Goal: Feedback & Contribution: Contribute content

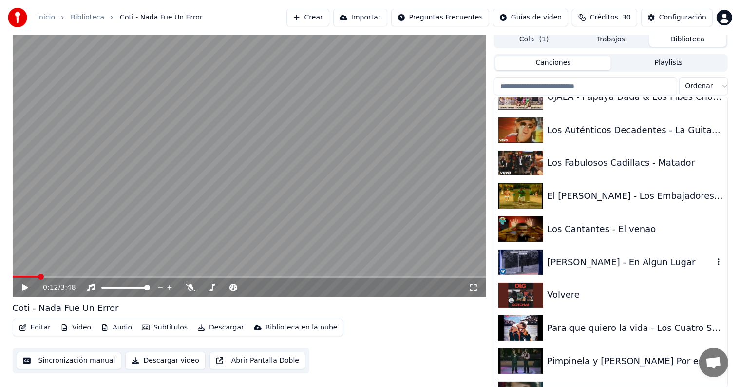
scroll to position [21910, 0]
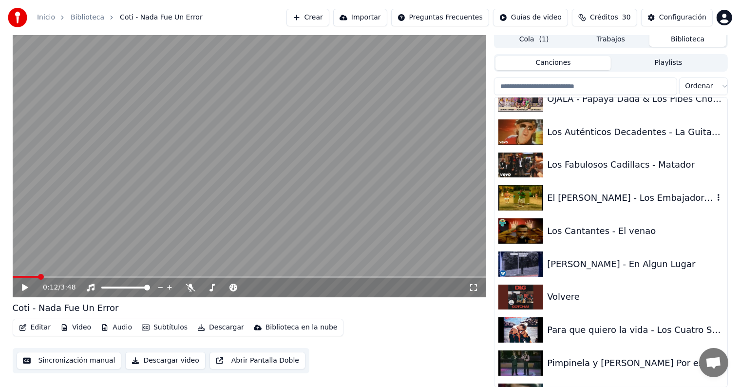
click at [567, 200] on div "El [PERSON_NAME] - Los Embajadores Vallenatos" at bounding box center [630, 198] width 166 height 14
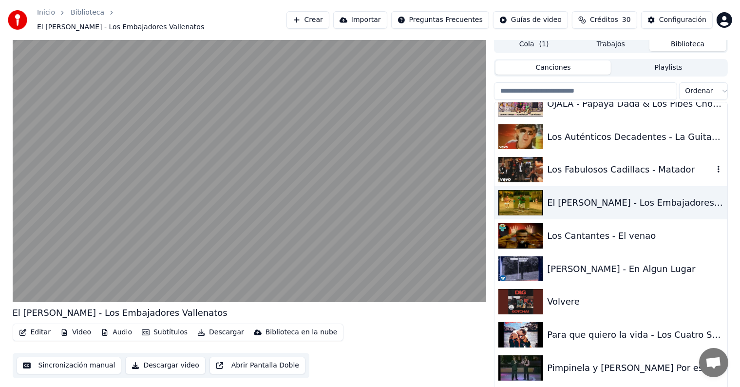
click at [606, 173] on div "Los Fabulosos Cadillacs - Matador" at bounding box center [610, 169] width 232 height 33
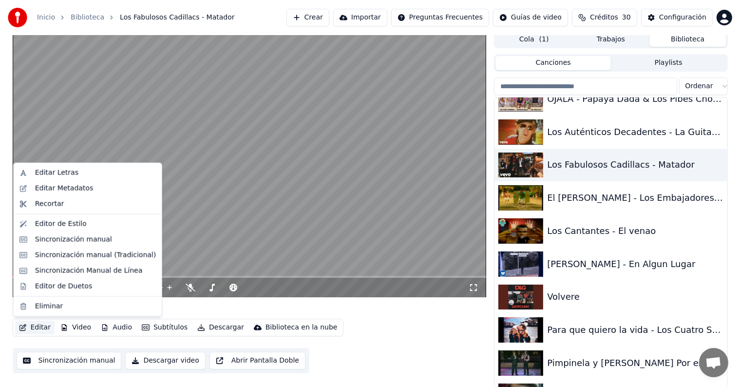
click at [47, 324] on button "Editar" at bounding box center [34, 328] width 39 height 14
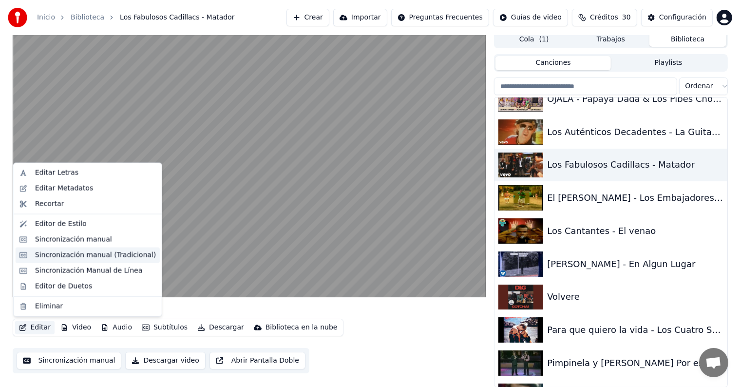
click at [91, 257] on div "Sincronización manual (Tradicional)" at bounding box center [95, 255] width 121 height 10
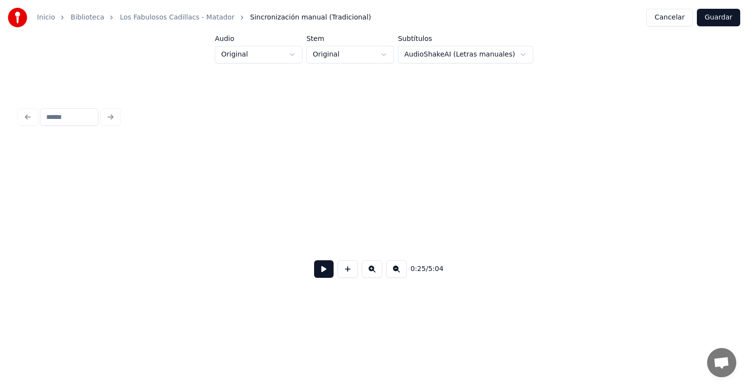
scroll to position [0, 2499]
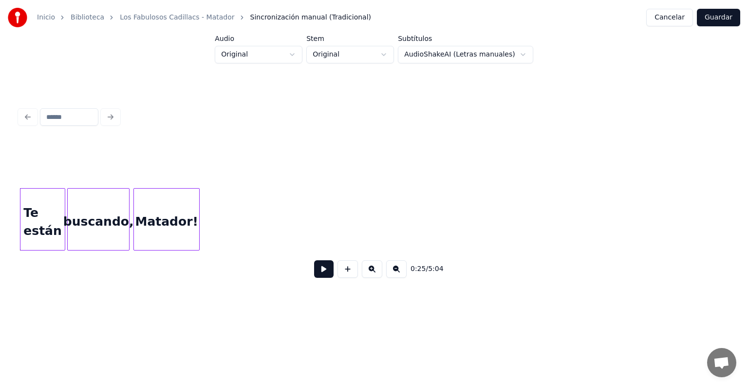
click at [304, 276] on div "0:25 / 5:04" at bounding box center [374, 268] width 694 height 21
click at [305, 277] on div "0:25 / 5:04" at bounding box center [374, 268] width 694 height 21
click at [44, 230] on div "Te están" at bounding box center [42, 222] width 44 height 66
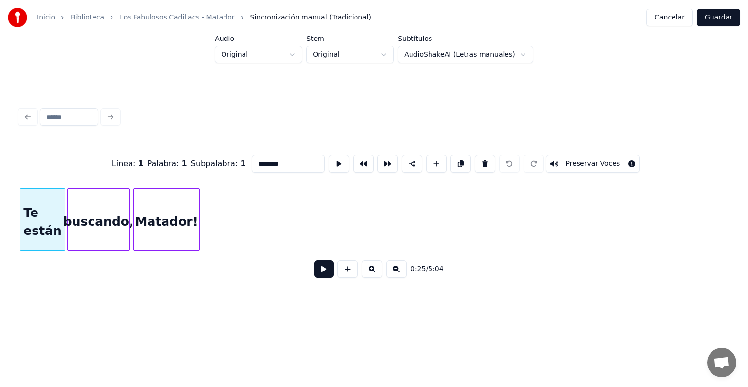
click at [594, 156] on button "Preservar Voces" at bounding box center [593, 164] width 95 height 18
click at [106, 220] on div "buscando," at bounding box center [98, 222] width 61 height 66
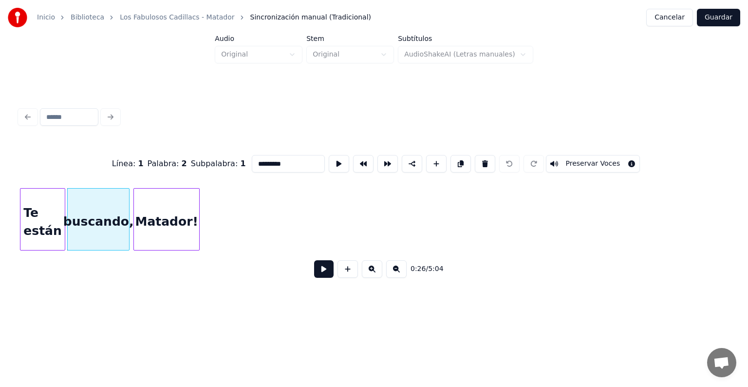
click at [594, 155] on button "Preservar Voces" at bounding box center [593, 164] width 95 height 18
click at [156, 226] on div "Matador!" at bounding box center [166, 222] width 65 height 66
type input "********"
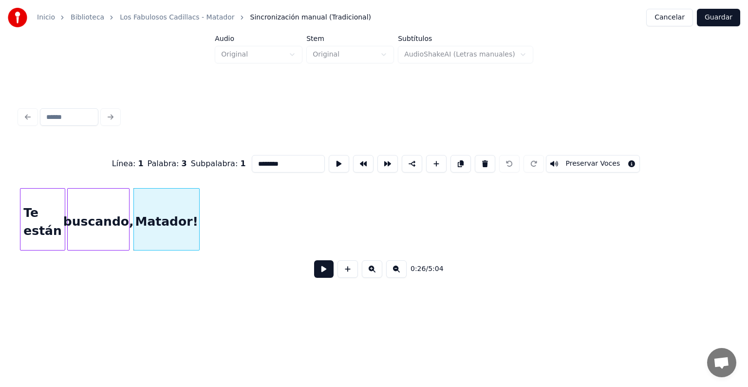
click at [593, 160] on button "Preservar Voces" at bounding box center [593, 164] width 95 height 18
click at [709, 15] on button "Guardar" at bounding box center [718, 18] width 43 height 18
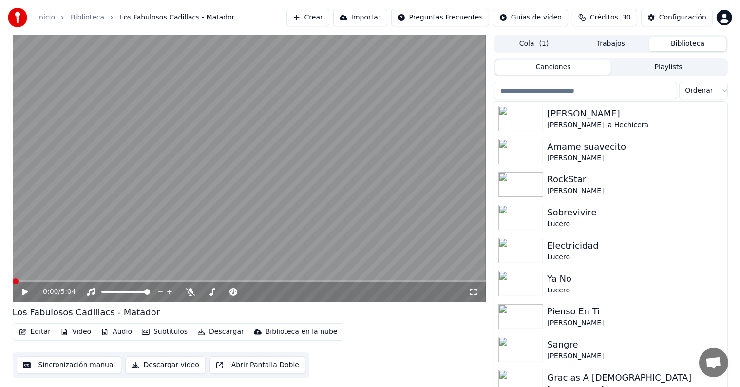
click at [23, 294] on icon at bounding box center [25, 291] width 6 height 7
click at [37, 281] on span at bounding box center [250, 281] width 474 height 2
click at [30, 331] on button "Editar" at bounding box center [34, 332] width 39 height 14
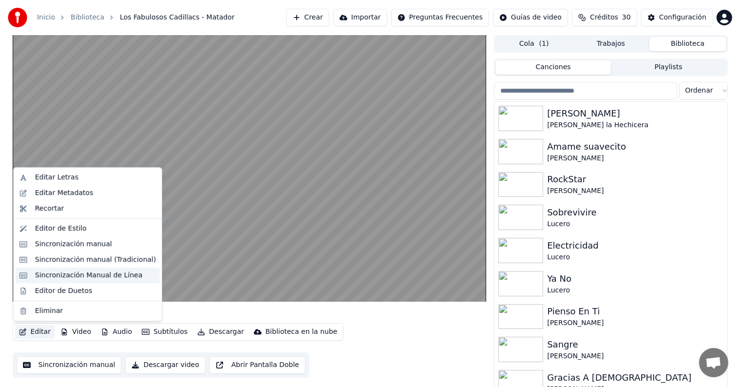
click at [50, 276] on div "Sincronización Manual de Línea" at bounding box center [89, 275] width 108 height 10
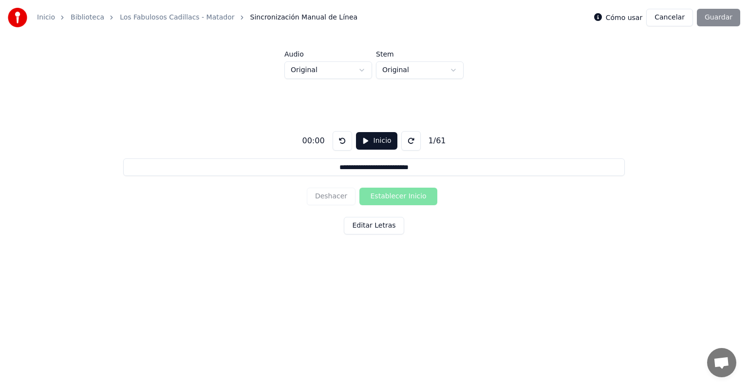
click at [666, 13] on button "Cancelar" at bounding box center [669, 18] width 47 height 18
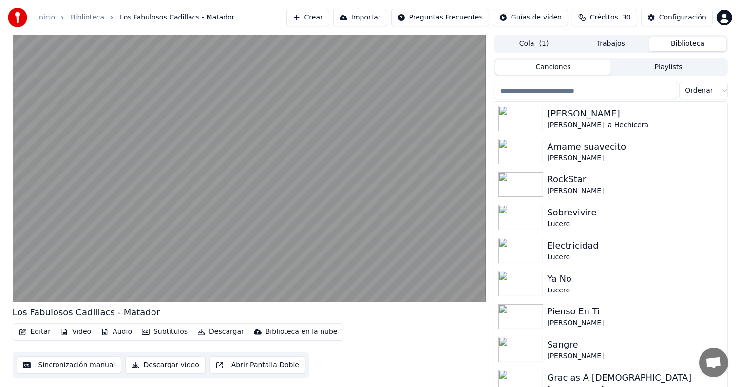
click at [45, 326] on button "Editar" at bounding box center [34, 332] width 39 height 14
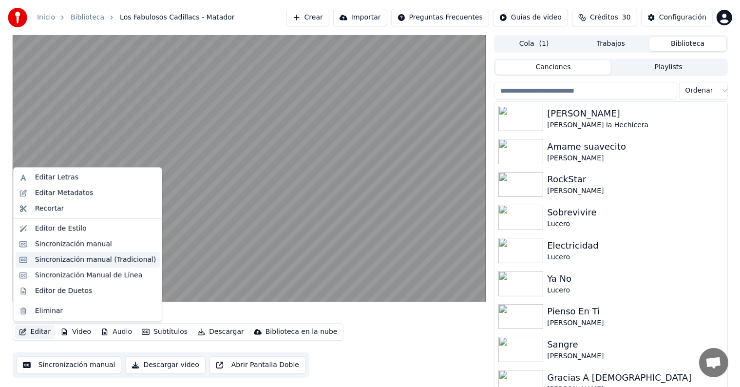
click at [86, 257] on div "Sincronización manual (Tradicional)" at bounding box center [95, 260] width 121 height 10
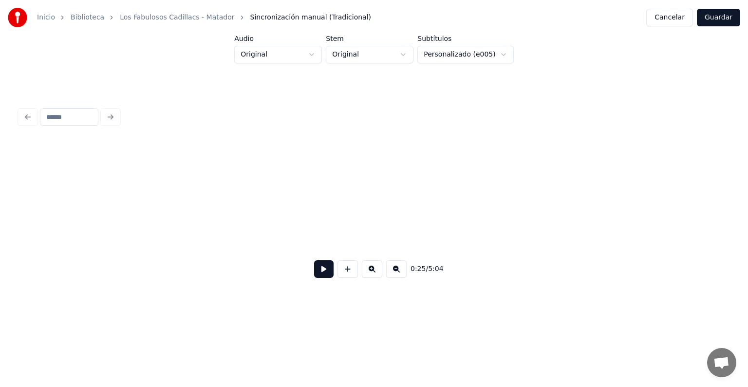
scroll to position [0, 2499]
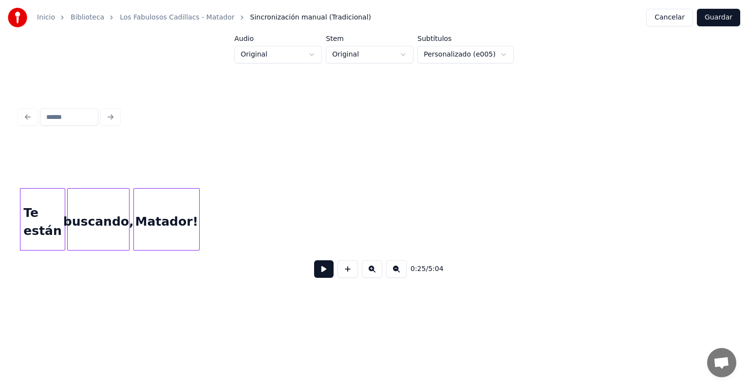
click at [94, 253] on div "0:25 / 5:04" at bounding box center [373, 213] width 709 height 148
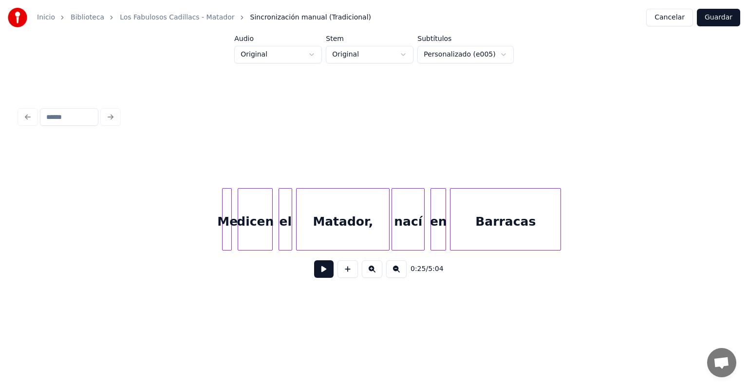
scroll to position [0, 3875]
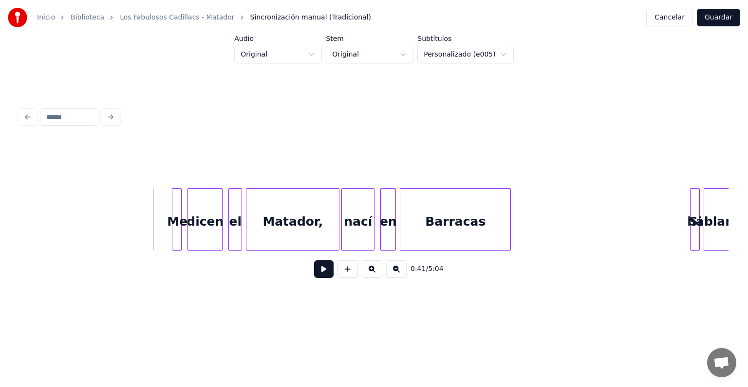
click at [305, 272] on div "0:41 / 5:04" at bounding box center [374, 268] width 694 height 21
click at [314, 272] on button at bounding box center [323, 269] width 19 height 18
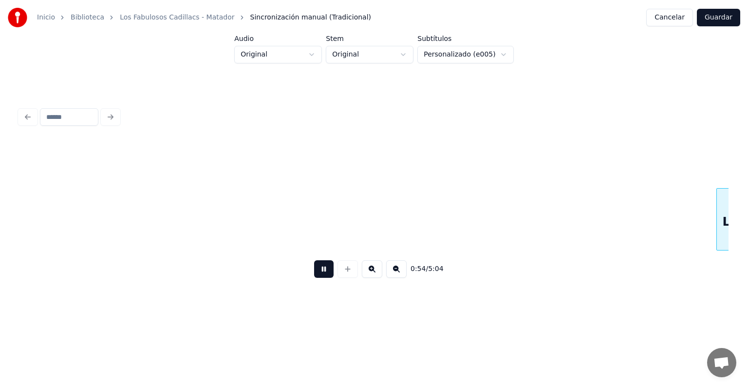
scroll to position [0, 5295]
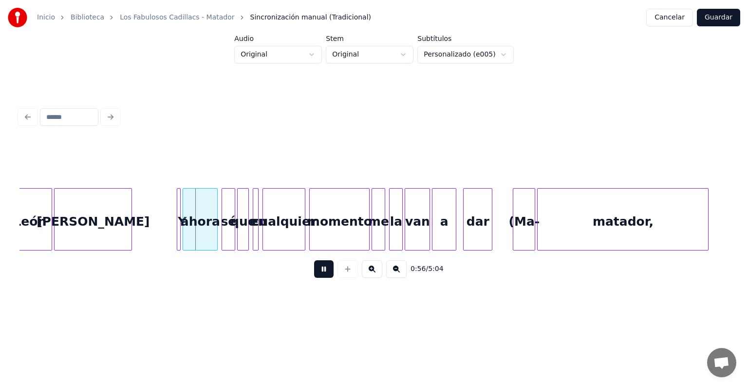
click at [315, 272] on button at bounding box center [323, 269] width 19 height 18
click at [523, 218] on div "(Ma-" at bounding box center [523, 222] width 21 height 66
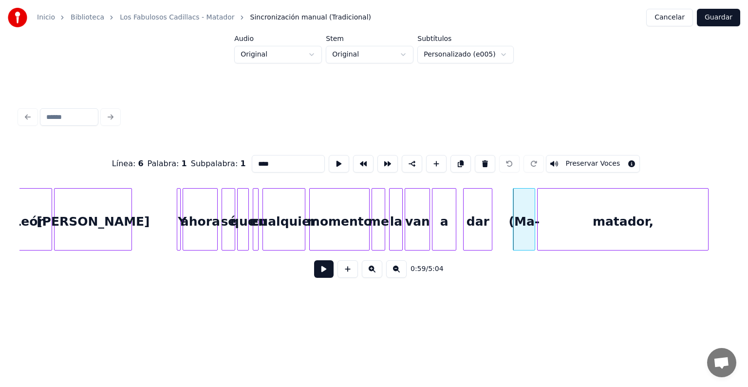
click at [472, 223] on div "dar" at bounding box center [478, 222] width 28 height 66
type input "***"
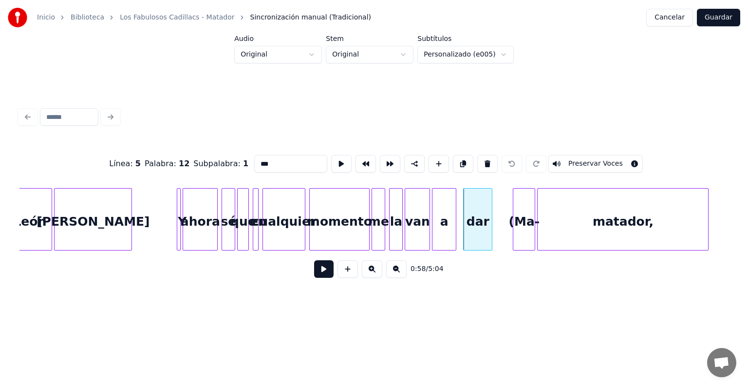
click at [314, 275] on button at bounding box center [323, 269] width 19 height 18
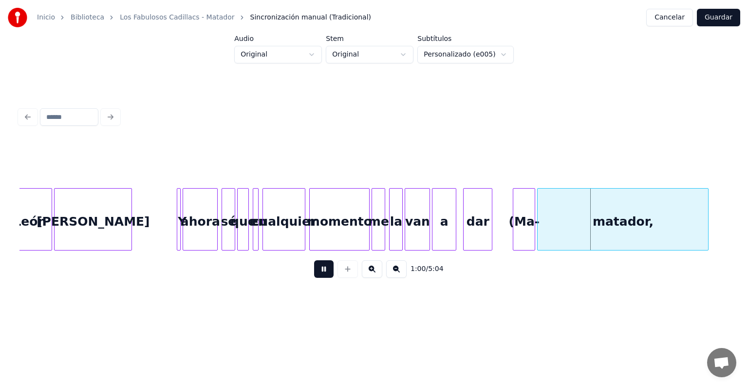
click at [522, 227] on div "(Ma-" at bounding box center [523, 222] width 21 height 66
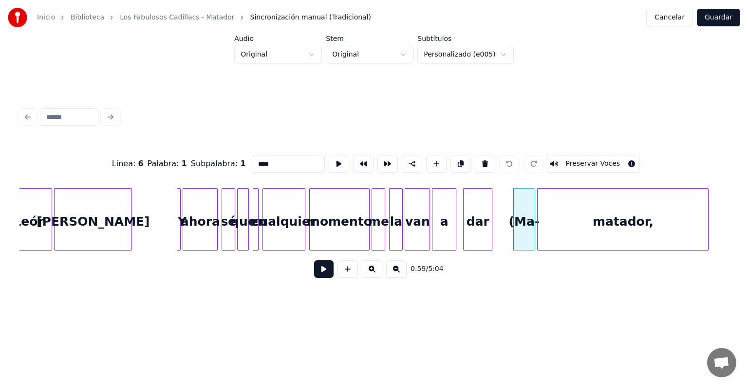
click at [602, 158] on button "Preservar Voces" at bounding box center [593, 164] width 95 height 18
click at [610, 218] on div "matador," at bounding box center [623, 222] width 170 height 66
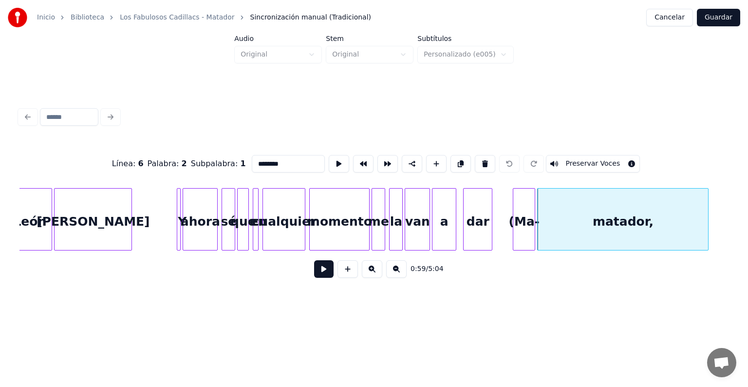
click at [599, 159] on button "Preservar Voces" at bounding box center [593, 164] width 95 height 18
click at [527, 222] on div "(Ma-" at bounding box center [523, 222] width 21 height 66
type input "****"
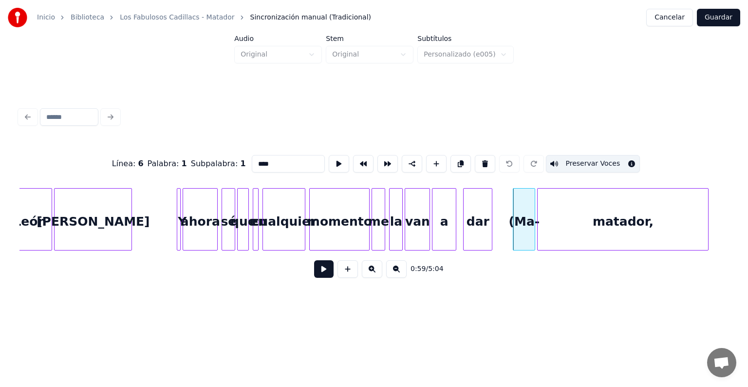
click at [314, 266] on button at bounding box center [323, 269] width 19 height 18
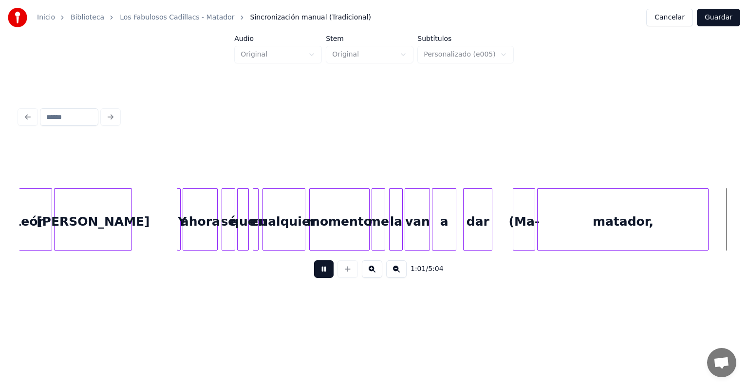
scroll to position [0, 6005]
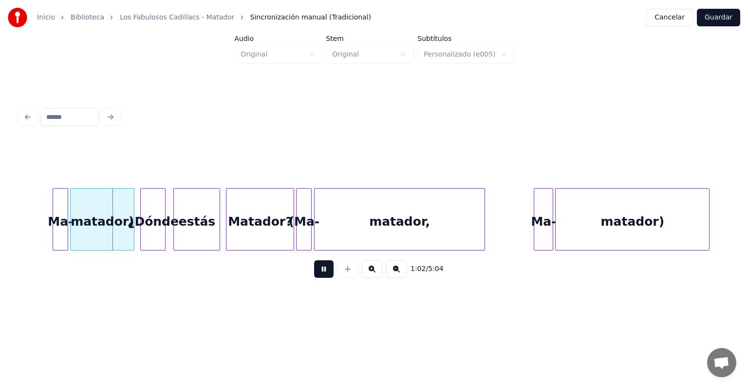
click at [59, 227] on div "Ma-" at bounding box center [60, 222] width 15 height 66
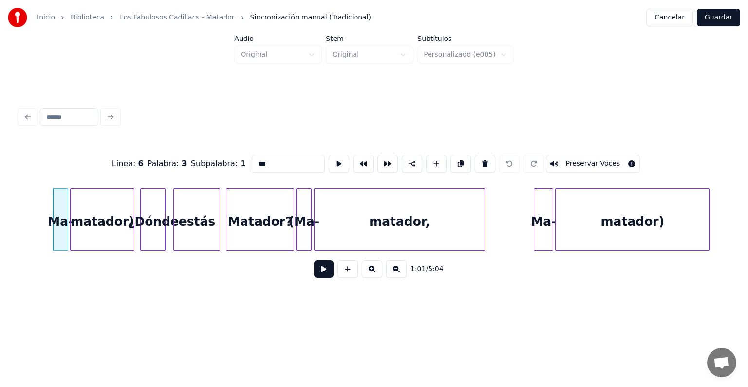
click at [601, 161] on button "Preservar Voces" at bounding box center [593, 164] width 95 height 18
click at [98, 222] on div "matador)" at bounding box center [102, 222] width 63 height 66
type input "********"
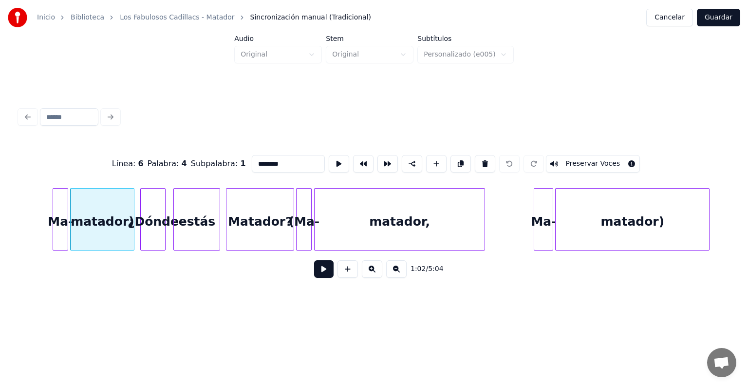
click at [602, 161] on button "Preservar Voces" at bounding box center [593, 164] width 95 height 18
click at [329, 163] on button at bounding box center [339, 164] width 20 height 18
click at [324, 275] on button at bounding box center [323, 269] width 19 height 18
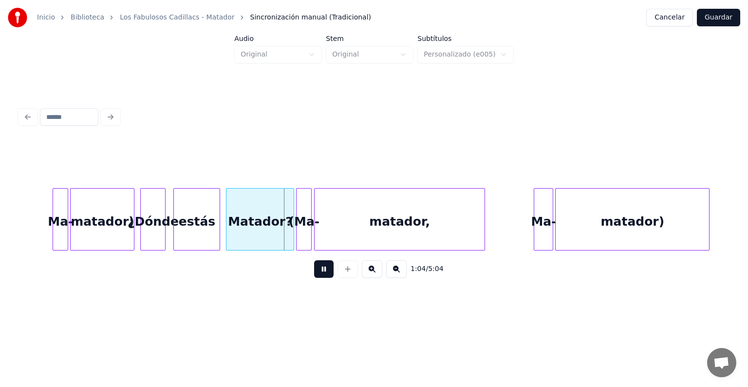
click at [309, 228] on div at bounding box center [309, 219] width 3 height 61
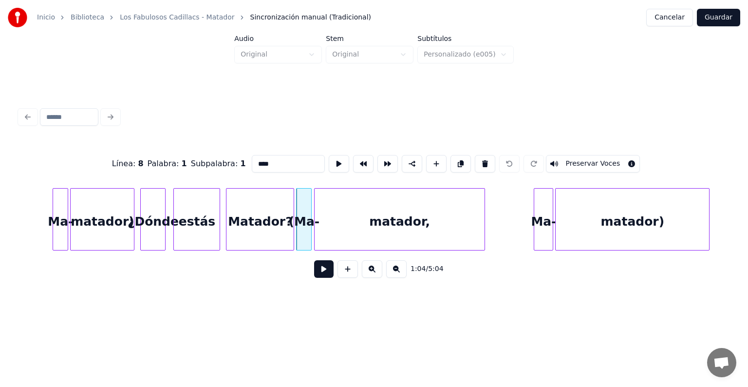
click at [595, 161] on button "Preservar Voces" at bounding box center [593, 164] width 95 height 18
click at [333, 222] on div "matador," at bounding box center [400, 222] width 170 height 66
type input "********"
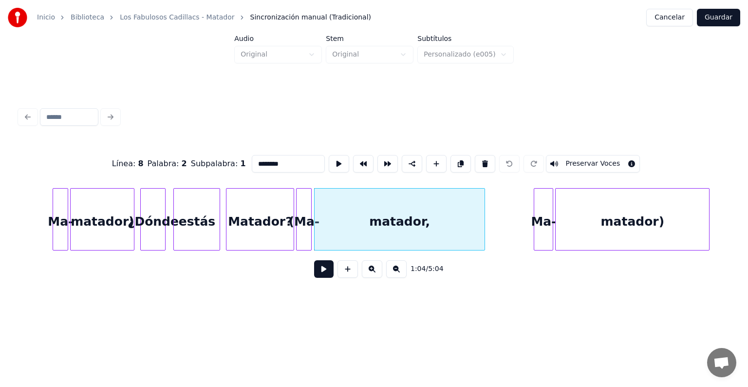
click at [608, 160] on button "Preservar Voces" at bounding box center [593, 164] width 95 height 18
click at [314, 271] on button at bounding box center [323, 269] width 19 height 18
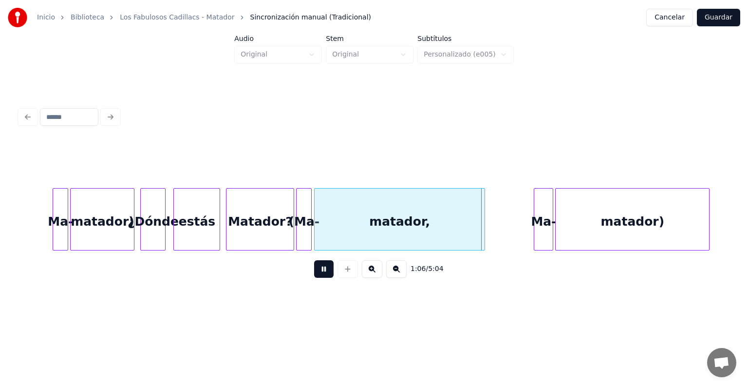
click at [544, 231] on div "Ma-" at bounding box center [543, 222] width 19 height 66
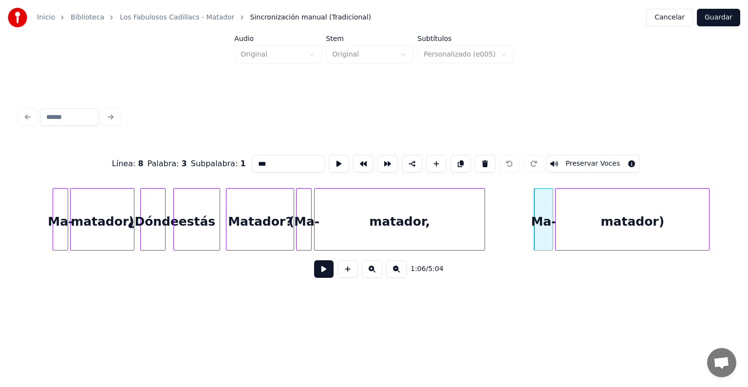
click at [594, 164] on button "Preservar Voces" at bounding box center [593, 164] width 95 height 18
click at [607, 221] on div "matador)" at bounding box center [632, 222] width 153 height 66
type input "********"
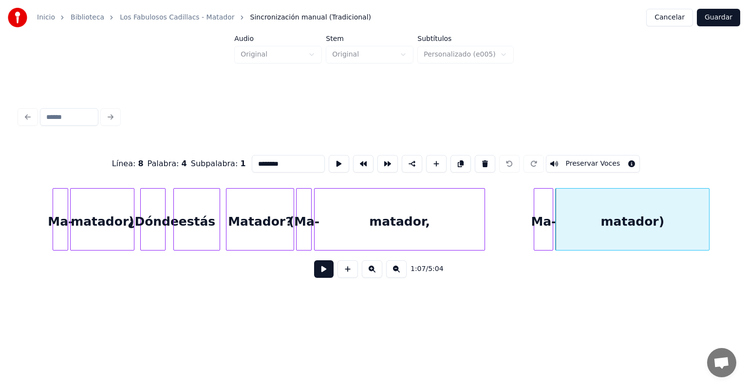
click at [602, 163] on button "Preservar Voces" at bounding box center [593, 164] width 95 height 18
click at [314, 272] on button at bounding box center [323, 269] width 19 height 18
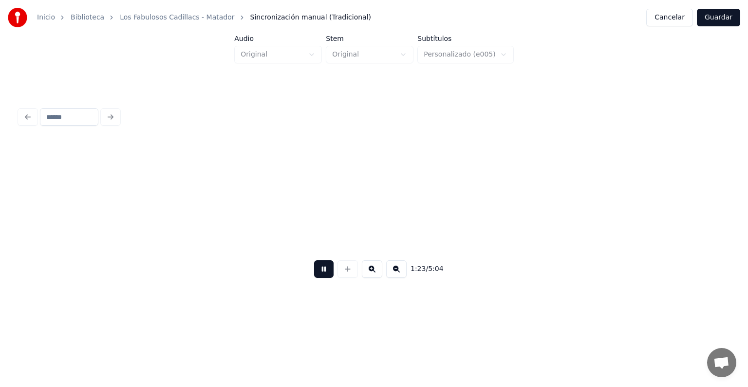
scroll to position [0, 8134]
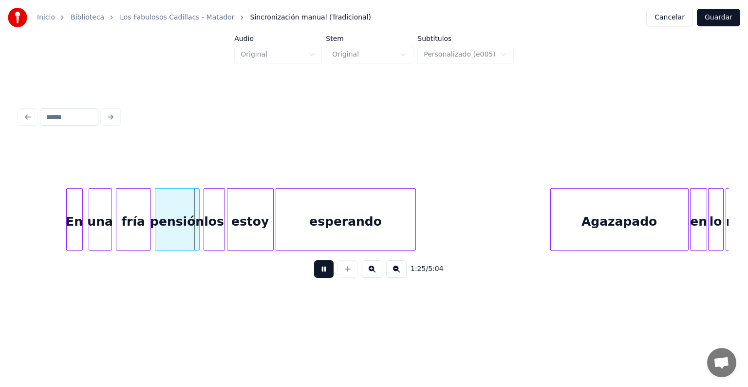
click at [605, 217] on div "Agazapado" at bounding box center [619, 222] width 137 height 66
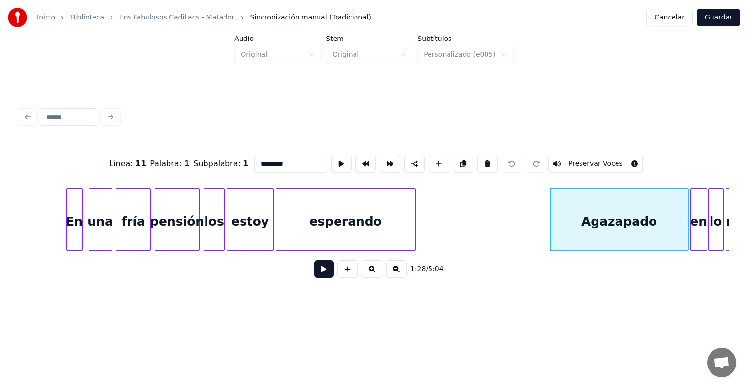
click at [314, 275] on button at bounding box center [323, 269] width 19 height 18
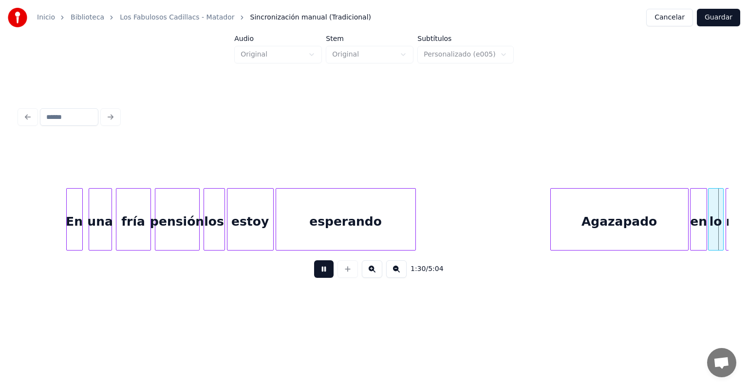
scroll to position [0, 8844]
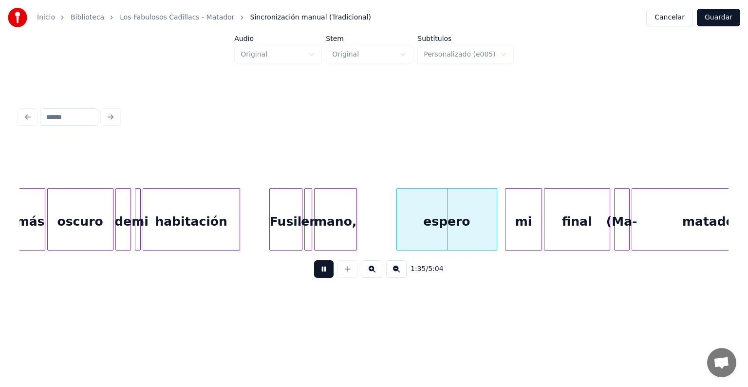
click at [623, 230] on div "(Ma-" at bounding box center [622, 222] width 15 height 66
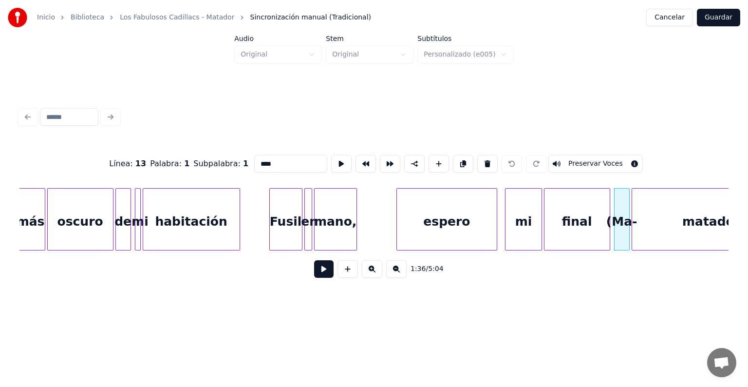
click at [598, 162] on button "Preservar Voces" at bounding box center [595, 164] width 95 height 18
click at [670, 214] on div "matador," at bounding box center [713, 222] width 162 height 66
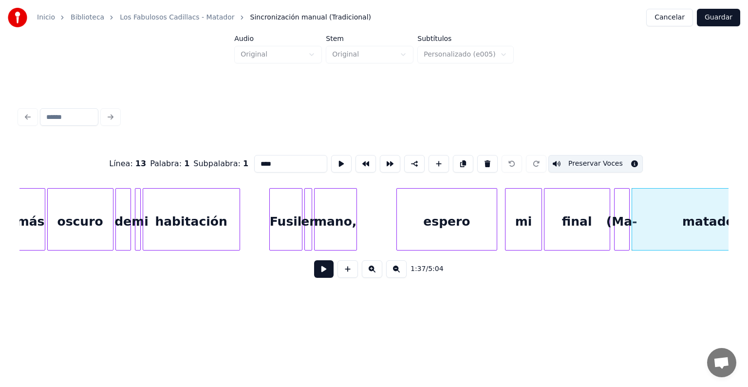
type input "********"
click at [605, 161] on button "Preservar Voces" at bounding box center [595, 164] width 95 height 18
click at [316, 271] on button at bounding box center [323, 269] width 19 height 18
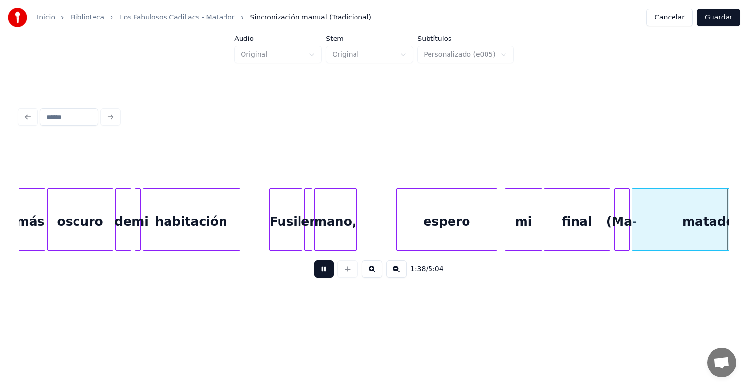
scroll to position [0, 9554]
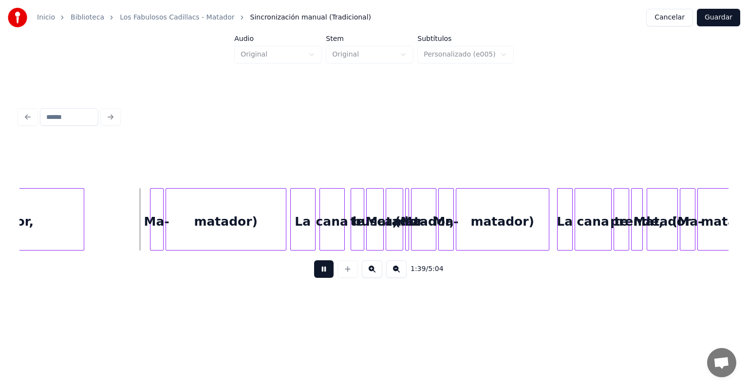
click at [151, 229] on div at bounding box center [152, 219] width 3 height 61
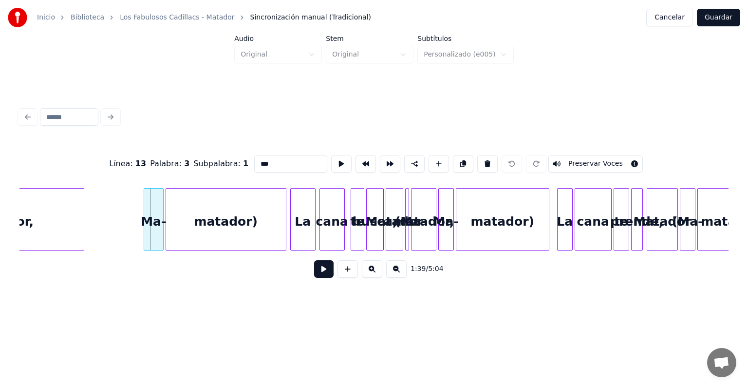
click at [152, 231] on div "Ma-" at bounding box center [153, 222] width 19 height 66
click at [599, 160] on button "Preservar Voces" at bounding box center [595, 164] width 95 height 18
click at [205, 226] on div "matador)" at bounding box center [226, 222] width 120 height 66
type input "********"
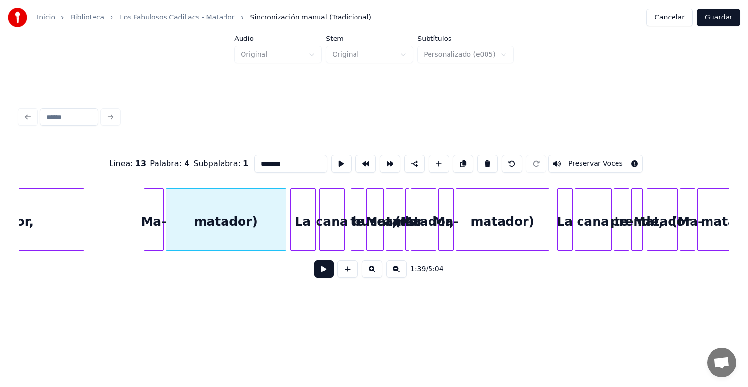
click at [318, 278] on button at bounding box center [323, 269] width 19 height 18
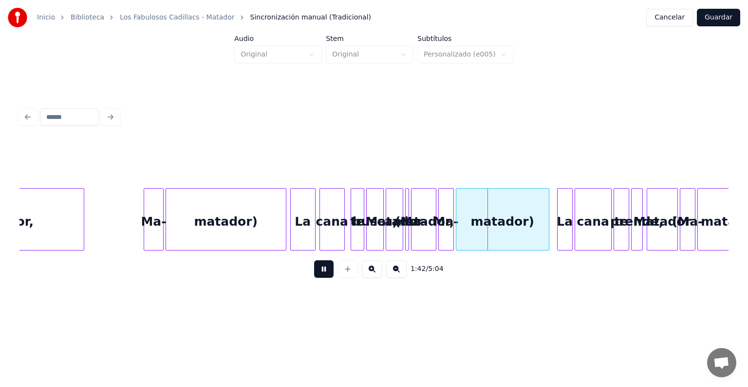
click at [314, 273] on button at bounding box center [323, 269] width 19 height 18
click at [481, 214] on div "matador)" at bounding box center [502, 222] width 93 height 66
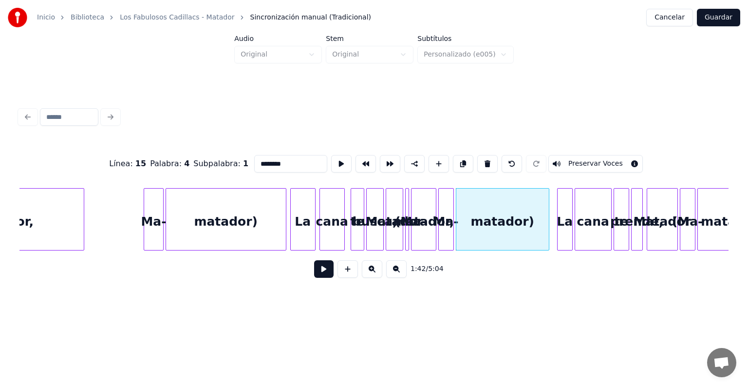
click at [571, 164] on button "Preservar Voces" at bounding box center [595, 164] width 95 height 18
click at [446, 233] on div "Ma-" at bounding box center [446, 222] width 15 height 66
type input "***"
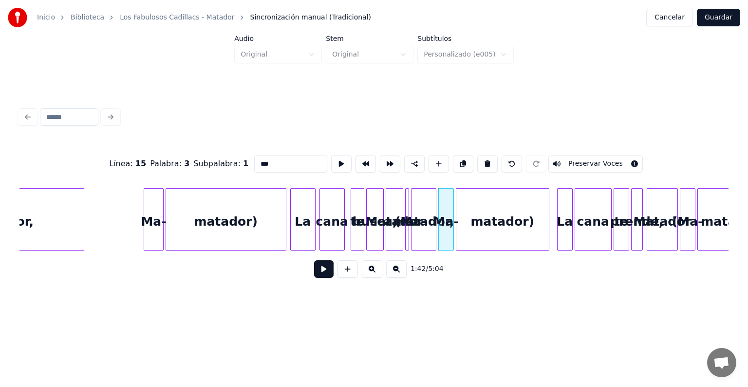
click at [572, 167] on button "Preservar Voces" at bounding box center [595, 164] width 95 height 18
click at [150, 224] on div "Ma-" at bounding box center [153, 222] width 19 height 66
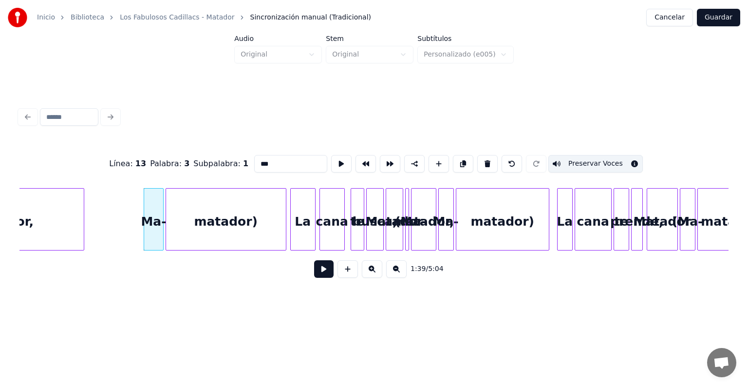
click at [325, 278] on button at bounding box center [323, 269] width 19 height 18
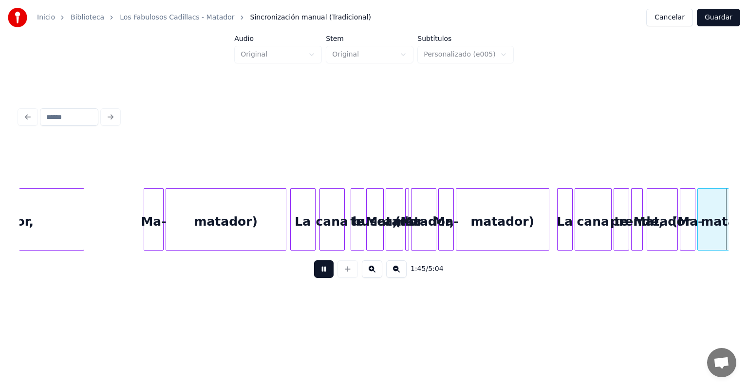
scroll to position [0, 10264]
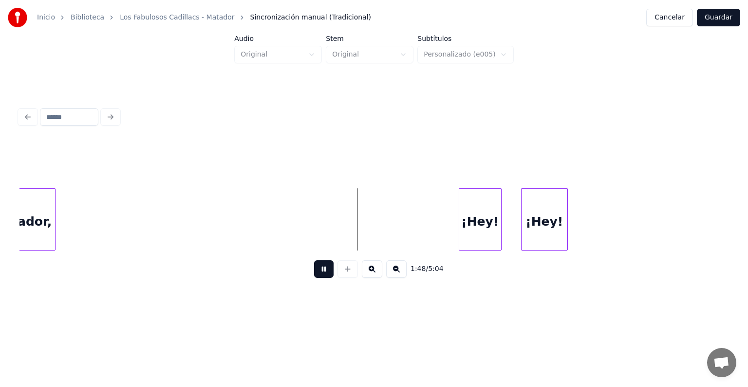
click at [314, 276] on button at bounding box center [323, 269] width 19 height 18
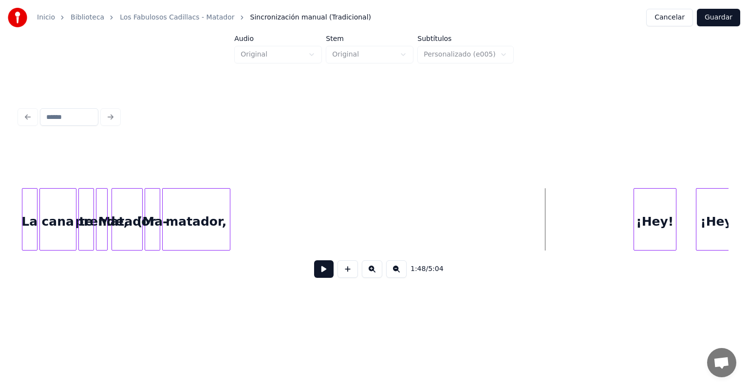
scroll to position [0, 10080]
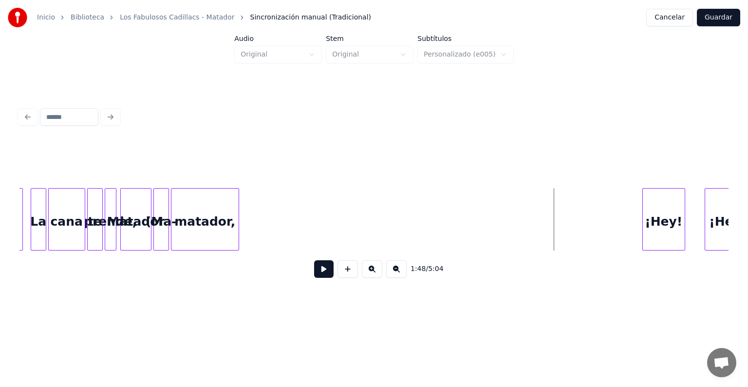
click at [204, 228] on div "matador," at bounding box center [204, 222] width 67 height 66
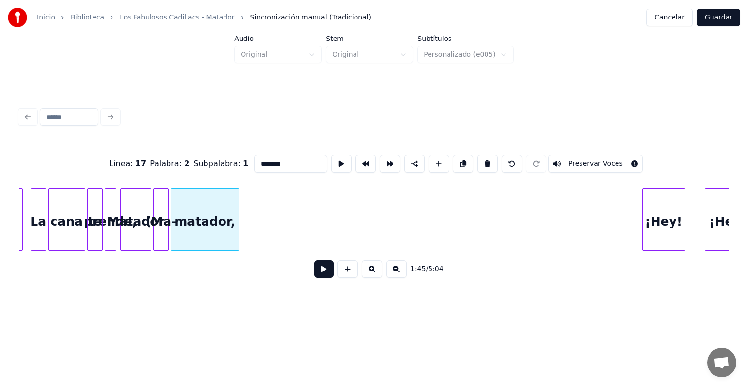
click at [135, 231] on div "Matador" at bounding box center [136, 222] width 30 height 66
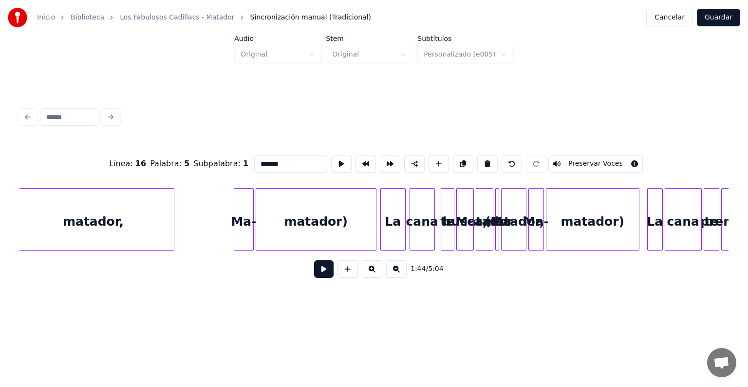
scroll to position [0, 9438]
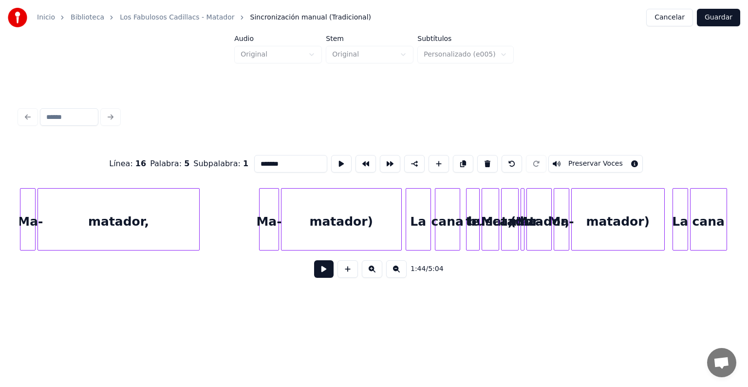
click at [604, 218] on div "matador)" at bounding box center [618, 222] width 93 height 66
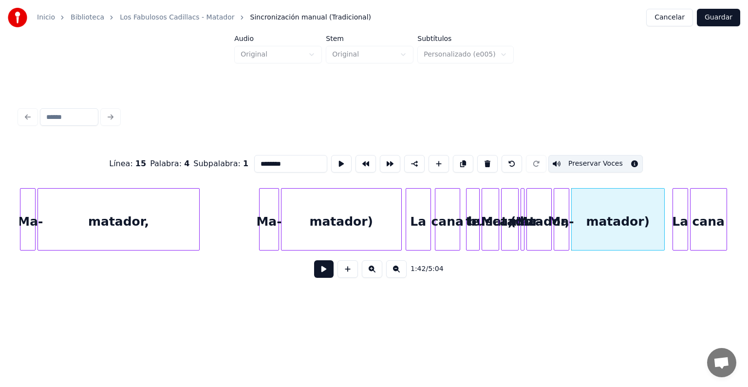
click at [267, 219] on div "Ma-" at bounding box center [269, 222] width 19 height 66
type input "***"
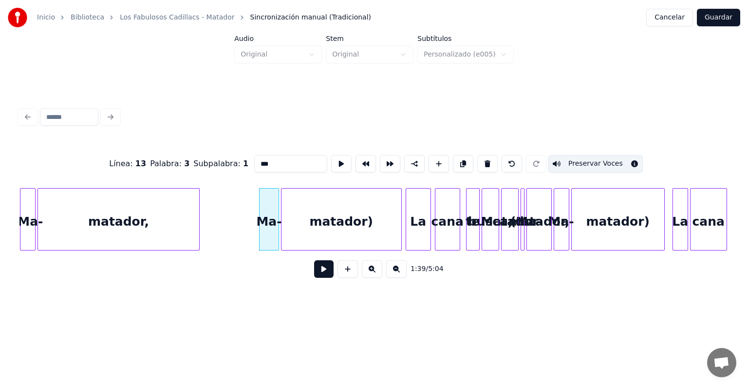
click at [314, 270] on button at bounding box center [323, 269] width 19 height 18
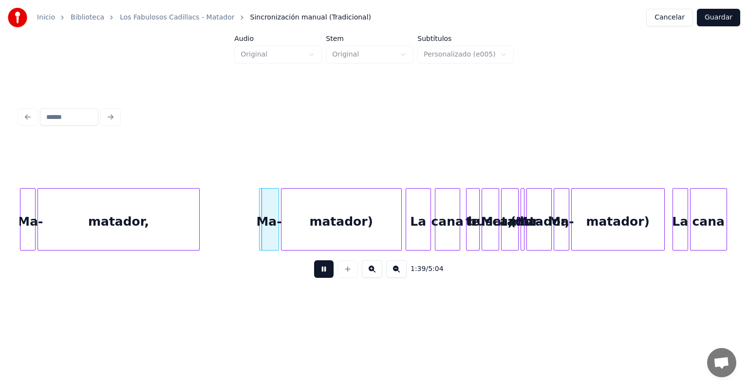
click at [314, 278] on button at bounding box center [323, 269] width 19 height 18
click at [318, 267] on button at bounding box center [323, 269] width 19 height 18
click at [490, 213] on div "busca," at bounding box center [490, 222] width 17 height 66
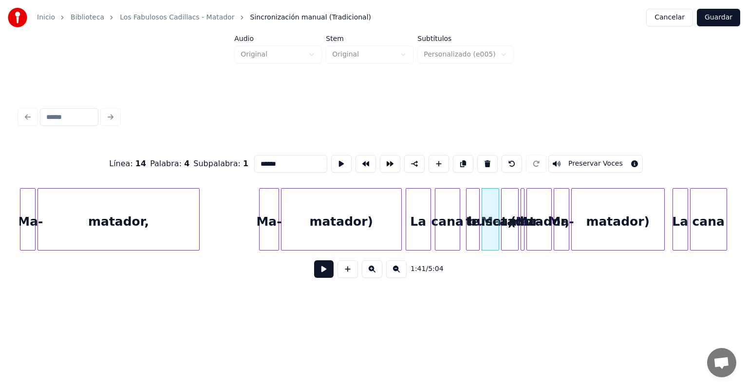
click at [382, 271] on button at bounding box center [372, 269] width 20 height 18
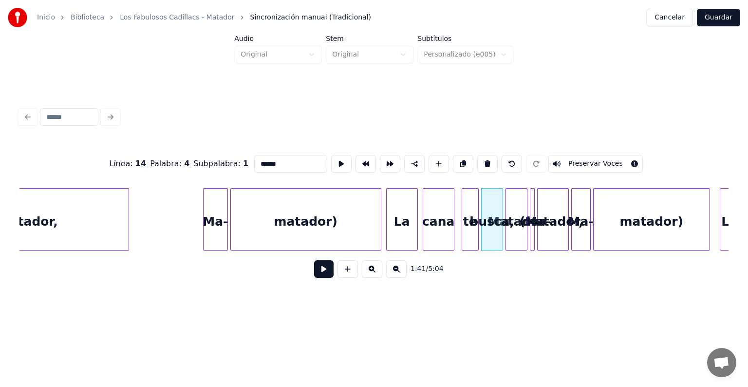
click at [382, 271] on button at bounding box center [372, 269] width 20 height 18
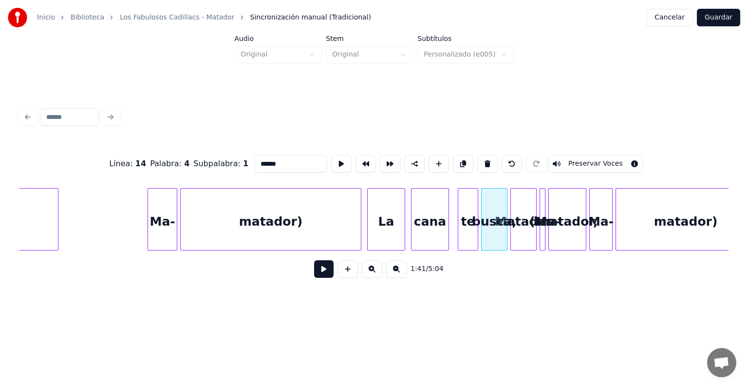
click at [382, 271] on button at bounding box center [372, 269] width 20 height 18
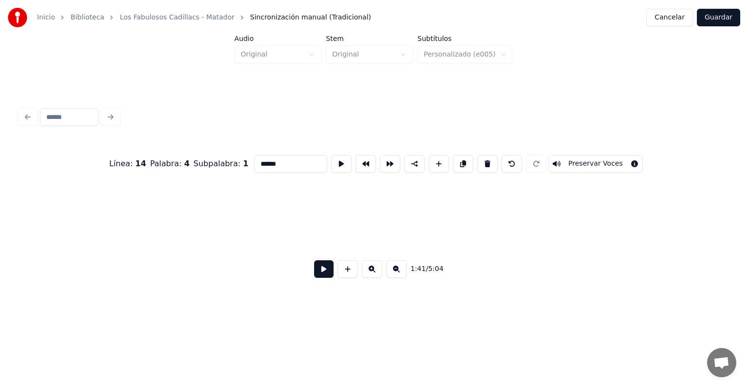
click at [382, 271] on button at bounding box center [372, 269] width 20 height 18
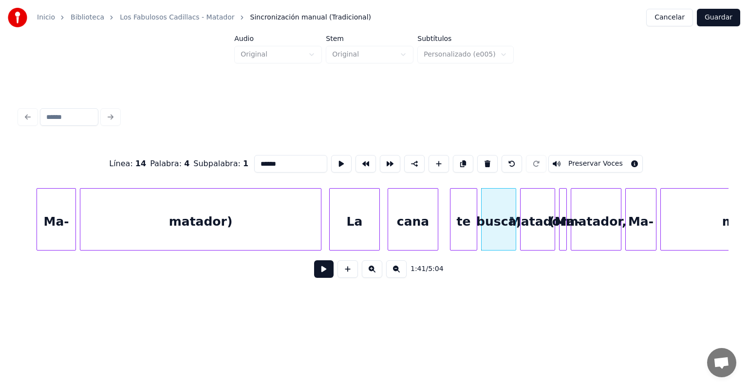
click at [382, 271] on button at bounding box center [372, 269] width 20 height 18
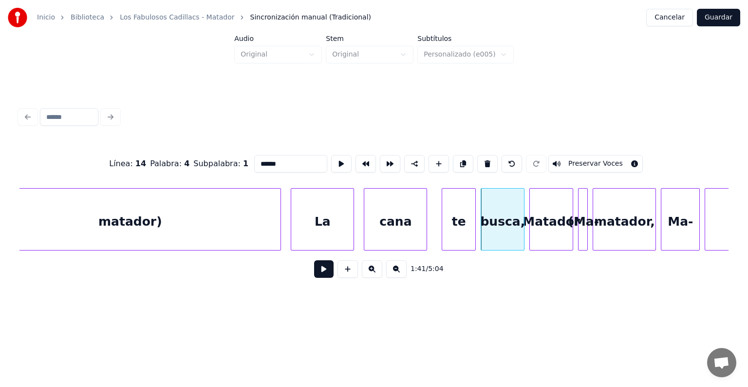
click at [382, 271] on button at bounding box center [372, 269] width 20 height 18
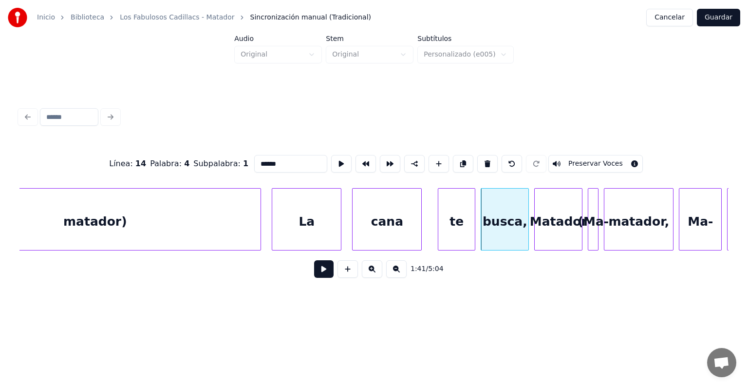
click at [382, 271] on button at bounding box center [372, 269] width 20 height 18
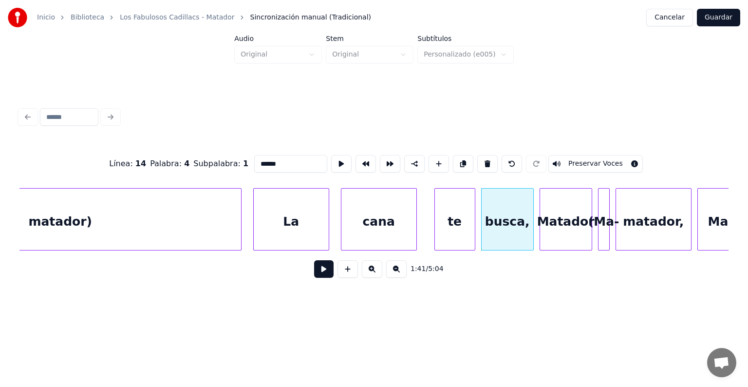
click at [382, 271] on button at bounding box center [372, 269] width 20 height 18
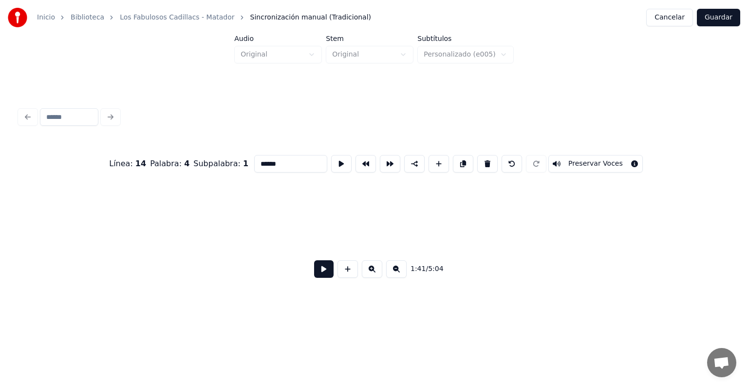
scroll to position [0, 31715]
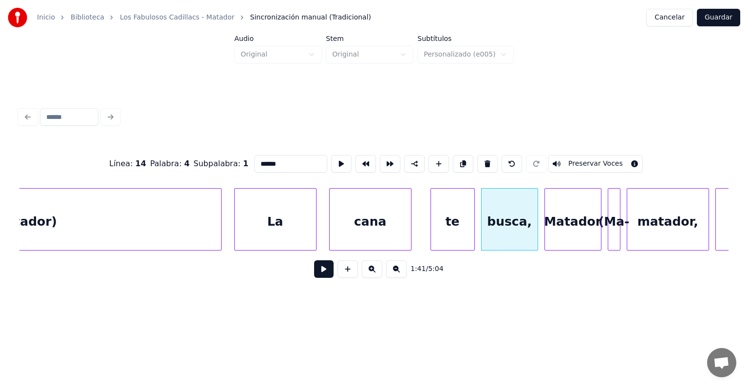
click at [611, 228] on div "(Ma-" at bounding box center [614, 222] width 12 height 66
type input "****"
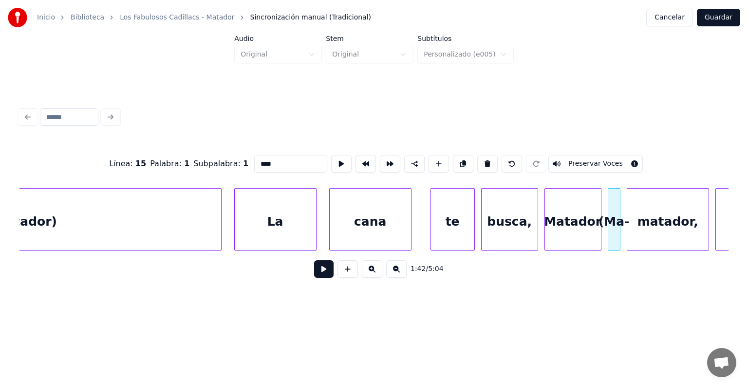
click at [331, 157] on button at bounding box center [341, 164] width 20 height 18
click at [614, 211] on div "(Ma-" at bounding box center [614, 222] width 12 height 66
click at [586, 157] on button "Preservar Voces" at bounding box center [595, 164] width 95 height 18
click at [315, 273] on button at bounding box center [323, 269] width 19 height 18
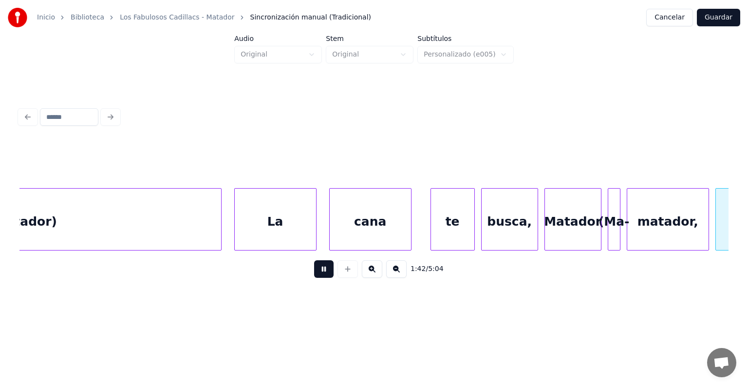
click at [316, 274] on button at bounding box center [323, 269] width 19 height 18
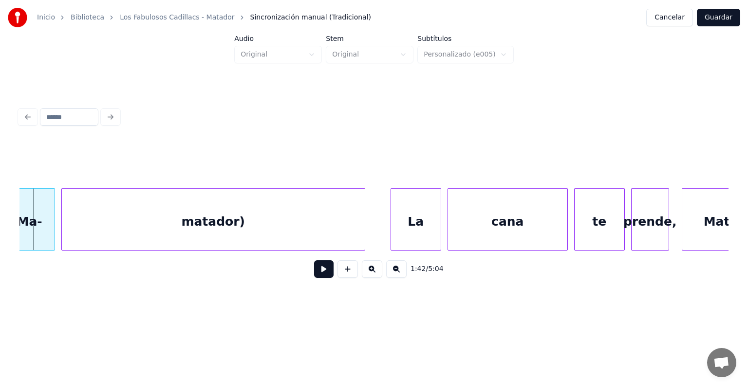
click at [342, 273] on button at bounding box center [348, 269] width 20 height 18
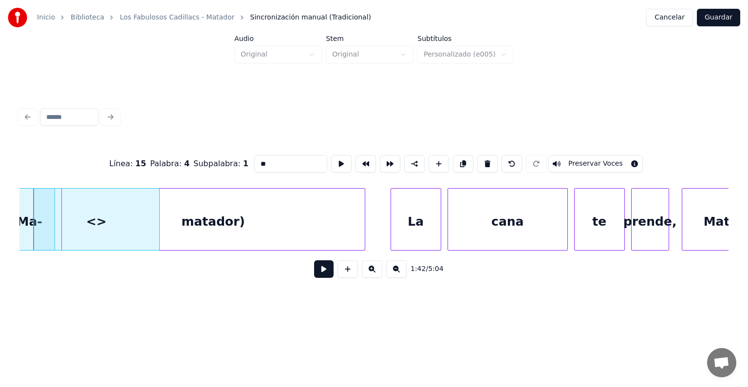
click at [514, 157] on button at bounding box center [512, 164] width 20 height 18
type input "***"
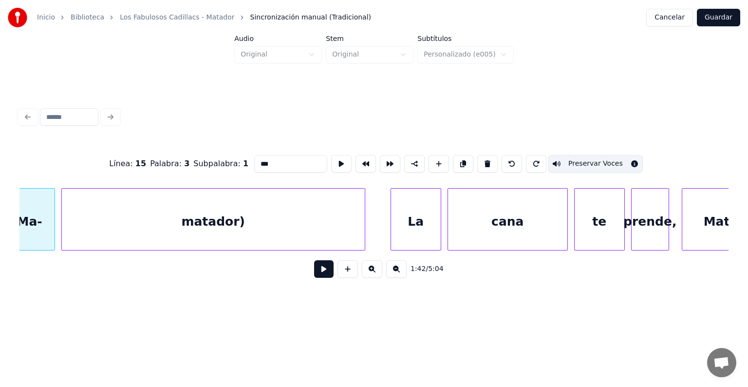
scroll to position [0, 32411]
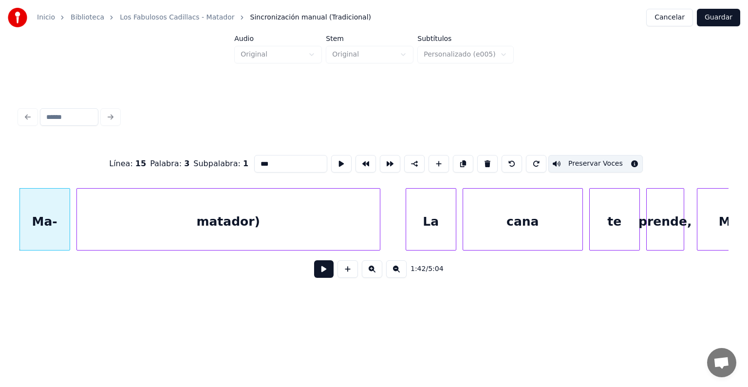
click at [314, 274] on button at bounding box center [323, 269] width 19 height 18
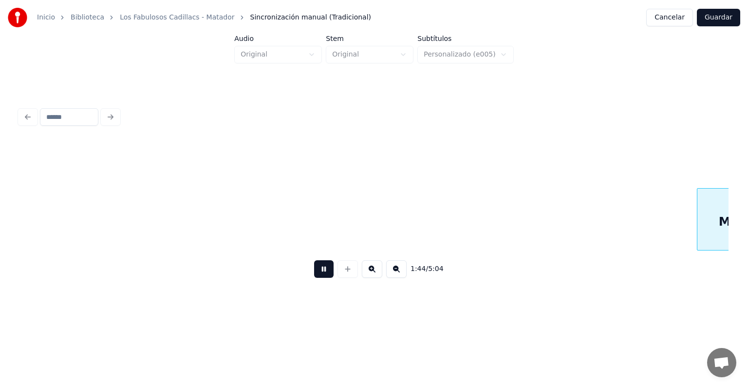
scroll to position [0, 33124]
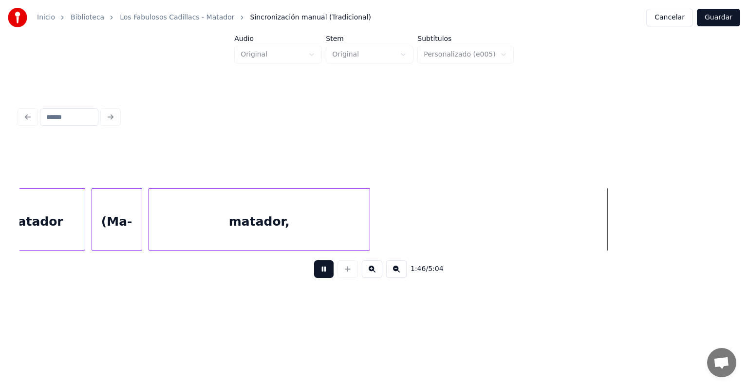
click at [319, 273] on button at bounding box center [323, 269] width 19 height 18
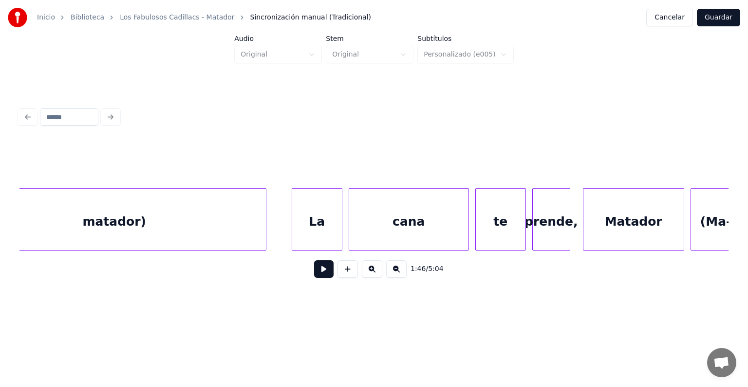
click at [244, 227] on div "matador)" at bounding box center [114, 222] width 303 height 66
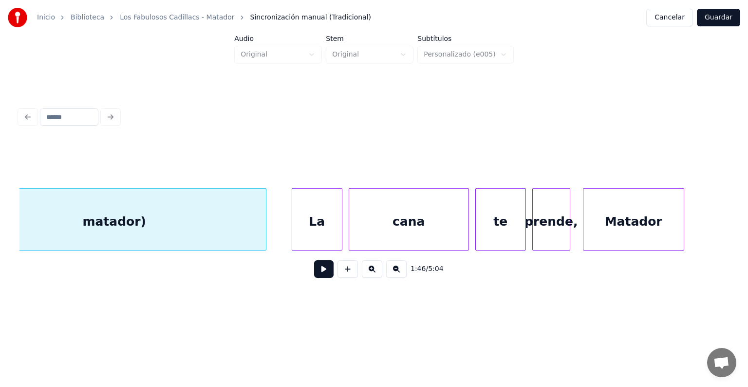
scroll to position [0, 32468]
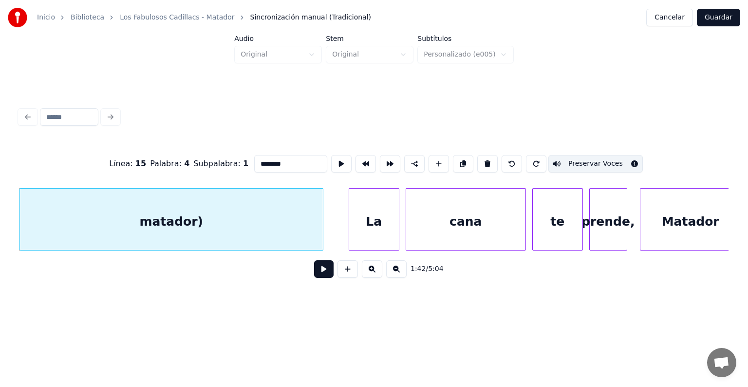
click at [315, 276] on button at bounding box center [323, 269] width 19 height 18
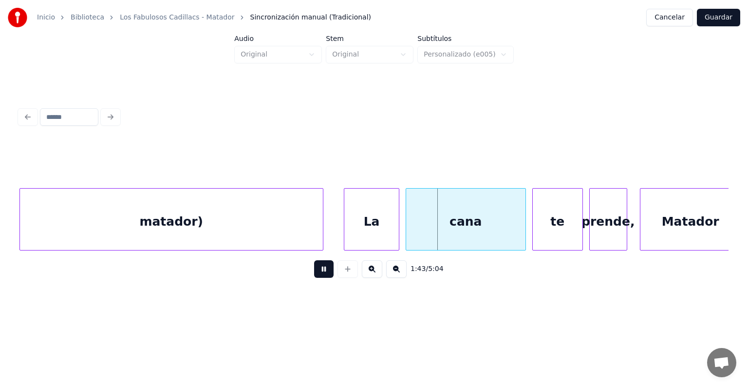
click at [349, 236] on div "La" at bounding box center [371, 222] width 54 height 66
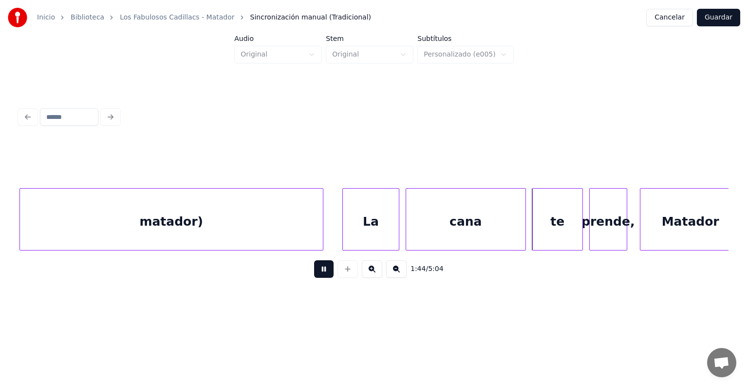
click at [344, 238] on div at bounding box center [344, 219] width 3 height 61
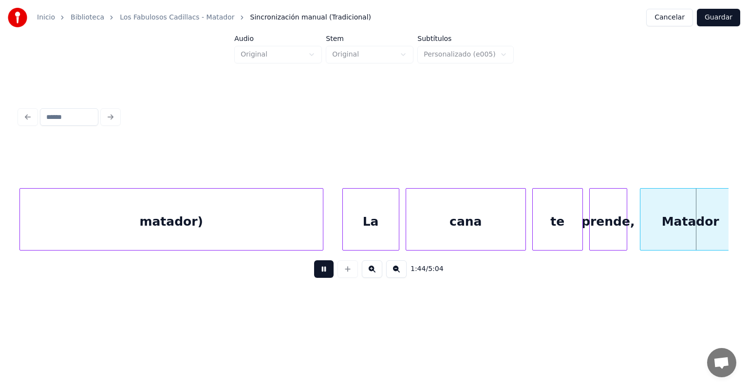
scroll to position [0, 33178]
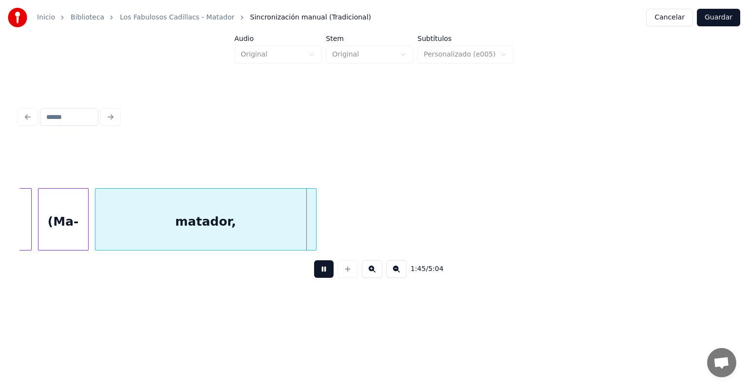
click at [316, 275] on button at bounding box center [323, 269] width 19 height 18
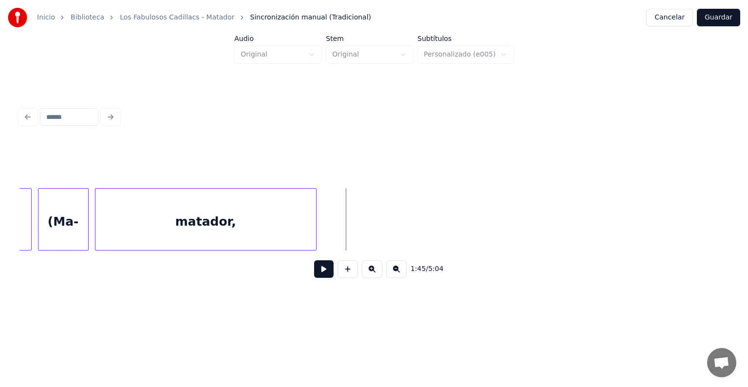
click at [177, 224] on div "matador," at bounding box center [205, 222] width 221 height 66
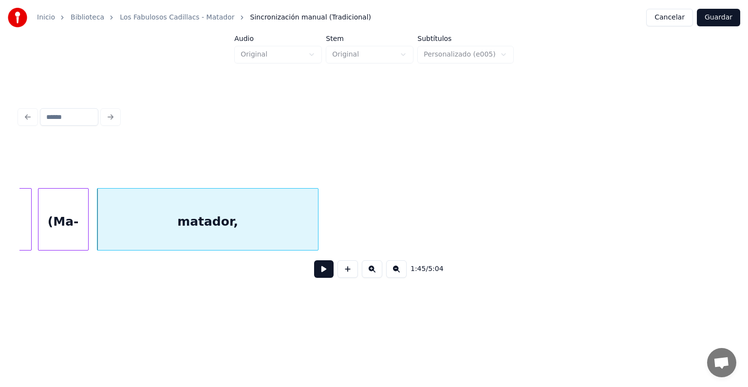
click at [79, 222] on div "(Ma-" at bounding box center [63, 222] width 50 height 66
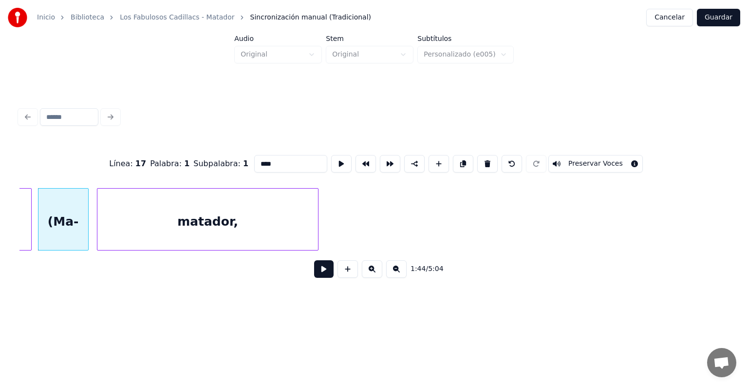
click at [184, 209] on div "matador," at bounding box center [207, 222] width 221 height 66
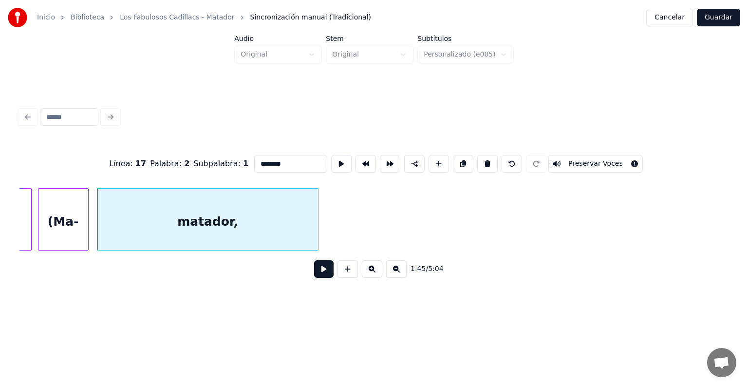
click at [598, 161] on button "Preservar Voces" at bounding box center [595, 164] width 95 height 18
click at [60, 200] on div "(Ma-" at bounding box center [63, 222] width 50 height 66
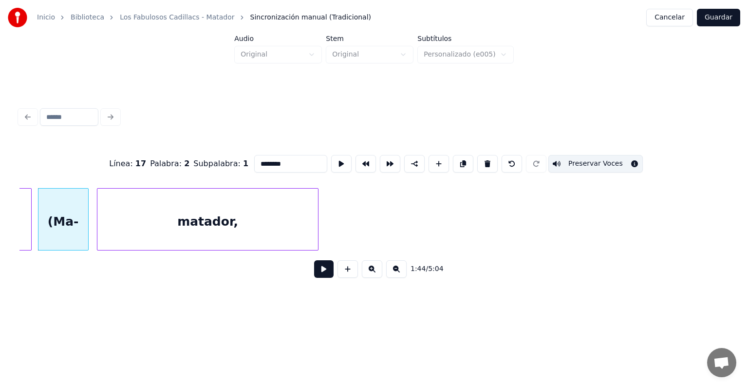
type input "****"
click at [594, 155] on button "Preservar Voces" at bounding box center [595, 164] width 95 height 18
click at [322, 278] on button at bounding box center [323, 269] width 19 height 18
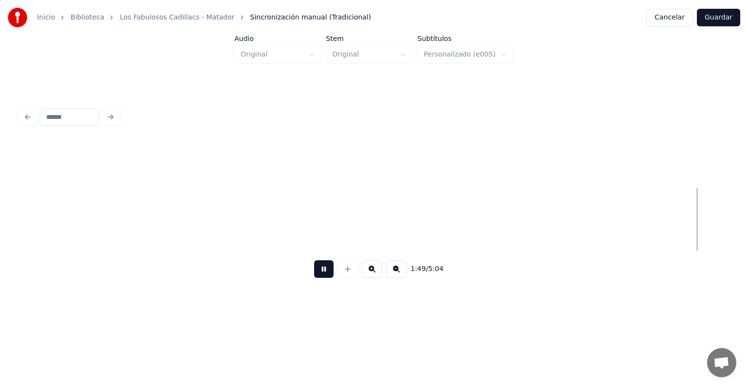
scroll to position [0, 34599]
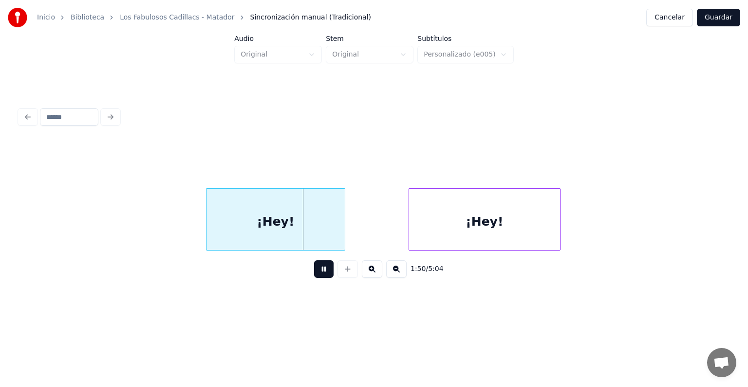
click at [269, 209] on div "¡Hey!" at bounding box center [276, 222] width 138 height 66
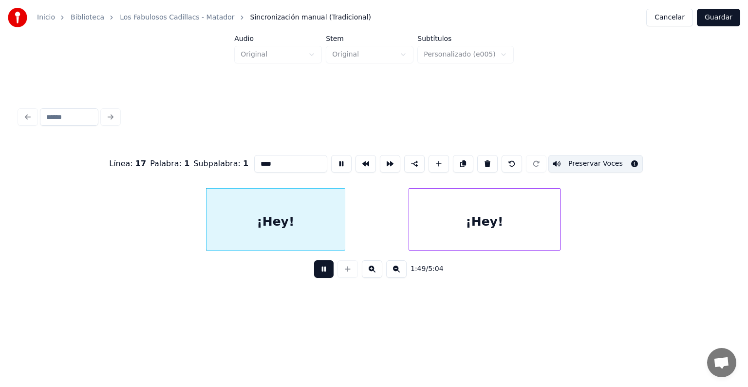
type input "*****"
click at [582, 160] on button "Preservar Voces" at bounding box center [595, 164] width 95 height 18
click at [488, 220] on div "¡Hey!" at bounding box center [484, 222] width 151 height 66
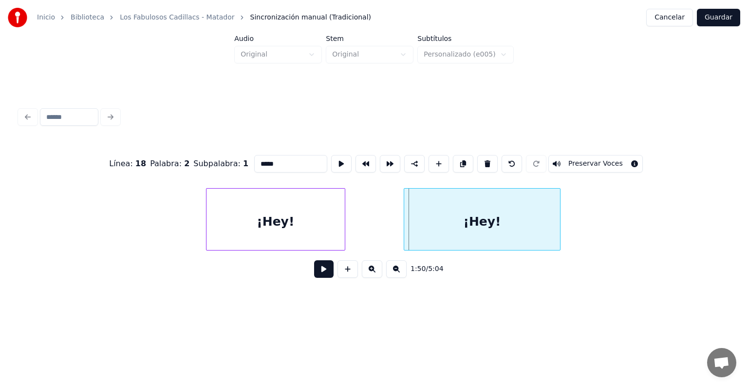
click at [409, 231] on div "¡Hey!" at bounding box center [482, 222] width 156 height 66
click at [581, 159] on button "Preservar Voces" at bounding box center [595, 164] width 95 height 18
click at [314, 269] on button at bounding box center [323, 269] width 19 height 18
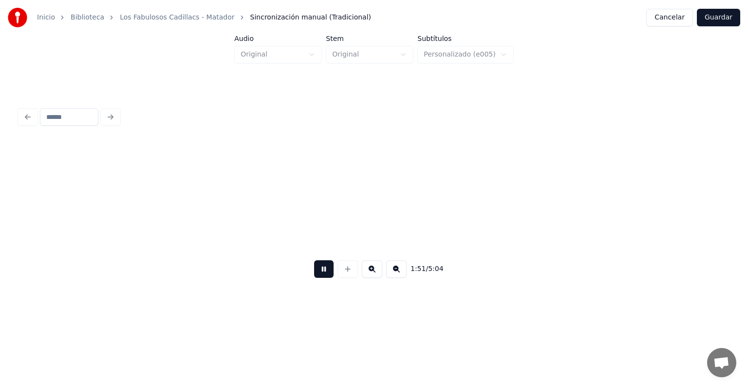
scroll to position [0, 35314]
click at [316, 272] on button at bounding box center [323, 269] width 19 height 18
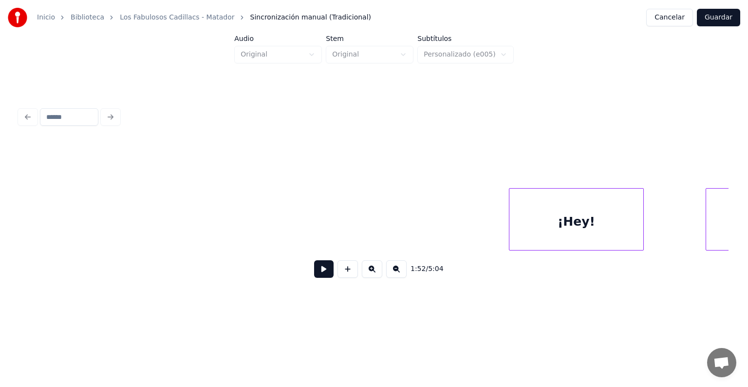
scroll to position [0, 35967]
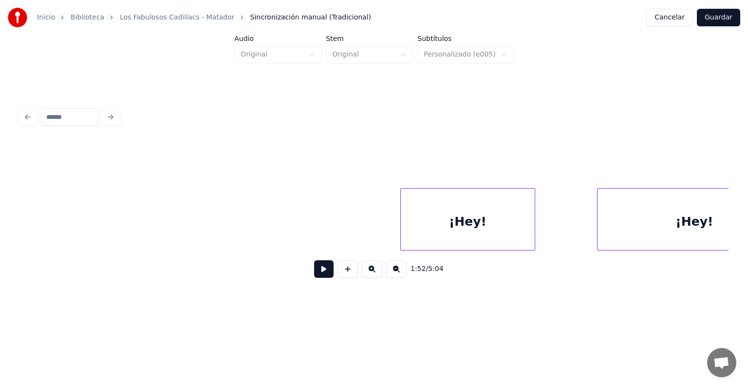
click at [421, 210] on div "¡Hey!" at bounding box center [468, 222] width 134 height 66
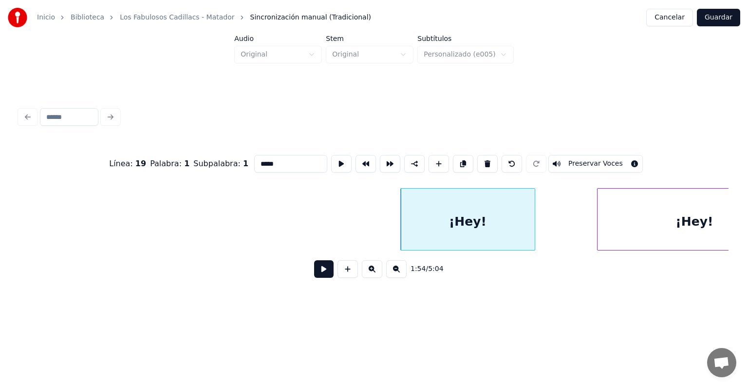
click at [582, 159] on button "Preservar Voces" at bounding box center [595, 164] width 95 height 18
click at [627, 206] on div "¡Hey!" at bounding box center [694, 222] width 193 height 66
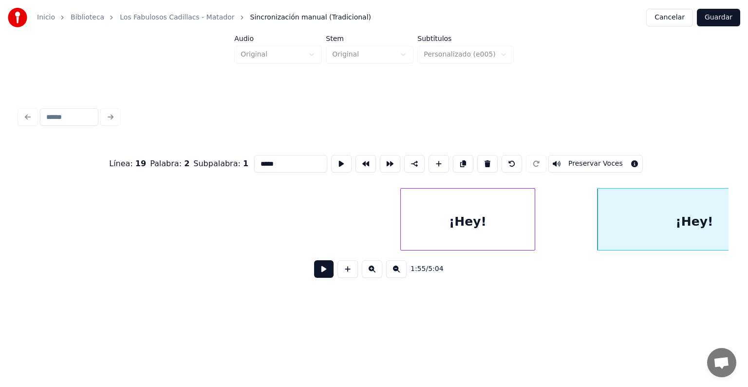
click at [314, 271] on button at bounding box center [323, 269] width 19 height 18
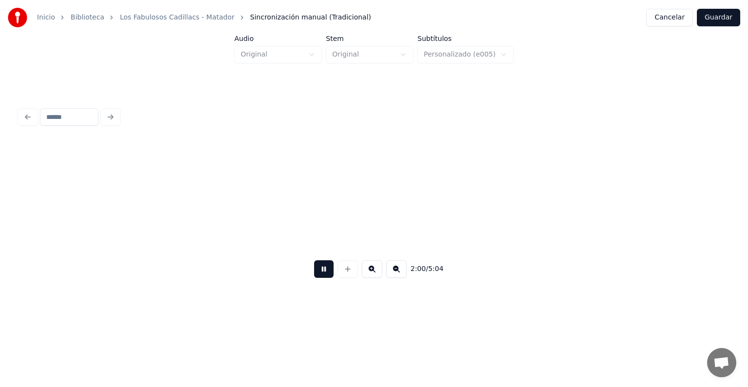
scroll to position [0, 38106]
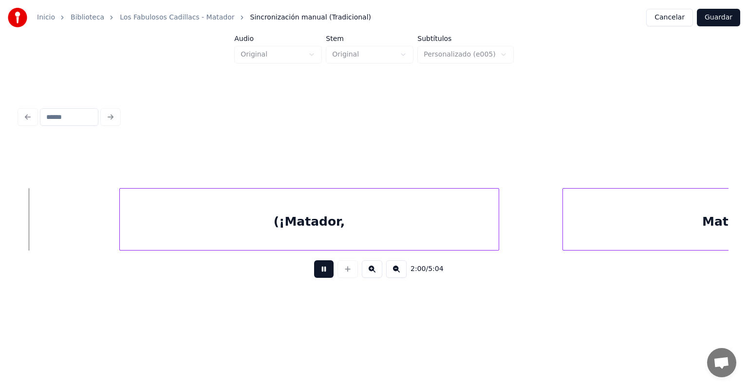
click at [314, 275] on button at bounding box center [323, 269] width 19 height 18
click at [288, 223] on div "(¡Matador," at bounding box center [309, 222] width 379 height 66
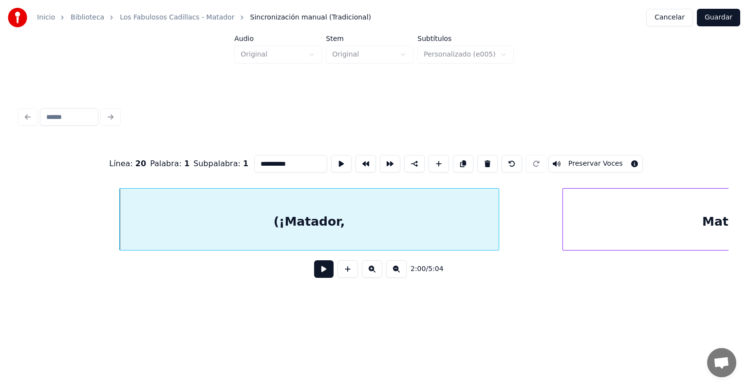
click at [583, 159] on button "Preservar Voces" at bounding box center [595, 164] width 95 height 18
click at [605, 219] on div "Matador!)" at bounding box center [736, 222] width 347 height 66
type input "*********"
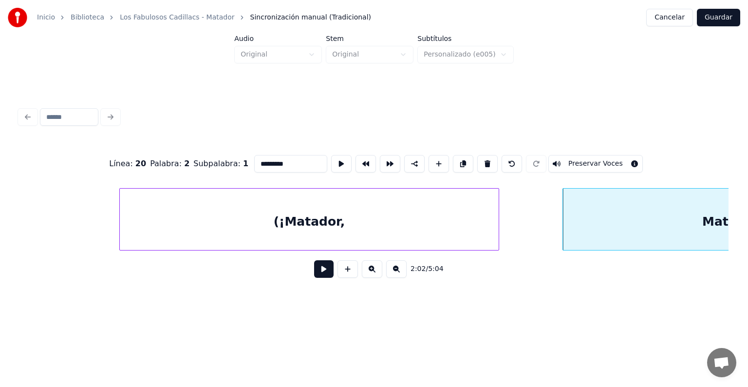
click at [585, 158] on button "Preservar Voces" at bounding box center [595, 164] width 95 height 18
click at [314, 274] on button at bounding box center [323, 269] width 19 height 18
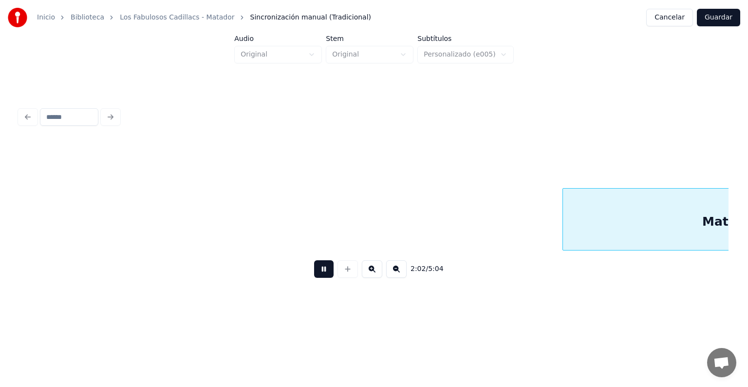
scroll to position [0, 38816]
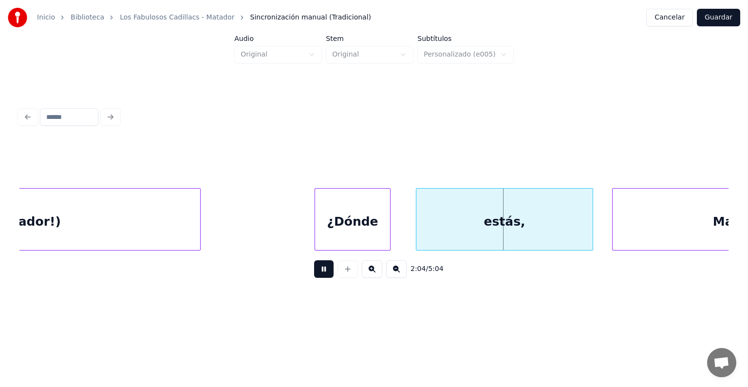
click at [314, 271] on button at bounding box center [323, 269] width 19 height 18
click at [357, 235] on div "¿Dónde" at bounding box center [352, 222] width 75 height 66
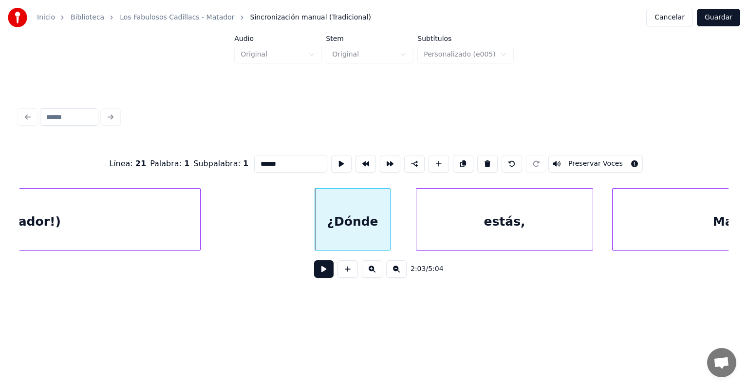
click at [316, 274] on button at bounding box center [323, 269] width 19 height 18
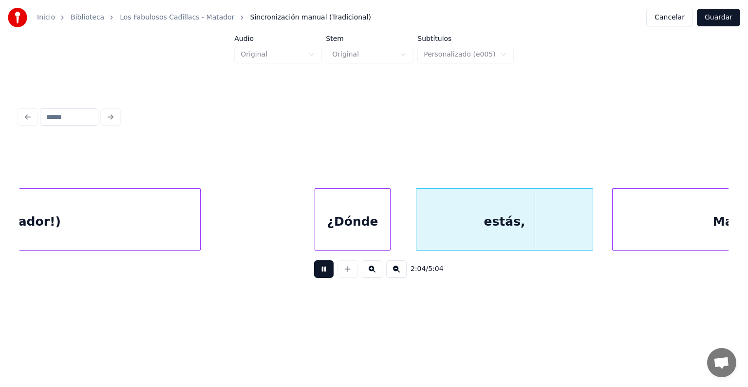
click at [388, 233] on div at bounding box center [388, 219] width 3 height 61
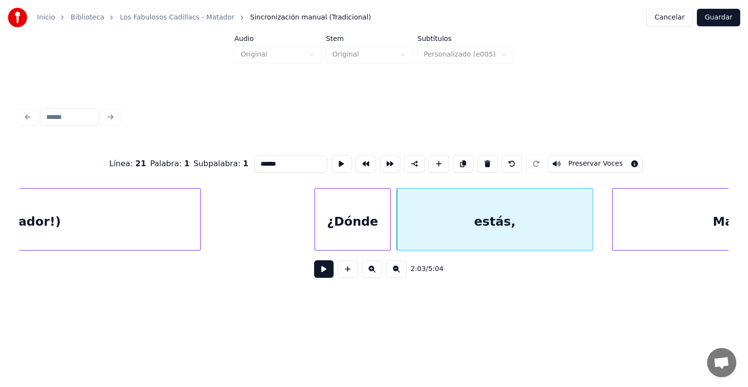
click at [314, 277] on button at bounding box center [323, 269] width 19 height 18
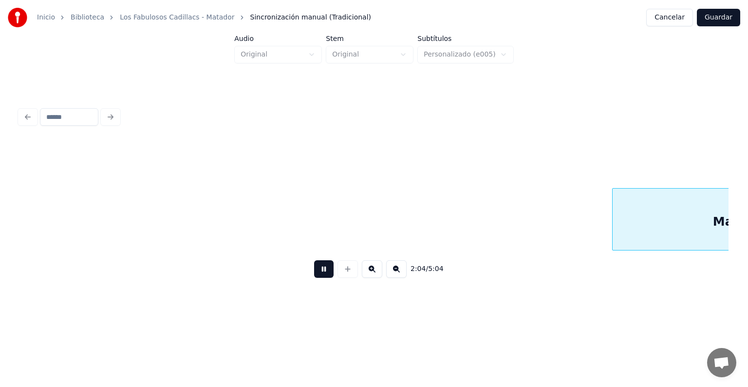
scroll to position [0, 39527]
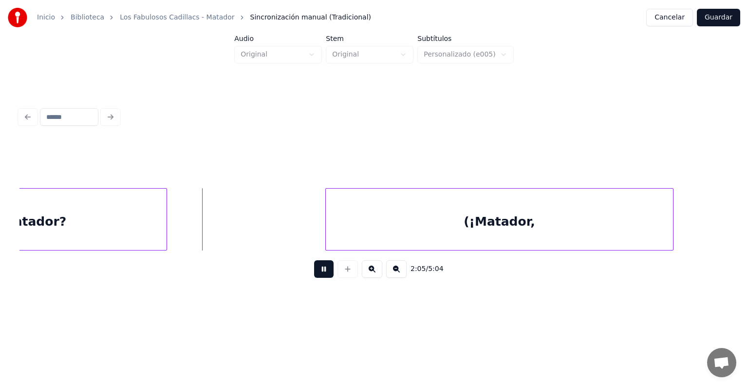
click at [314, 276] on button at bounding box center [323, 269] width 19 height 18
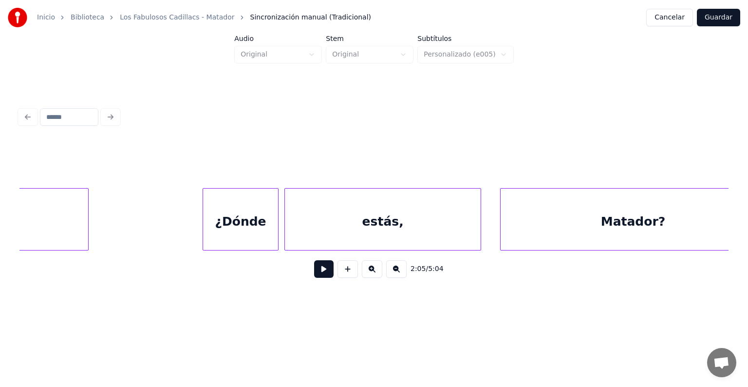
scroll to position [0, 38901]
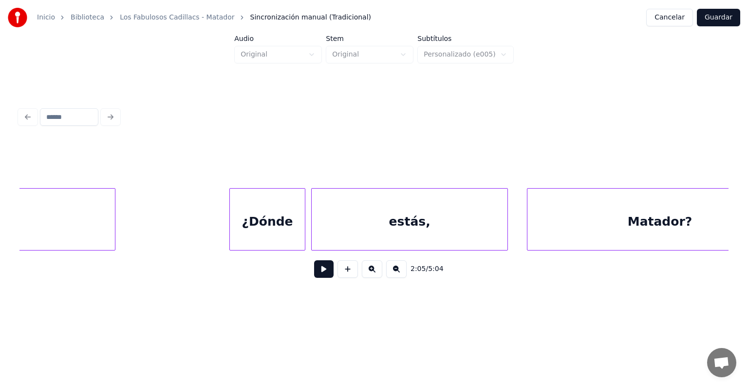
click at [339, 224] on div "estás," at bounding box center [410, 222] width 196 height 66
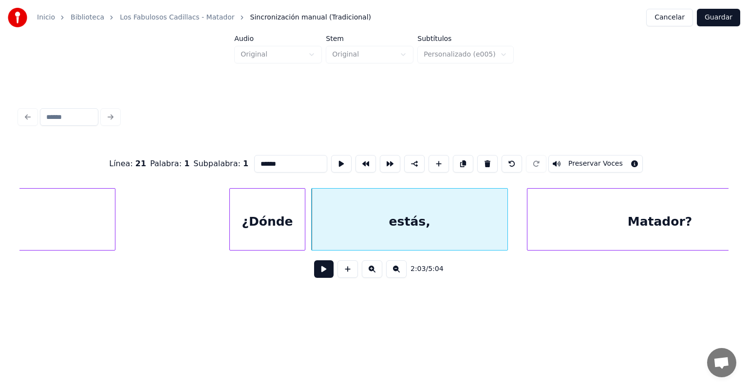
type input "******"
click at [315, 277] on button at bounding box center [323, 269] width 19 height 18
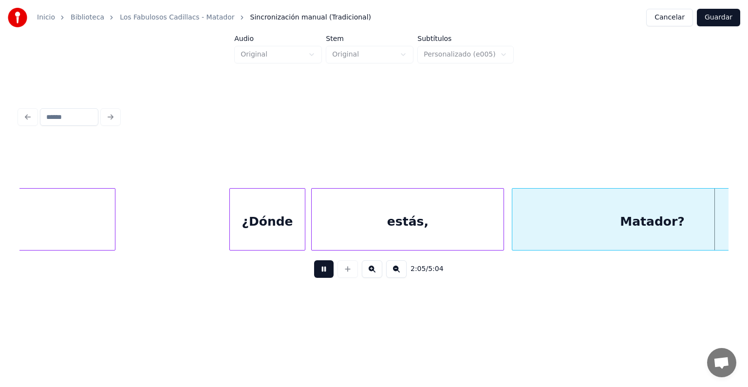
scroll to position [0, 39614]
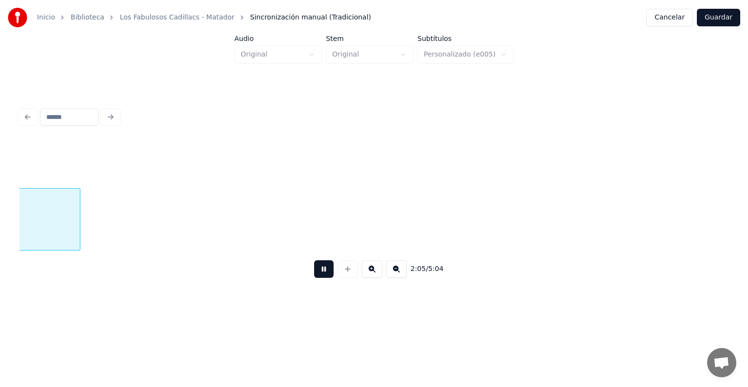
click at [314, 276] on button at bounding box center [323, 269] width 19 height 18
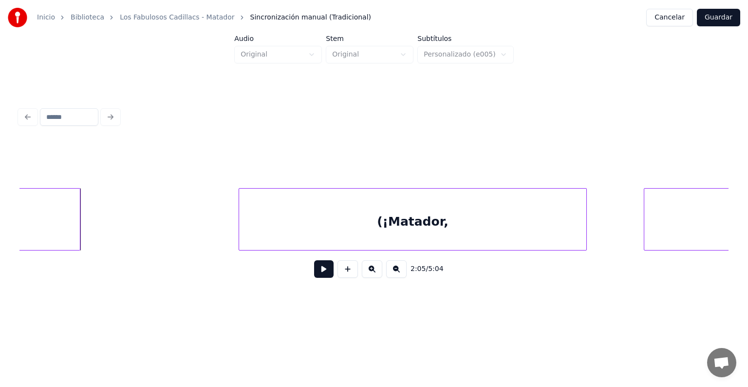
click at [299, 227] on div "(¡Matador," at bounding box center [412, 222] width 347 height 66
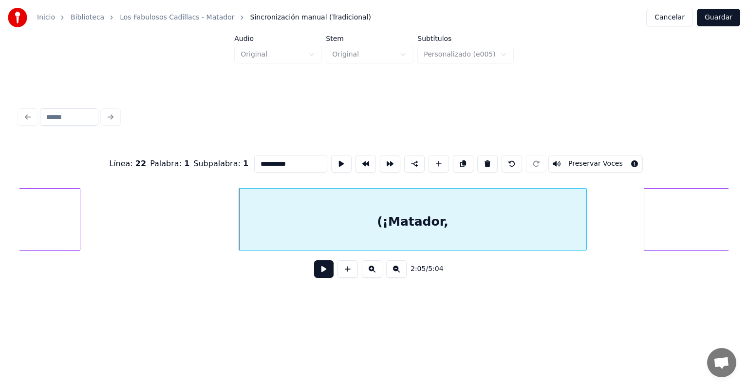
click at [314, 276] on button at bounding box center [323, 269] width 19 height 18
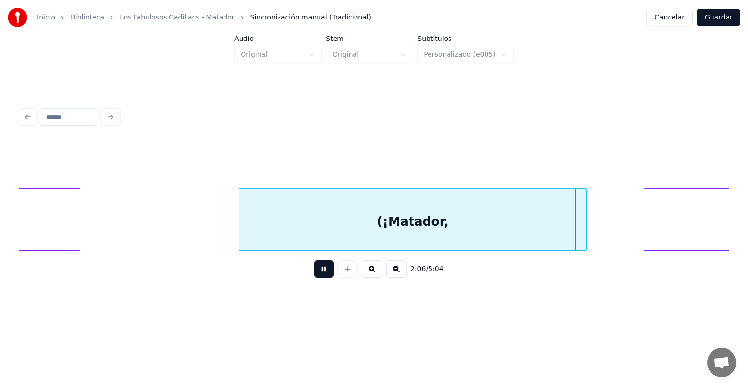
click at [317, 274] on button at bounding box center [323, 269] width 19 height 18
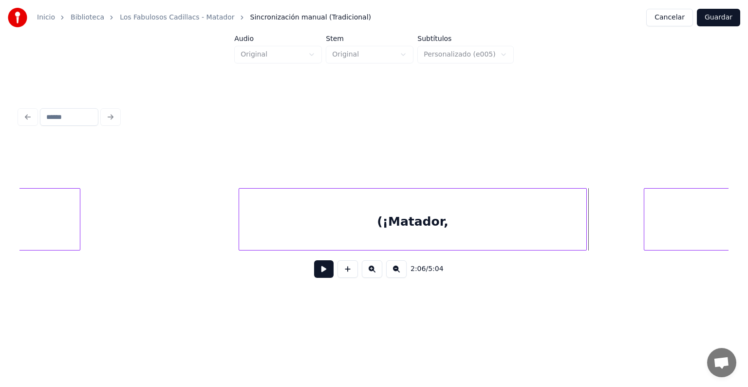
click at [393, 224] on div "(¡Matador," at bounding box center [412, 222] width 347 height 66
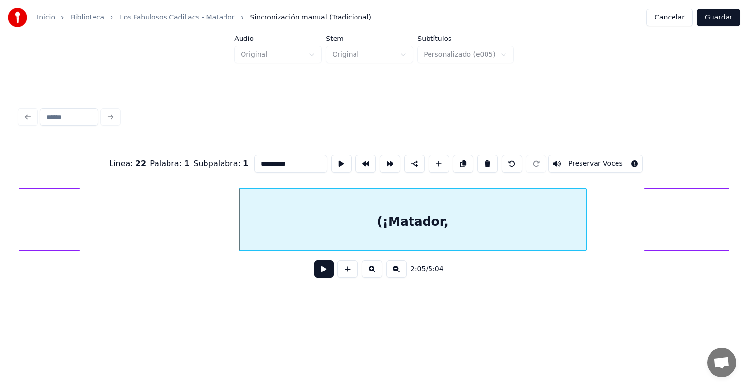
click at [580, 159] on button "Preservar Voces" at bounding box center [595, 164] width 95 height 18
click at [316, 275] on button at bounding box center [323, 269] width 19 height 18
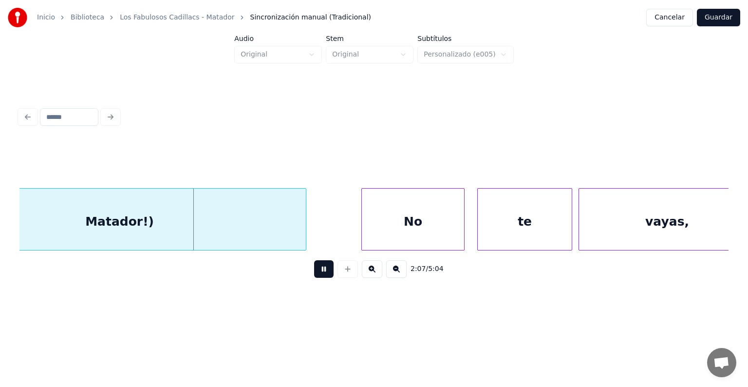
click at [200, 209] on div "Matador!)" at bounding box center [119, 222] width 373 height 66
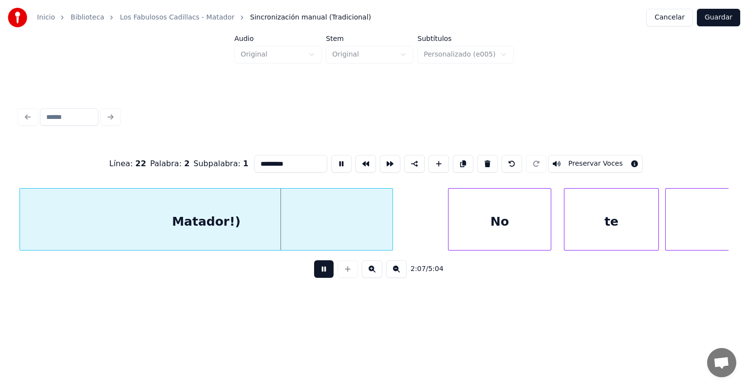
click at [582, 159] on button "Preservar Voces" at bounding box center [595, 164] width 95 height 18
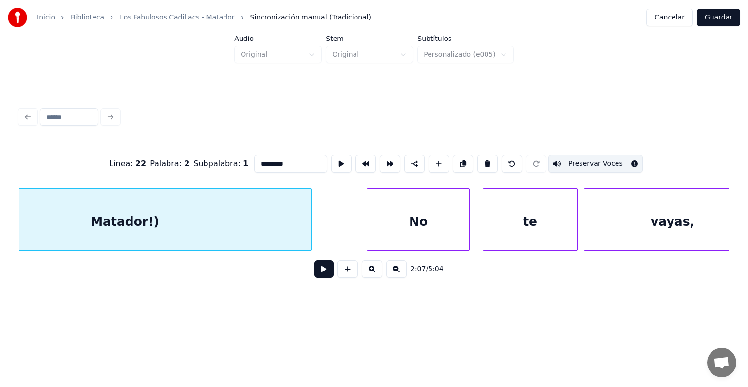
scroll to position [0, 40350]
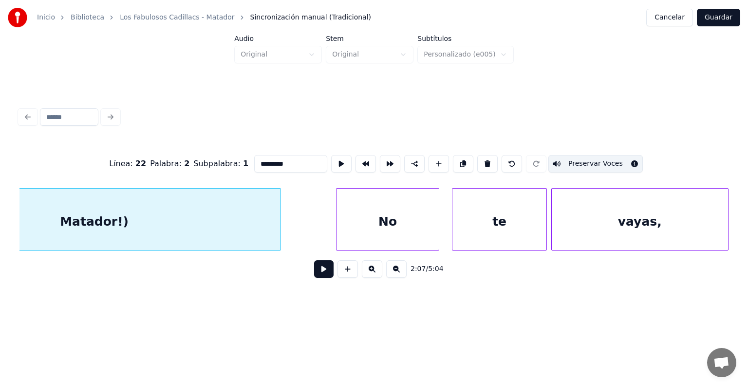
click at [586, 215] on div "vayas," at bounding box center [640, 222] width 176 height 66
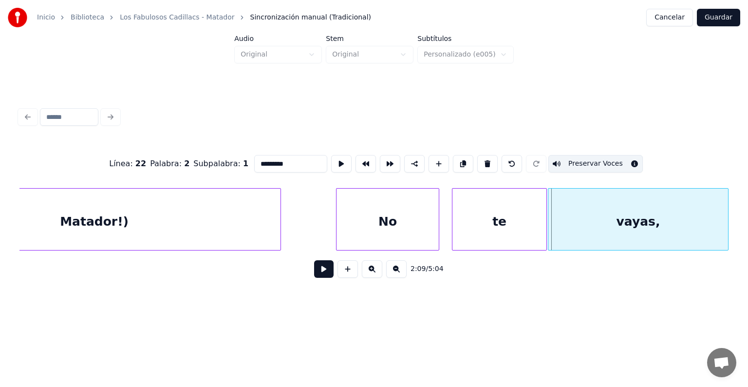
click at [549, 218] on div at bounding box center [549, 219] width 3 height 61
click at [408, 228] on div "No" at bounding box center [388, 222] width 102 height 66
type input "**"
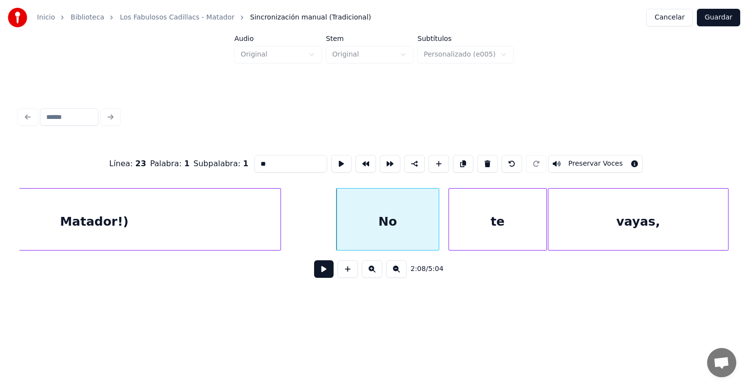
click at [455, 236] on div "te" at bounding box center [498, 222] width 98 height 66
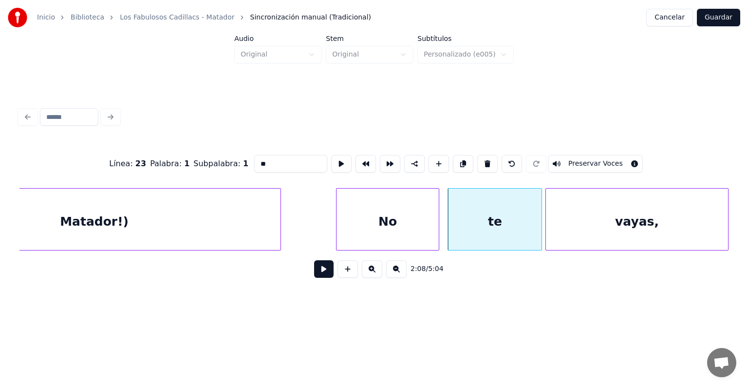
click at [550, 239] on div "vayas," at bounding box center [637, 222] width 182 height 66
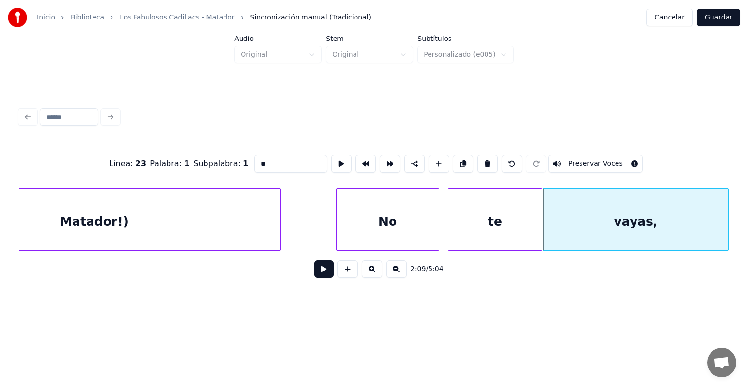
click at [405, 220] on div "No" at bounding box center [388, 222] width 102 height 66
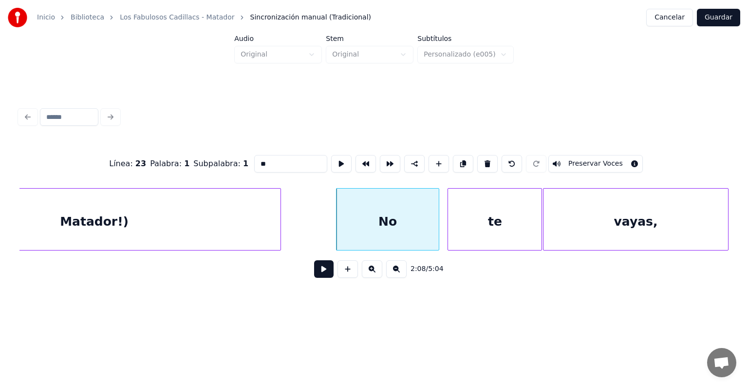
click at [315, 275] on button at bounding box center [323, 269] width 19 height 18
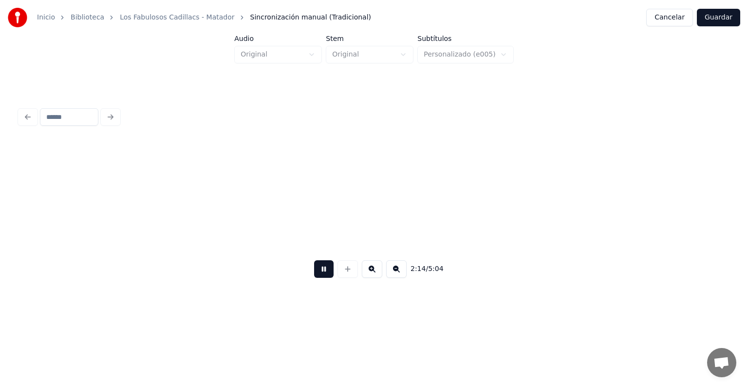
scroll to position [0, 42486]
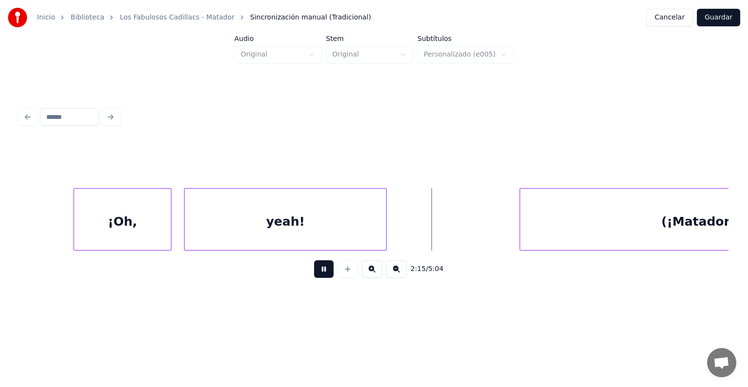
click at [553, 225] on div "(¡Matador," at bounding box center [697, 222] width 354 height 66
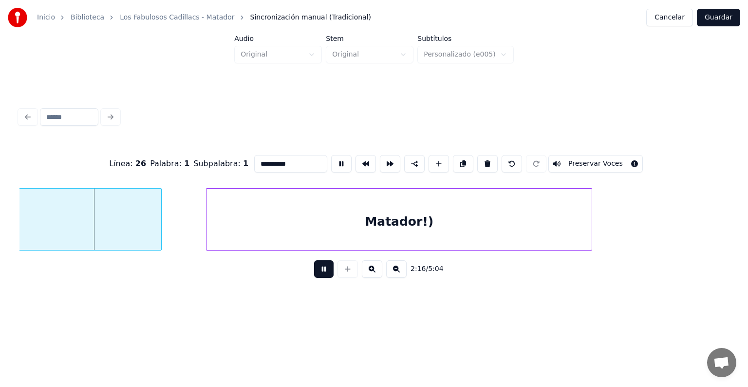
click at [512, 225] on div "Matador!)" at bounding box center [399, 222] width 385 height 66
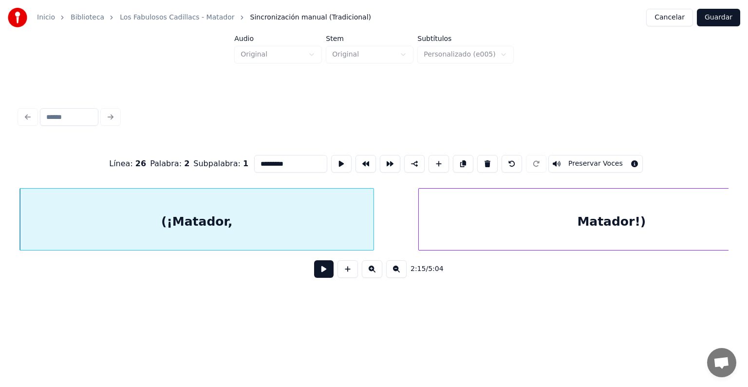
click at [214, 223] on div "(¡Matador," at bounding box center [197, 222] width 354 height 66
click at [580, 159] on button "Preservar Voces" at bounding box center [595, 164] width 95 height 18
click at [530, 212] on div "Matador!)" at bounding box center [611, 222] width 385 height 66
type input "*********"
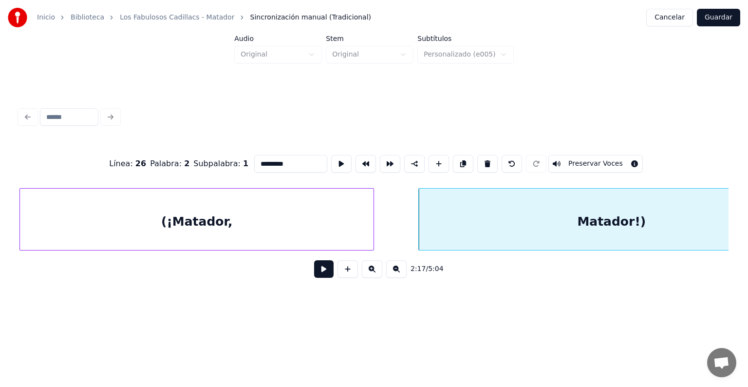
click at [581, 159] on button "Preservar Voces" at bounding box center [595, 164] width 95 height 18
click at [420, 236] on div "Matador!)" at bounding box center [611, 222] width 385 height 66
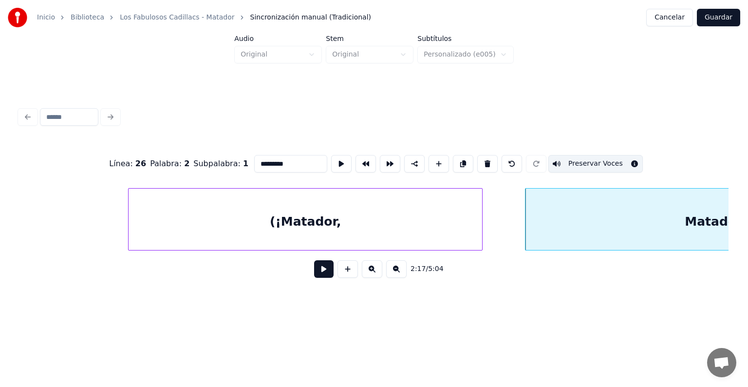
scroll to position [0, 42796]
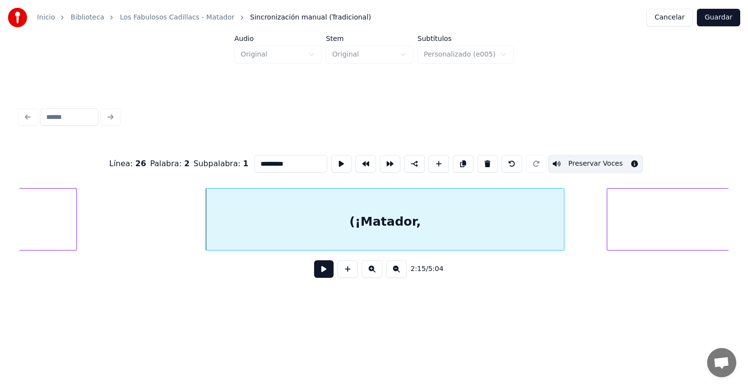
click at [318, 275] on button at bounding box center [323, 269] width 19 height 18
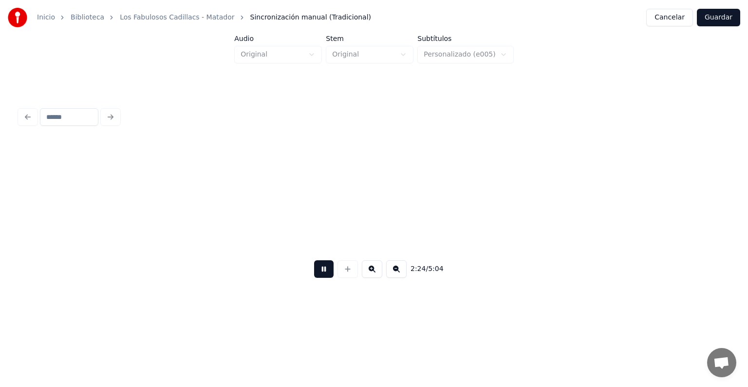
scroll to position [0, 45645]
click at [319, 275] on button at bounding box center [323, 269] width 19 height 18
click at [321, 276] on button at bounding box center [323, 269] width 19 height 18
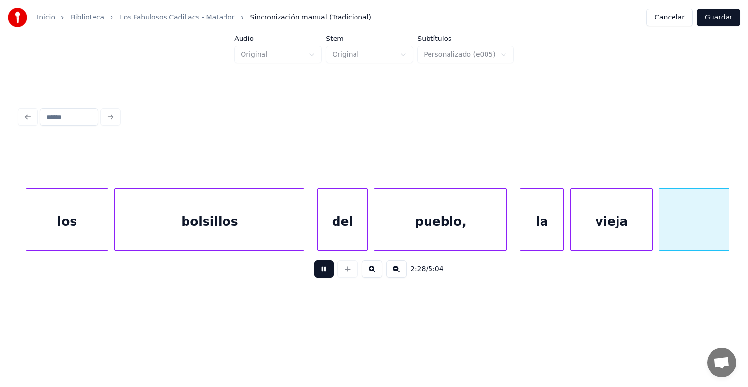
scroll to position [0, 47069]
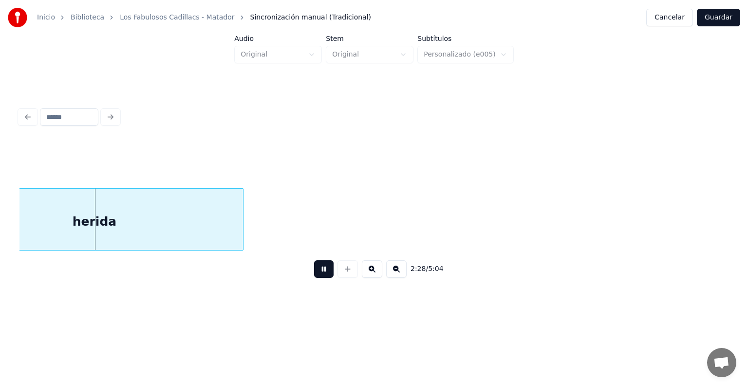
click at [314, 275] on button at bounding box center [323, 269] width 19 height 18
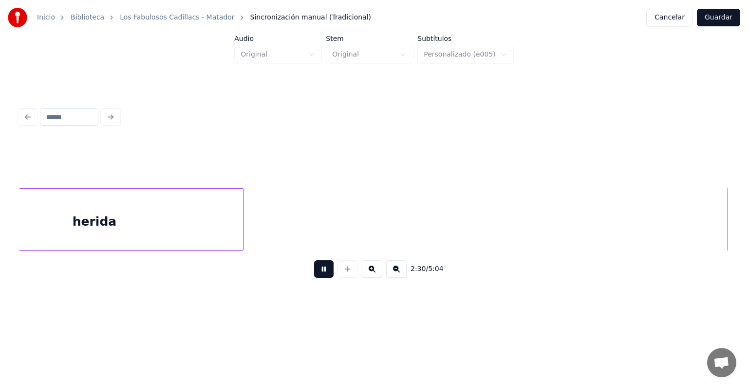
scroll to position [0, 47782]
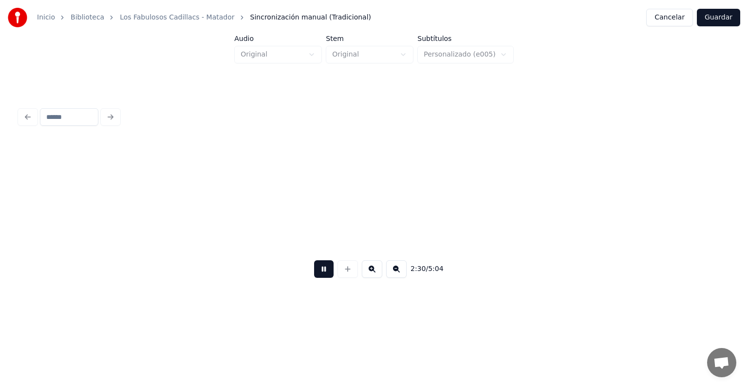
click at [318, 273] on button at bounding box center [323, 269] width 19 height 18
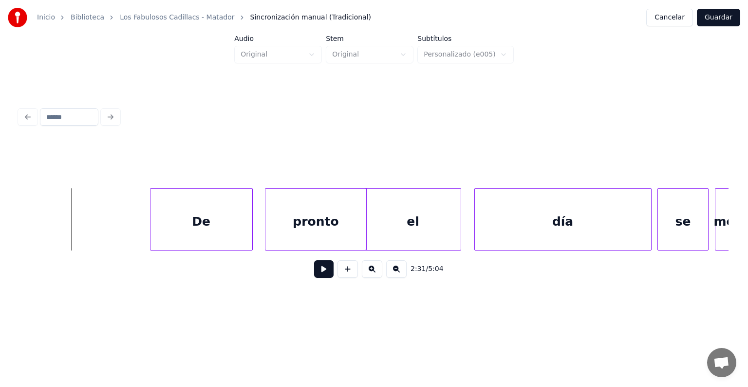
click at [314, 276] on button at bounding box center [323, 269] width 19 height 18
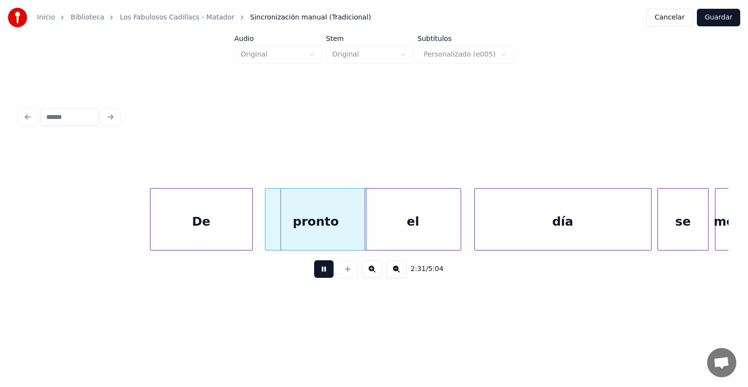
click at [314, 274] on button at bounding box center [323, 269] width 19 height 18
click at [314, 272] on button at bounding box center [323, 269] width 19 height 18
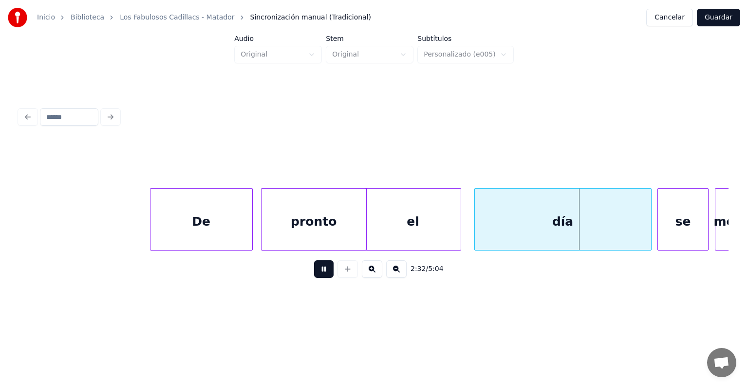
click at [314, 274] on button at bounding box center [323, 269] width 19 height 18
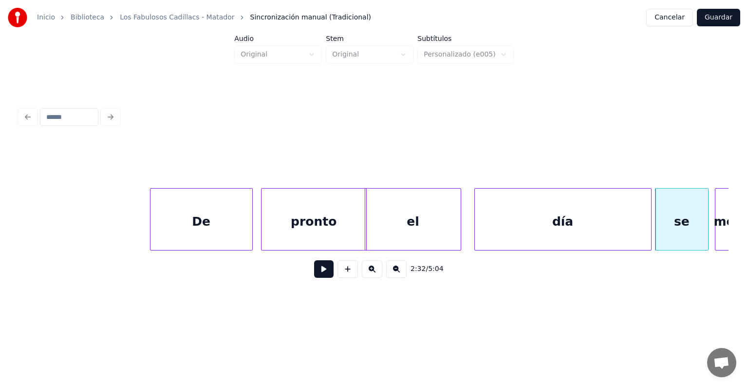
click at [314, 275] on button at bounding box center [323, 269] width 19 height 18
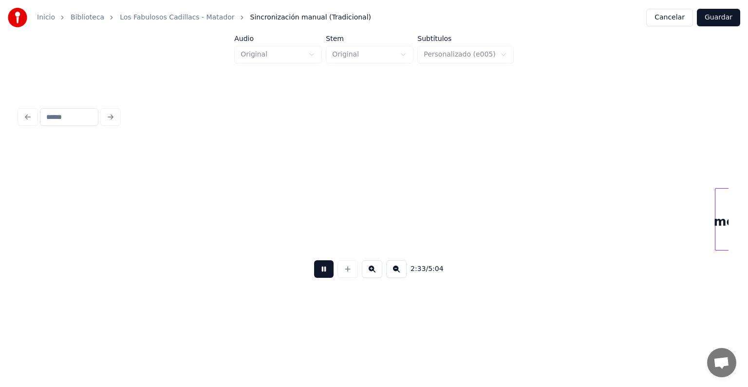
scroll to position [0, 48494]
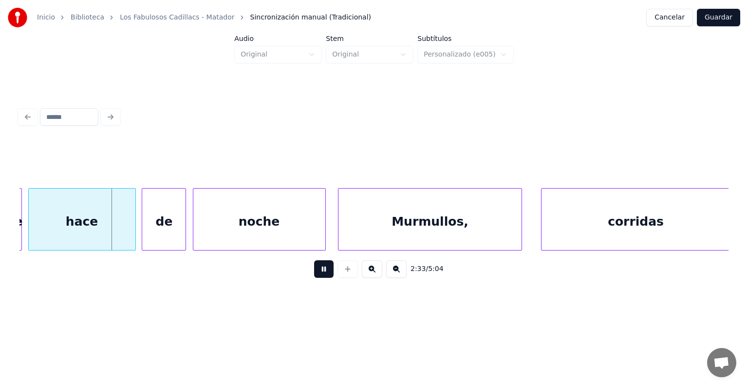
click at [314, 275] on button at bounding box center [323, 269] width 19 height 18
click at [340, 234] on div "Murmullos," at bounding box center [429, 222] width 185 height 66
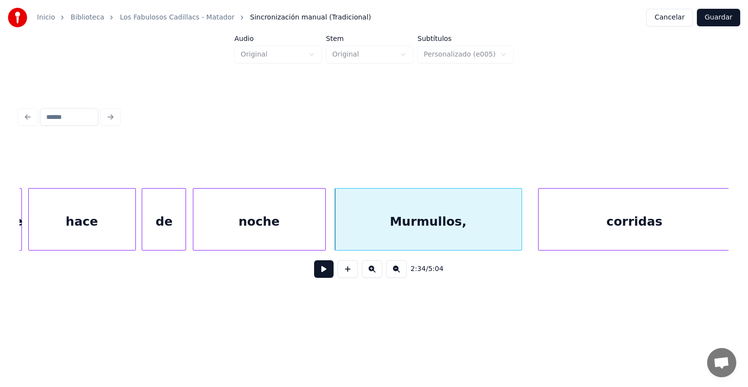
click at [542, 222] on div "corridas" at bounding box center [635, 222] width 192 height 66
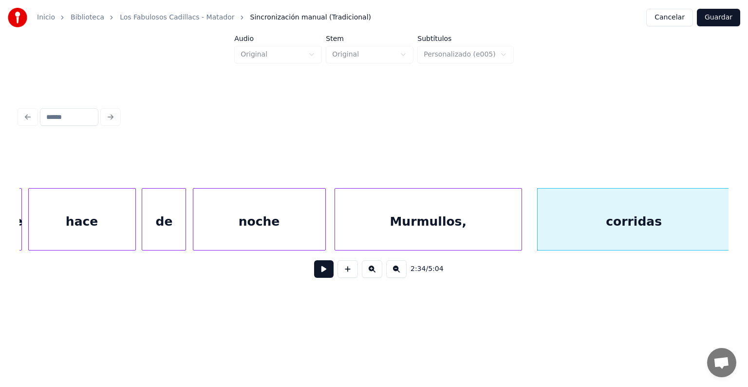
click at [314, 275] on button at bounding box center [323, 269] width 19 height 18
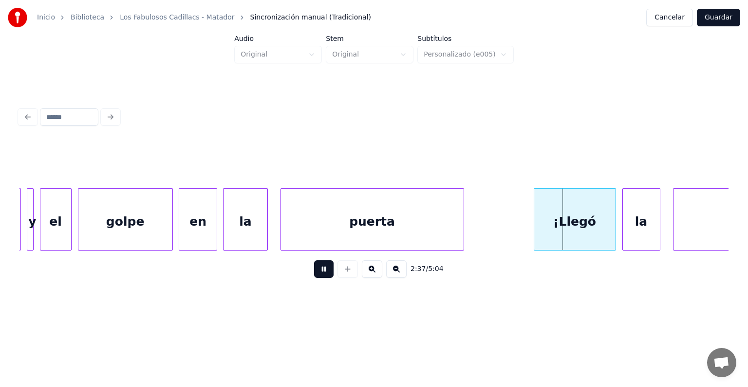
click at [298, 274] on div "2:37 / 5:04" at bounding box center [374, 268] width 694 height 21
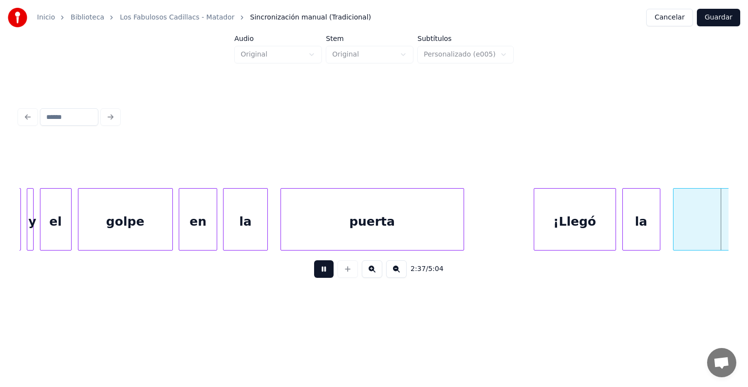
scroll to position [0, 49914]
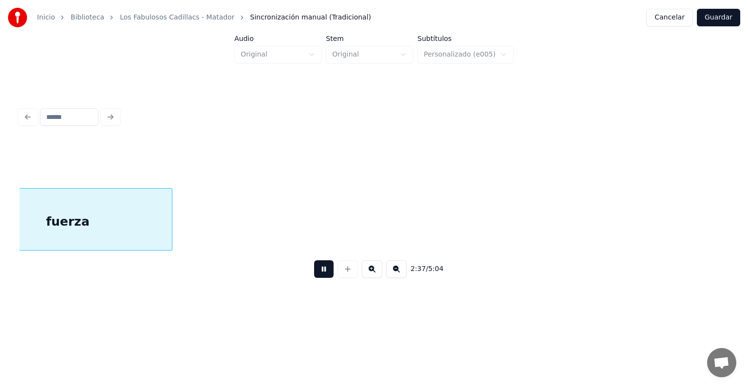
click at [297, 275] on div "2:37 / 5:04" at bounding box center [374, 268] width 694 height 21
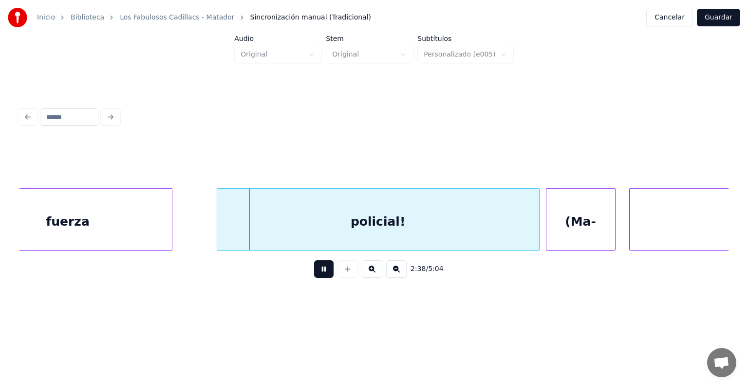
click at [314, 273] on button at bounding box center [323, 269] width 19 height 18
click at [314, 276] on button at bounding box center [323, 269] width 19 height 18
click at [314, 274] on button at bounding box center [323, 269] width 19 height 18
click at [578, 211] on div "(Ma-" at bounding box center [581, 222] width 69 height 66
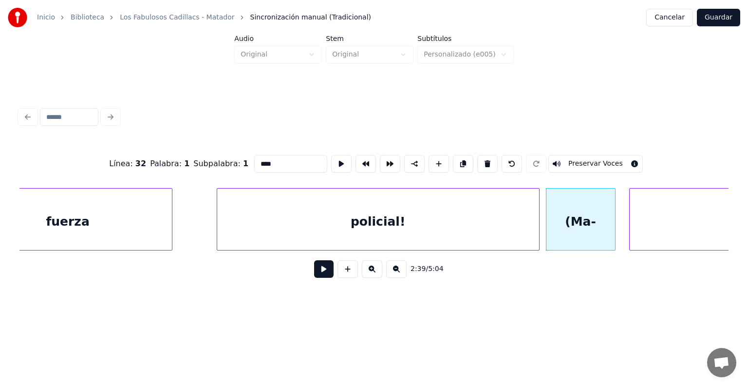
click at [613, 158] on button "Preservar Voces" at bounding box center [595, 164] width 95 height 18
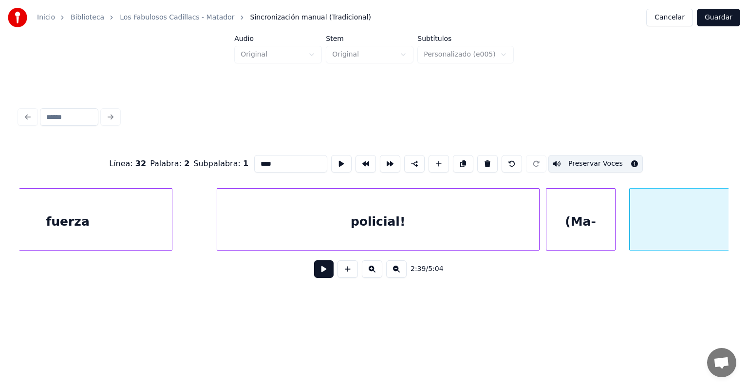
type input "********"
click at [607, 160] on button "Preservar Voces" at bounding box center [595, 164] width 95 height 18
click at [314, 274] on button at bounding box center [323, 269] width 19 height 18
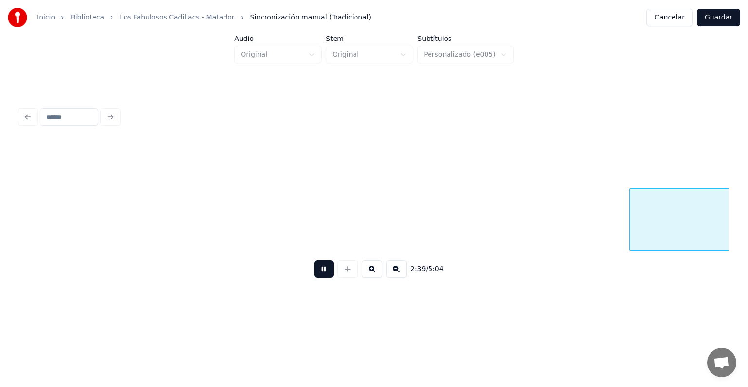
scroll to position [0, 50628]
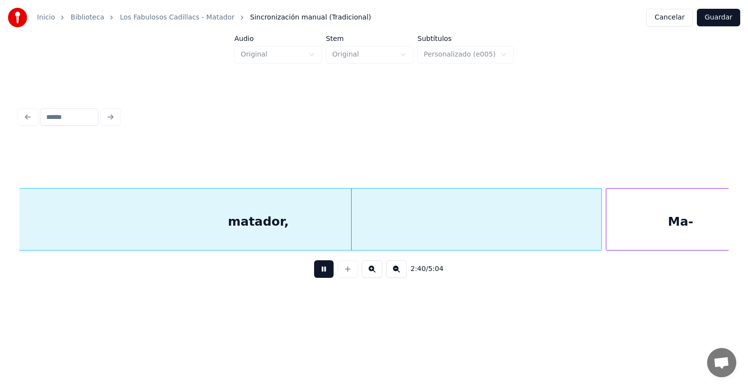
click at [661, 219] on div "Ma-" at bounding box center [680, 222] width 149 height 66
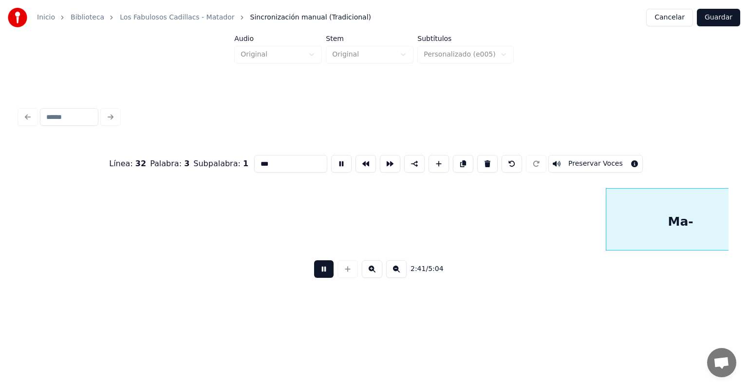
scroll to position [0, 51215]
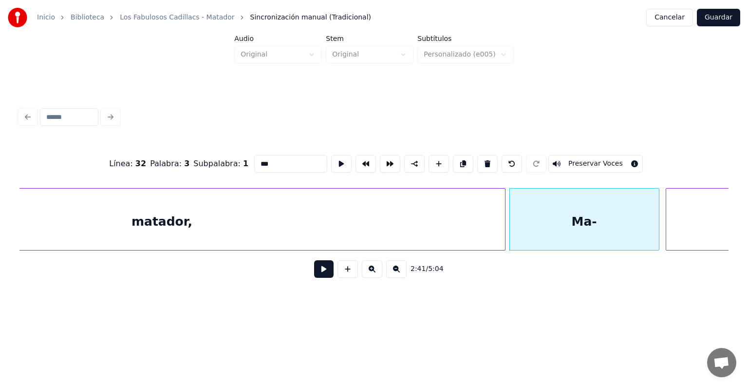
click at [379, 233] on div "matador," at bounding box center [162, 222] width 686 height 66
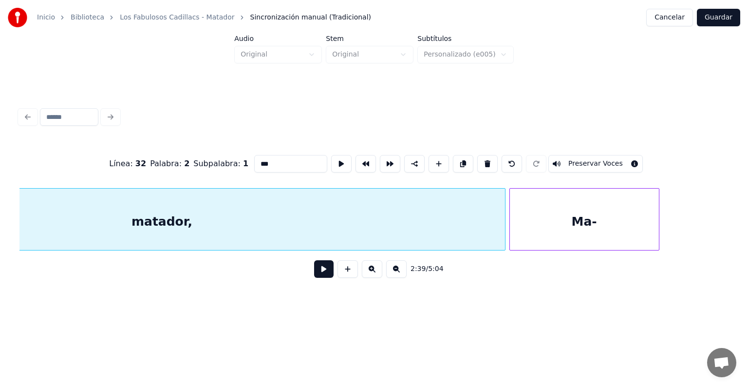
type input "********"
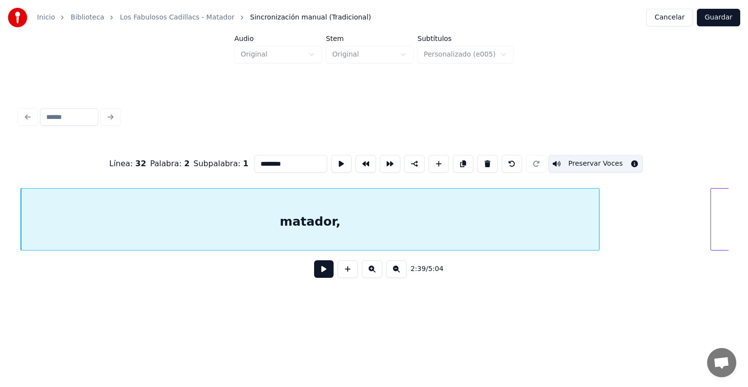
click at [314, 274] on button at bounding box center [323, 269] width 19 height 18
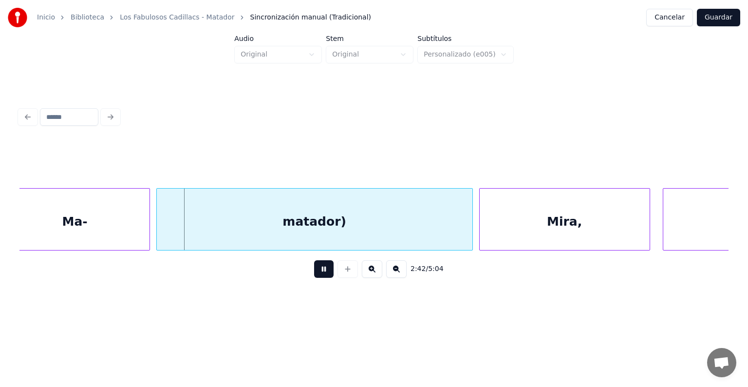
click at [118, 218] on div "Ma-" at bounding box center [74, 222] width 149 height 66
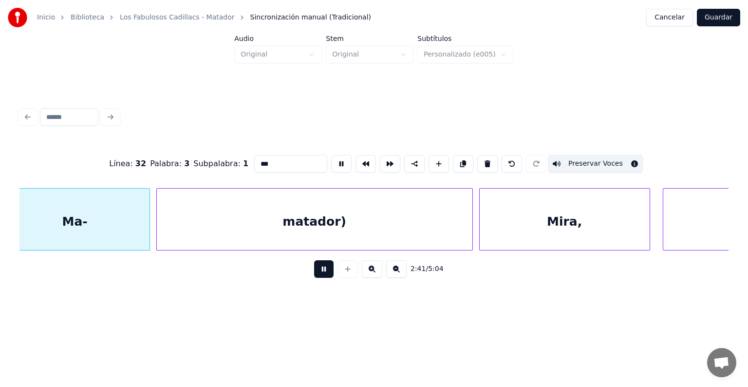
scroll to position [0, 51215]
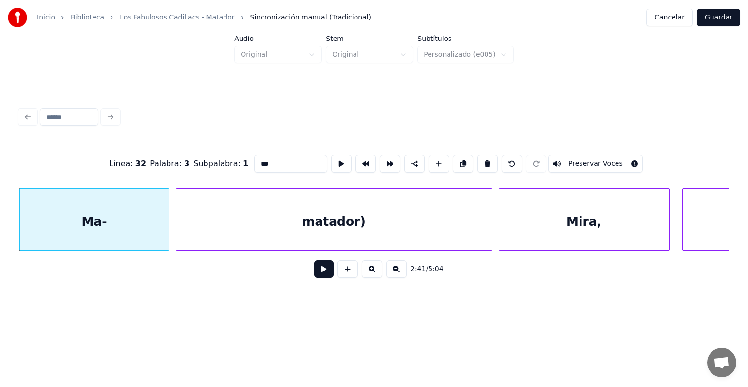
click at [605, 161] on button "Preservar Voces" at bounding box center [595, 164] width 95 height 18
click at [248, 221] on div "matador)" at bounding box center [334, 222] width 316 height 66
type input "********"
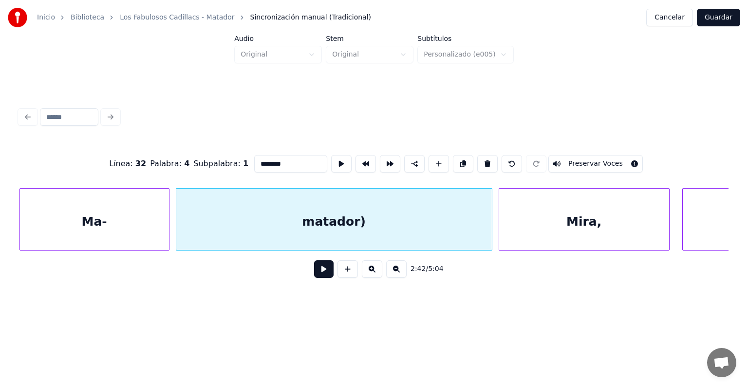
click at [612, 162] on button "Preservar Voces" at bounding box center [595, 164] width 95 height 18
click at [177, 235] on div "matador)" at bounding box center [333, 222] width 318 height 66
click at [316, 275] on button at bounding box center [323, 269] width 19 height 18
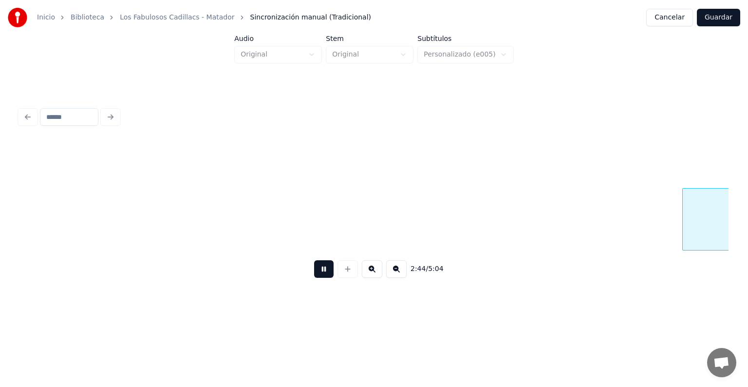
scroll to position [0, 51929]
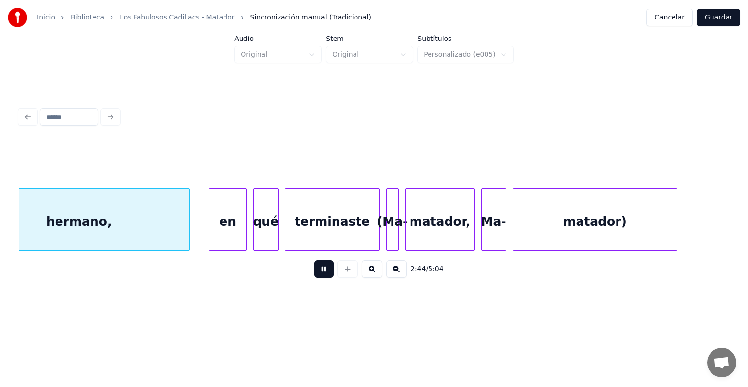
click at [314, 276] on button at bounding box center [323, 269] width 19 height 18
click at [120, 218] on div "hermano," at bounding box center [79, 222] width 221 height 66
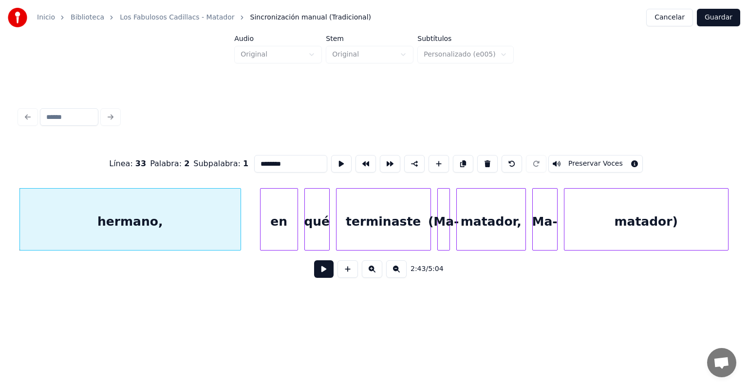
click at [314, 274] on button at bounding box center [323, 269] width 19 height 18
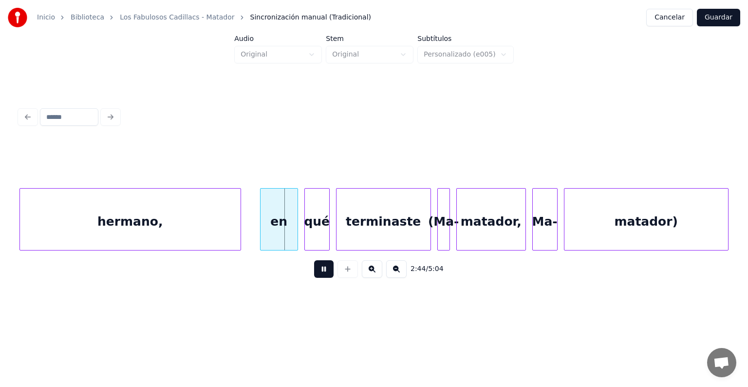
click at [184, 226] on div "hermano," at bounding box center [130, 222] width 221 height 66
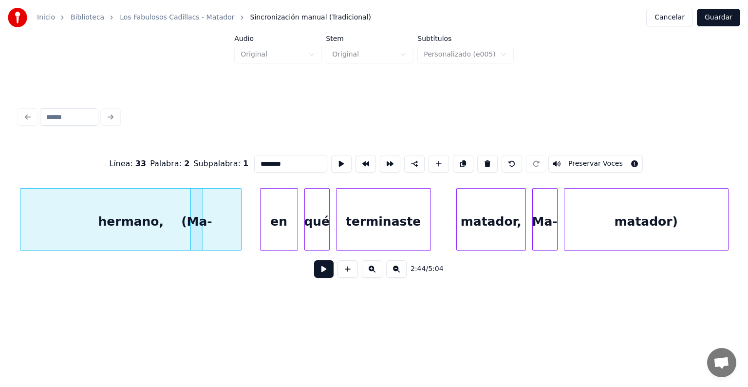
scroll to position [0, 51877]
click at [196, 227] on div "(Ma-" at bounding box center [197, 222] width 12 height 66
type input "****"
click at [196, 222] on div "(Ma-" at bounding box center [197, 222] width 12 height 66
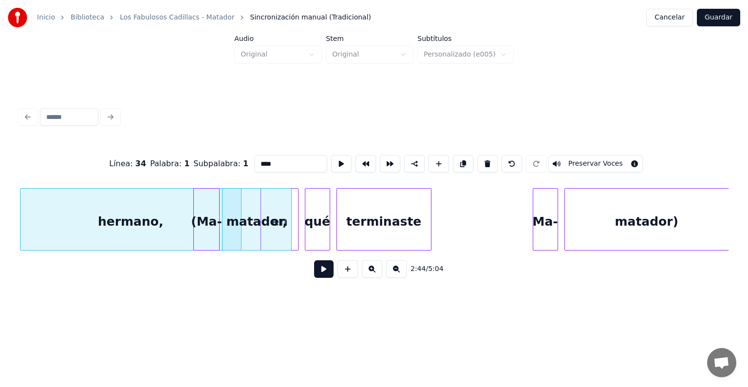
click at [317, 275] on button at bounding box center [323, 269] width 19 height 18
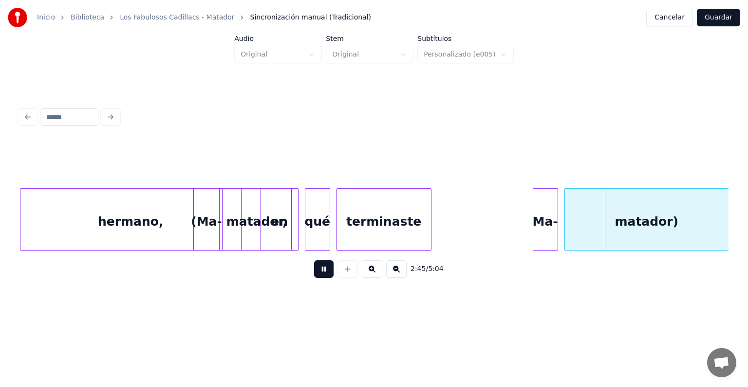
click at [225, 231] on div at bounding box center [224, 219] width 3 height 61
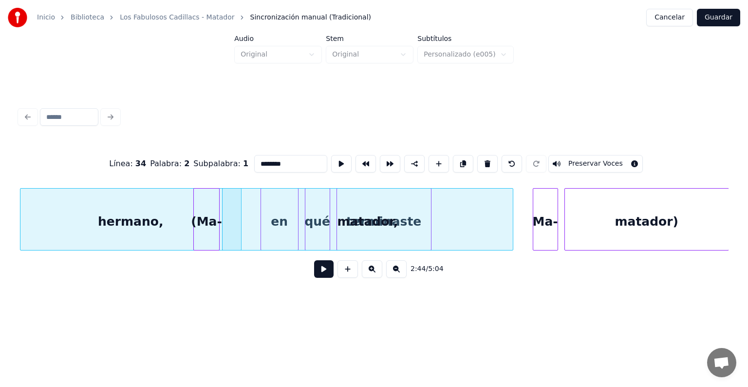
click at [580, 159] on button "Preservar Voces" at bounding box center [595, 164] width 95 height 18
click at [204, 227] on div "(Ma-" at bounding box center [206, 222] width 25 height 66
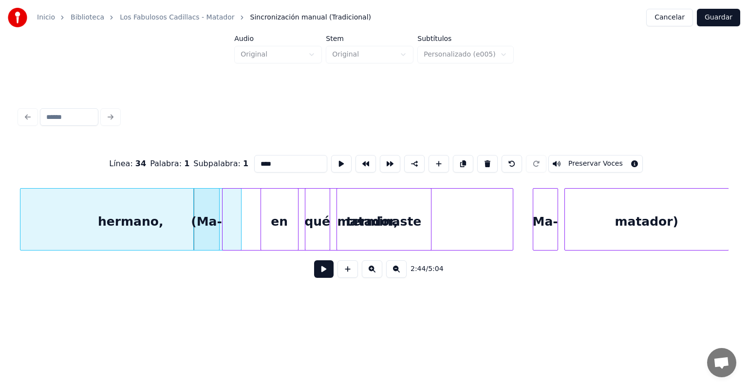
click at [583, 161] on button "Preservar Voces" at bounding box center [595, 164] width 95 height 18
click at [138, 217] on div "hermano," at bounding box center [130, 222] width 221 height 66
type input "********"
click at [314, 273] on button at bounding box center [323, 269] width 19 height 18
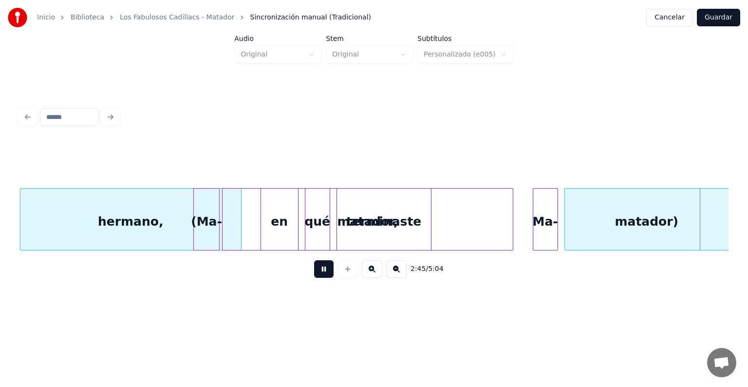
scroll to position [0, 52591]
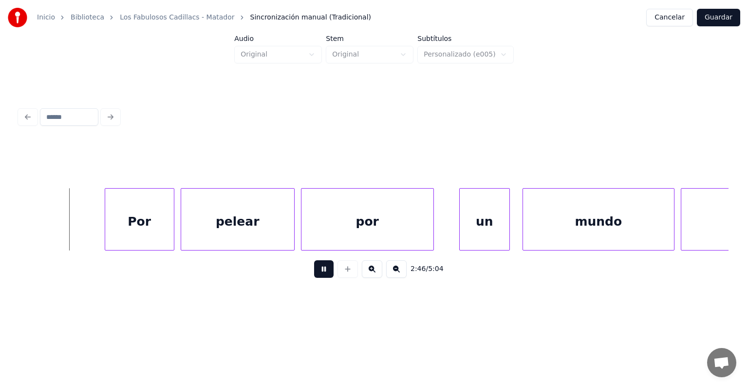
click at [507, 228] on div at bounding box center [508, 219] width 3 height 61
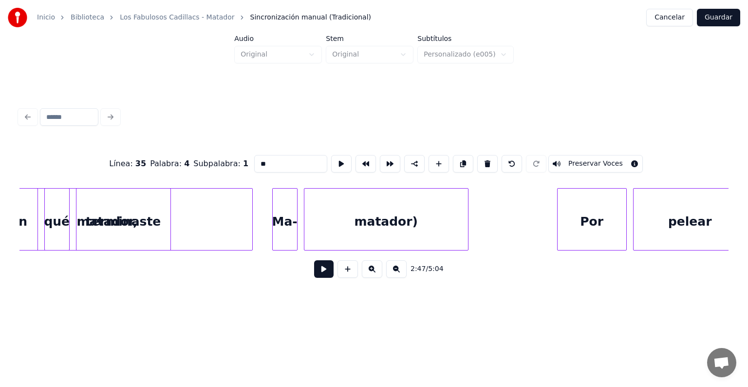
click at [206, 236] on div "matador," at bounding box center [107, 222] width 290 height 66
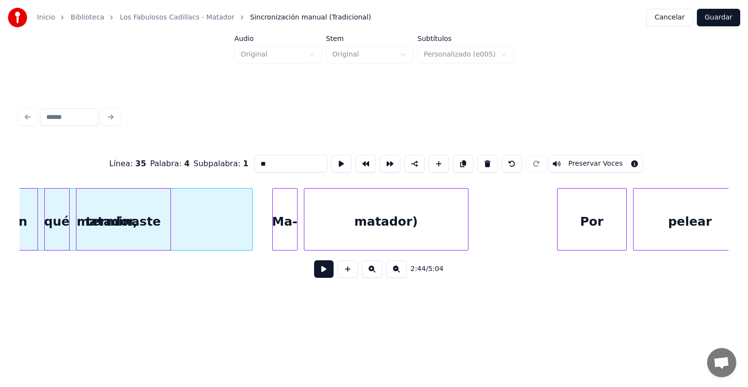
type input "********"
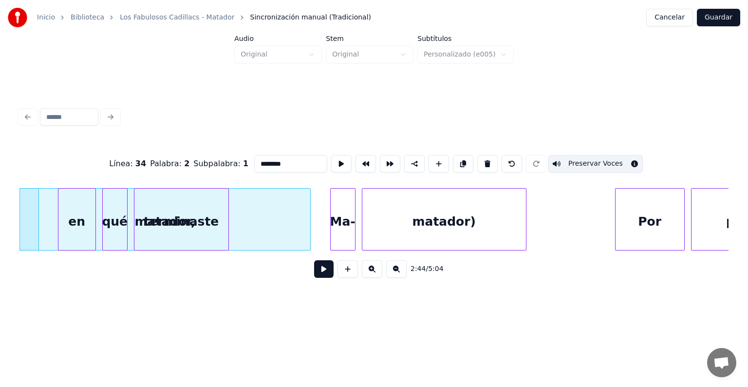
click at [314, 274] on button at bounding box center [323, 269] width 19 height 18
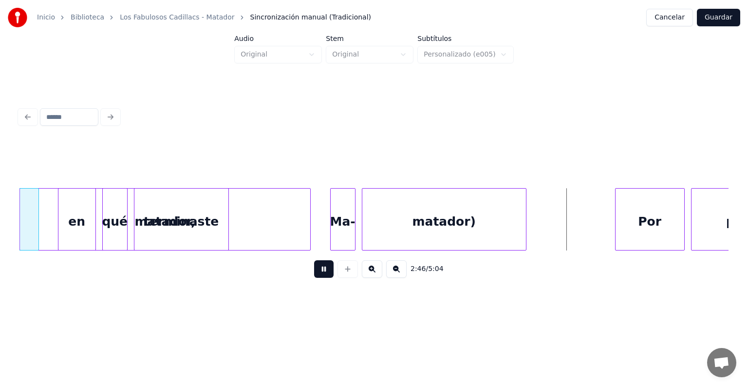
click at [336, 274] on div at bounding box center [348, 269] width 24 height 18
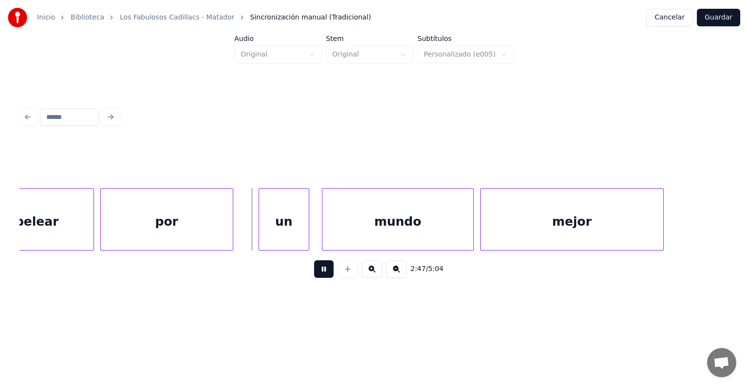
click at [314, 276] on button at bounding box center [323, 269] width 19 height 18
click at [399, 278] on button at bounding box center [396, 269] width 20 height 18
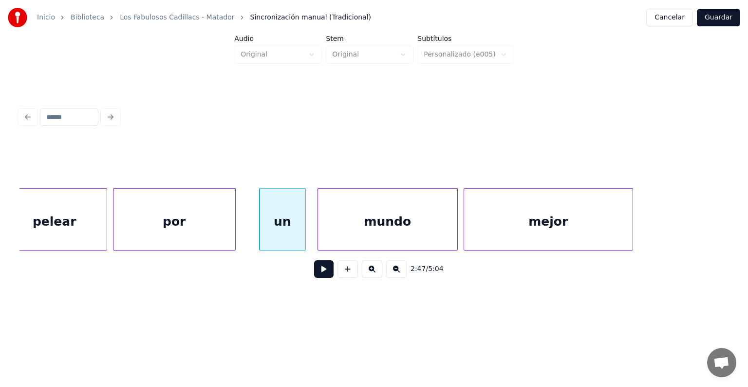
click at [398, 277] on button at bounding box center [396, 269] width 20 height 18
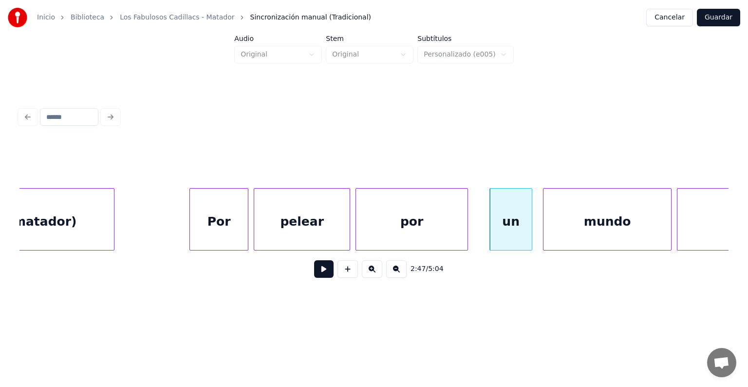
scroll to position [0, 44356]
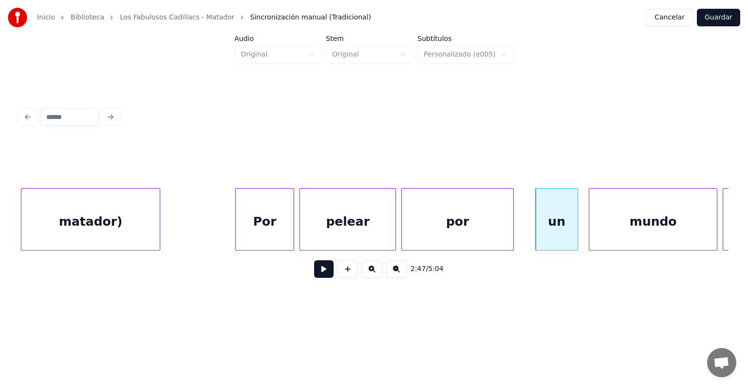
click at [314, 274] on button at bounding box center [323, 269] width 19 height 18
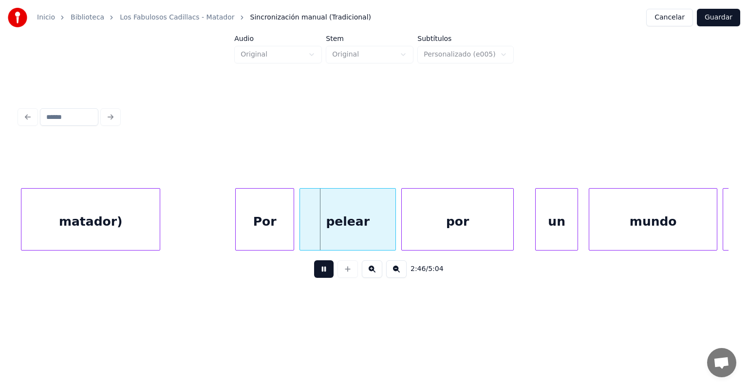
click at [318, 278] on button at bounding box center [323, 269] width 19 height 18
click at [320, 277] on button at bounding box center [323, 269] width 19 height 18
click at [319, 278] on button at bounding box center [323, 269] width 19 height 18
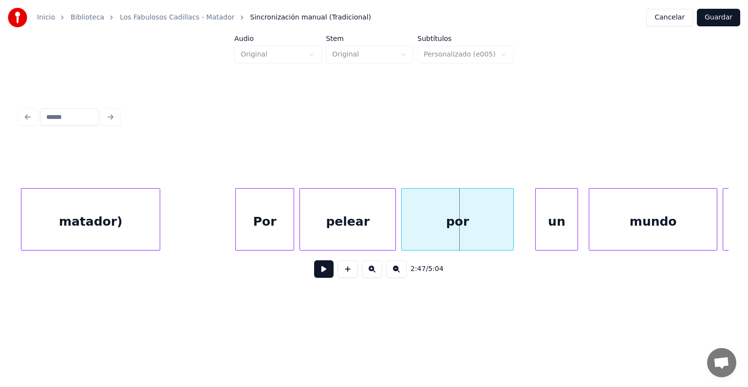
click at [90, 228] on div "matador)" at bounding box center [90, 222] width 138 height 66
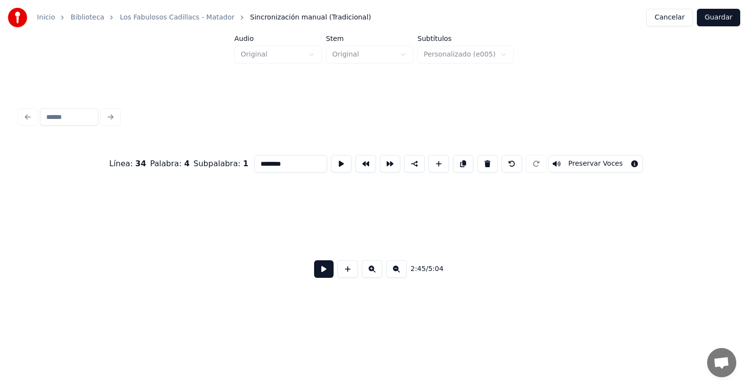
scroll to position [0, 40844]
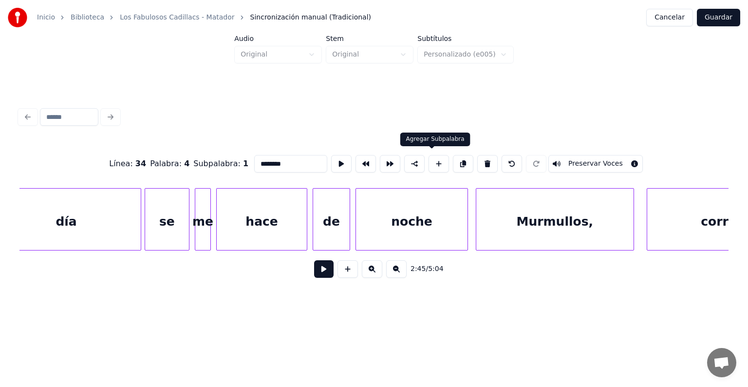
click at [432, 205] on div "noche" at bounding box center [412, 222] width 112 height 66
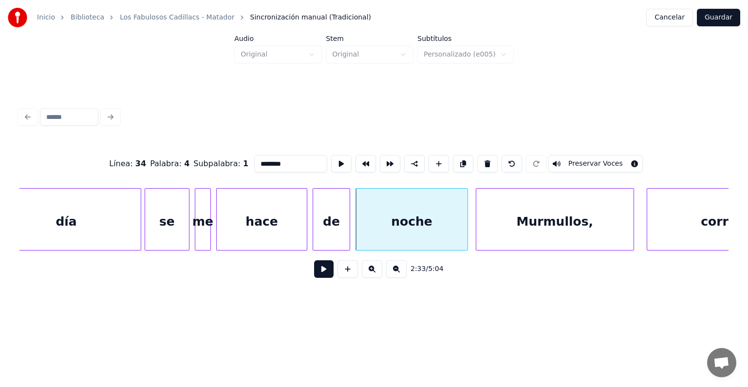
type input "*****"
click at [318, 276] on button at bounding box center [323, 269] width 19 height 18
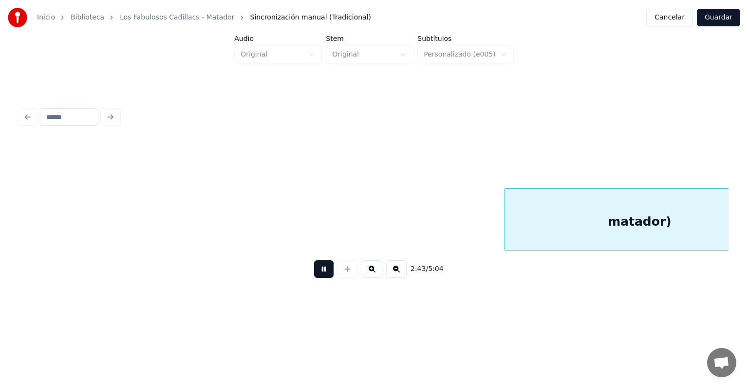
scroll to position [0, 43690]
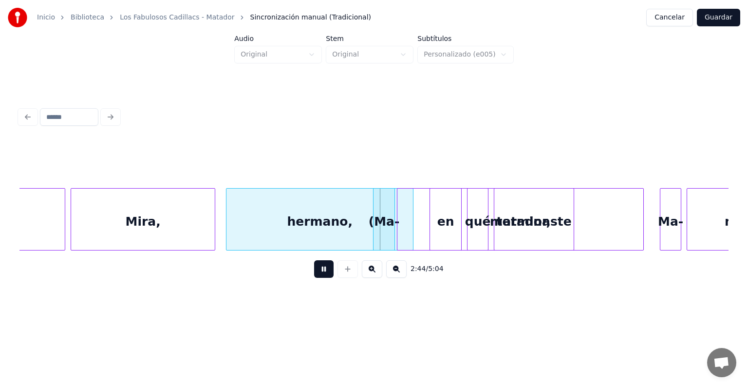
click at [314, 269] on button at bounding box center [323, 269] width 19 height 18
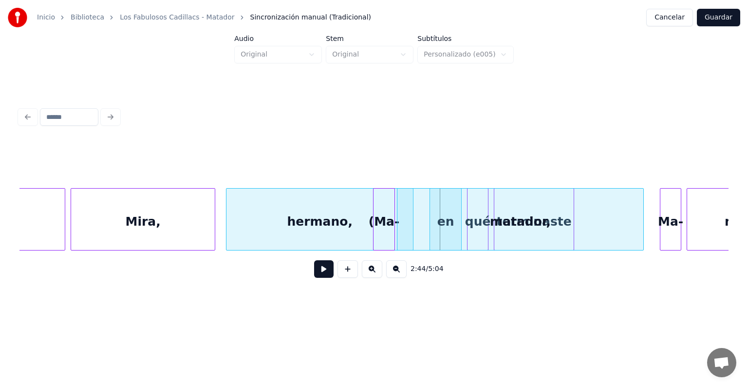
click at [168, 220] on div "Mira," at bounding box center [143, 222] width 144 height 66
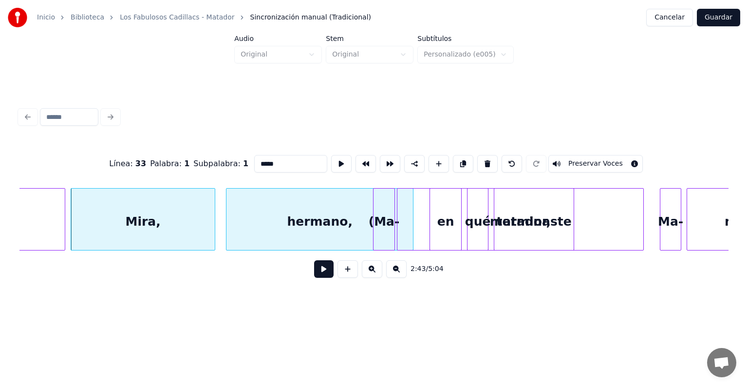
click at [314, 277] on button at bounding box center [323, 269] width 19 height 18
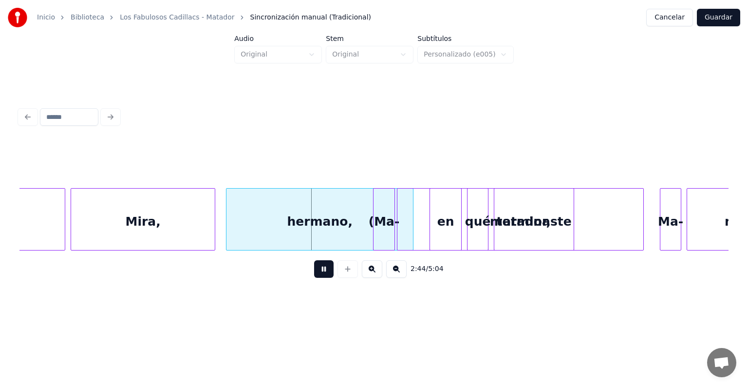
click at [314, 275] on button at bounding box center [323, 269] width 19 height 18
click at [383, 230] on div "(Ma-" at bounding box center [384, 222] width 21 height 66
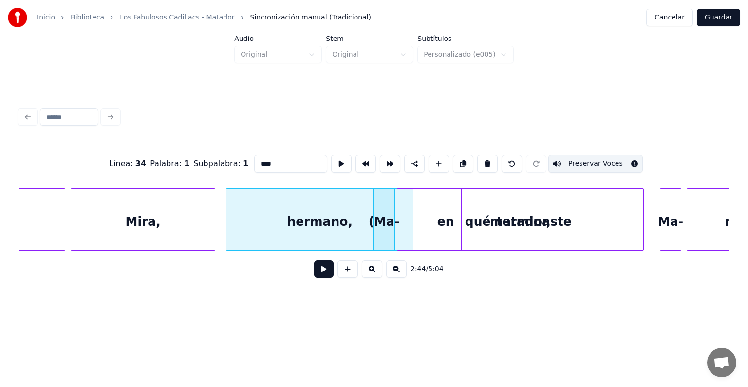
click at [383, 228] on div "(Ma-" at bounding box center [384, 222] width 21 height 66
click at [314, 274] on button at bounding box center [323, 269] width 19 height 18
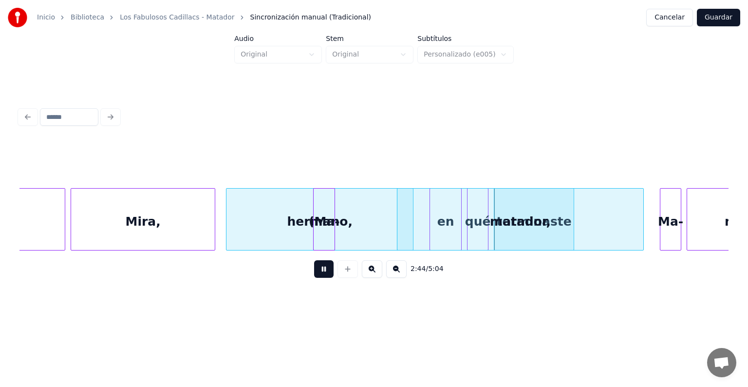
click at [315, 274] on button at bounding box center [323, 269] width 19 height 18
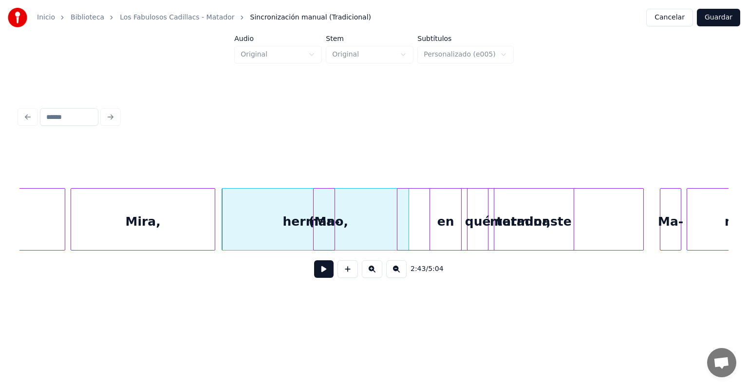
click at [321, 224] on div "(Ma-" at bounding box center [324, 222] width 21 height 66
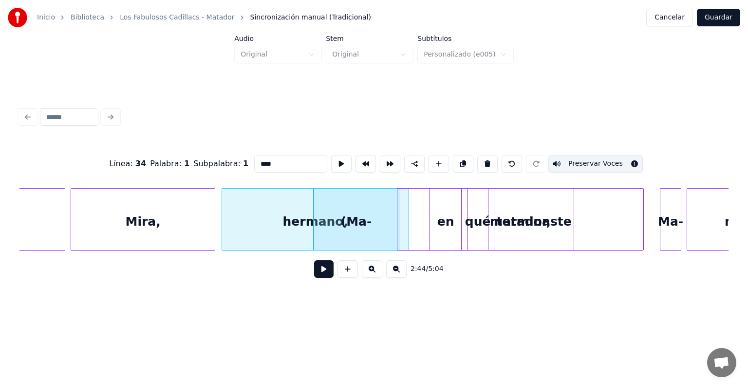
click at [314, 271] on button at bounding box center [323, 269] width 19 height 18
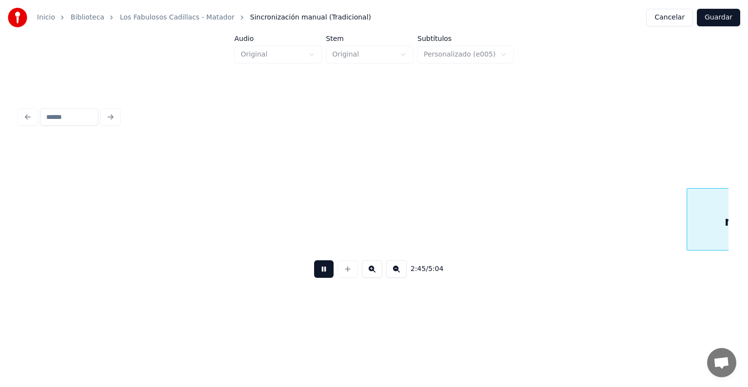
scroll to position [0, 44399]
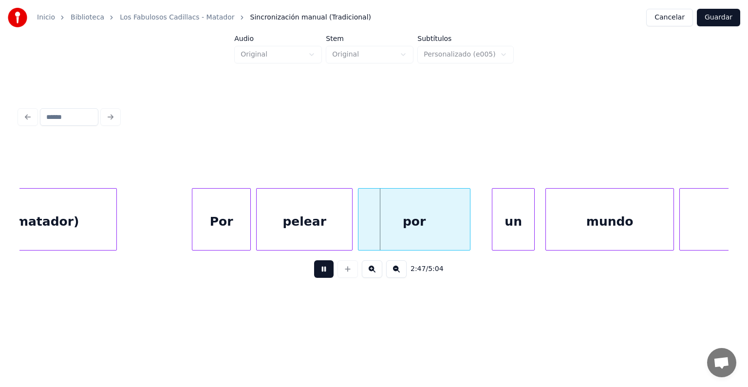
click at [314, 277] on button at bounding box center [323, 269] width 19 height 18
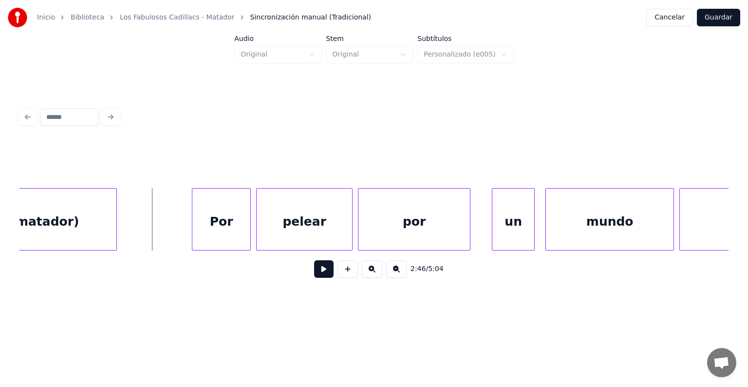
click at [318, 272] on button at bounding box center [323, 269] width 19 height 18
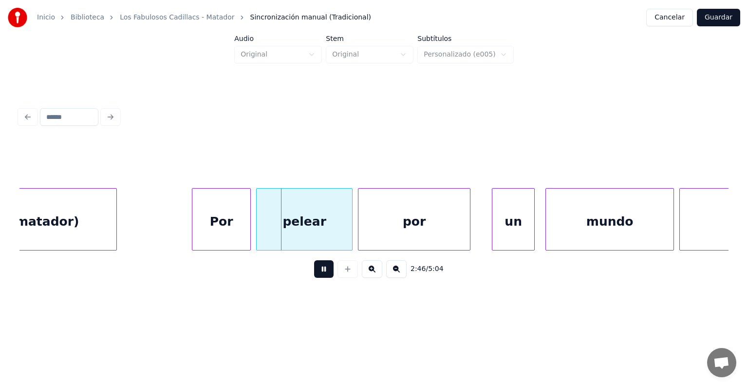
click at [318, 277] on button at bounding box center [323, 269] width 19 height 18
click at [314, 276] on button at bounding box center [323, 269] width 19 height 18
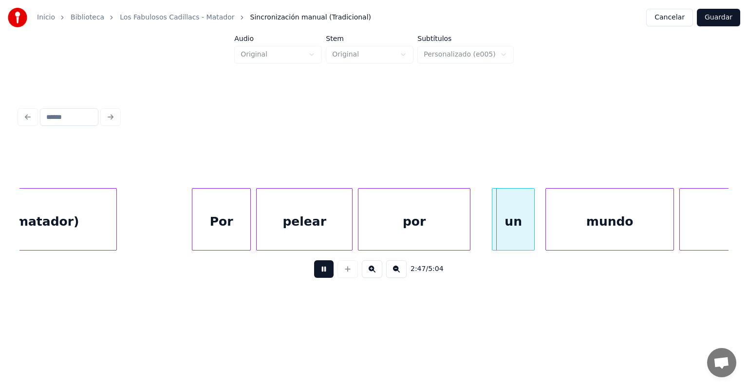
click at [314, 278] on button at bounding box center [323, 269] width 19 height 18
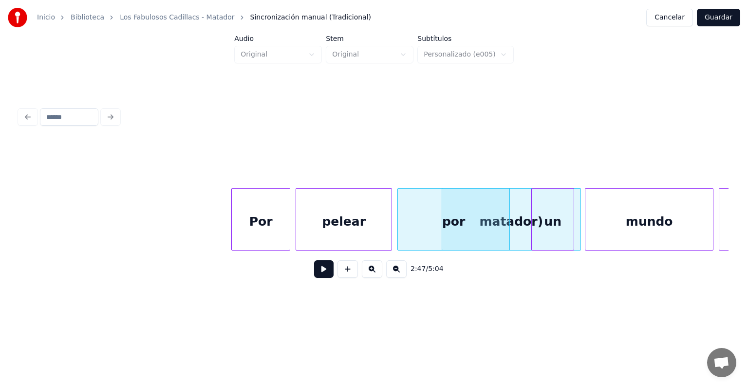
click at [315, 277] on button at bounding box center [323, 269] width 19 height 18
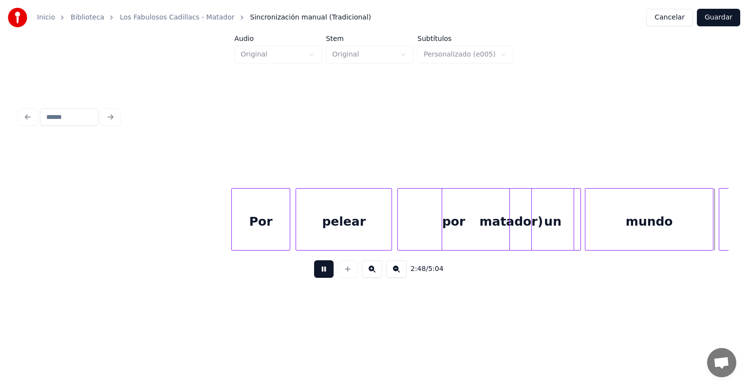
scroll to position [0, 45073]
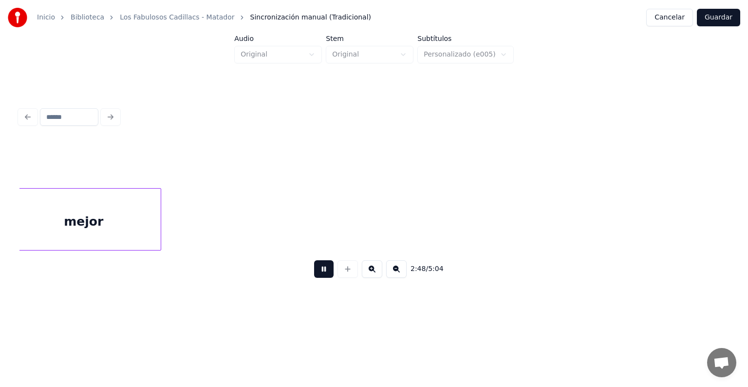
click at [314, 274] on button at bounding box center [323, 269] width 19 height 18
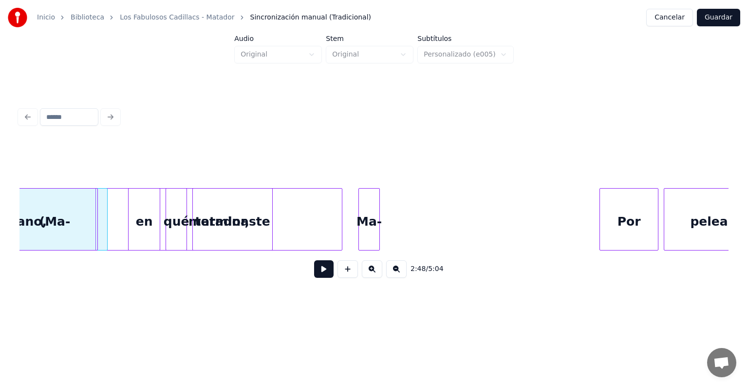
scroll to position [0, 43969]
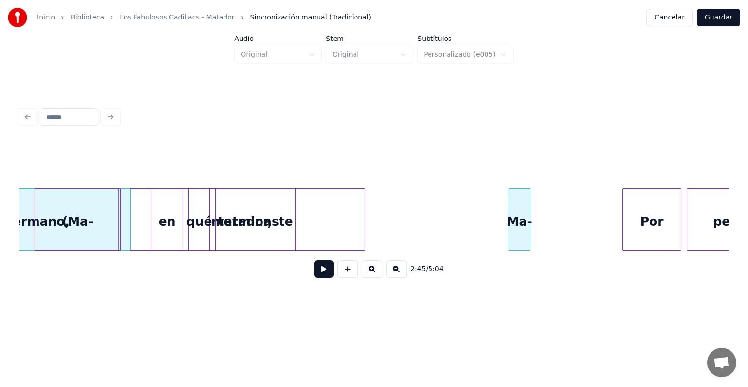
click at [321, 218] on div "matador," at bounding box center [242, 222] width 246 height 66
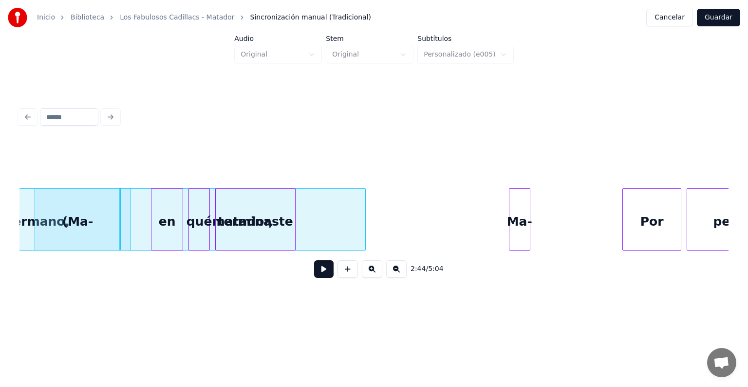
click at [314, 278] on button at bounding box center [323, 269] width 19 height 18
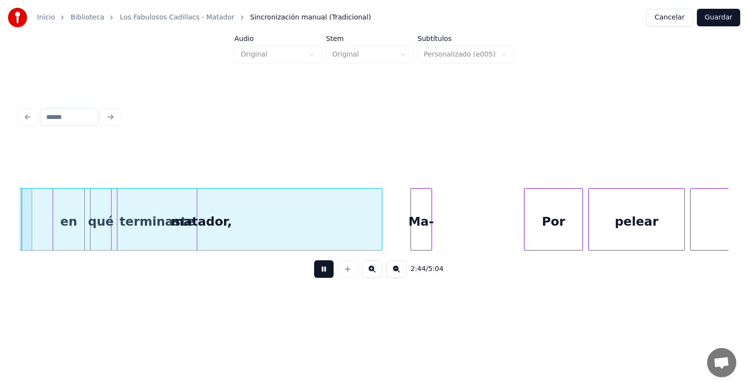
scroll to position [0, 44064]
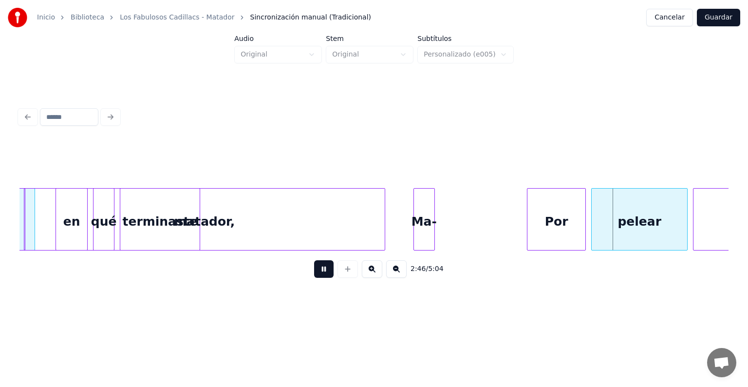
click at [323, 269] on button at bounding box center [323, 269] width 19 height 18
click at [422, 228] on div "Ma-" at bounding box center [426, 222] width 20 height 66
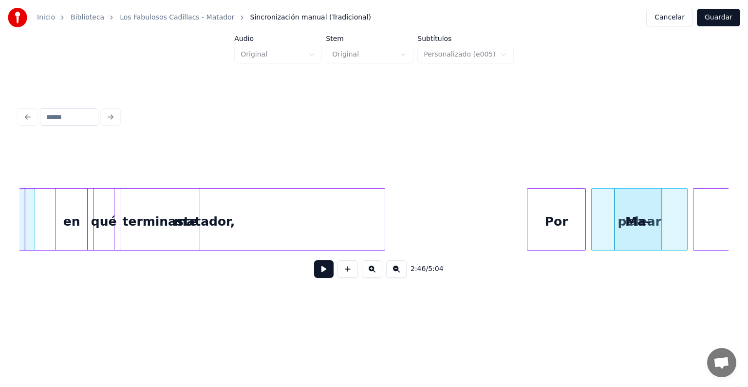
click at [322, 278] on button at bounding box center [323, 269] width 19 height 18
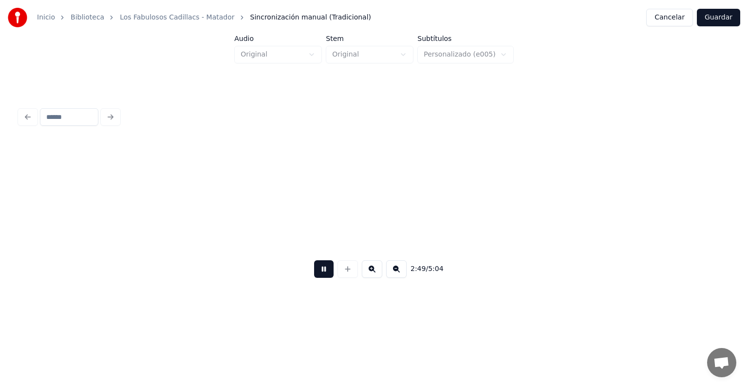
scroll to position [0, 45491]
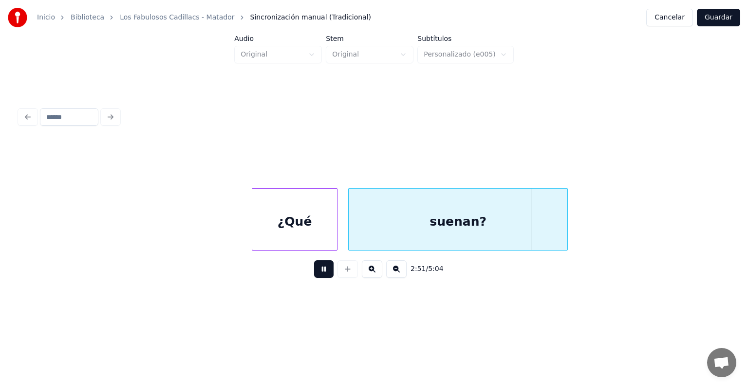
click at [259, 220] on div "¿Qué" at bounding box center [294, 222] width 85 height 66
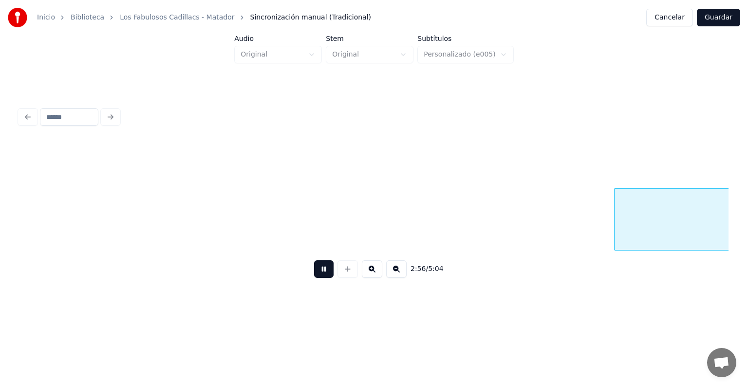
scroll to position [0, 47190]
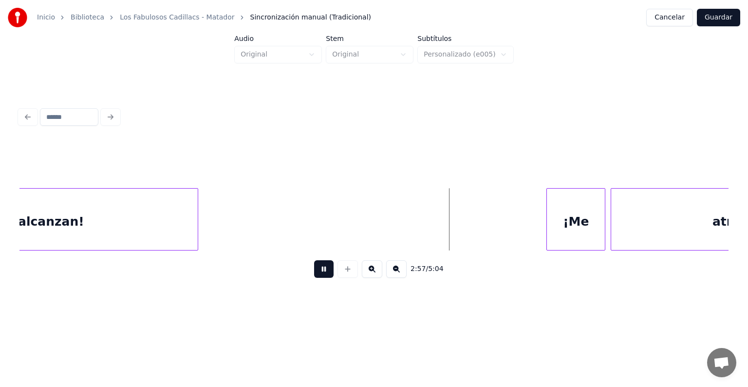
click at [547, 224] on div "¡Me" at bounding box center [576, 222] width 58 height 66
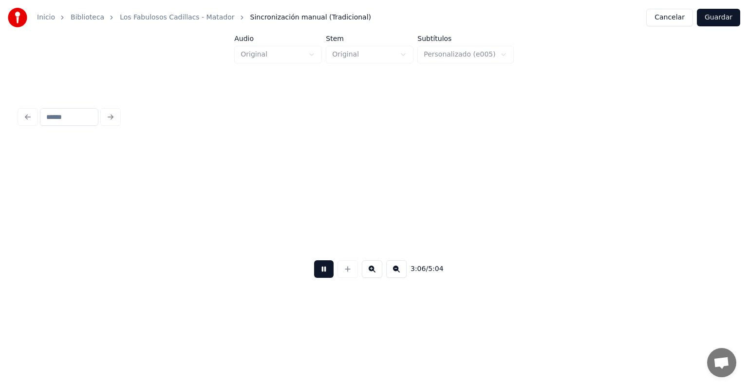
scroll to position [0, 50032]
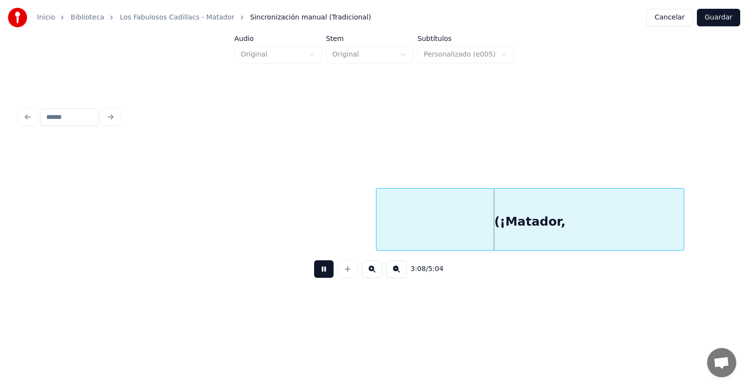
click at [390, 234] on div "(¡Matador," at bounding box center [530, 222] width 307 height 66
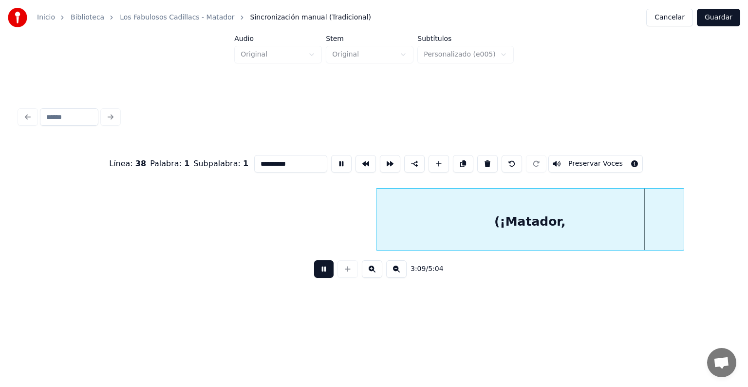
click at [570, 155] on button "Preservar Voces" at bounding box center [595, 164] width 95 height 18
click at [314, 278] on button at bounding box center [323, 269] width 19 height 18
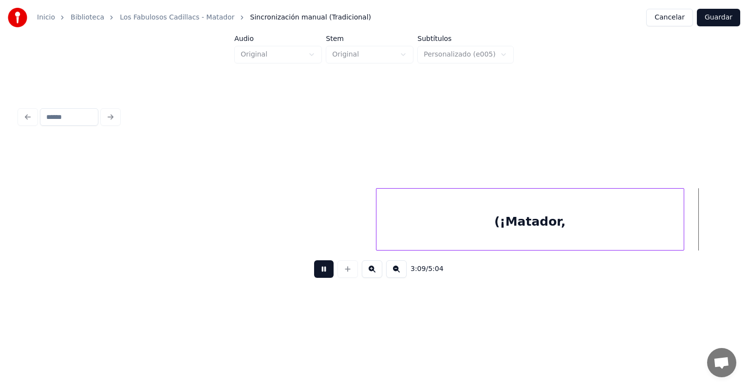
scroll to position [0, 50741]
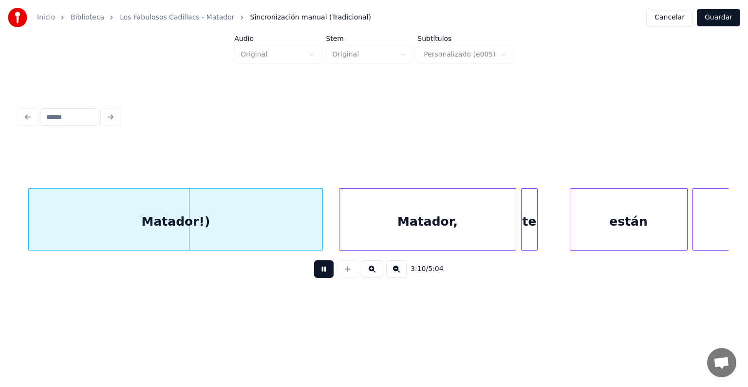
click at [270, 226] on div "Matador!)" at bounding box center [176, 222] width 294 height 66
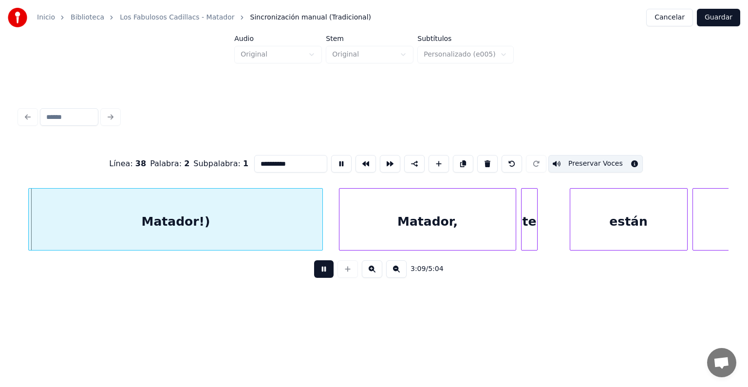
type input "*********"
click at [582, 157] on button "Preservar Voces" at bounding box center [595, 164] width 95 height 18
click at [314, 278] on button at bounding box center [323, 269] width 19 height 18
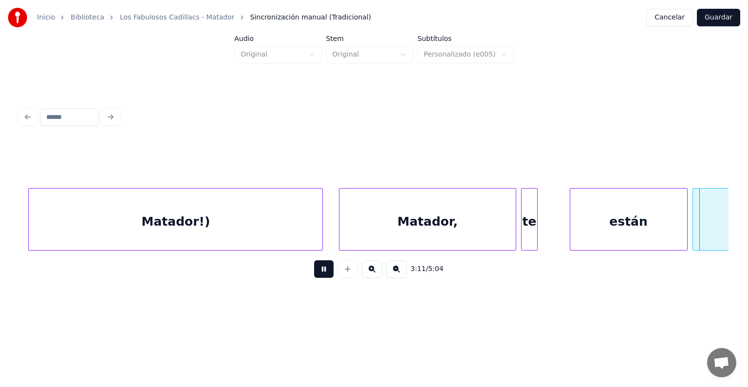
scroll to position [0, 51452]
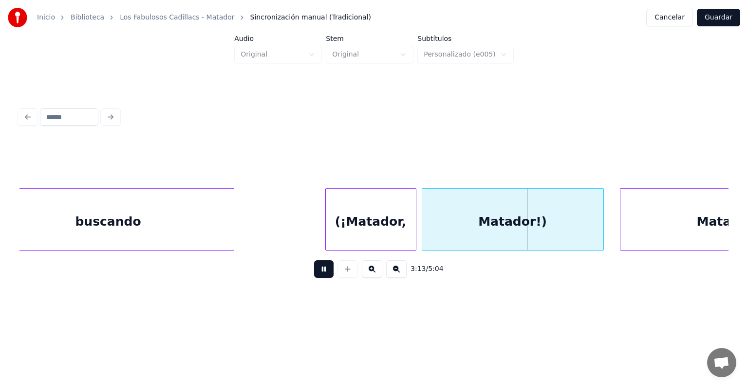
click at [353, 224] on div "(¡Matador," at bounding box center [371, 222] width 90 height 66
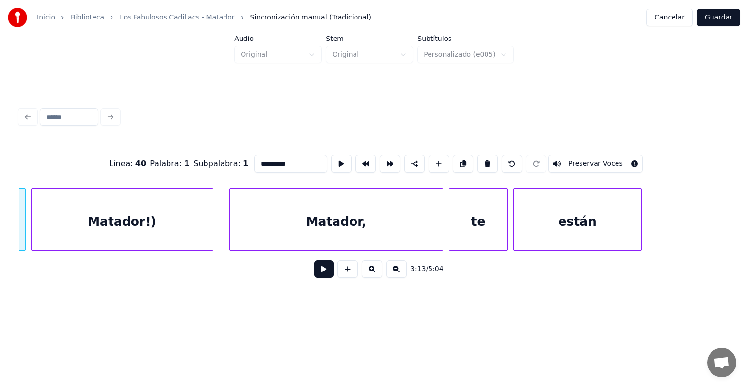
scroll to position [0, 51705]
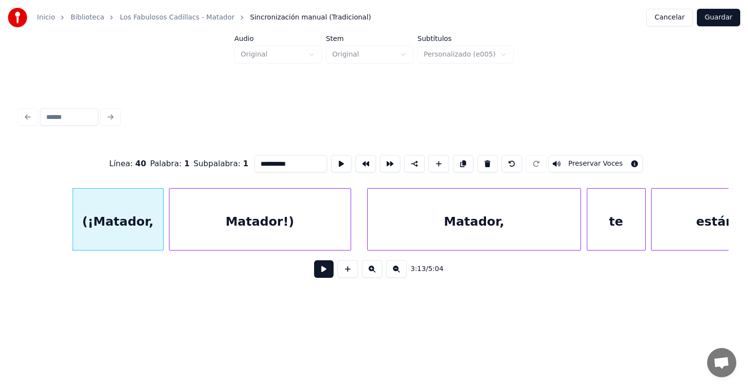
click at [336, 223] on div "Matador!)" at bounding box center [260, 222] width 181 height 66
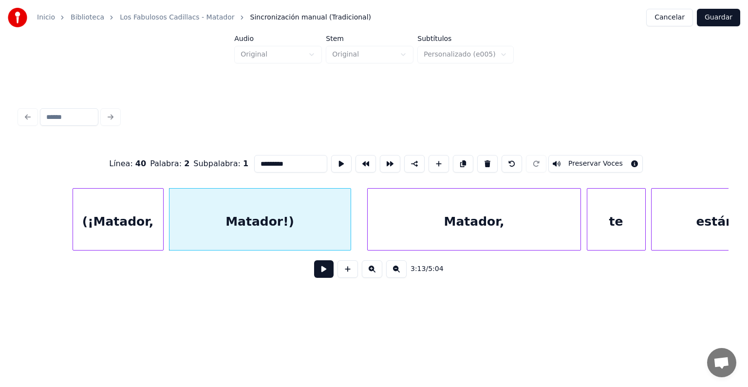
click at [157, 209] on div "(¡Matador," at bounding box center [118, 222] width 90 height 66
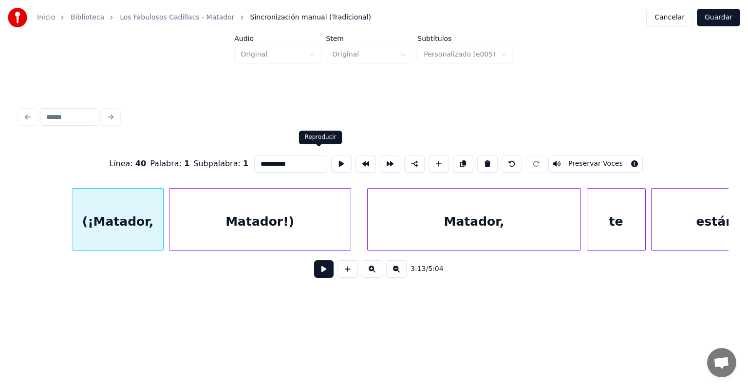
click at [331, 163] on button at bounding box center [341, 164] width 20 height 18
click at [276, 211] on div "Matador!)" at bounding box center [260, 222] width 181 height 66
type input "*********"
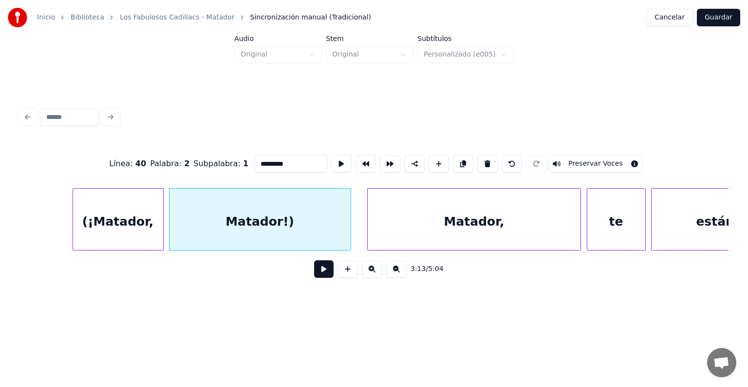
click at [319, 278] on button at bounding box center [323, 269] width 19 height 18
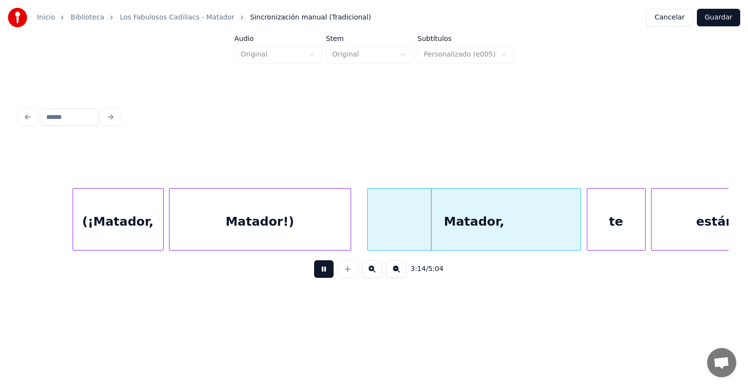
click at [102, 225] on div "(¡Matador," at bounding box center [118, 222] width 90 height 66
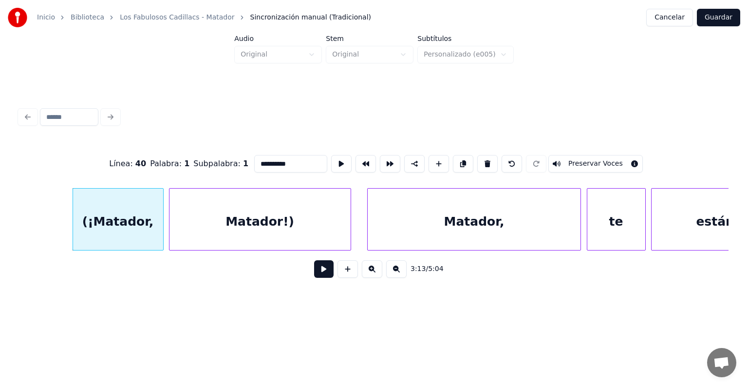
click at [318, 274] on button at bounding box center [323, 269] width 19 height 18
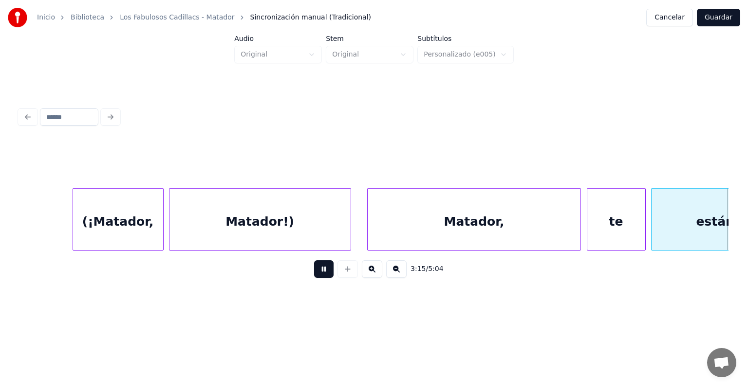
click at [314, 272] on button at bounding box center [323, 269] width 19 height 18
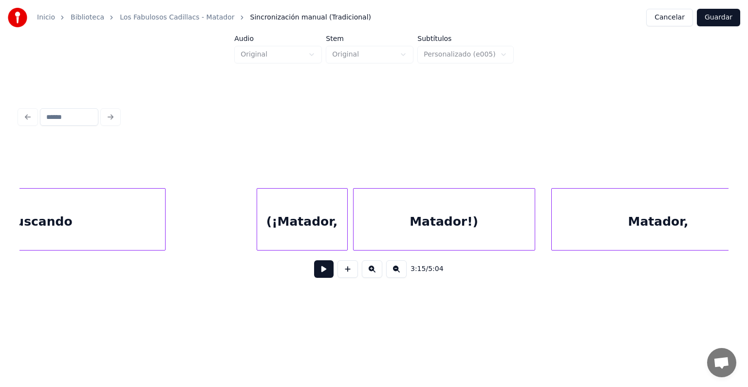
scroll to position [0, 51498]
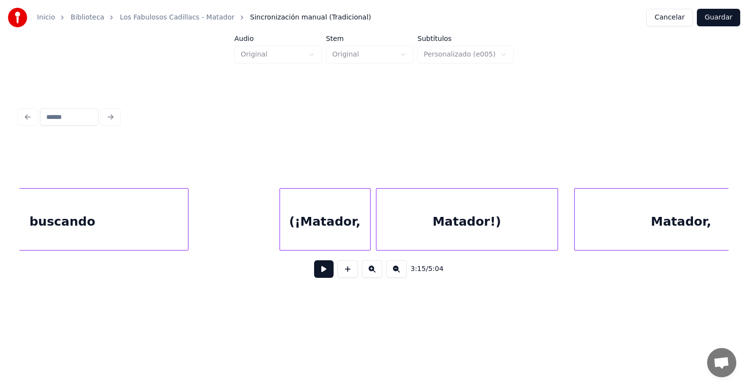
click at [327, 220] on div "(¡Matador," at bounding box center [325, 222] width 90 height 66
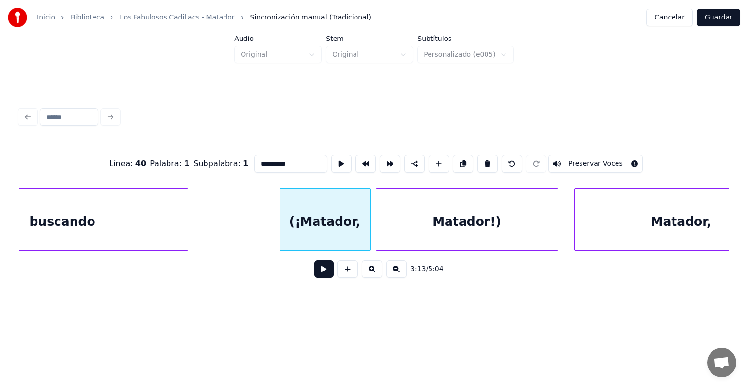
click at [315, 272] on button at bounding box center [323, 269] width 19 height 18
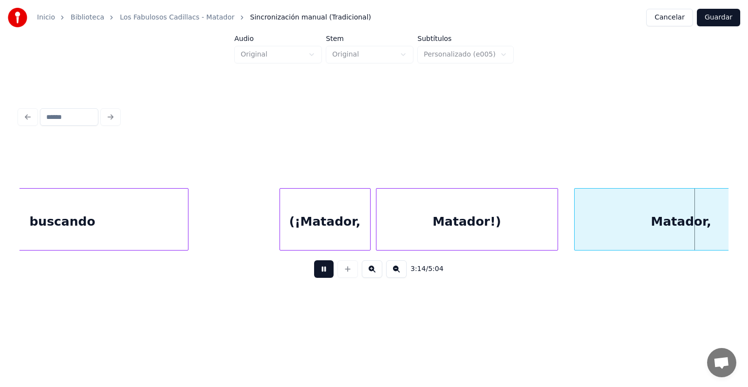
click at [314, 271] on button at bounding box center [323, 269] width 19 height 18
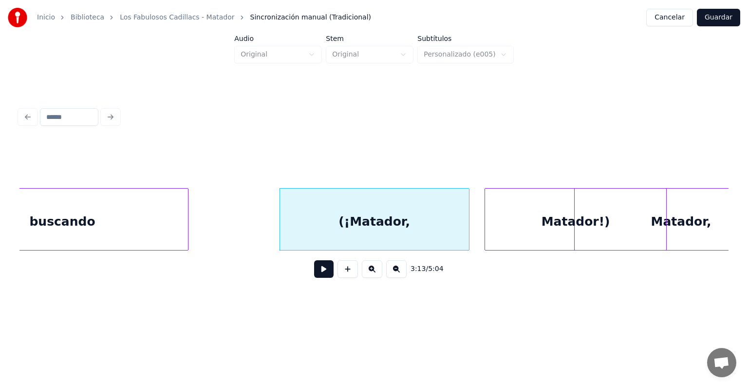
click at [314, 275] on button at bounding box center [323, 269] width 19 height 18
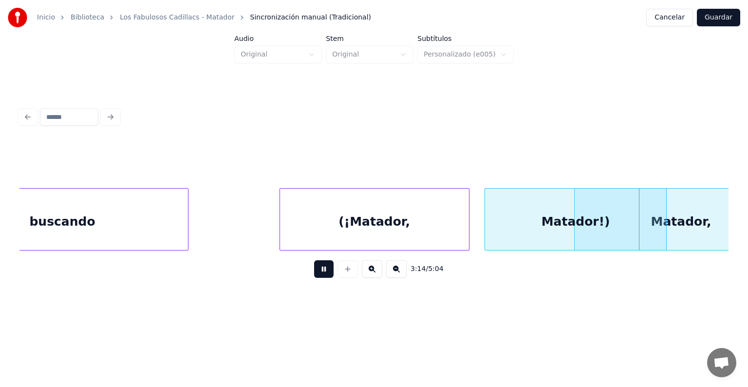
click at [314, 278] on button at bounding box center [323, 269] width 19 height 18
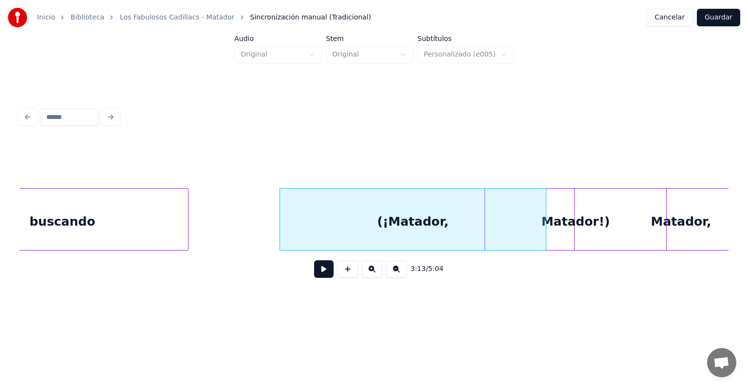
click at [314, 276] on button at bounding box center [323, 269] width 19 height 18
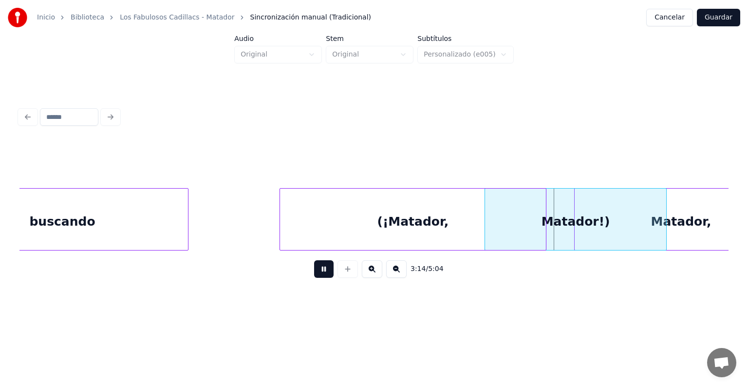
click at [321, 273] on button at bounding box center [323, 269] width 19 height 18
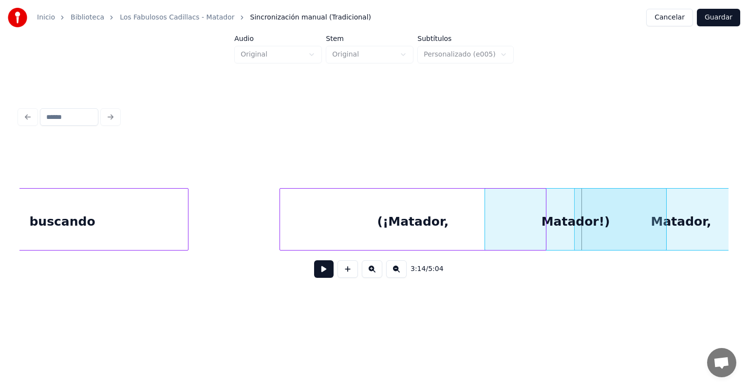
click at [314, 276] on button at bounding box center [323, 269] width 19 height 18
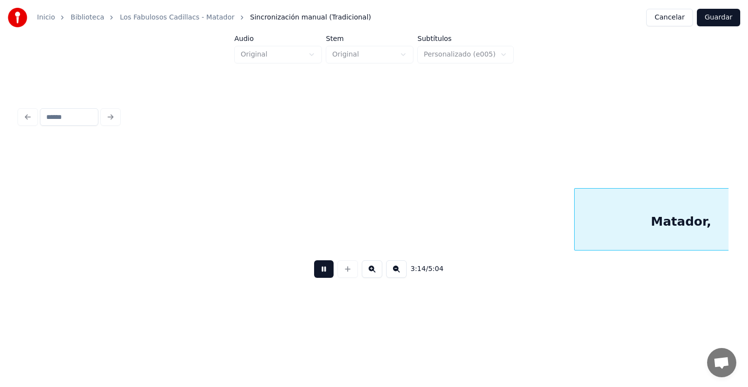
scroll to position [0, 52210]
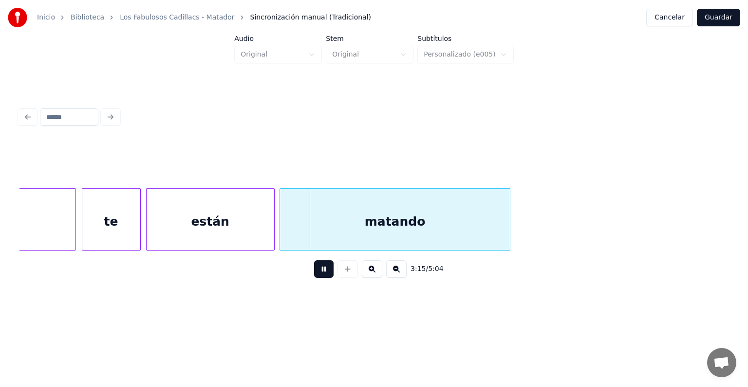
click at [319, 275] on button at bounding box center [323, 269] width 19 height 18
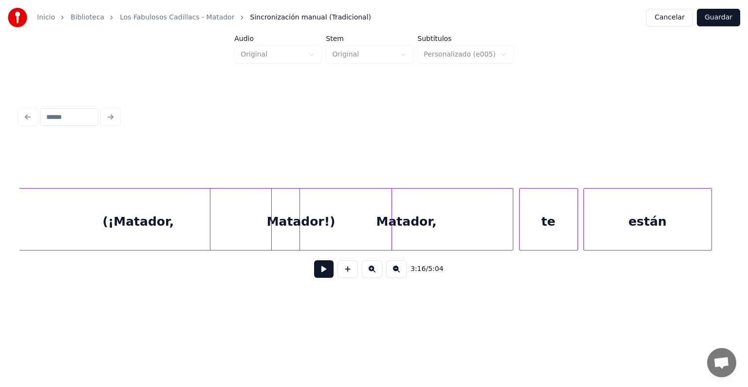
scroll to position [0, 51749]
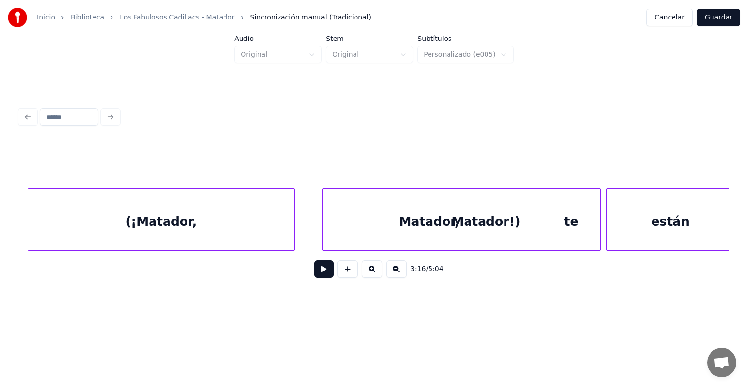
click at [474, 219] on div "Matador!)" at bounding box center [486, 222] width 181 height 66
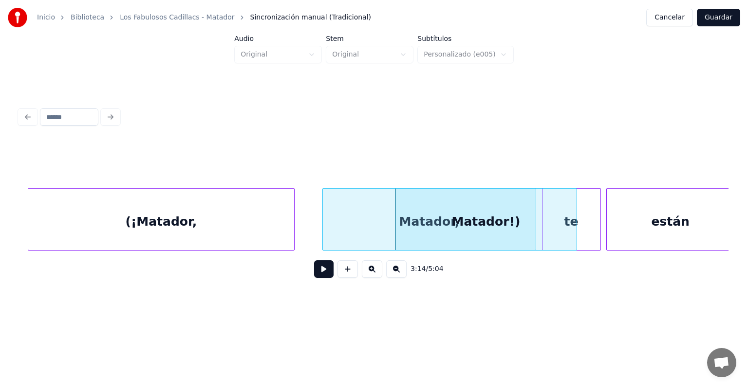
click at [314, 273] on button at bounding box center [323, 269] width 19 height 18
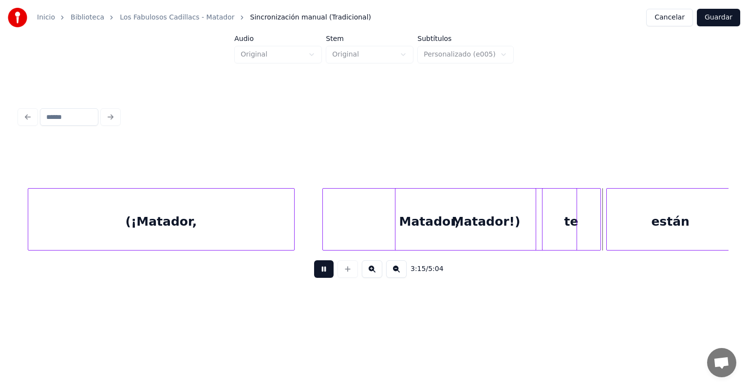
click at [314, 270] on button at bounding box center [323, 269] width 19 height 18
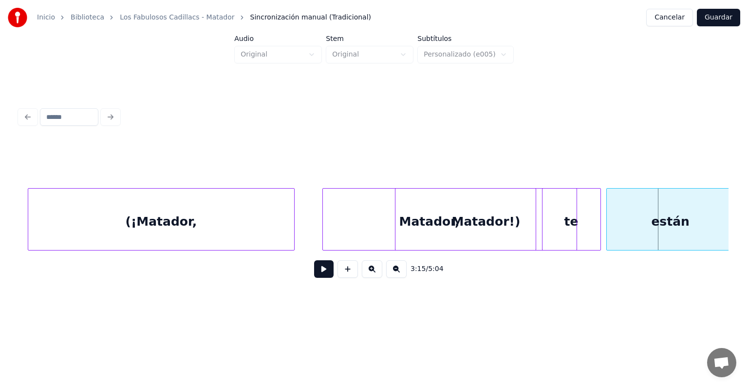
click at [485, 211] on div "Matador!)" at bounding box center [486, 222] width 181 height 66
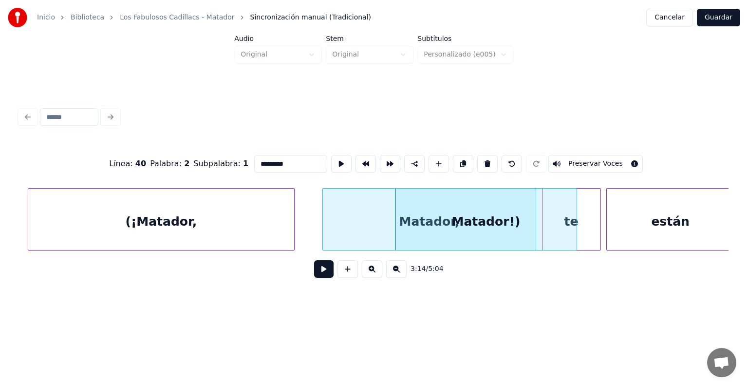
click at [485, 211] on div "Matador!)" at bounding box center [486, 222] width 181 height 66
click at [473, 214] on div "Matador!)" at bounding box center [474, 222] width 181 height 66
click at [314, 264] on button at bounding box center [323, 269] width 19 height 18
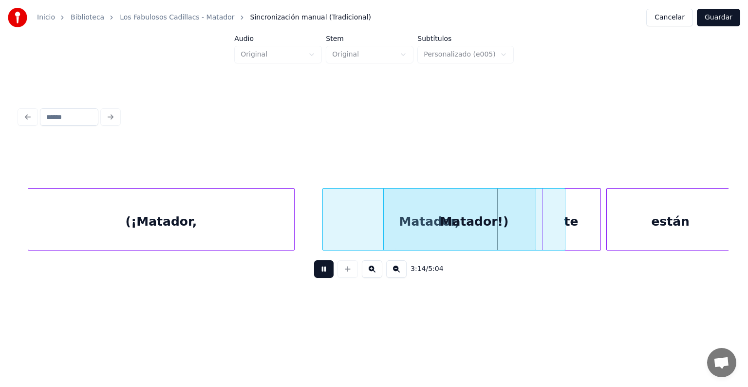
click at [314, 271] on button at bounding box center [323, 269] width 19 height 18
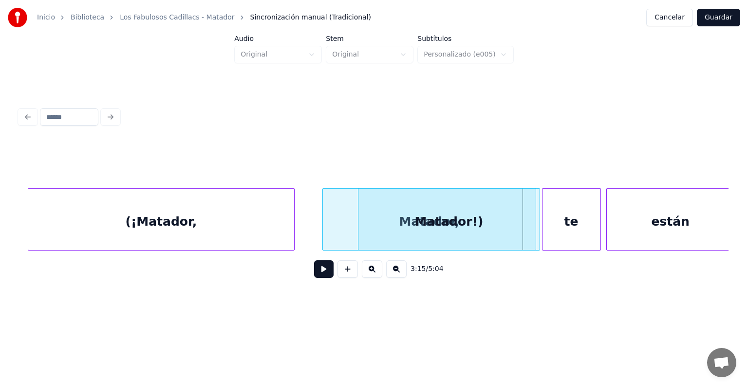
click at [444, 215] on div "Matador!)" at bounding box center [449, 222] width 181 height 66
click at [314, 270] on button at bounding box center [323, 269] width 19 height 18
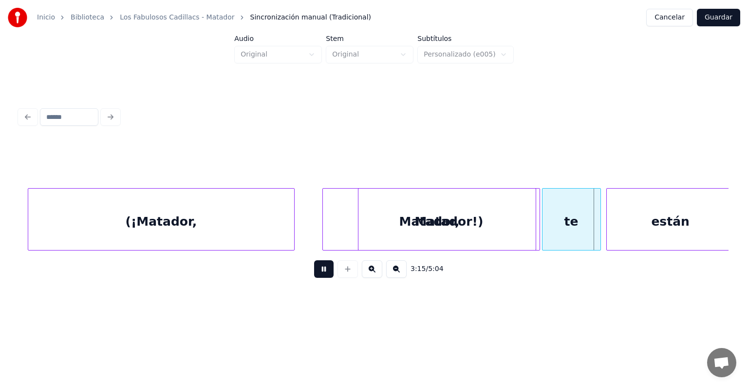
click at [307, 280] on div "3:15 / 5:04" at bounding box center [374, 268] width 694 height 21
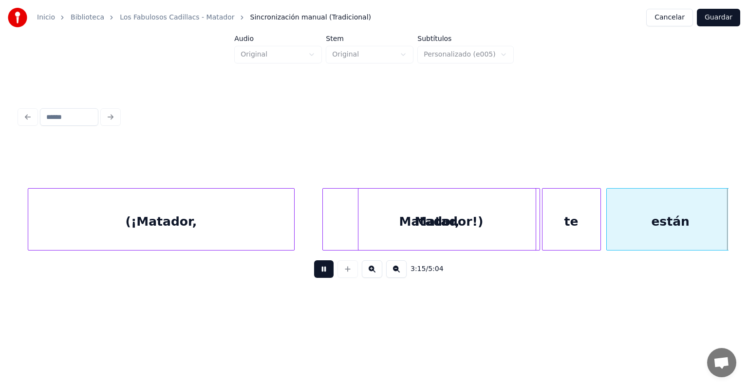
scroll to position [0, 52462]
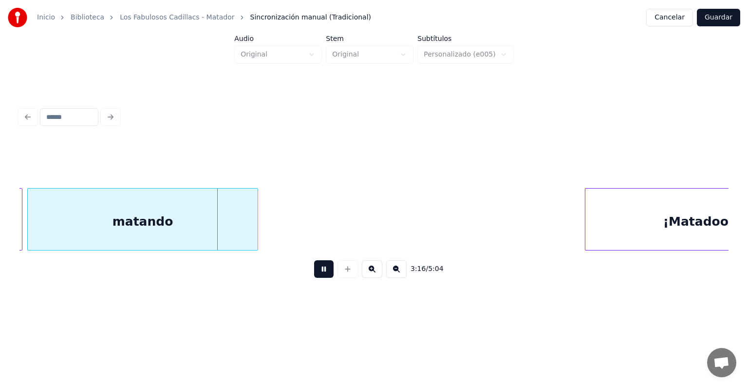
click at [314, 275] on button at bounding box center [323, 269] width 19 height 18
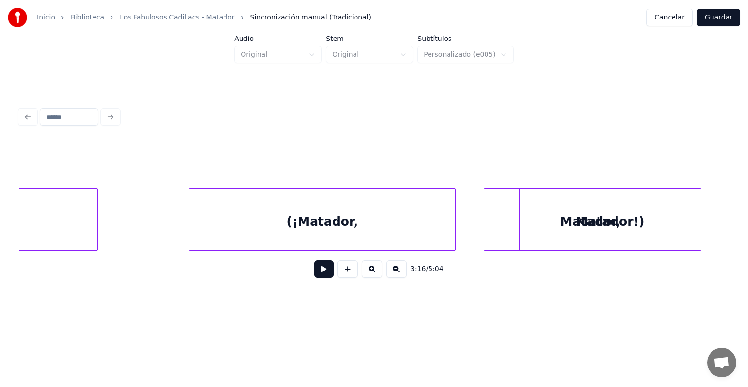
scroll to position [0, 51519]
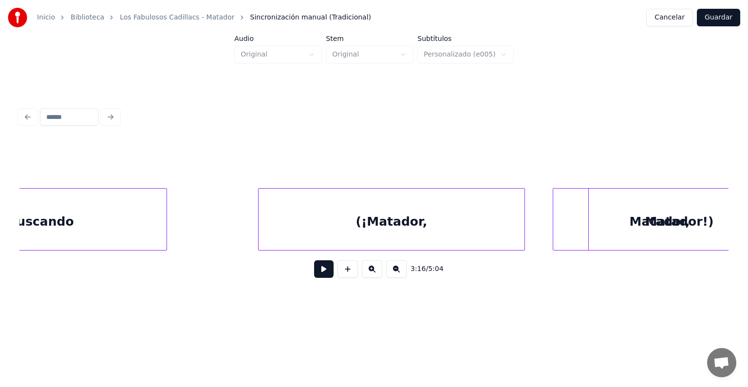
click at [397, 224] on div "(¡Matador," at bounding box center [392, 222] width 266 height 66
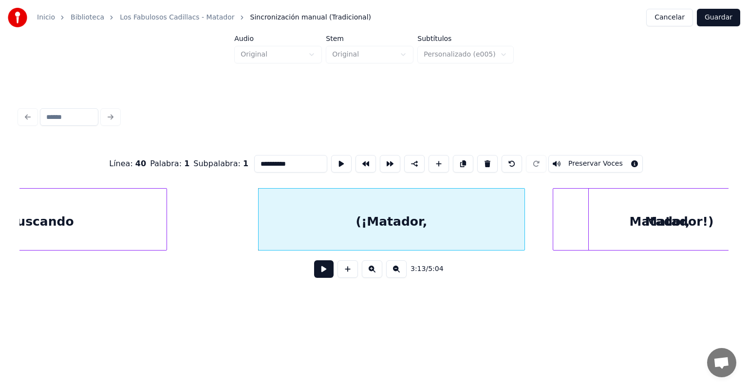
click at [314, 278] on button at bounding box center [323, 269] width 19 height 18
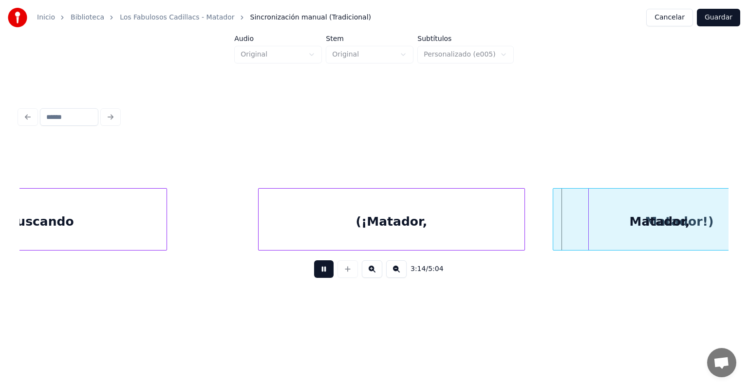
click at [314, 274] on button at bounding box center [323, 269] width 19 height 18
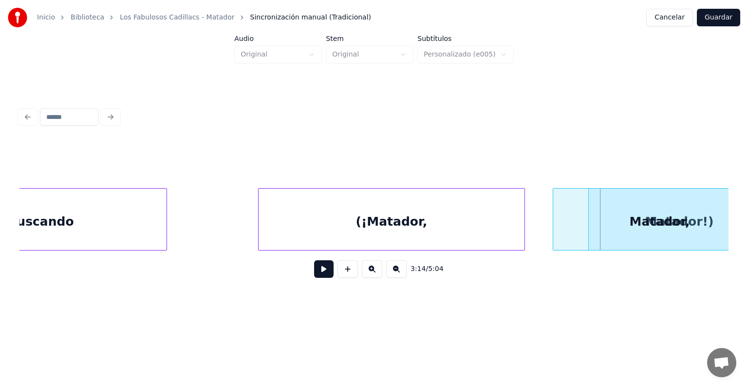
click at [620, 217] on div "Matador," at bounding box center [659, 222] width 213 height 66
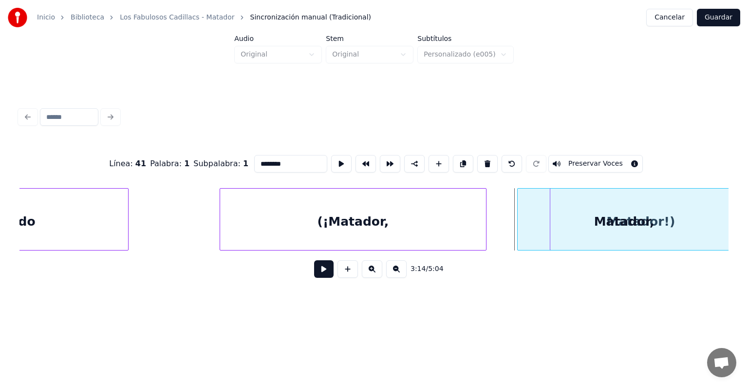
scroll to position [0, 51560]
click at [619, 223] on div "Matador," at bounding box center [617, 222] width 213 height 66
click at [652, 213] on div "Matador," at bounding box center [617, 222] width 213 height 66
click at [669, 203] on div "Matador," at bounding box center [617, 222] width 213 height 66
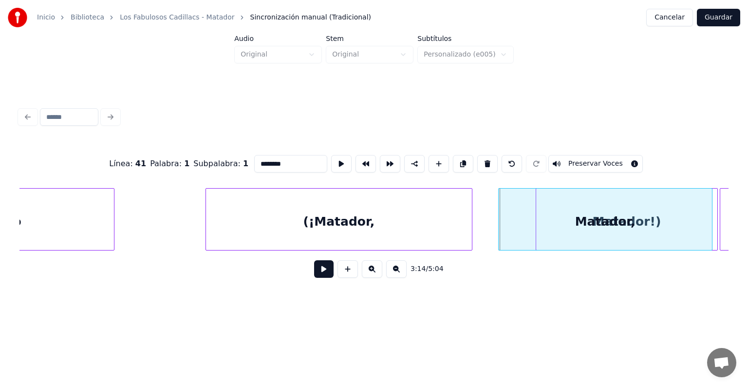
click at [668, 224] on div "Matador," at bounding box center [605, 222] width 213 height 66
click at [717, 227] on div at bounding box center [716, 219] width 3 height 61
type input "*********"
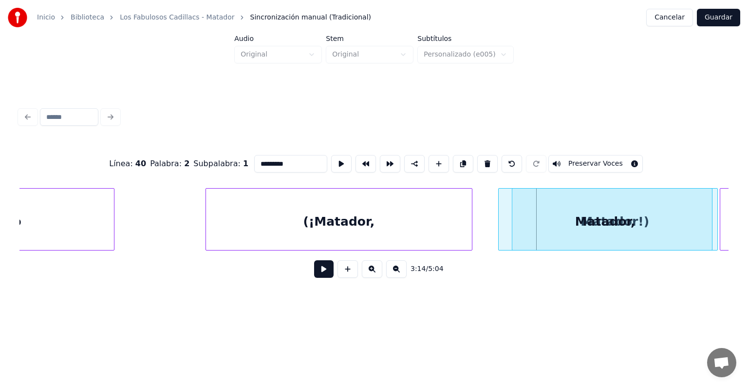
click at [512, 232] on div at bounding box center [513, 219] width 3 height 61
click at [314, 267] on button at bounding box center [323, 269] width 19 height 18
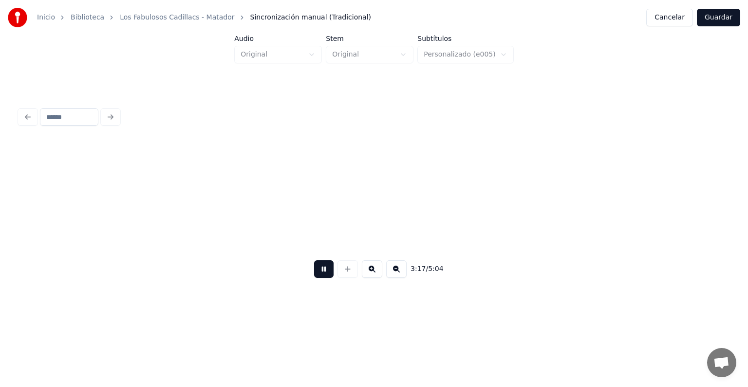
scroll to position [0, 52994]
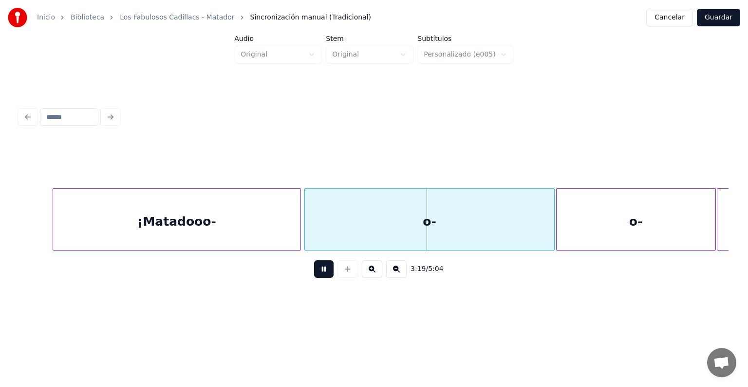
click at [215, 208] on div "¡Matadooo-" at bounding box center [177, 222] width 248 height 66
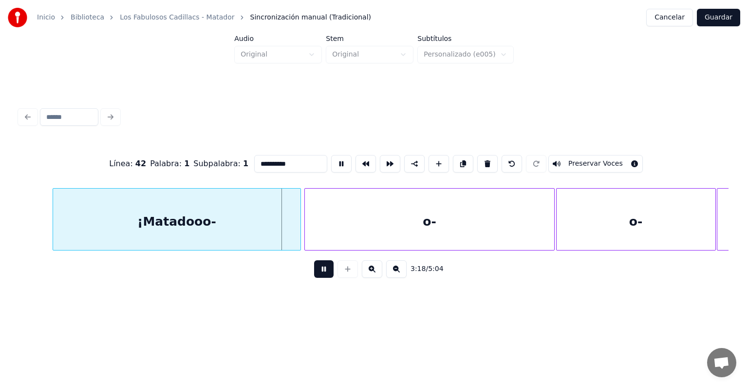
click at [583, 159] on button "Preservar Voces" at bounding box center [595, 164] width 95 height 18
click at [421, 220] on div "o-" at bounding box center [430, 222] width 250 height 66
type input "**"
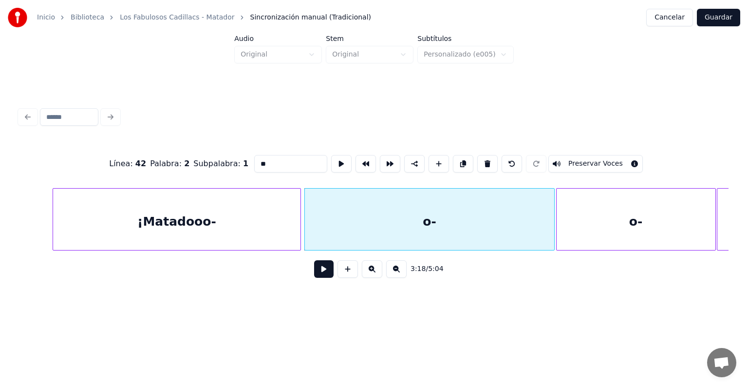
click at [580, 159] on button "Preservar Voces" at bounding box center [595, 164] width 95 height 18
click at [593, 217] on div "o-" at bounding box center [636, 222] width 159 height 66
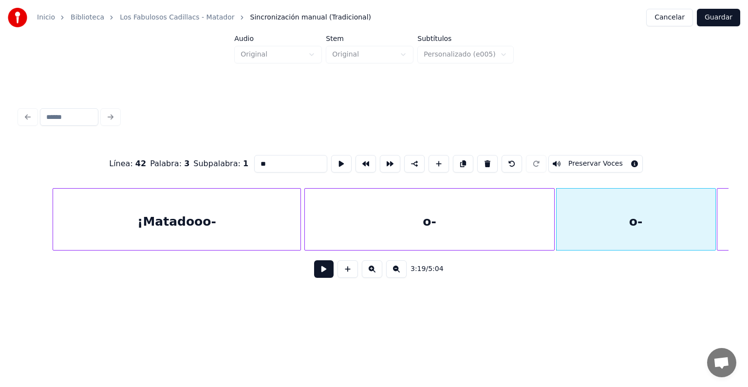
click at [584, 158] on button "Preservar Voces" at bounding box center [595, 164] width 95 height 18
click at [450, 209] on div "o-" at bounding box center [430, 222] width 250 height 66
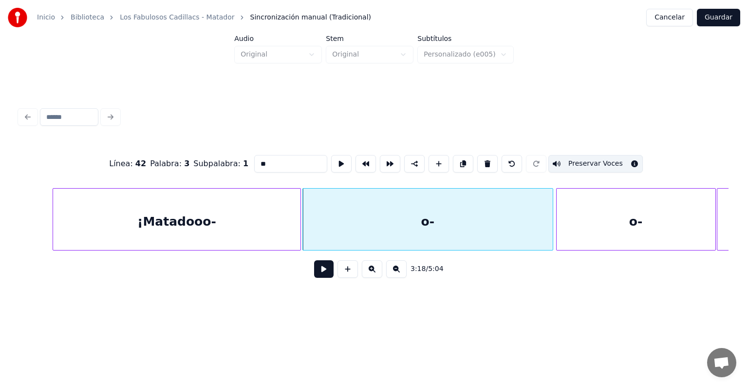
click at [314, 277] on button at bounding box center [323, 269] width 19 height 18
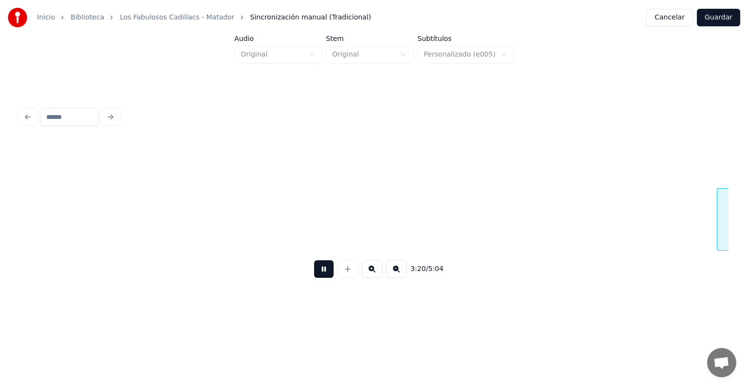
scroll to position [0, 53706]
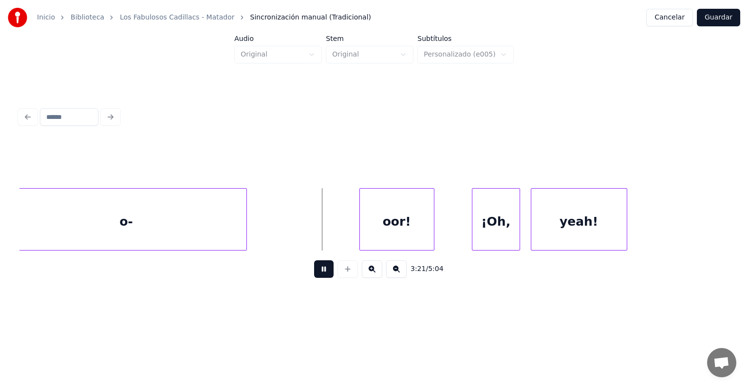
click at [361, 227] on div at bounding box center [361, 219] width 3 height 61
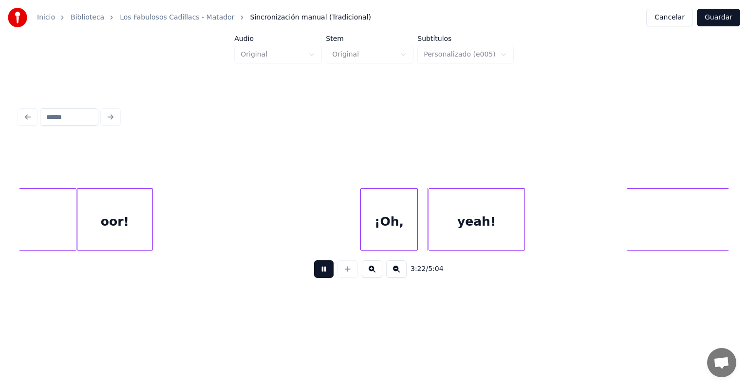
scroll to position [0, 53810]
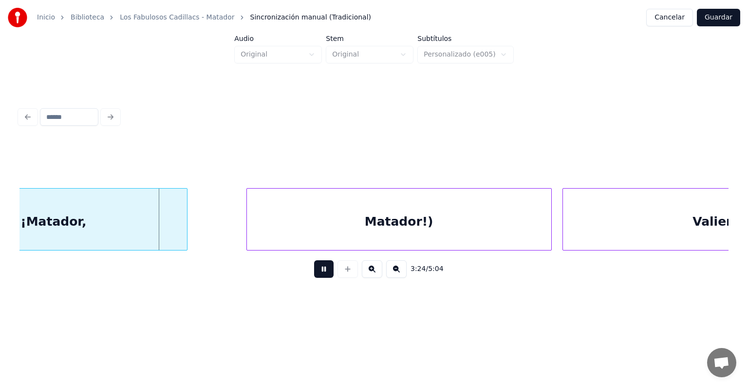
click at [107, 231] on div "(¡Matador," at bounding box center [51, 222] width 272 height 66
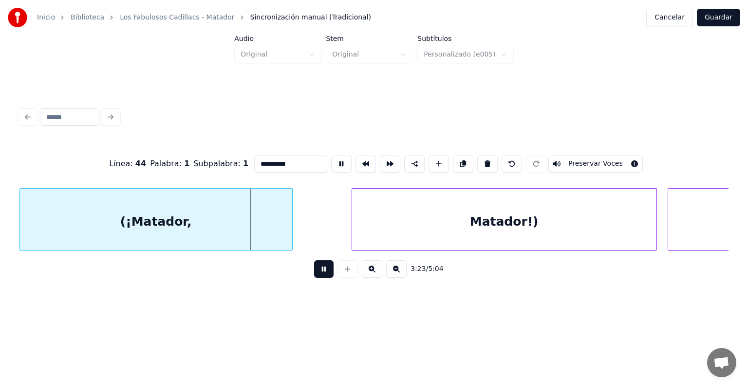
click at [586, 156] on button "Preservar Voces" at bounding box center [595, 164] width 95 height 18
click at [429, 216] on div "Matador!)" at bounding box center [504, 222] width 304 height 66
type input "*********"
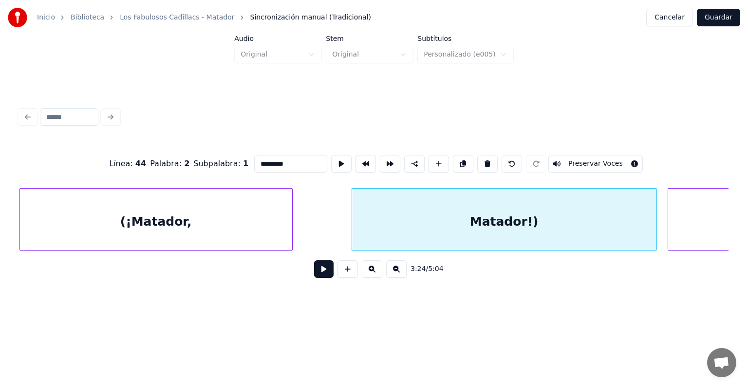
click at [317, 276] on button at bounding box center [323, 269] width 19 height 18
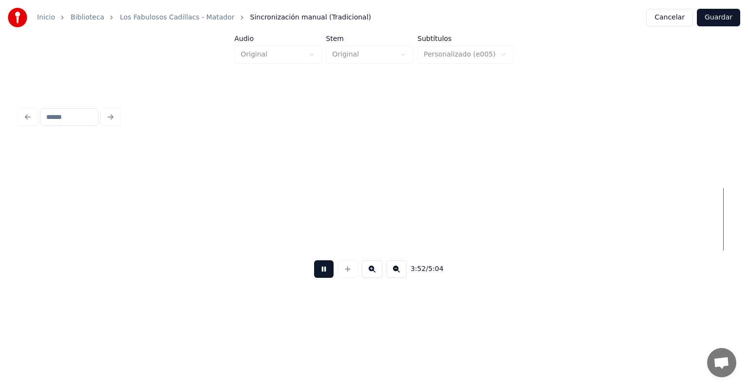
scroll to position [0, 62233]
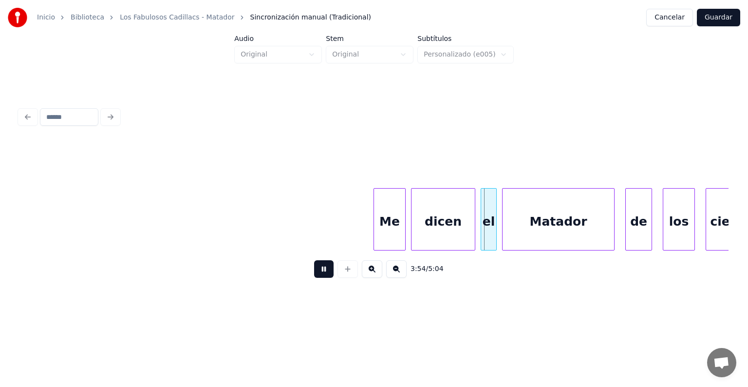
click at [376, 233] on div "Me" at bounding box center [389, 222] width 31 height 66
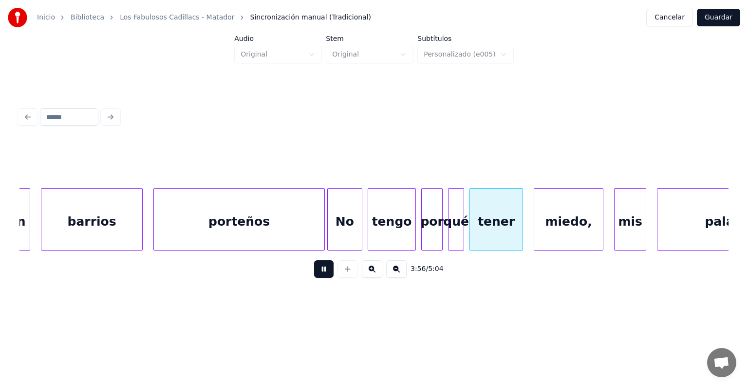
click at [332, 230] on div "No" at bounding box center [345, 222] width 34 height 66
click at [369, 233] on div "tengo" at bounding box center [390, 222] width 49 height 66
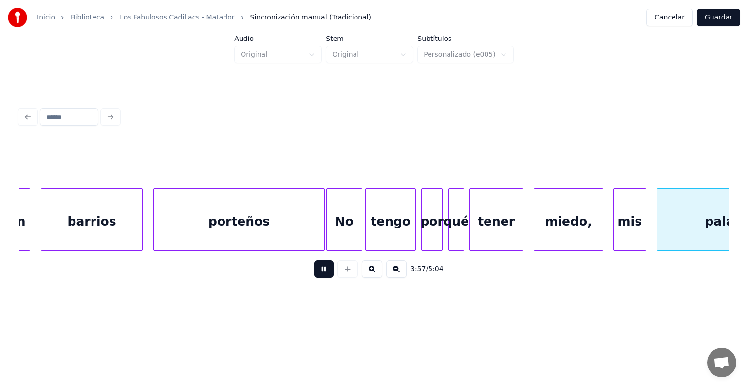
click at [616, 238] on div "mis" at bounding box center [630, 222] width 32 height 66
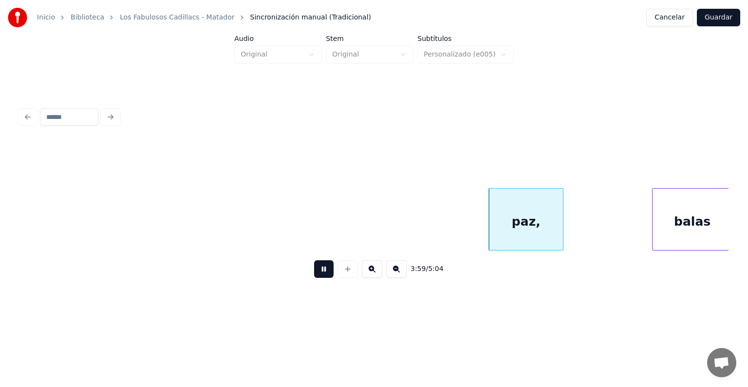
scroll to position [0, 64127]
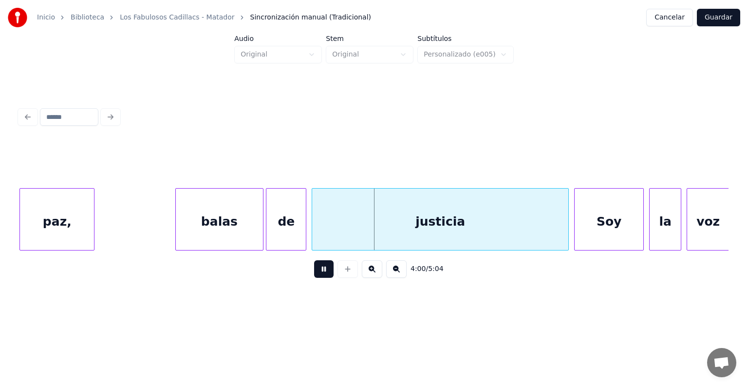
click at [271, 227] on div "de" at bounding box center [285, 222] width 39 height 66
click at [314, 229] on div at bounding box center [313, 219] width 3 height 61
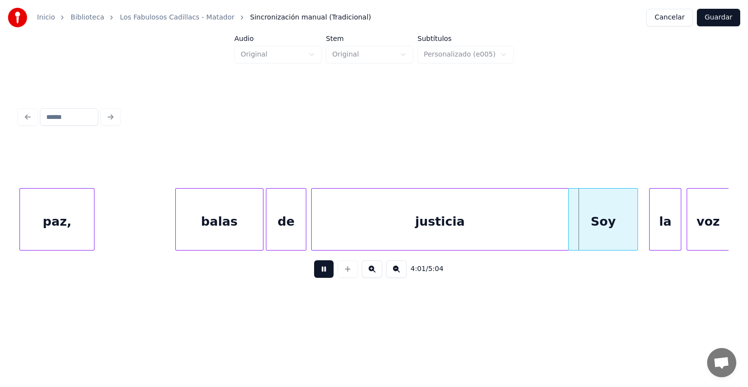
click at [578, 243] on div "Soy" at bounding box center [603, 222] width 69 height 66
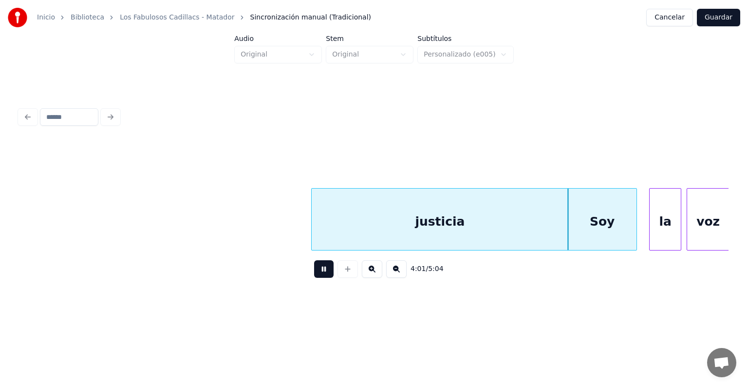
scroll to position [0, 64675]
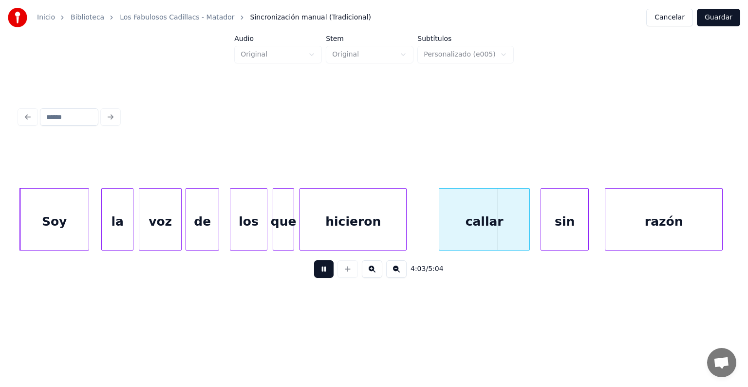
click at [194, 227] on div "de" at bounding box center [202, 222] width 33 height 66
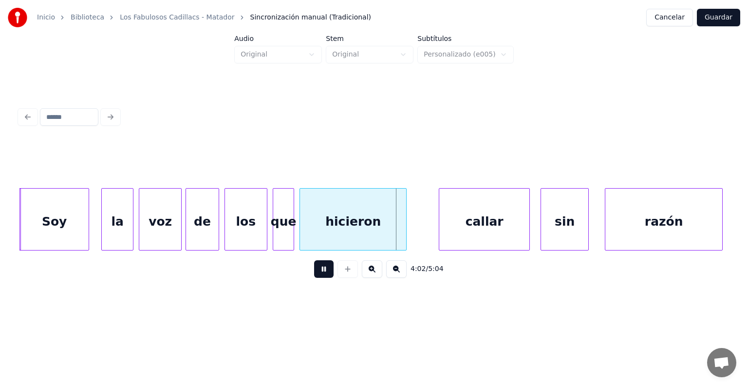
click at [230, 230] on div "los" at bounding box center [246, 222] width 42 height 66
click at [273, 237] on div "que" at bounding box center [283, 222] width 20 height 66
click at [301, 234] on div at bounding box center [301, 219] width 3 height 61
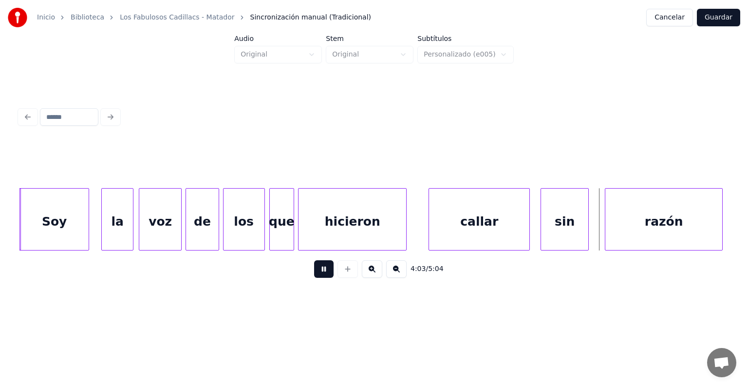
click at [541, 232] on div at bounding box center [542, 219] width 3 height 61
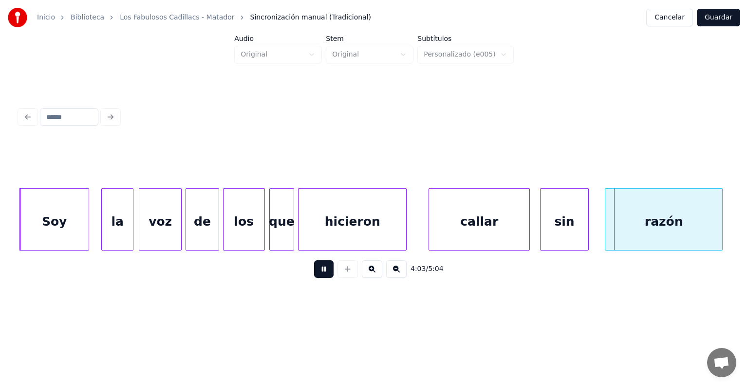
click at [522, 233] on div "callar" at bounding box center [479, 222] width 100 height 66
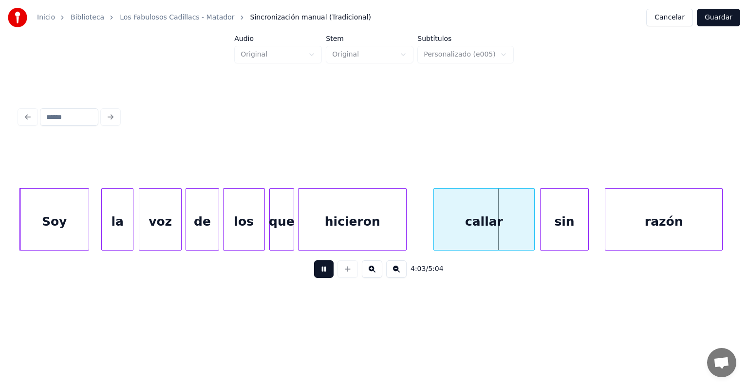
click at [542, 229] on div "sin" at bounding box center [565, 222] width 48 height 66
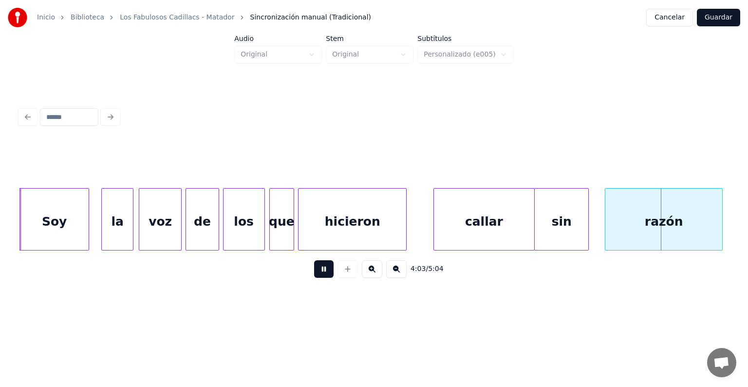
click at [435, 234] on div "callar" at bounding box center [484, 222] width 100 height 66
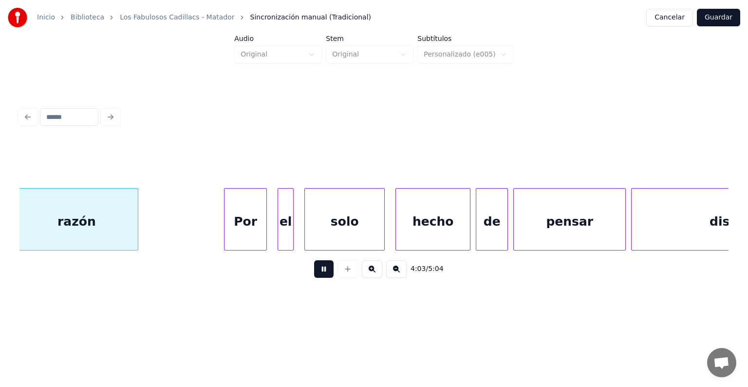
scroll to position [0, 65262]
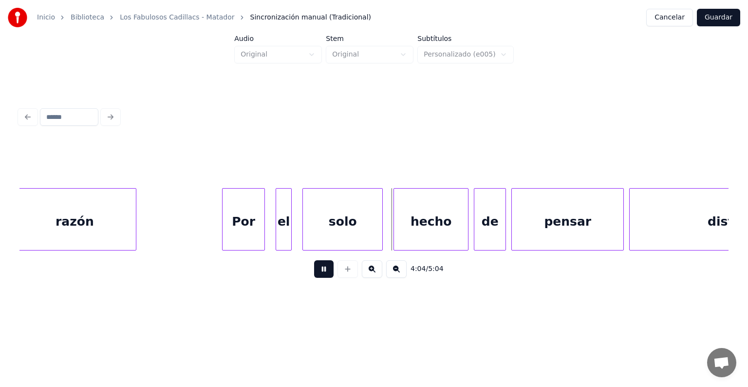
click at [59, 238] on div "razón" at bounding box center [75, 222] width 123 height 66
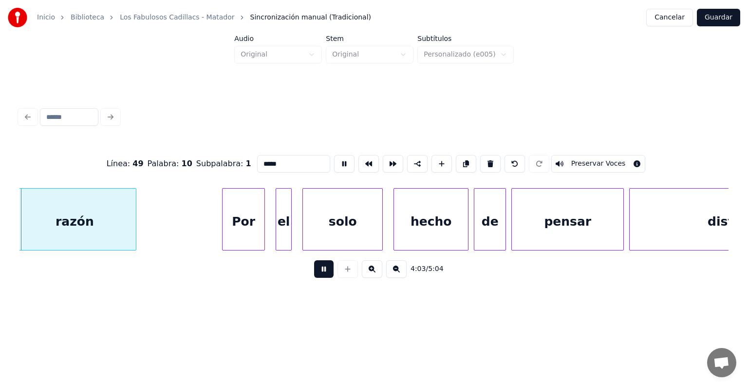
scroll to position [0, 65255]
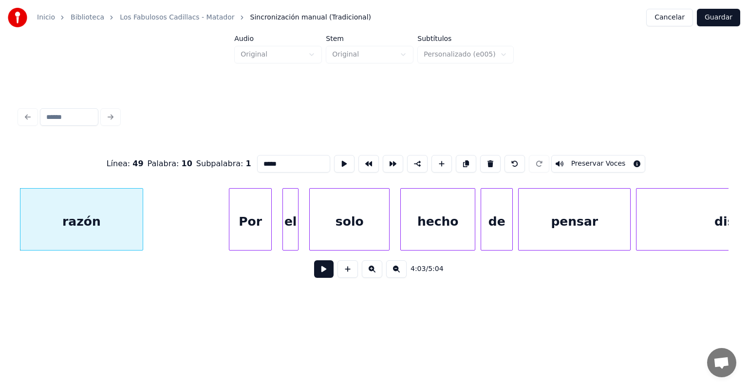
click at [58, 238] on div "razón" at bounding box center [81, 222] width 123 height 66
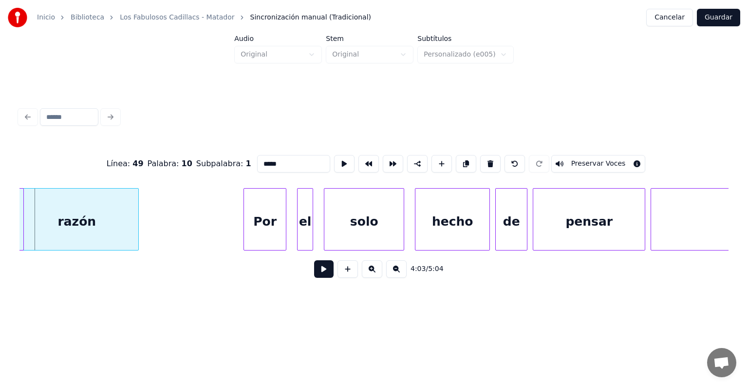
scroll to position [0, 65234]
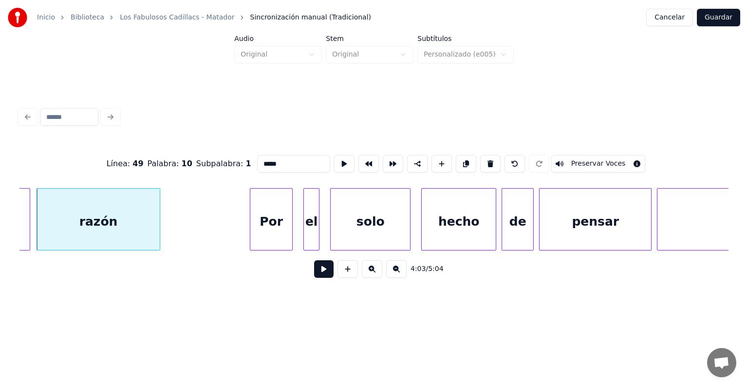
click at [251, 229] on div "Por" at bounding box center [271, 222] width 42 height 66
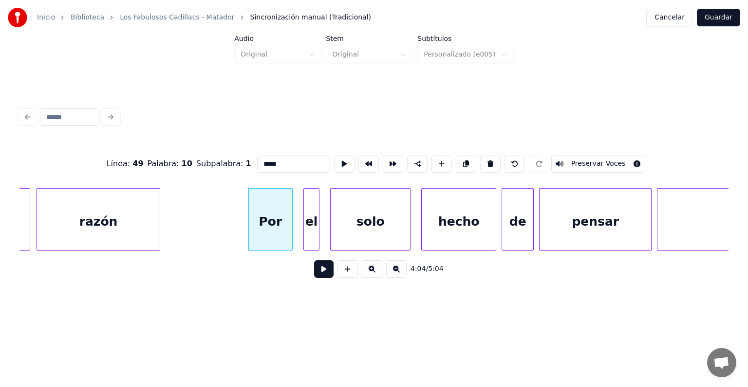
click at [305, 230] on div "el" at bounding box center [311, 222] width 15 height 66
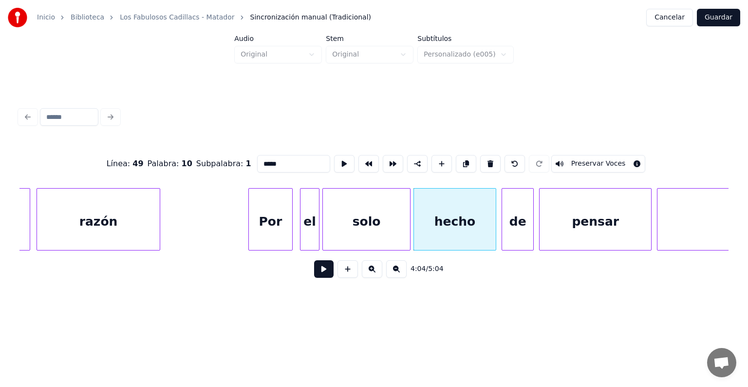
click at [314, 272] on button at bounding box center [323, 269] width 19 height 18
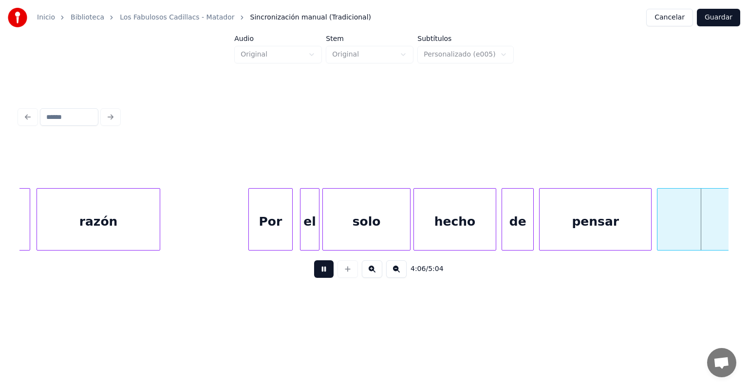
scroll to position [0, 65947]
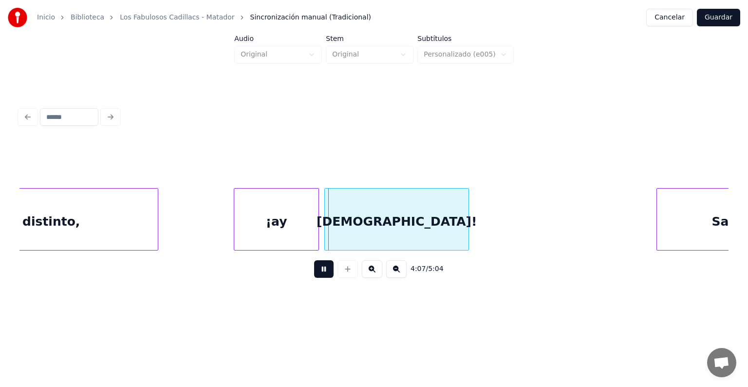
click at [239, 234] on div "¡ay" at bounding box center [276, 222] width 84 height 66
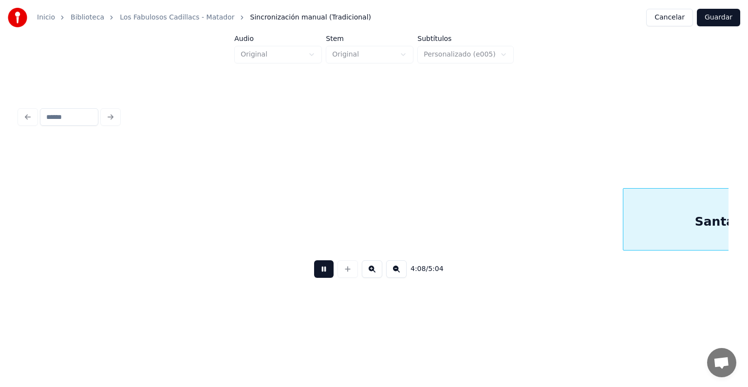
scroll to position [0, 66662]
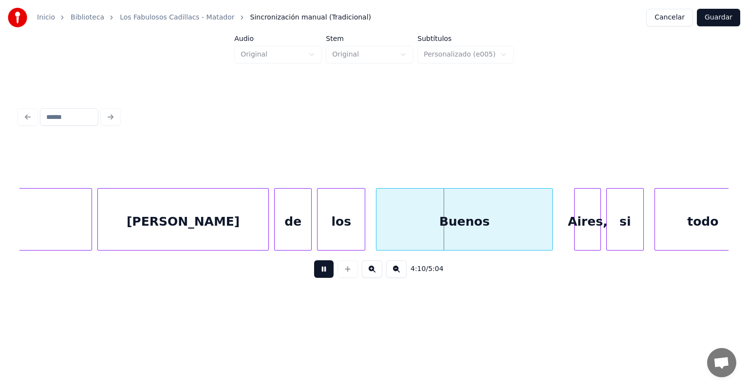
click at [103, 227] on div "[PERSON_NAME]" at bounding box center [183, 222] width 170 height 66
click at [275, 231] on div "de" at bounding box center [292, 222] width 38 height 66
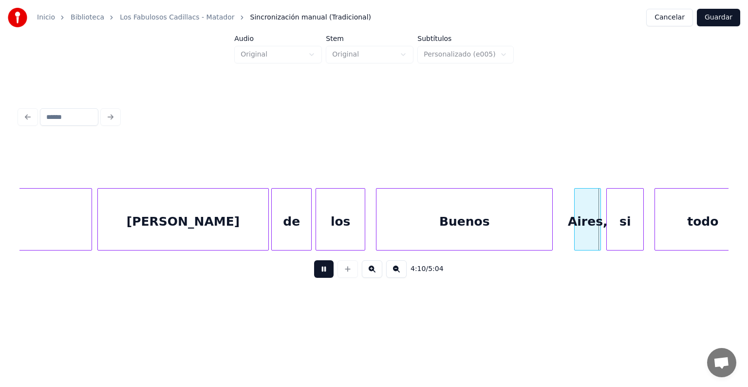
click at [318, 236] on div at bounding box center [317, 219] width 3 height 61
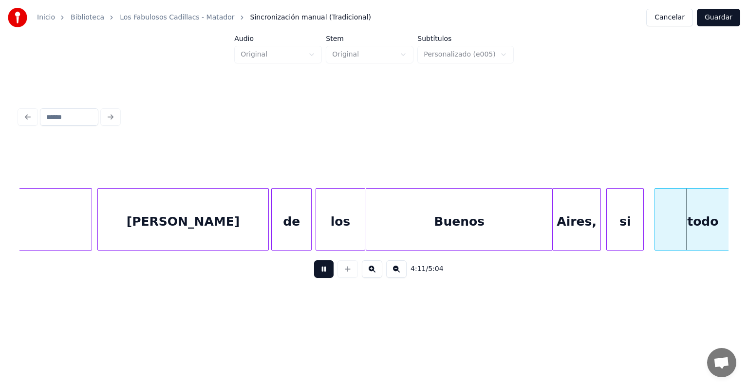
click at [518, 232] on div "Buenos" at bounding box center [459, 222] width 186 height 66
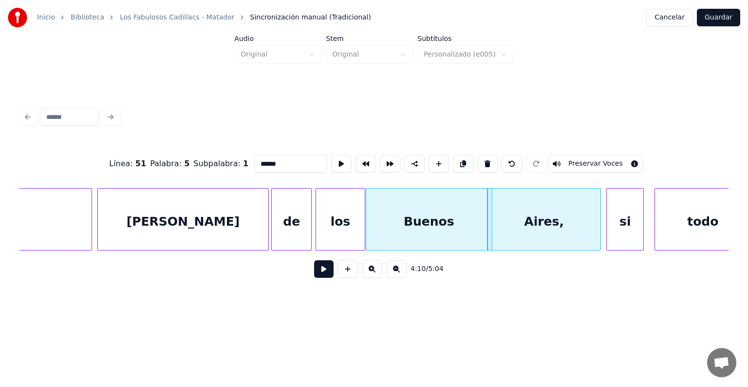
click at [314, 276] on button at bounding box center [323, 269] width 19 height 18
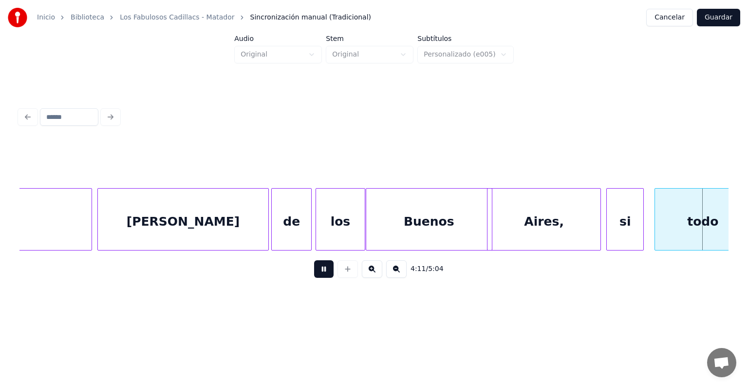
scroll to position [0, 67374]
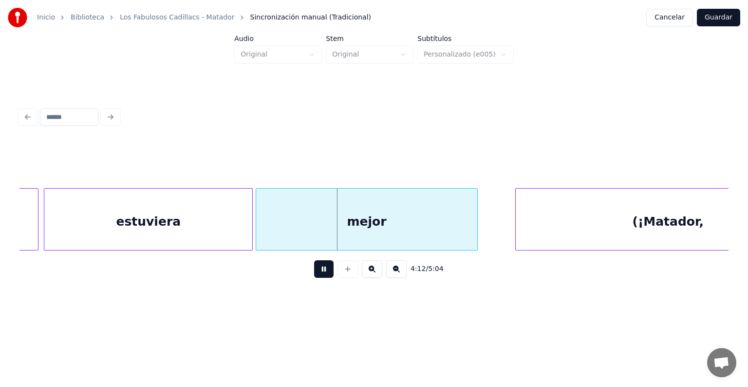
click at [608, 231] on div "(¡Matador," at bounding box center [668, 222] width 304 height 66
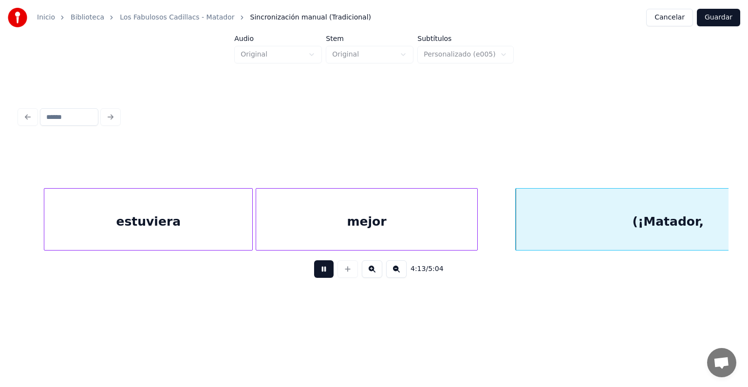
scroll to position [0, 67466]
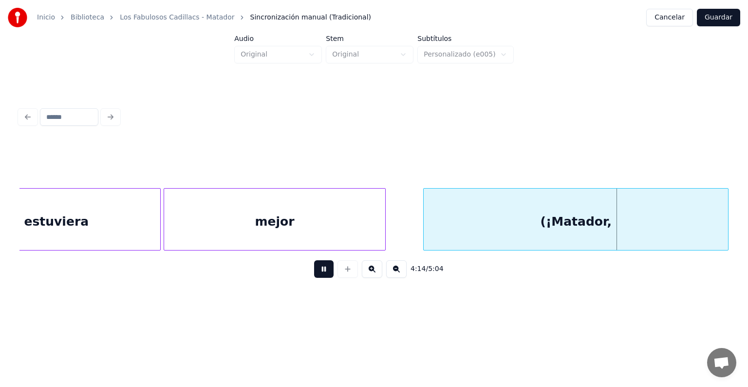
click at [590, 226] on div "(¡Matador," at bounding box center [576, 222] width 304 height 66
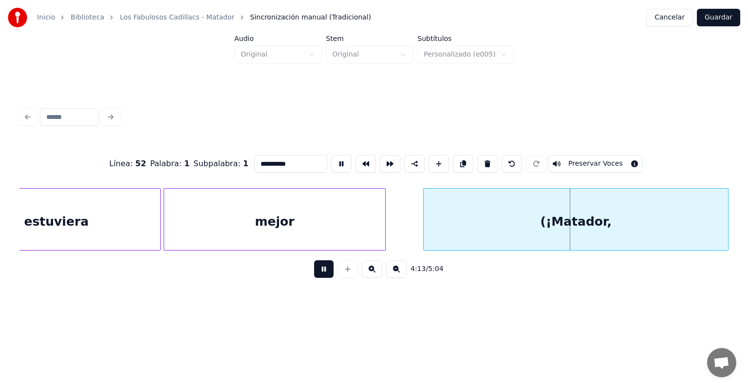
click at [595, 164] on button "Preservar Voces" at bounding box center [595, 164] width 95 height 18
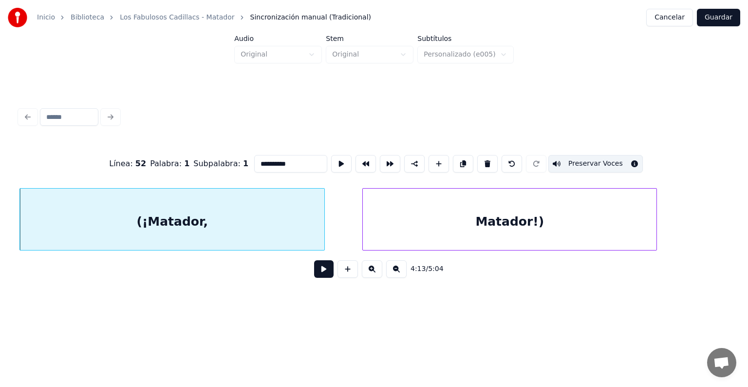
click at [574, 227] on div "Matador!)" at bounding box center [510, 222] width 294 height 66
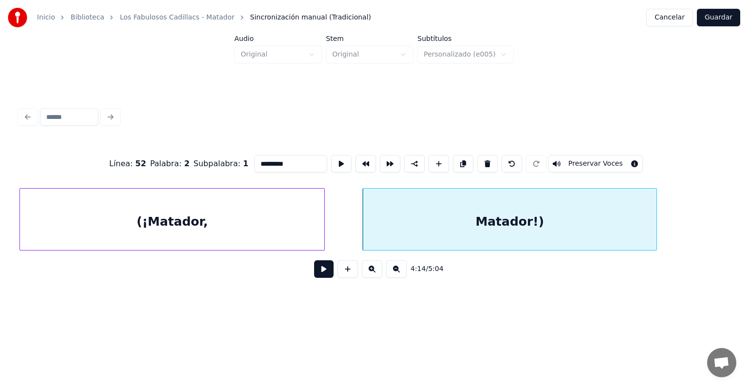
click at [602, 161] on button "Preservar Voces" at bounding box center [595, 164] width 95 height 18
click at [226, 224] on div "(¡Matador," at bounding box center [172, 222] width 304 height 66
type input "**********"
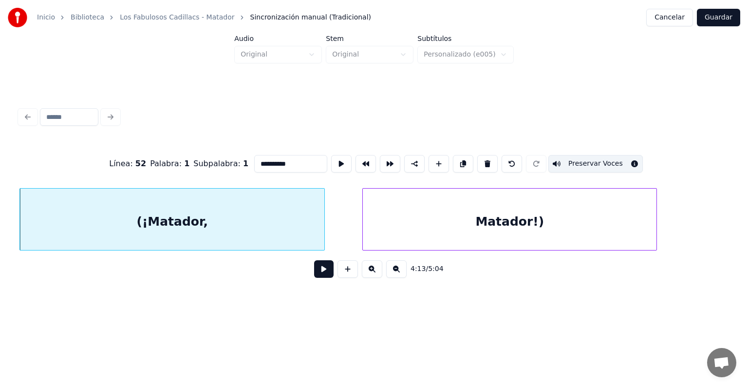
click at [314, 271] on button at bounding box center [323, 269] width 19 height 18
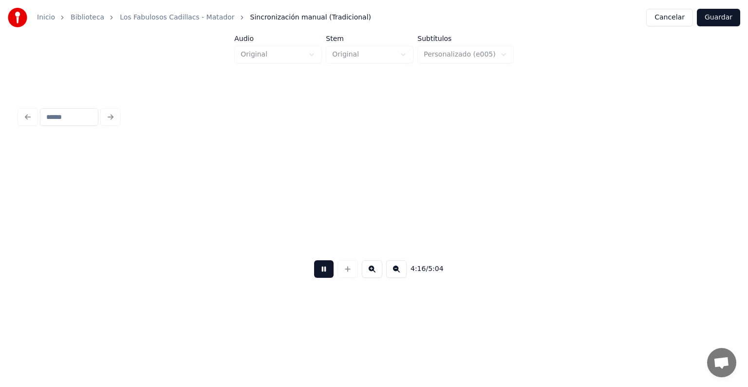
scroll to position [0, 68585]
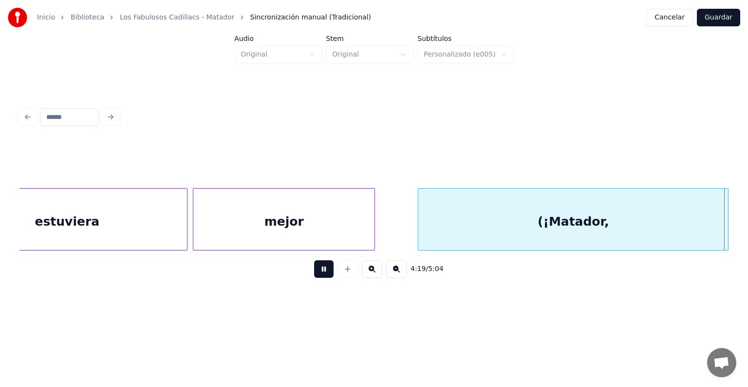
scroll to position [0, 69517]
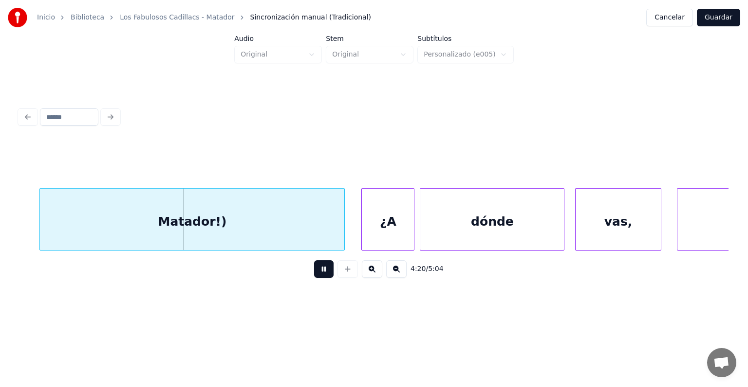
click at [183, 219] on div "Matador!)" at bounding box center [192, 222] width 304 height 66
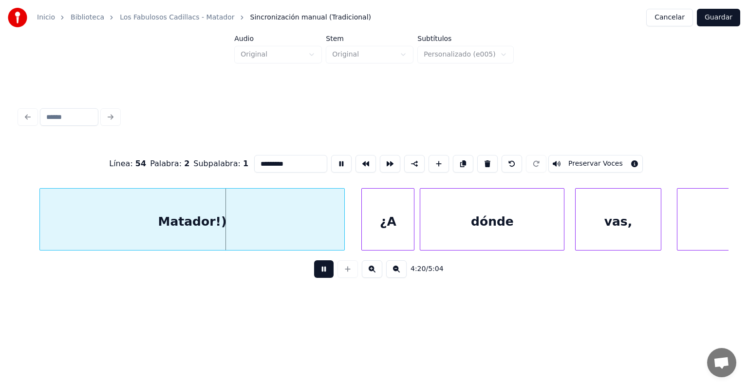
click at [605, 158] on button "Preservar Voces" at bounding box center [595, 164] width 95 height 18
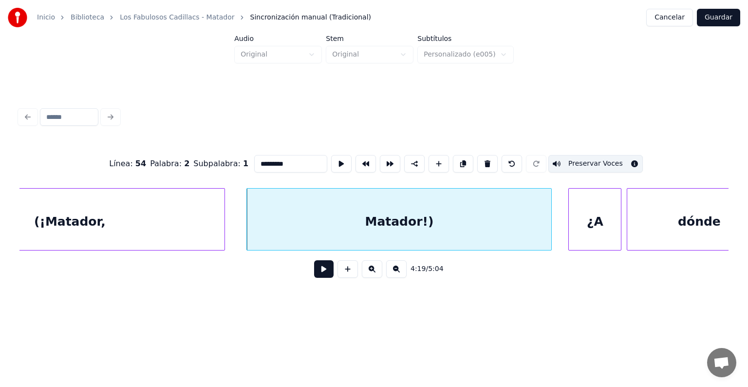
click at [166, 224] on div "(¡Matador," at bounding box center [70, 222] width 310 height 66
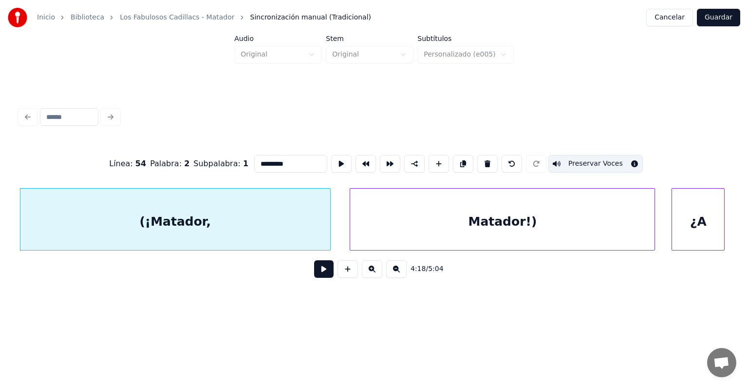
click at [612, 160] on button "Preservar Voces" at bounding box center [595, 164] width 95 height 18
click at [589, 230] on div "Matador!)" at bounding box center [502, 222] width 304 height 66
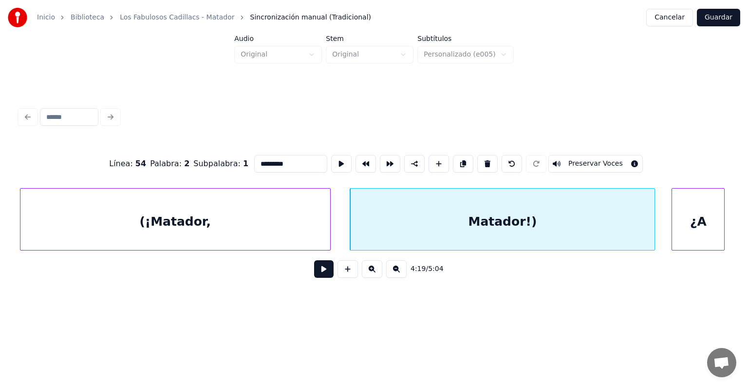
click at [600, 160] on button "Preservar Voces" at bounding box center [595, 164] width 95 height 18
click at [314, 276] on button at bounding box center [323, 269] width 19 height 18
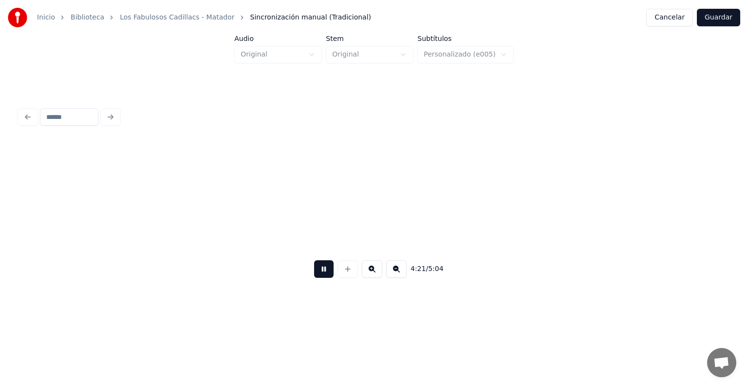
scroll to position [0, 69917]
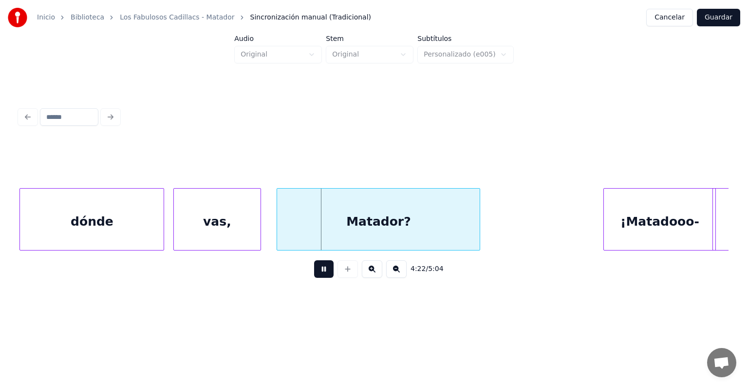
click at [176, 230] on div "vas," at bounding box center [217, 222] width 86 height 66
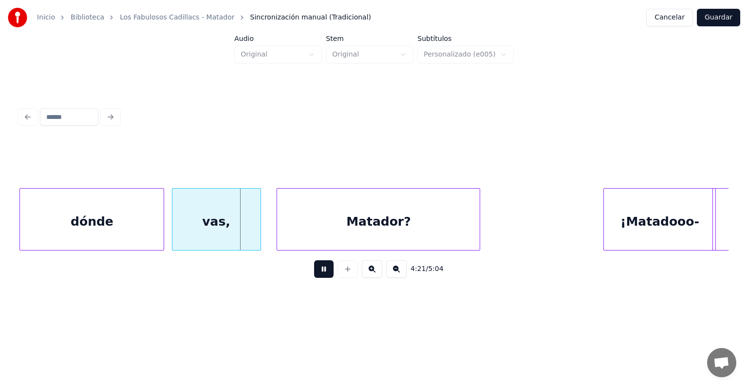
click at [162, 228] on div "dónde" at bounding box center [92, 222] width 144 height 66
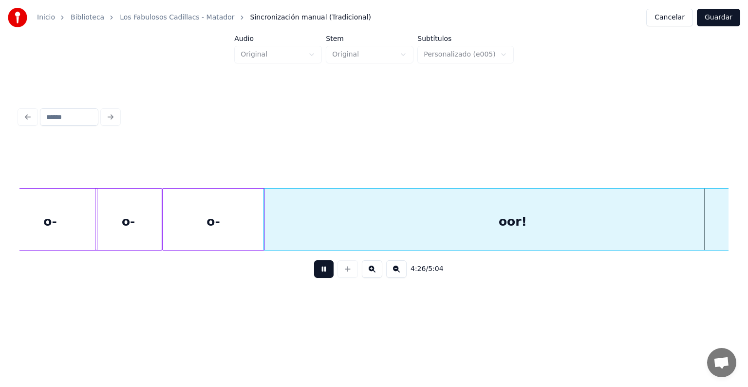
scroll to position [0, 71336]
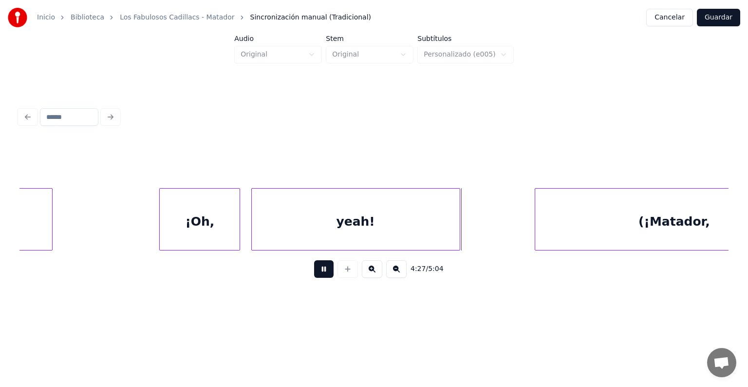
click at [599, 221] on div "(¡Matador," at bounding box center [674, 222] width 278 height 66
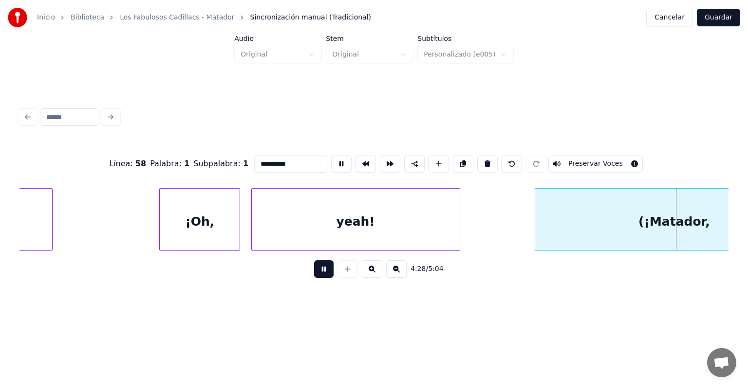
click at [589, 157] on button "Preservar Voces" at bounding box center [595, 164] width 95 height 18
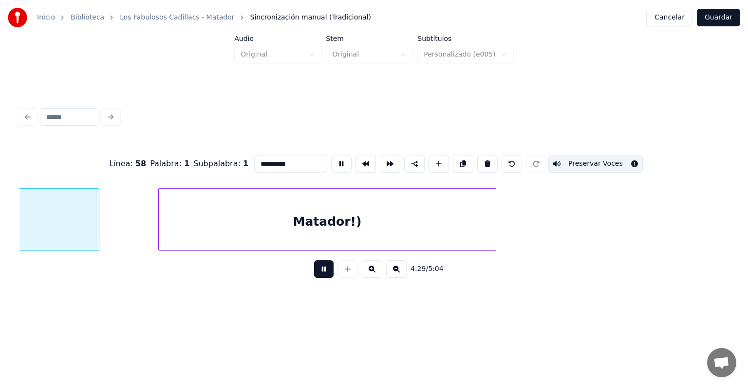
scroll to position [0, 71851]
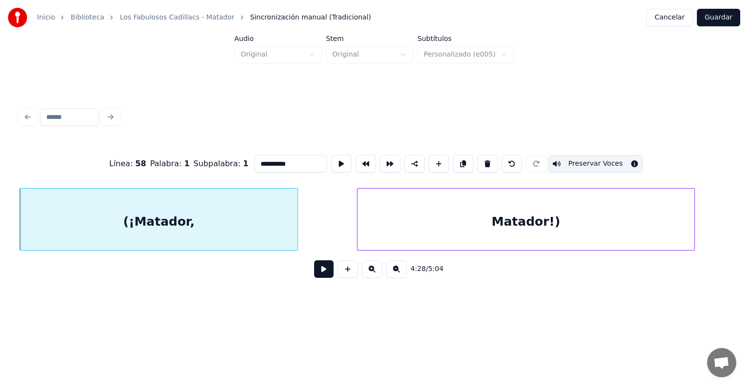
click at [564, 226] on div "Matador!)" at bounding box center [526, 222] width 337 height 66
type input "*********"
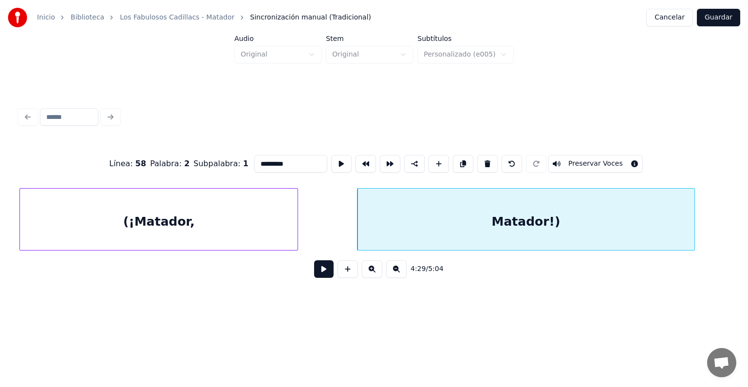
click at [603, 162] on button "Preservar Voces" at bounding box center [595, 164] width 95 height 18
click at [314, 278] on button at bounding box center [323, 269] width 19 height 18
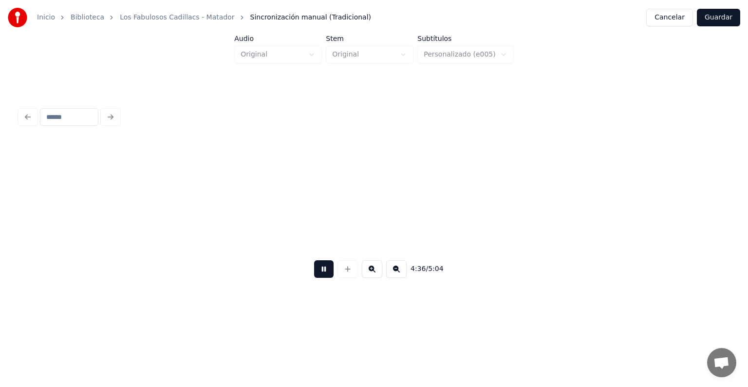
scroll to position [0, 73991]
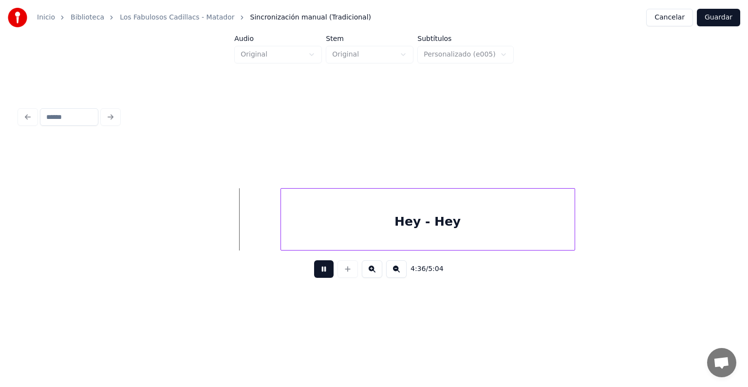
click at [314, 211] on div "Hey - Hey" at bounding box center [428, 222] width 294 height 66
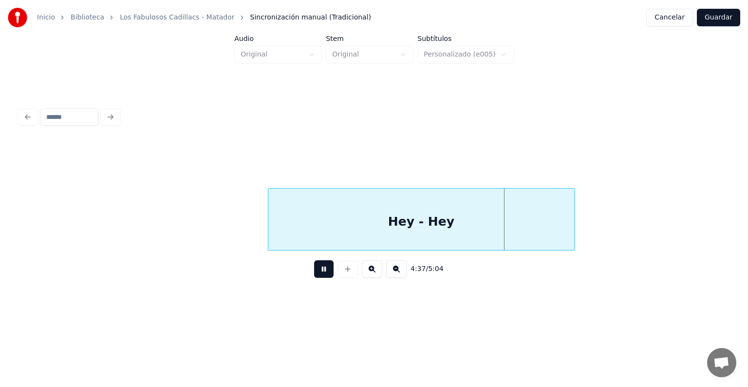
click at [287, 228] on div "Hey - Hey" at bounding box center [421, 222] width 306 height 66
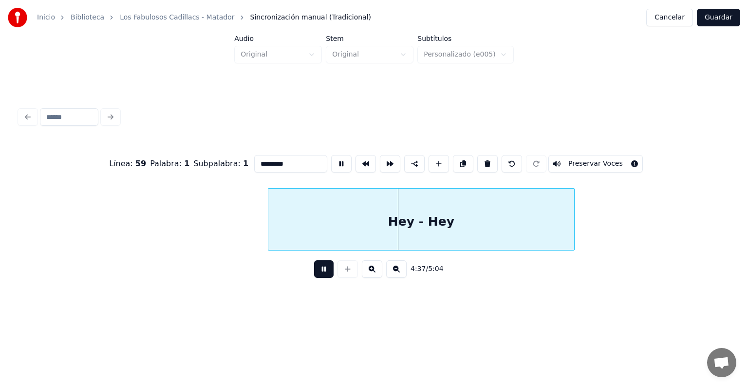
click at [606, 161] on button "Preservar Voces" at bounding box center [595, 164] width 95 height 18
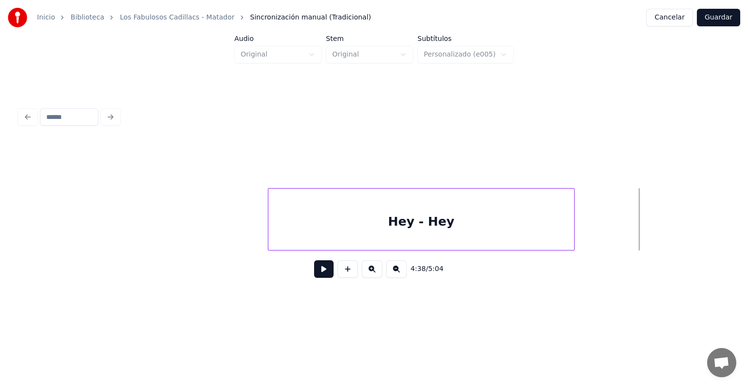
click at [314, 273] on button at bounding box center [323, 269] width 19 height 18
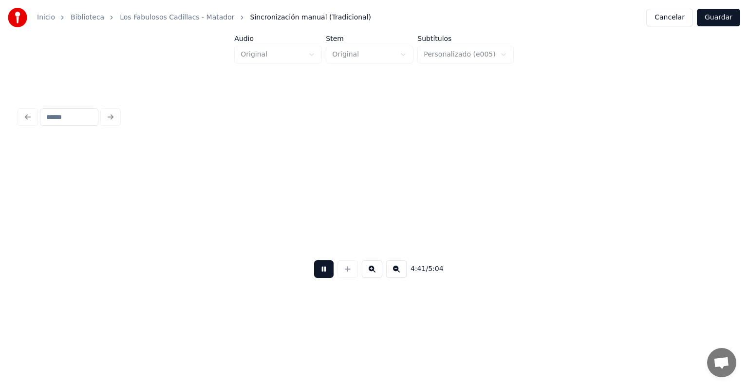
scroll to position [0, 75420]
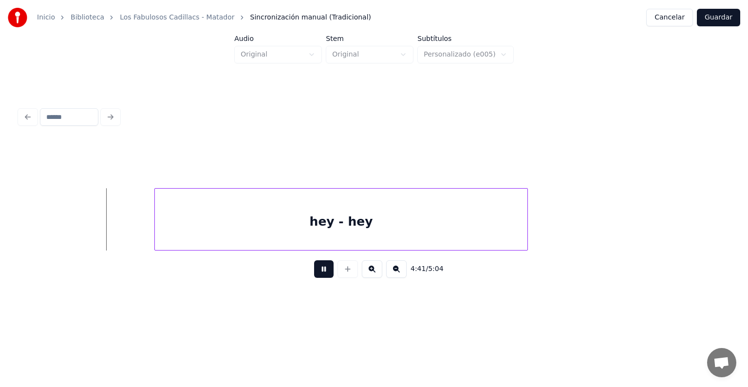
click at [284, 217] on div "hey - hey" at bounding box center [341, 222] width 373 height 66
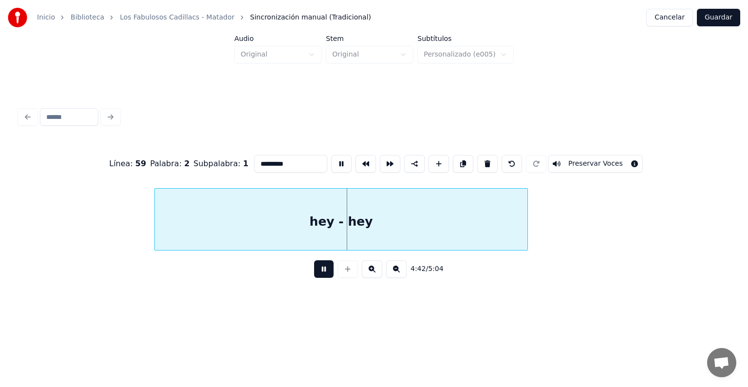
click at [601, 161] on button "Preservar Voces" at bounding box center [595, 164] width 95 height 18
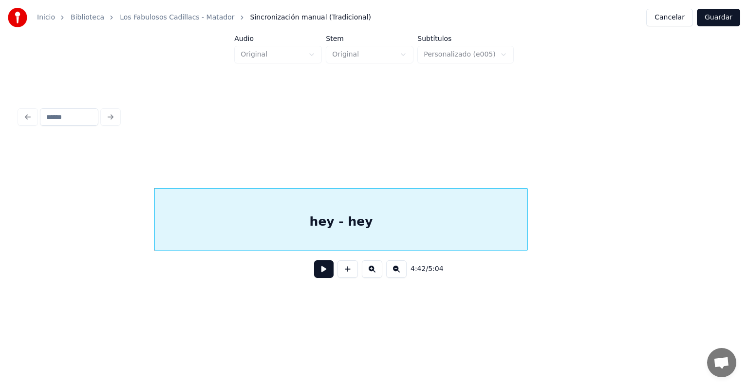
click at [314, 278] on button at bounding box center [323, 269] width 19 height 18
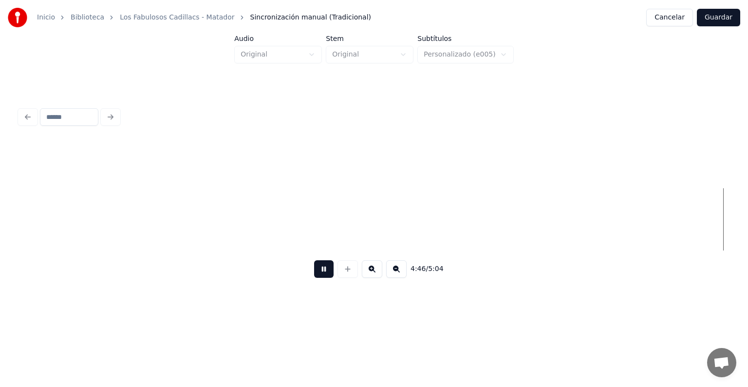
scroll to position [0, 76843]
click at [726, 20] on button "Guardar" at bounding box center [718, 18] width 43 height 18
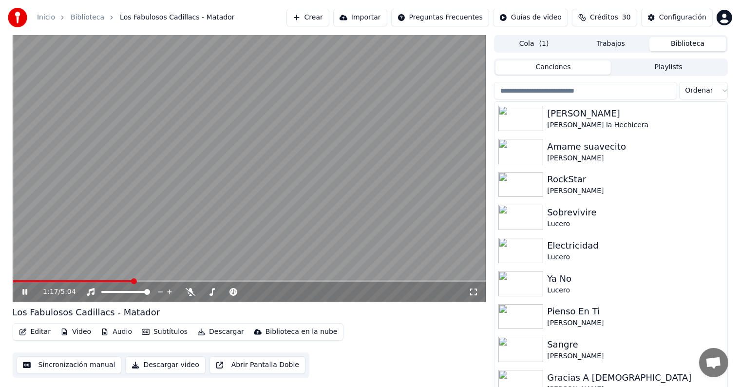
click at [132, 280] on span at bounding box center [73, 281] width 120 height 2
click at [83, 282] on span at bounding box center [49, 281] width 72 height 2
click at [24, 291] on icon at bounding box center [31, 292] width 23 height 8
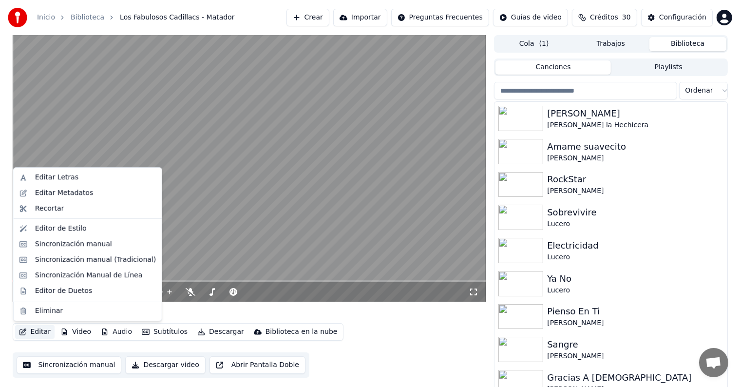
click at [38, 333] on button "Editar" at bounding box center [34, 332] width 39 height 14
click at [62, 262] on div "Sincronización manual (Tradicional)" at bounding box center [95, 260] width 121 height 10
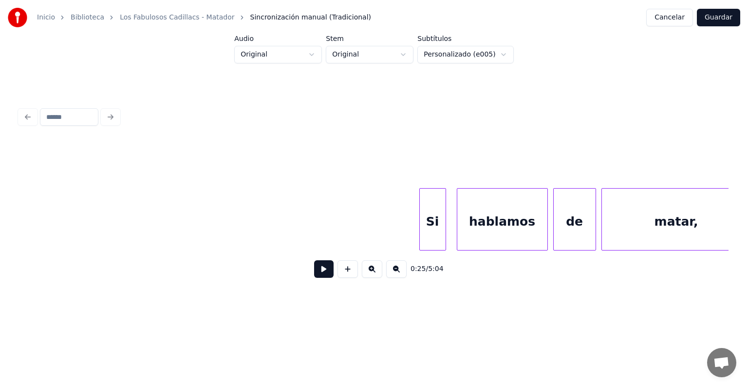
scroll to position [0, 12104]
click at [406, 197] on div at bounding box center [406, 219] width 3 height 61
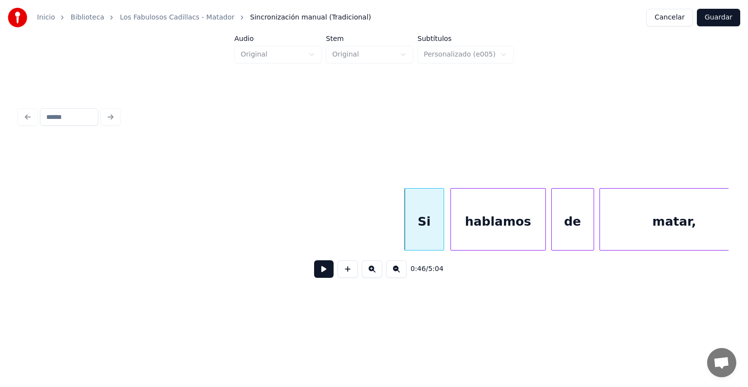
click at [451, 212] on div at bounding box center [452, 219] width 3 height 61
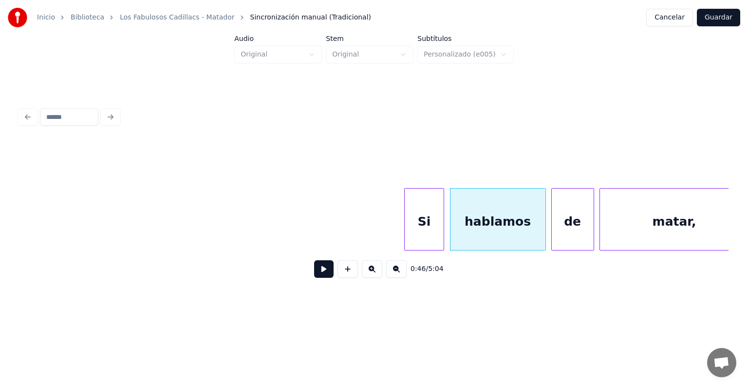
click at [317, 273] on button at bounding box center [323, 269] width 19 height 18
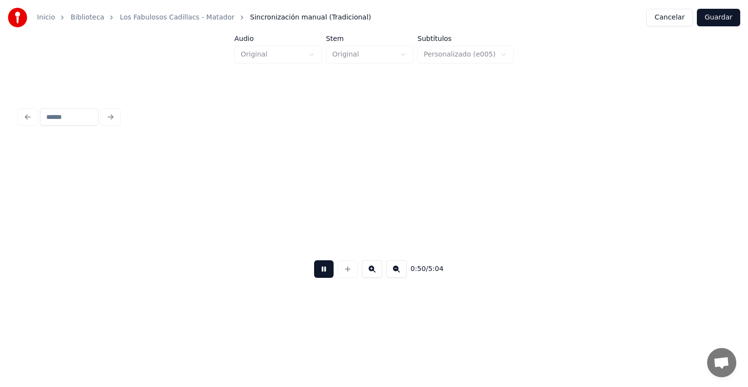
scroll to position [0, 13529]
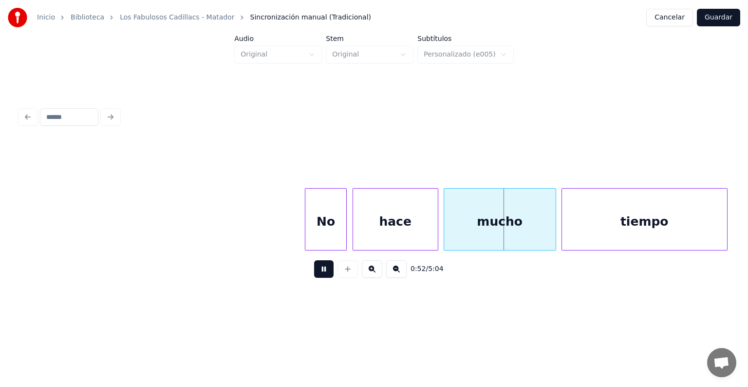
click at [340, 238] on div "No" at bounding box center [325, 222] width 41 height 66
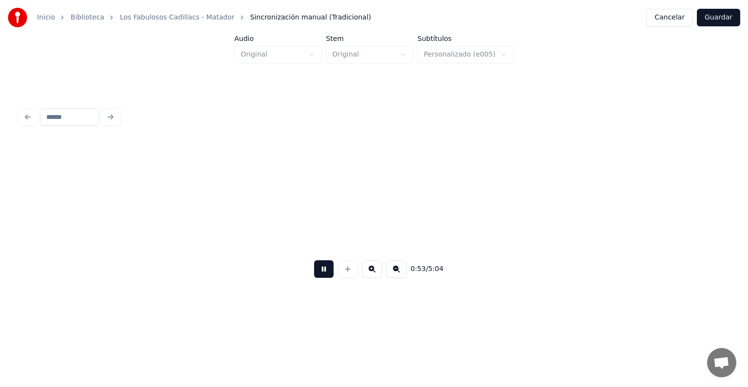
scroll to position [0, 14239]
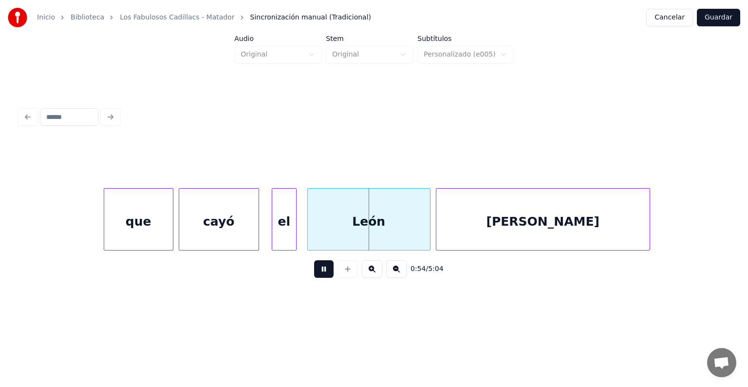
click at [277, 235] on div "el" at bounding box center [284, 222] width 24 height 66
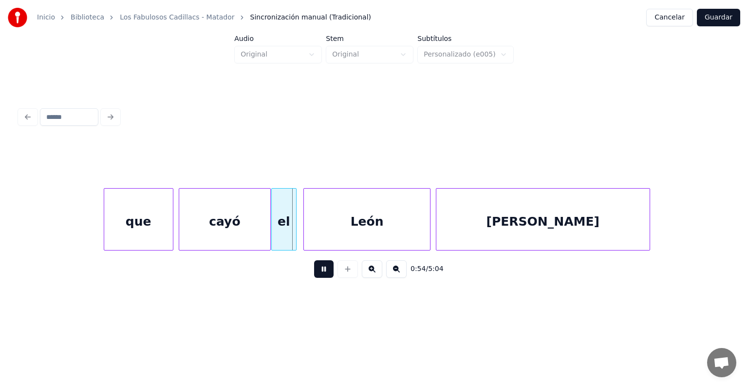
click at [309, 233] on div "León" at bounding box center [367, 222] width 126 height 66
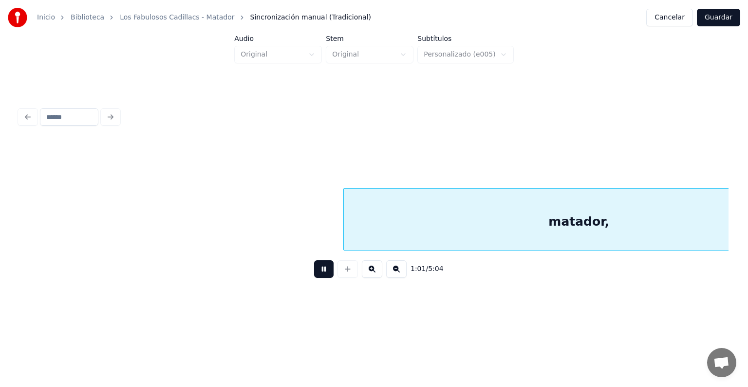
scroll to position [0, 16371]
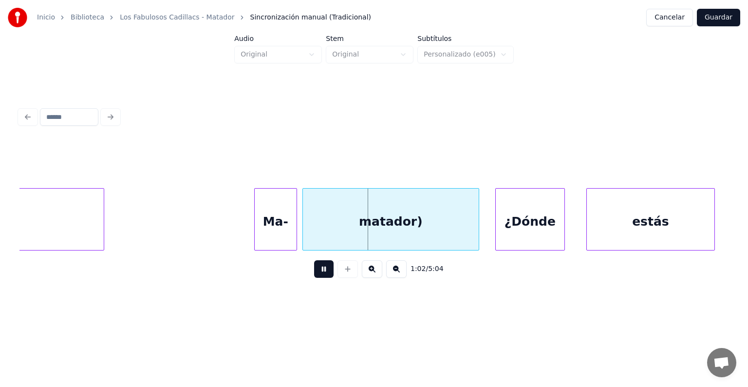
click at [256, 236] on div at bounding box center [256, 219] width 3 height 61
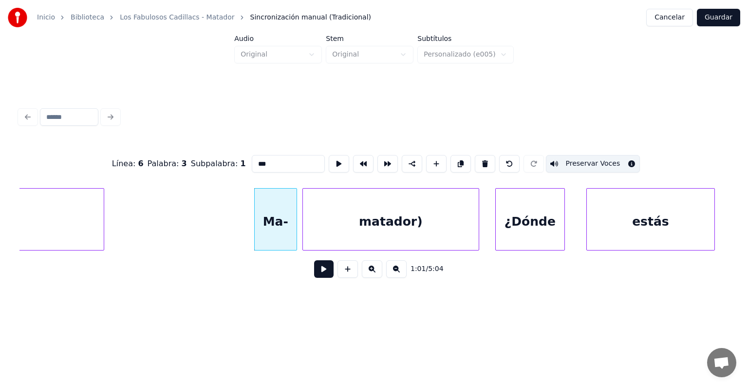
click at [329, 233] on div "matador)" at bounding box center [391, 222] width 176 height 66
type input "********"
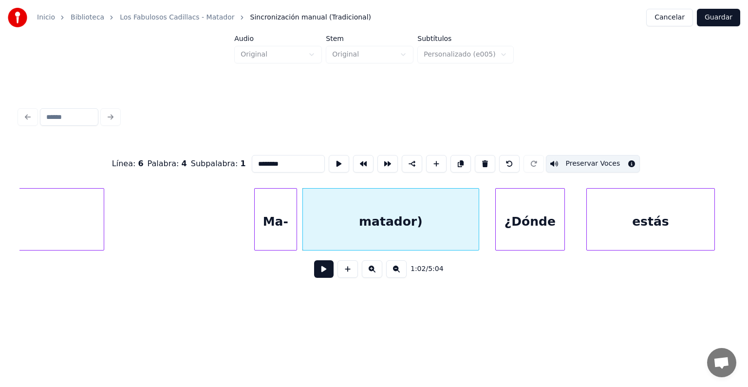
click at [329, 155] on button at bounding box center [339, 164] width 20 height 18
click at [380, 221] on div "matador)" at bounding box center [391, 222] width 176 height 66
click at [321, 273] on button at bounding box center [323, 269] width 19 height 18
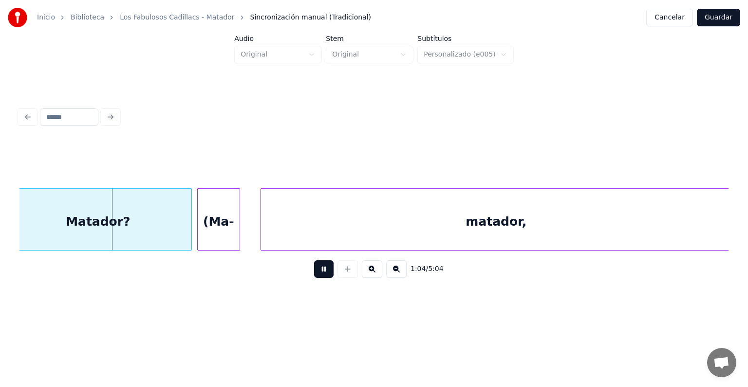
scroll to position [0, 17101]
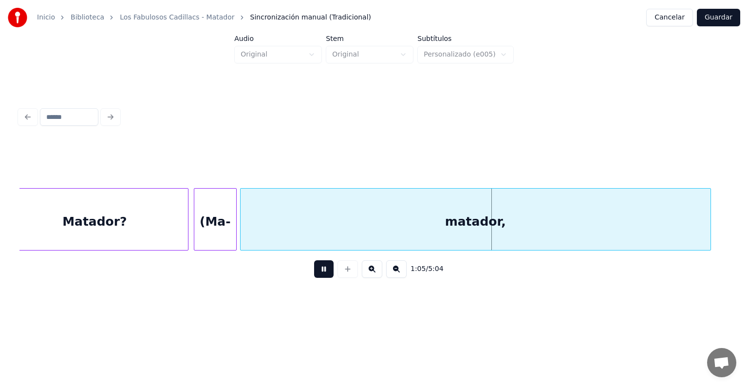
click at [270, 240] on div "matador," at bounding box center [476, 222] width 470 height 66
click at [314, 277] on button at bounding box center [323, 269] width 19 height 18
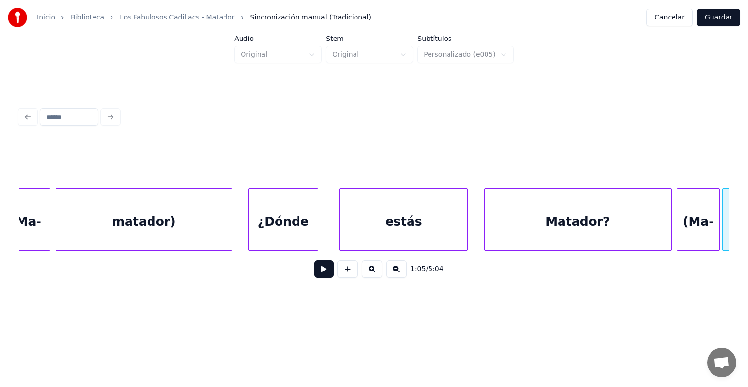
scroll to position [0, 16526]
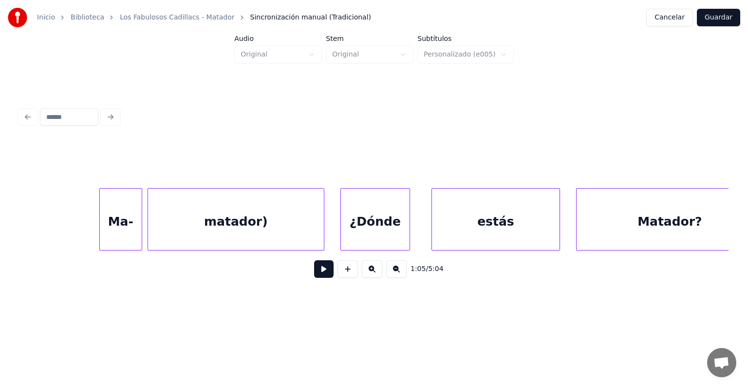
click at [122, 221] on div "Ma-" at bounding box center [121, 222] width 42 height 66
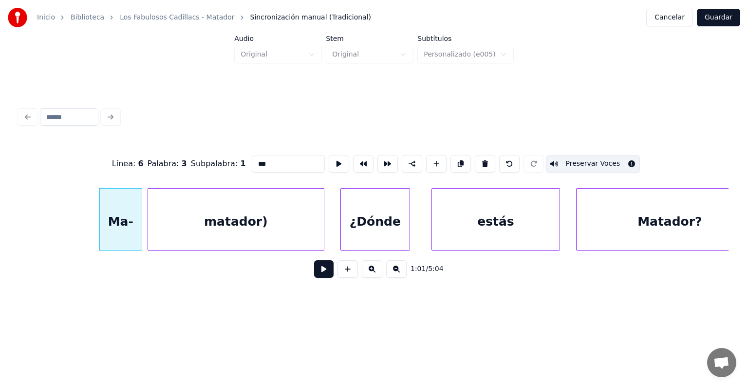
click at [316, 276] on button at bounding box center [323, 269] width 19 height 18
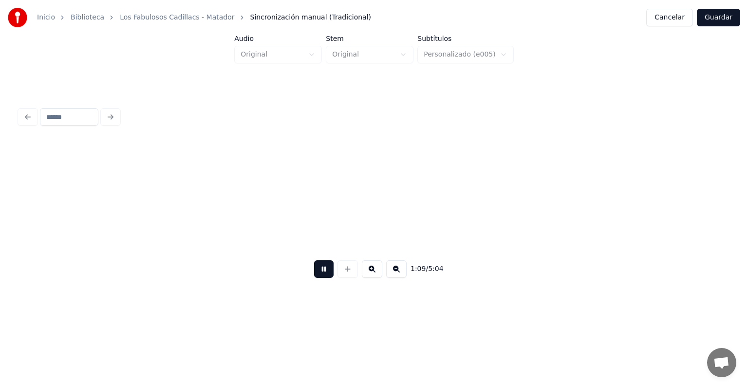
scroll to position [0, 18665]
click at [713, 17] on button "Guardar" at bounding box center [718, 18] width 43 height 18
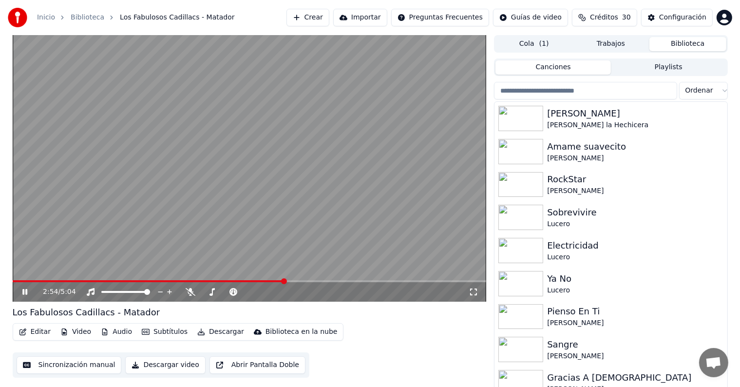
click at [104, 281] on span at bounding box center [149, 281] width 272 height 2
click at [25, 288] on icon at bounding box center [31, 292] width 23 height 8
click at [36, 334] on button "Editar" at bounding box center [34, 332] width 39 height 14
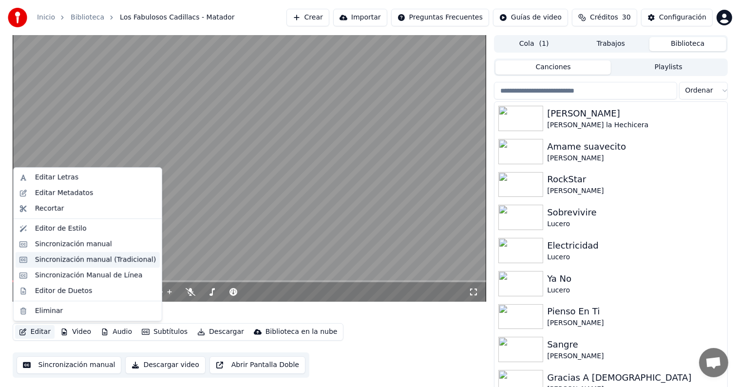
click at [43, 260] on div "Sincronización manual (Tradicional)" at bounding box center [95, 260] width 121 height 10
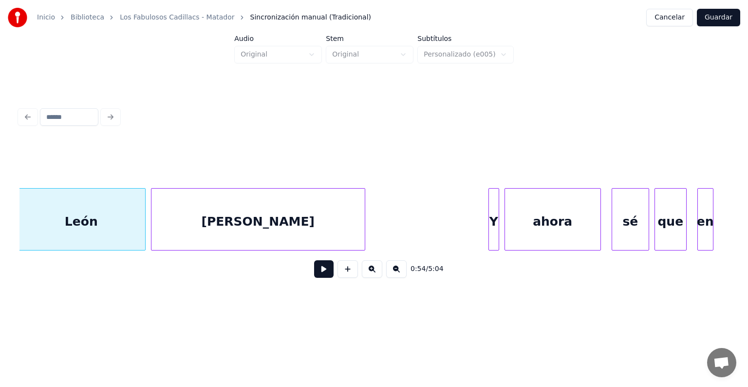
scroll to position [0, 14529]
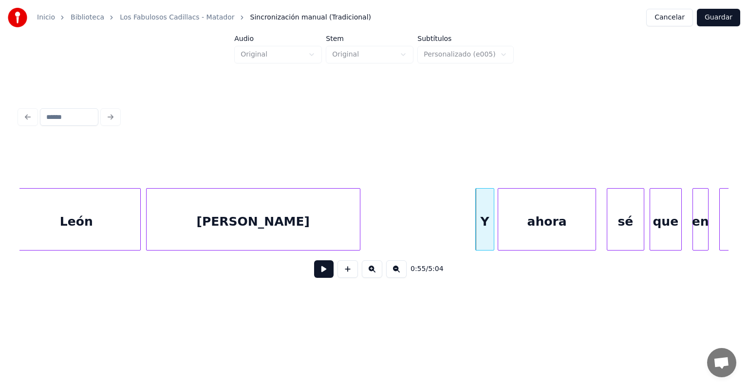
click at [500, 229] on div "ahora" at bounding box center [546, 222] width 97 height 66
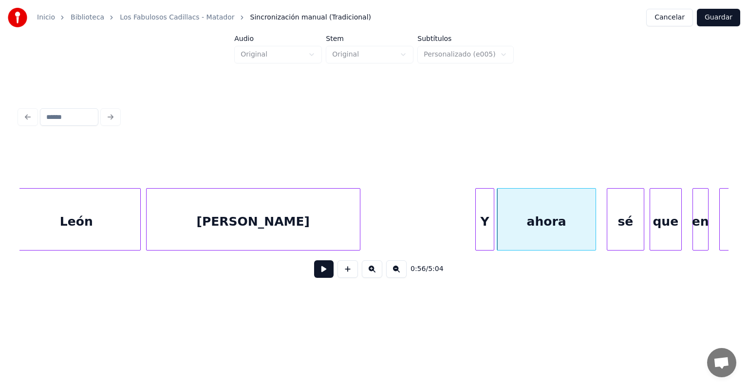
click at [317, 276] on button at bounding box center [323, 269] width 19 height 18
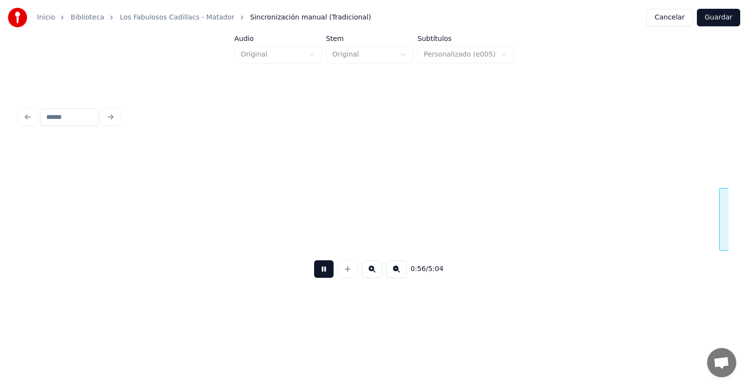
scroll to position [0, 15239]
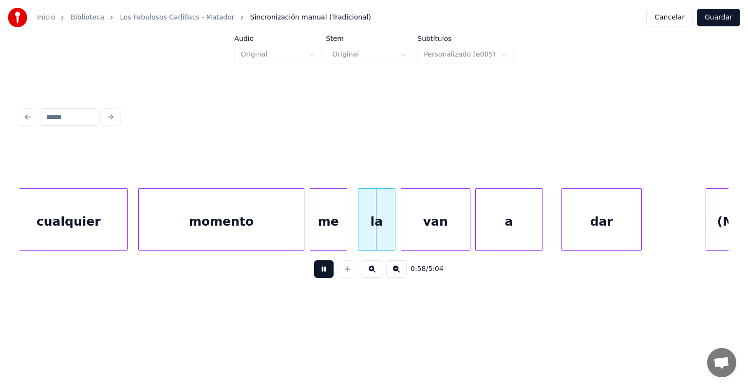
click at [311, 236] on div at bounding box center [311, 219] width 3 height 61
click at [359, 235] on div "la" at bounding box center [374, 222] width 42 height 66
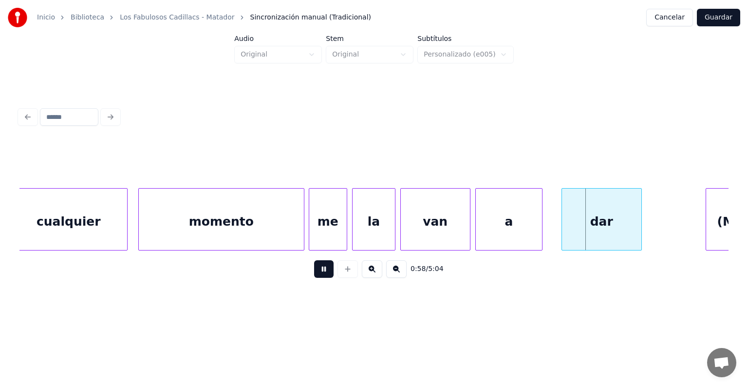
click at [402, 230] on div "van" at bounding box center [435, 222] width 69 height 66
click at [314, 277] on button at bounding box center [323, 269] width 19 height 18
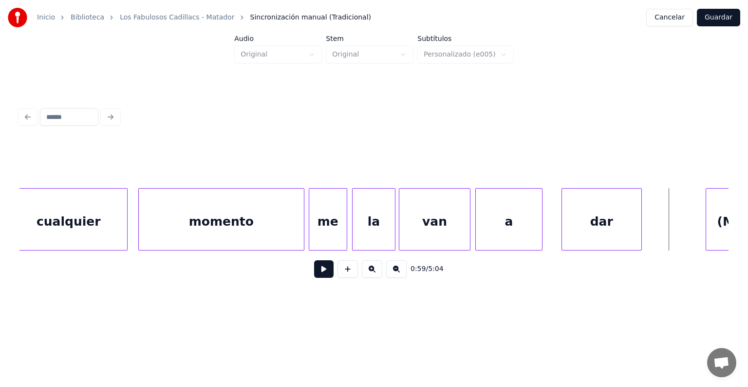
click at [488, 227] on div "a" at bounding box center [509, 222] width 67 height 66
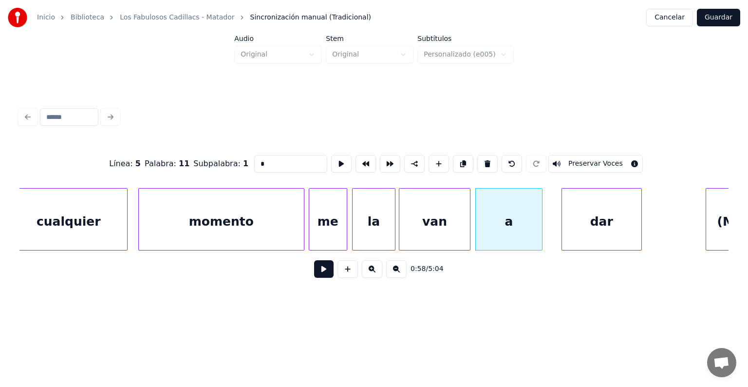
click at [314, 274] on button at bounding box center [323, 269] width 19 height 18
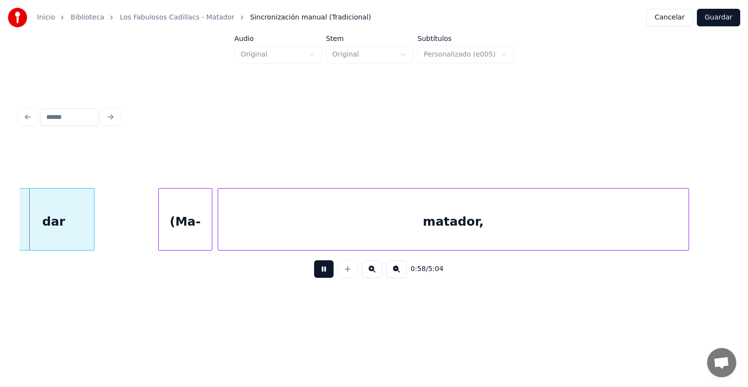
scroll to position [0, 15787]
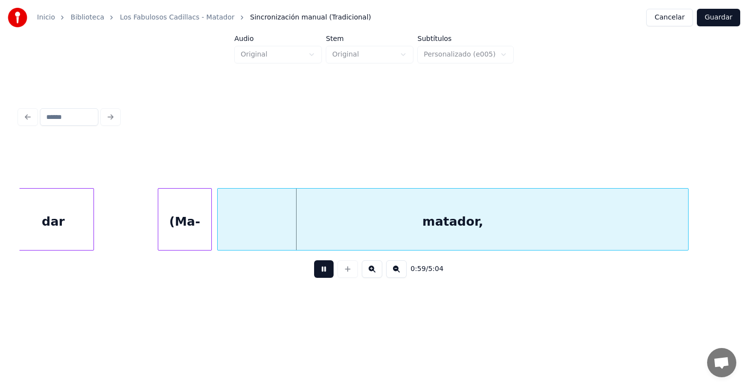
click at [85, 215] on div "dar" at bounding box center [53, 222] width 80 height 66
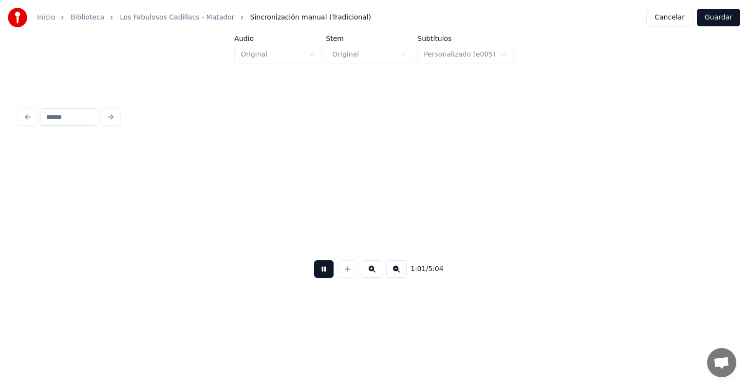
scroll to position [0, 16487]
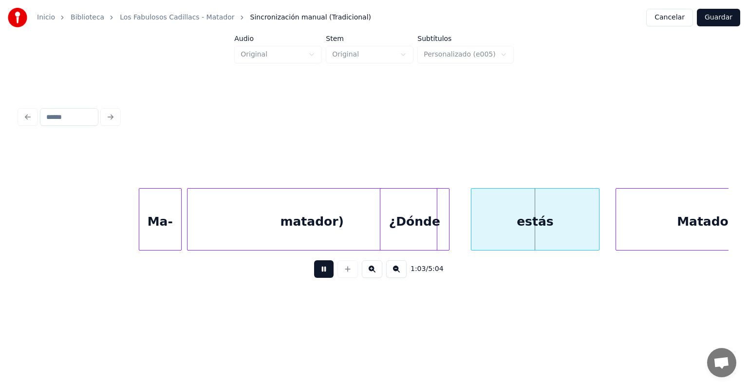
click at [220, 226] on div "matador)" at bounding box center [312, 222] width 249 height 66
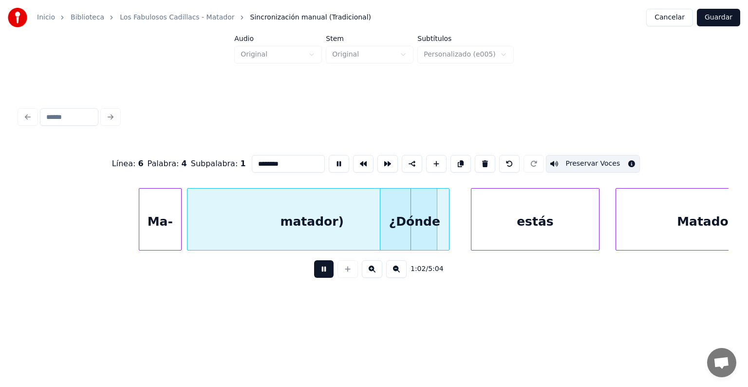
click at [298, 223] on div "matador)" at bounding box center [312, 222] width 249 height 66
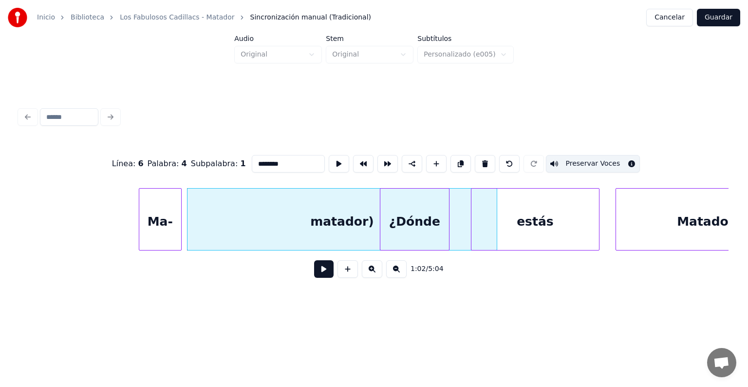
click at [314, 278] on button at bounding box center [323, 269] width 19 height 18
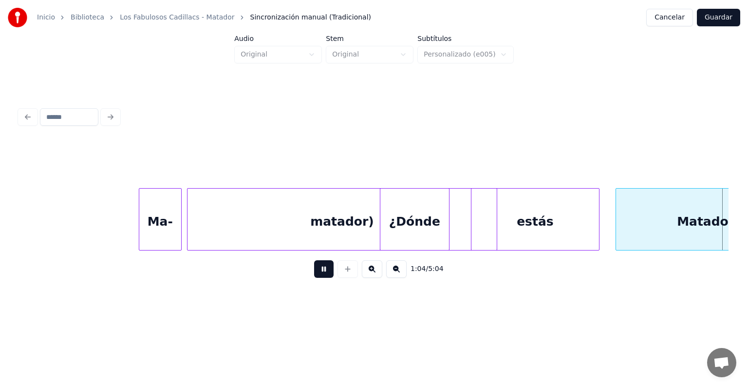
click at [318, 278] on button at bounding box center [323, 269] width 19 height 18
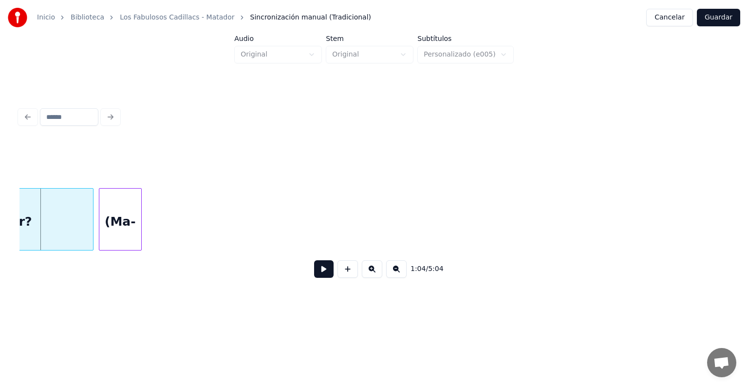
scroll to position [0, 16576]
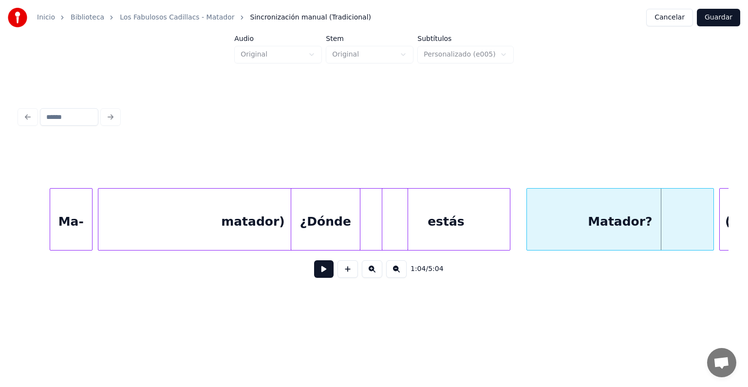
click at [178, 219] on div "matador)" at bounding box center [252, 222] width 309 height 66
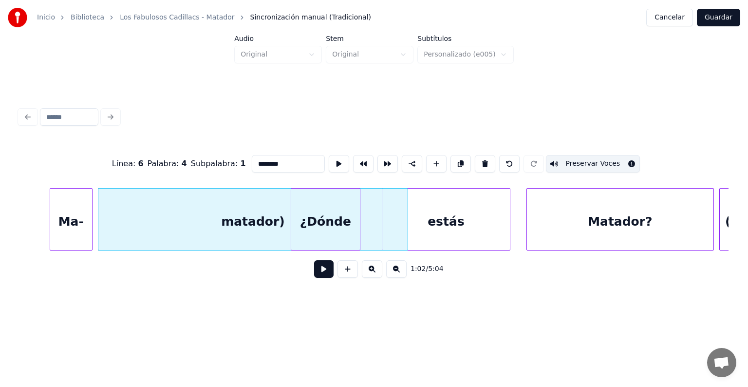
click at [314, 274] on button at bounding box center [323, 269] width 19 height 18
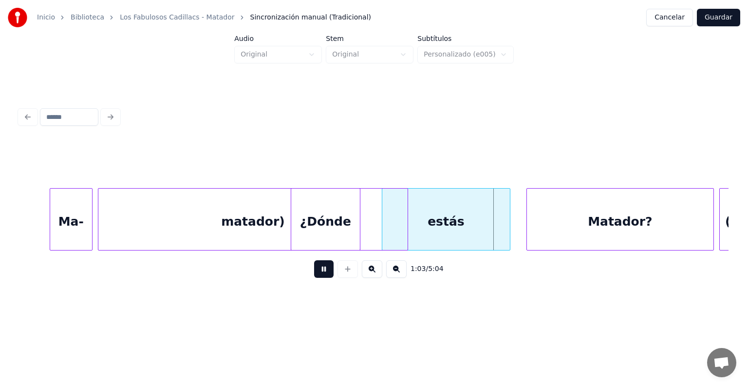
click at [321, 276] on button at bounding box center [323, 269] width 19 height 18
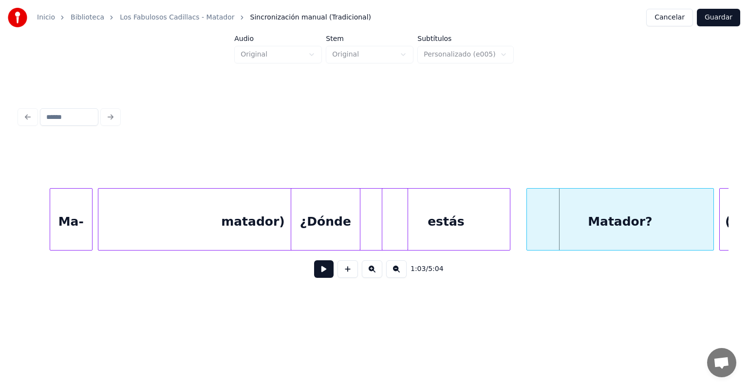
click at [322, 278] on button at bounding box center [323, 269] width 19 height 18
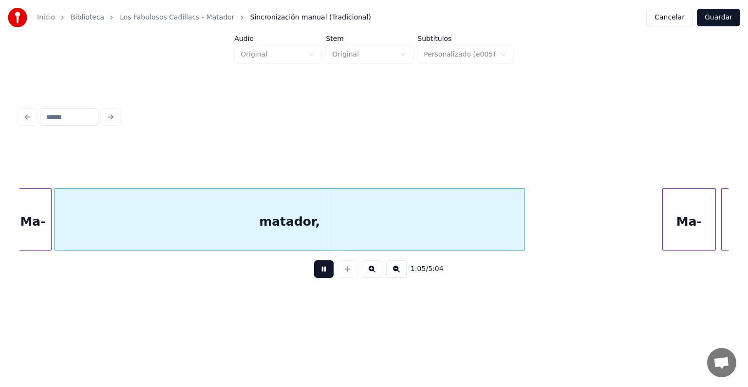
click at [314, 276] on button at bounding box center [323, 269] width 19 height 18
click at [227, 225] on div "matador," at bounding box center [290, 222] width 470 height 66
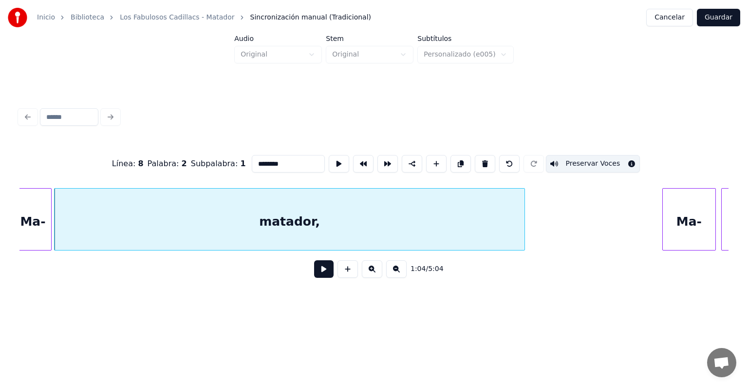
click at [314, 272] on button at bounding box center [323, 269] width 19 height 18
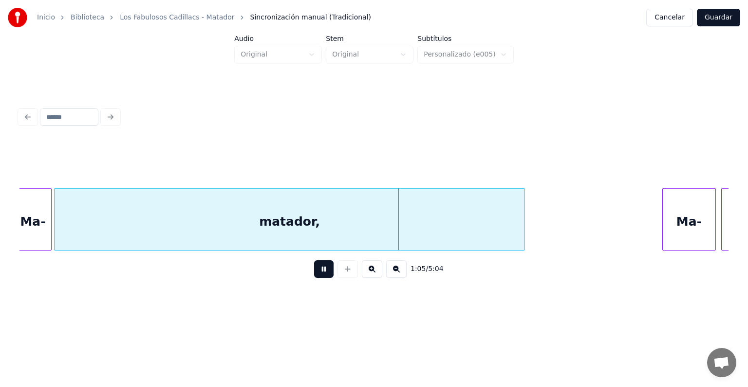
click at [314, 277] on button at bounding box center [323, 269] width 19 height 18
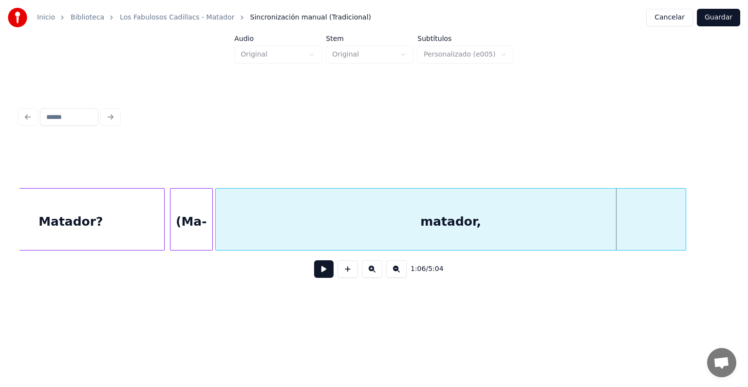
scroll to position [0, 17010]
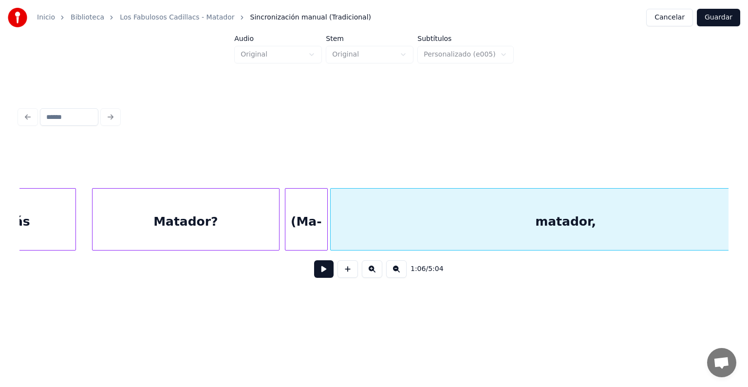
click at [177, 226] on div "Matador?" at bounding box center [186, 222] width 187 height 66
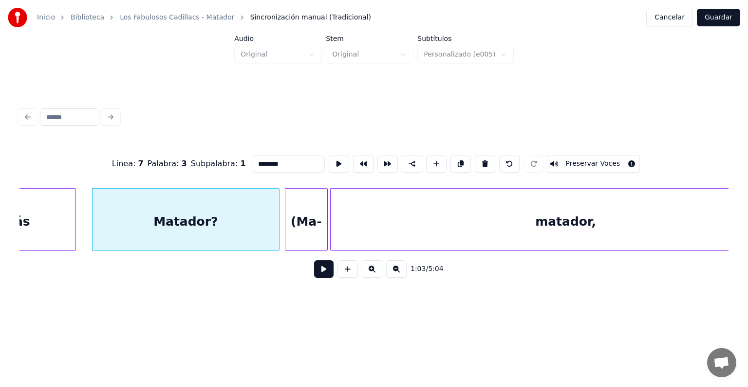
click at [314, 274] on button at bounding box center [323, 269] width 19 height 18
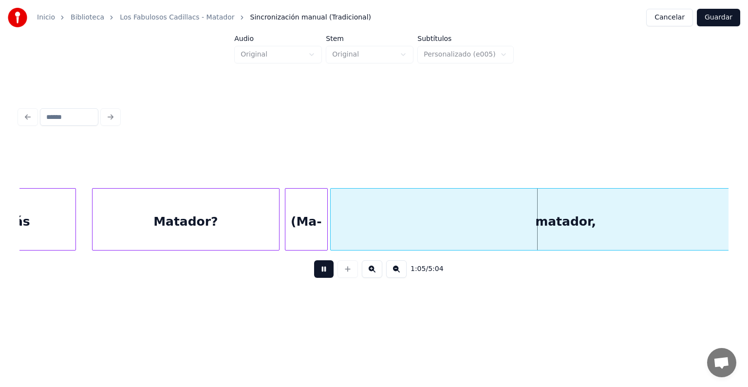
click at [287, 237] on div at bounding box center [286, 219] width 3 height 61
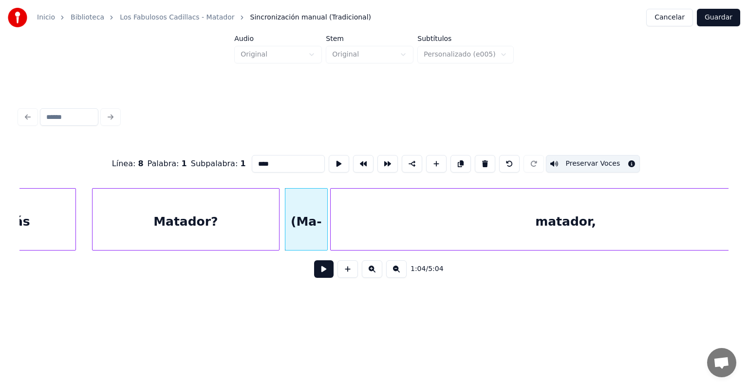
click at [343, 232] on div "matador," at bounding box center [566, 222] width 470 height 66
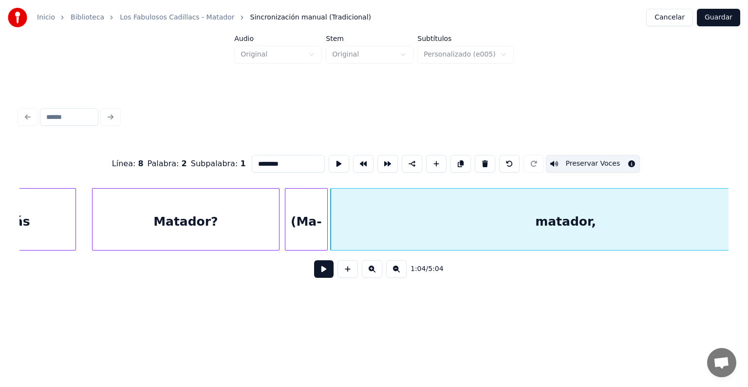
click at [352, 222] on div "matador," at bounding box center [566, 222] width 470 height 66
click at [300, 230] on div "(Ma-" at bounding box center [306, 222] width 42 height 66
type input "****"
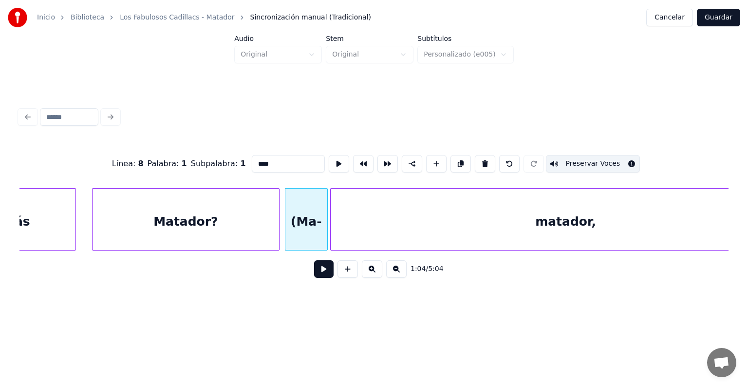
click at [317, 269] on button at bounding box center [323, 269] width 19 height 18
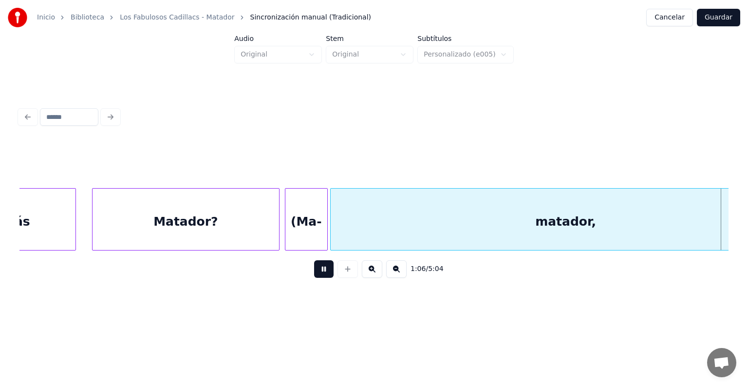
scroll to position [0, 17723]
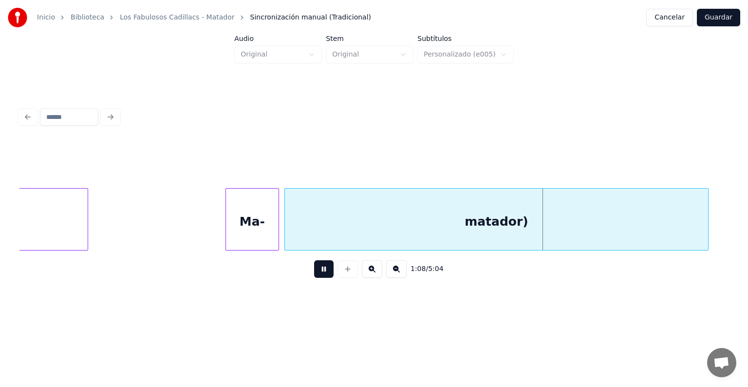
click at [244, 227] on div "Ma-" at bounding box center [252, 222] width 53 height 66
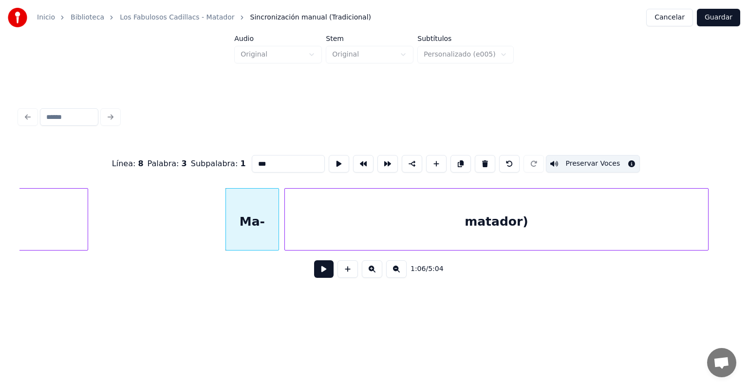
click at [323, 230] on div "matador)" at bounding box center [496, 222] width 423 height 66
type input "********"
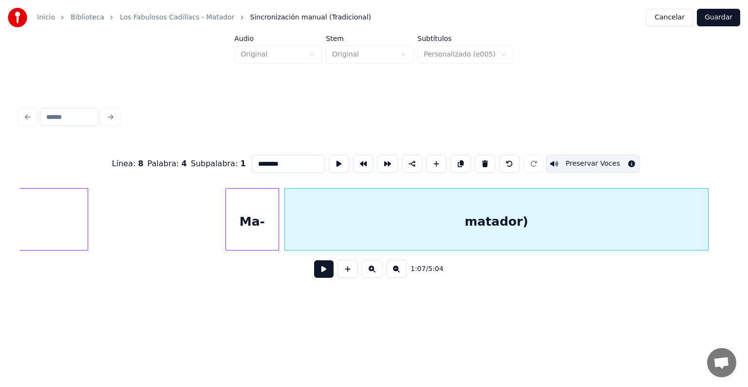
click at [315, 276] on button at bounding box center [323, 269] width 19 height 18
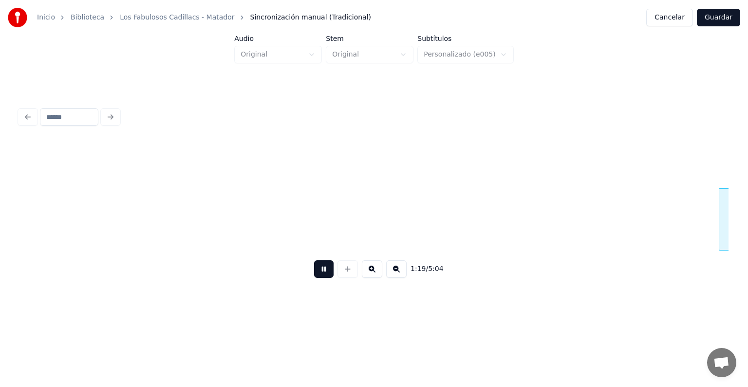
scroll to position [0, 21280]
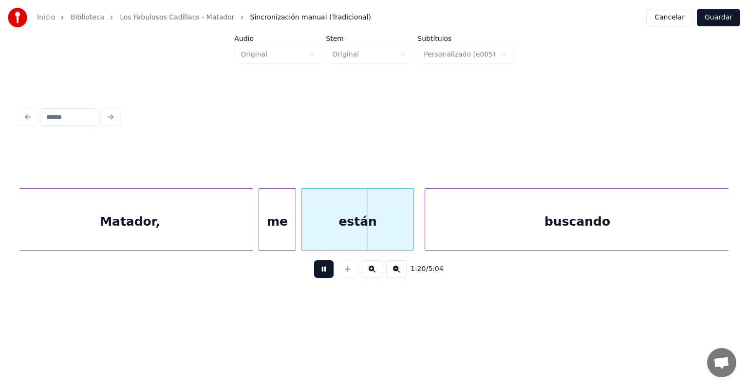
click at [251, 231] on div "Matador," at bounding box center [130, 222] width 246 height 66
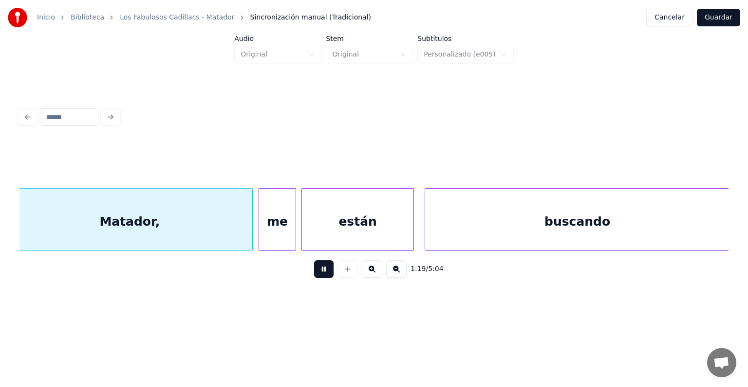
scroll to position [0, 21268]
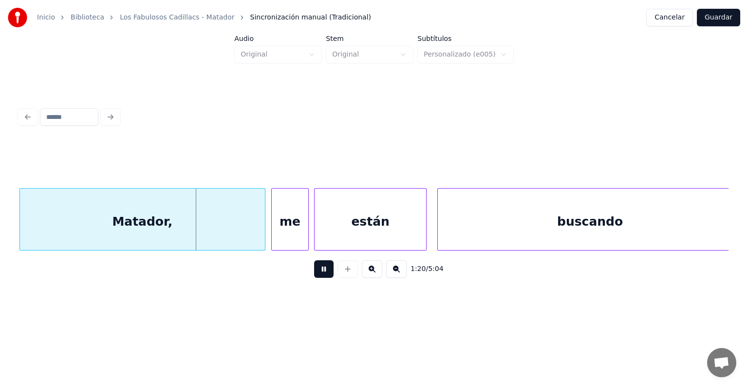
click at [316, 236] on div at bounding box center [316, 219] width 3 height 61
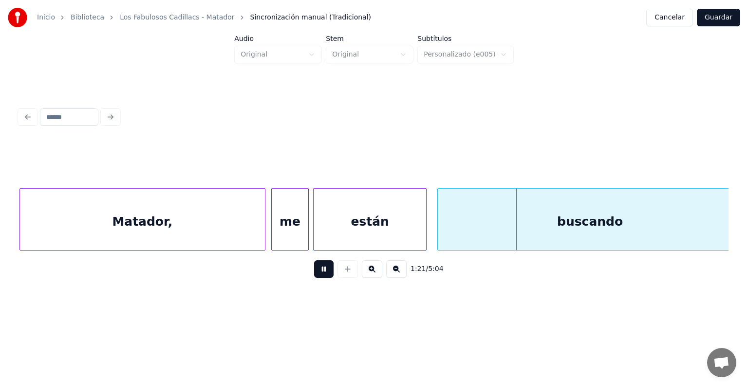
click at [314, 237] on div "están" at bounding box center [370, 222] width 113 height 66
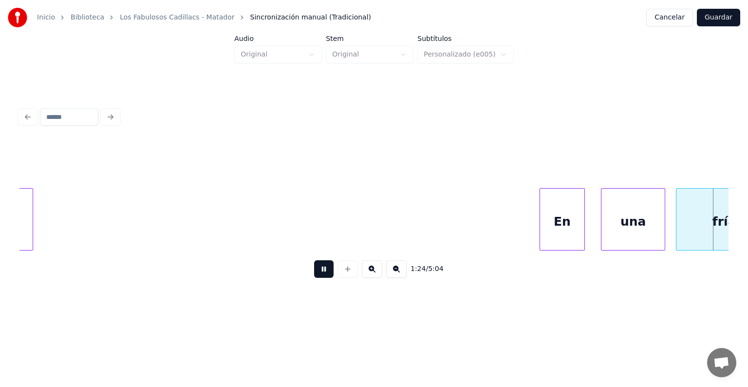
scroll to position [0, 22687]
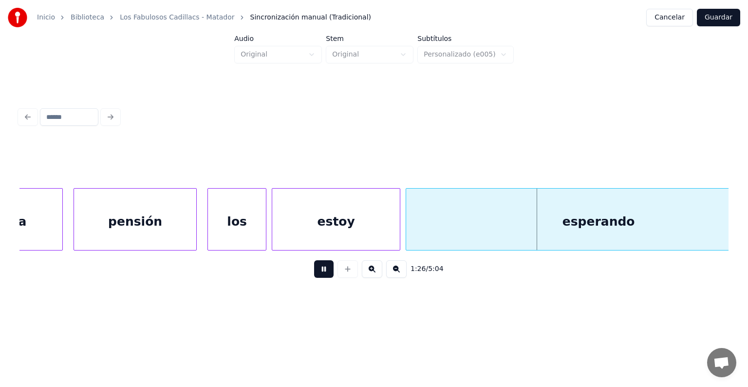
click at [375, 227] on div "estoy" at bounding box center [336, 222] width 128 height 66
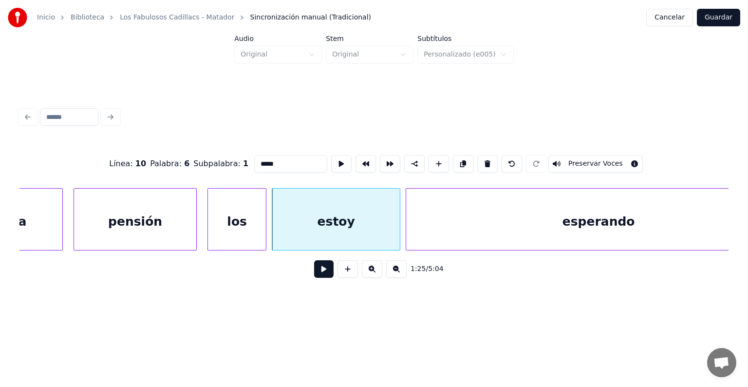
click at [418, 234] on div "esperando" at bounding box center [598, 222] width 385 height 66
type input "*********"
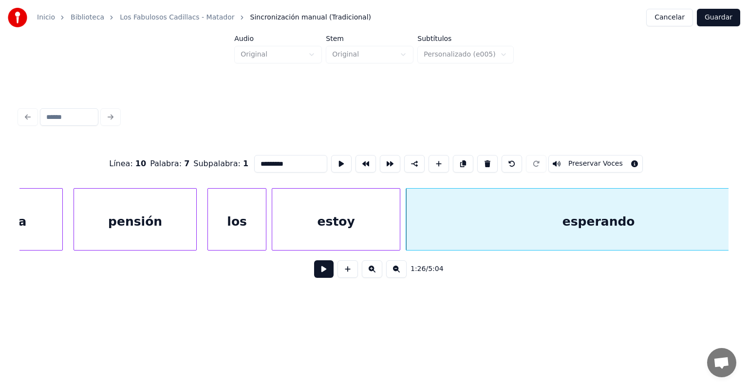
click at [326, 273] on button at bounding box center [323, 269] width 19 height 18
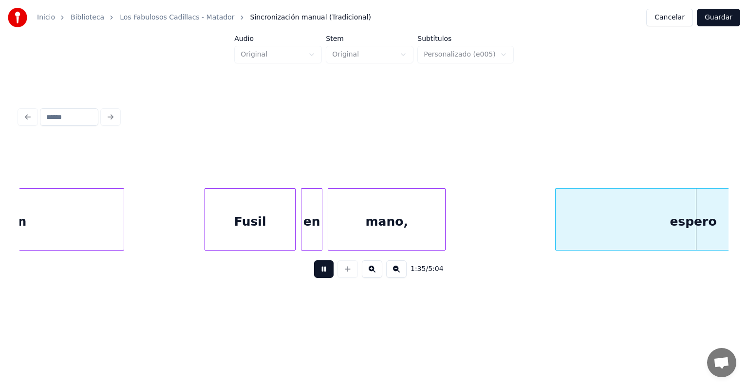
scroll to position [0, 25532]
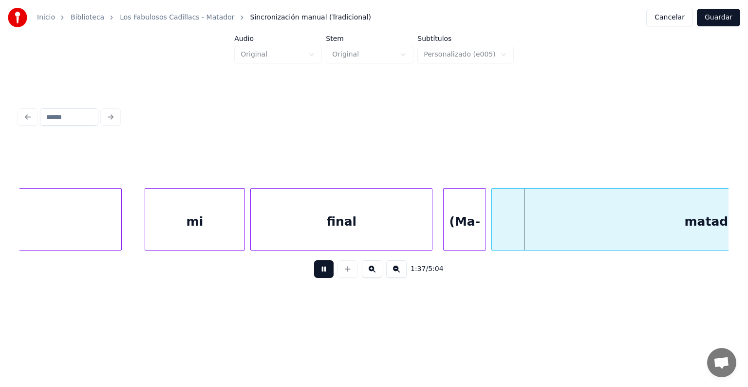
click at [314, 274] on button at bounding box center [323, 269] width 19 height 18
click at [310, 225] on div "final" at bounding box center [341, 222] width 181 height 66
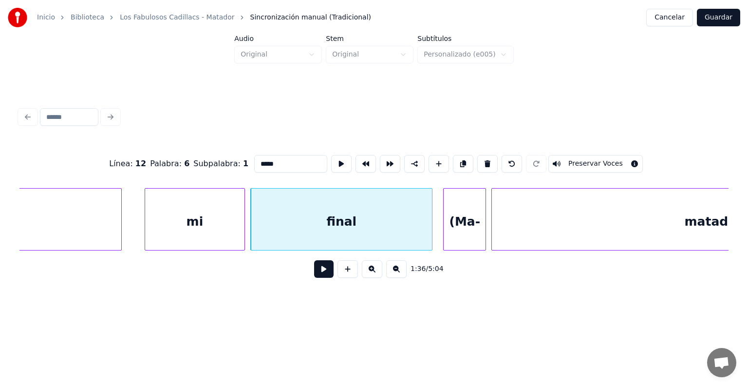
click at [194, 212] on div "mi" at bounding box center [195, 222] width 100 height 66
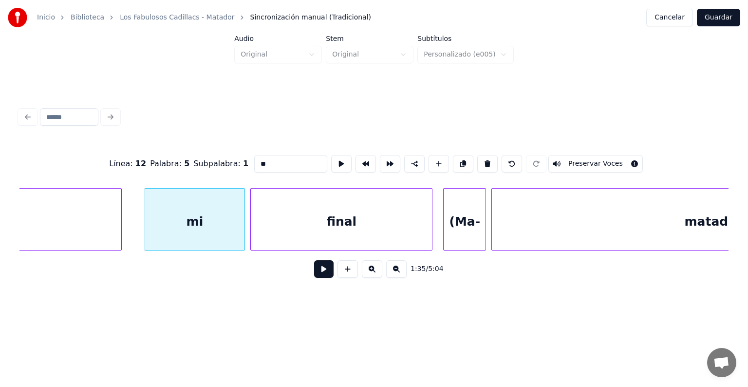
click at [301, 217] on div "final" at bounding box center [341, 222] width 181 height 66
type input "*****"
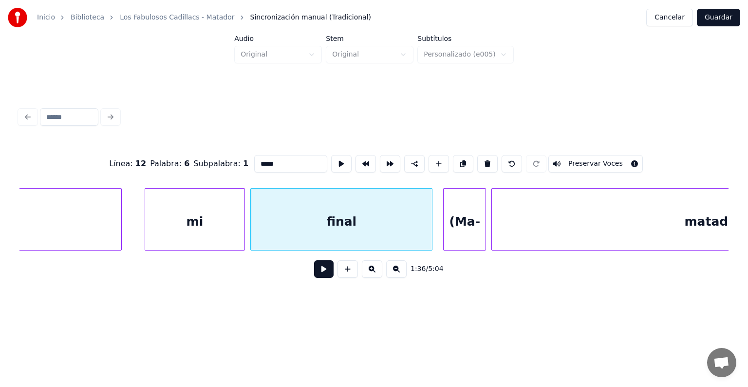
click at [457, 230] on div "(Ma-" at bounding box center [465, 222] width 42 height 66
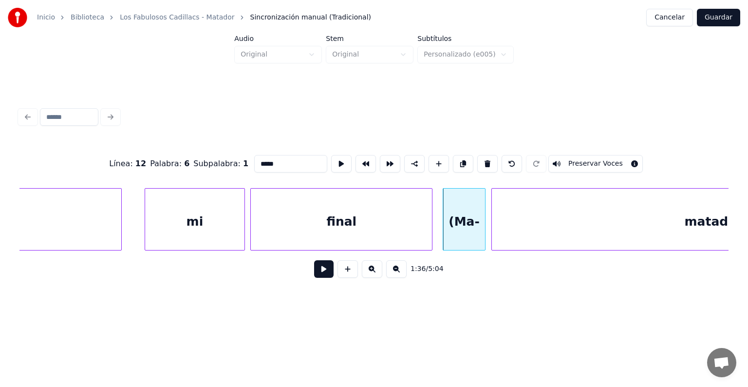
click at [581, 159] on button "Preservar Voces" at bounding box center [595, 164] width 95 height 18
click at [314, 275] on button at bounding box center [323, 269] width 19 height 18
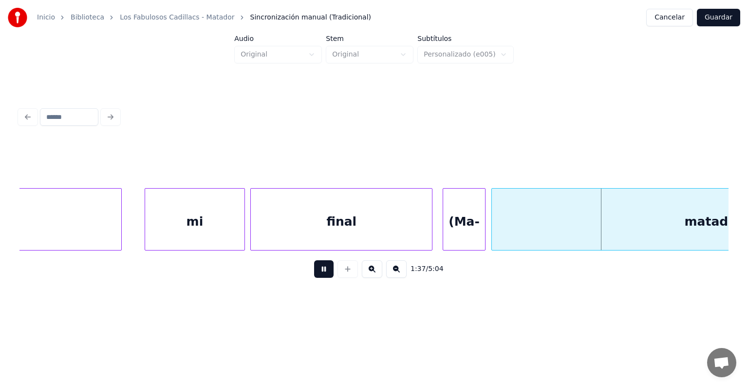
click at [612, 231] on div "matador," at bounding box center [715, 222] width 446 height 66
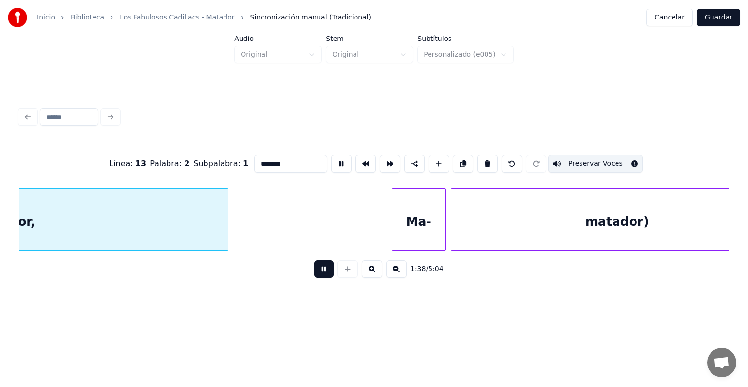
click at [316, 271] on button at bounding box center [323, 269] width 19 height 18
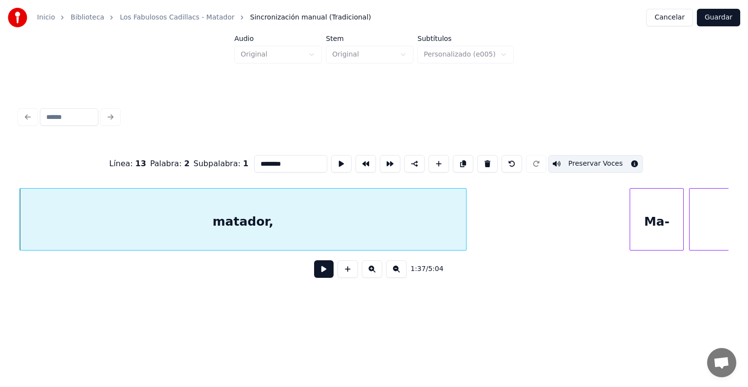
click at [249, 256] on div "1:37 / 5:04" at bounding box center [373, 268] width 709 height 37
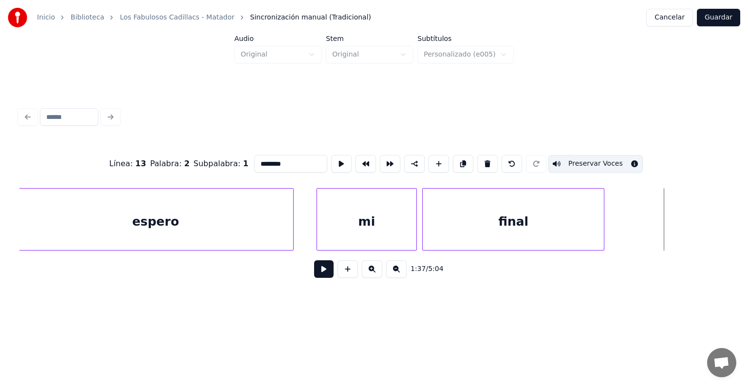
scroll to position [0, 25246]
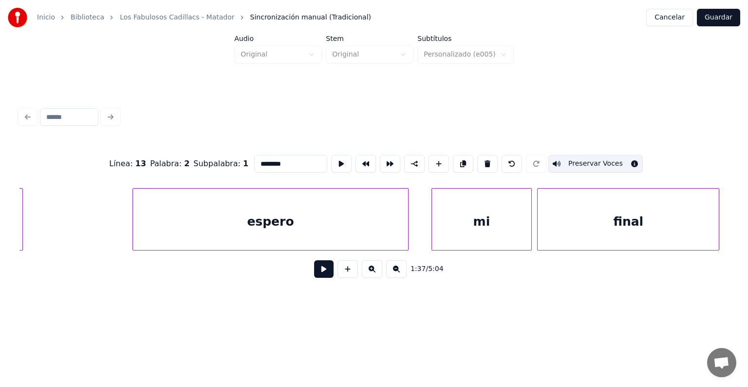
click at [233, 226] on div "espero" at bounding box center [271, 222] width 276 height 66
type input "******"
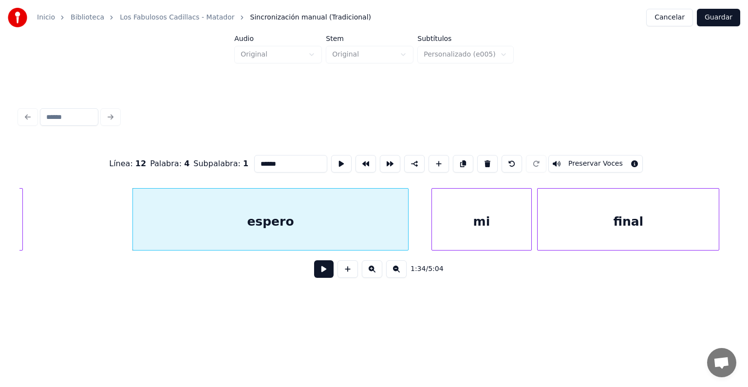
click at [314, 275] on button at bounding box center [323, 269] width 19 height 18
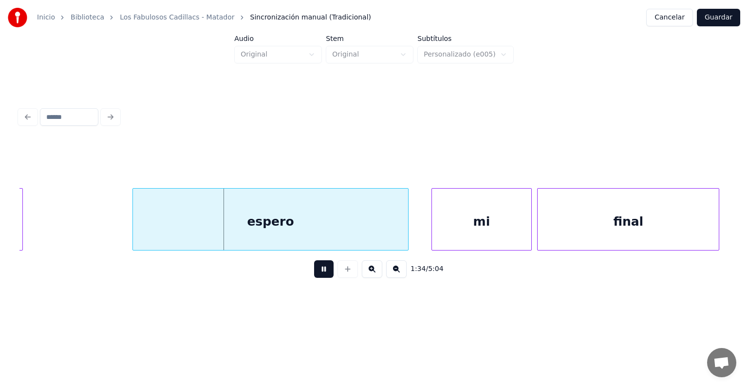
click at [268, 219] on div "espero" at bounding box center [271, 222] width 276 height 66
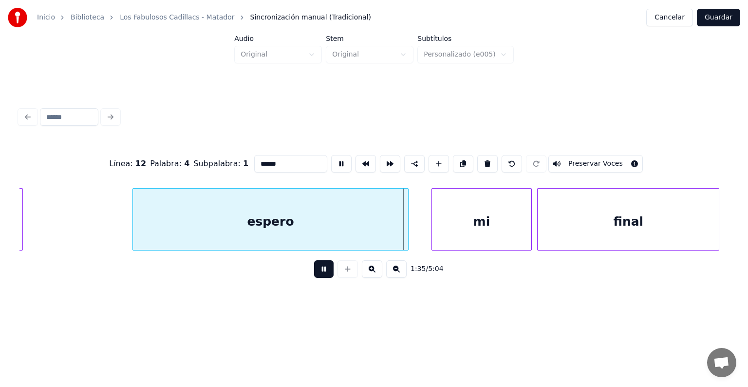
click at [523, 225] on div "mi" at bounding box center [482, 222] width 100 height 66
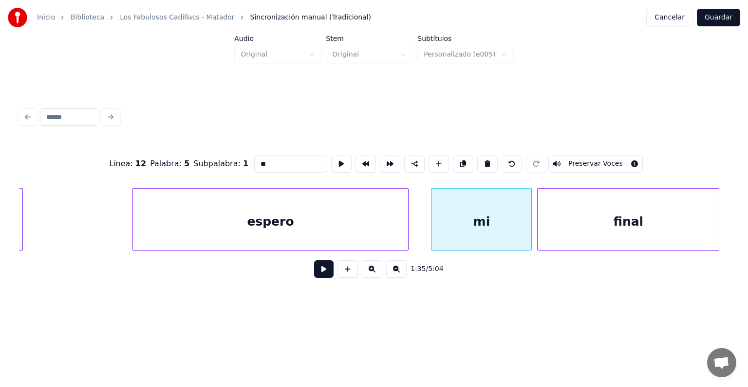
click at [517, 233] on div "mi" at bounding box center [482, 222] width 100 height 66
click at [580, 220] on div "final" at bounding box center [628, 222] width 181 height 66
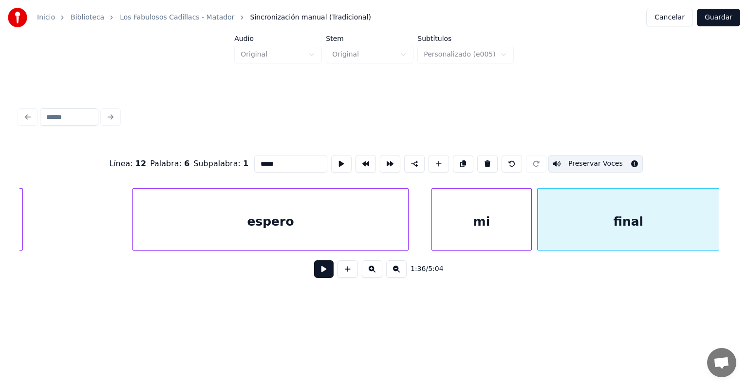
click at [605, 159] on button "Preservar Voces" at bounding box center [595, 164] width 95 height 18
click at [610, 161] on button "Preservar Voces" at bounding box center [595, 164] width 95 height 18
click at [564, 161] on button "Preservar Voces" at bounding box center [595, 164] width 95 height 18
click at [505, 197] on div "mi" at bounding box center [482, 222] width 100 height 66
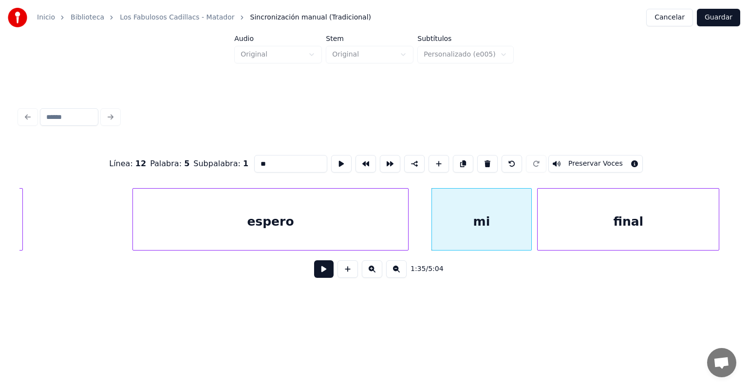
click at [577, 162] on button "Preservar Voces" at bounding box center [595, 164] width 95 height 18
click at [585, 164] on button "Preservar Voces" at bounding box center [595, 164] width 95 height 18
click at [586, 192] on div "final" at bounding box center [628, 222] width 181 height 66
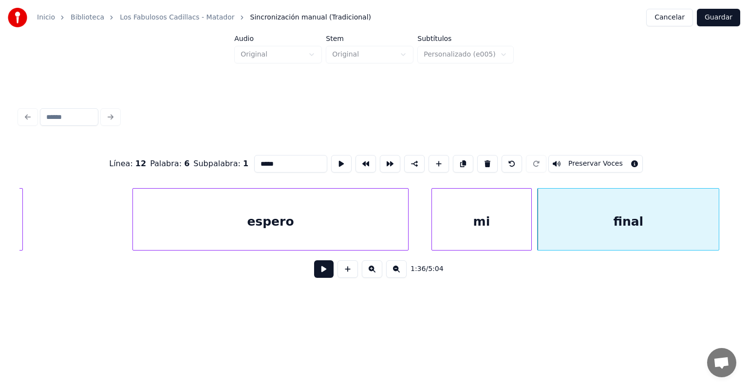
click at [628, 113] on div at bounding box center [374, 116] width 717 height 21
click at [361, 208] on div "espero" at bounding box center [271, 222] width 276 height 66
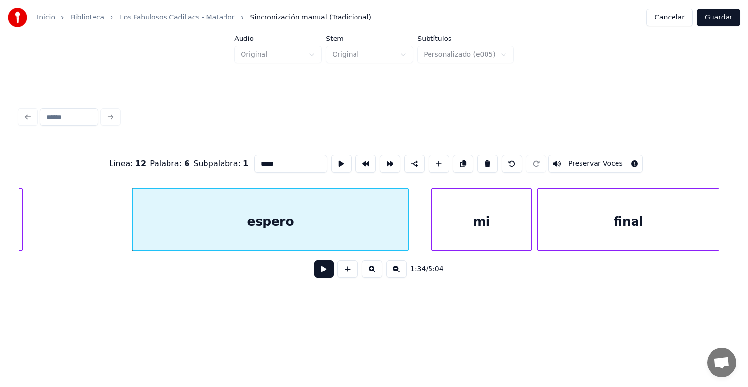
type input "******"
click at [731, 12] on button "Guardar" at bounding box center [718, 18] width 43 height 18
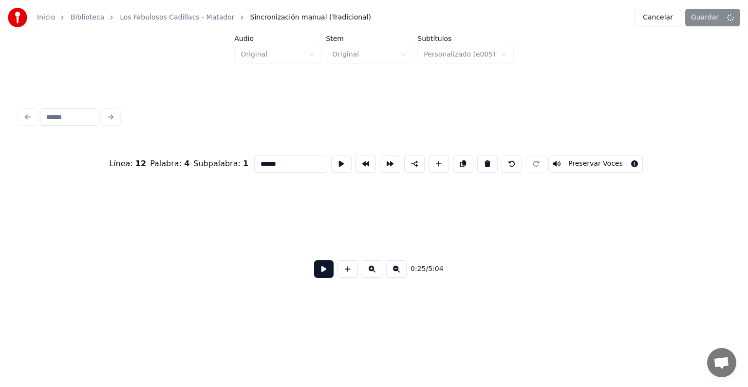
scroll to position [0, 6873]
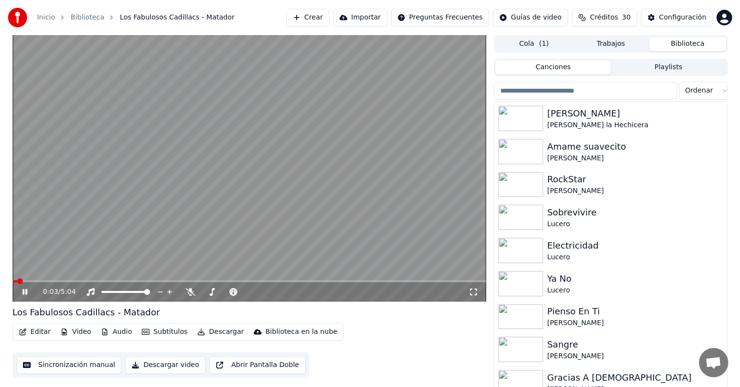
click at [111, 282] on span at bounding box center [250, 281] width 474 height 2
click at [97, 280] on span at bounding box center [55, 281] width 84 height 2
click at [116, 222] on video at bounding box center [250, 168] width 474 height 266
click at [40, 336] on button "Editar" at bounding box center [34, 332] width 39 height 14
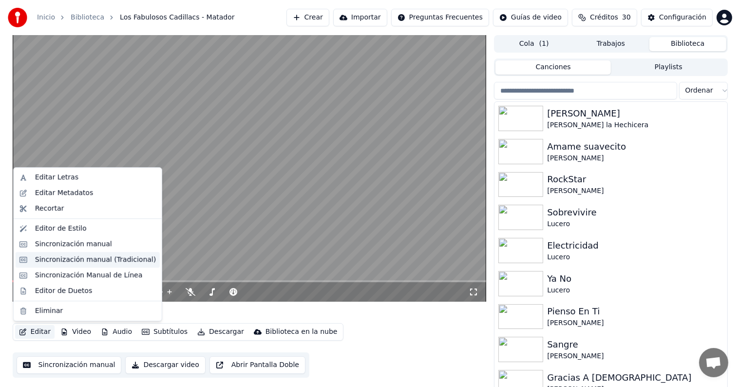
click at [63, 256] on div "Sincronización manual (Tradicional)" at bounding box center [95, 260] width 121 height 10
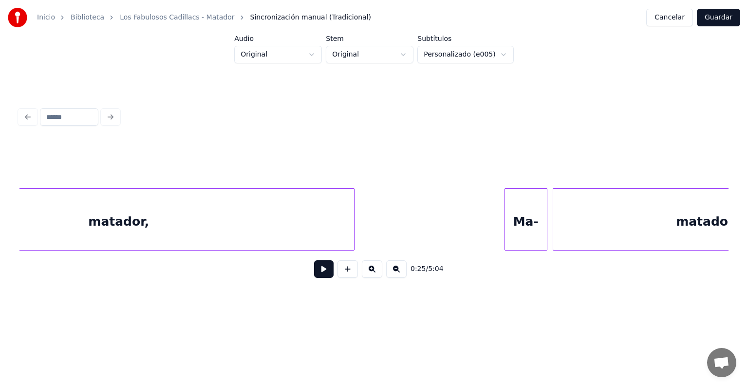
scroll to position [0, 16741]
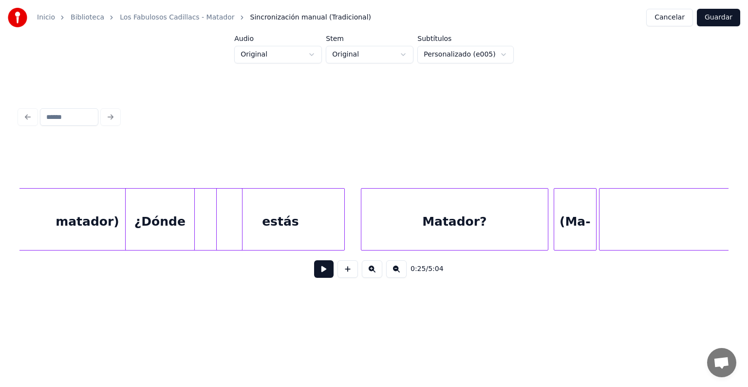
click at [188, 217] on div "¿Dónde" at bounding box center [160, 222] width 69 height 66
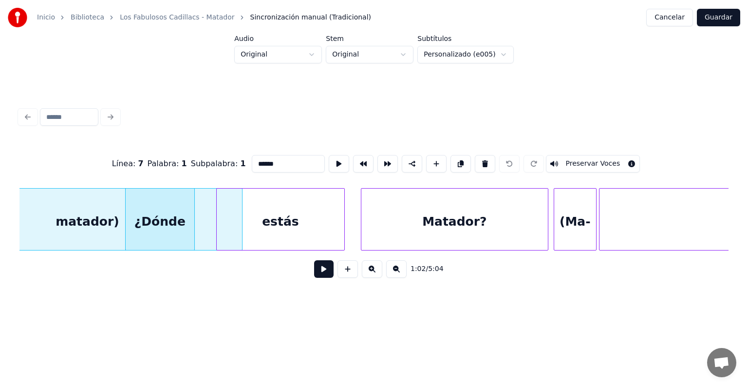
click at [593, 159] on button "Preservar Voces" at bounding box center [593, 164] width 95 height 18
click at [285, 208] on div "estás" at bounding box center [281, 222] width 128 height 66
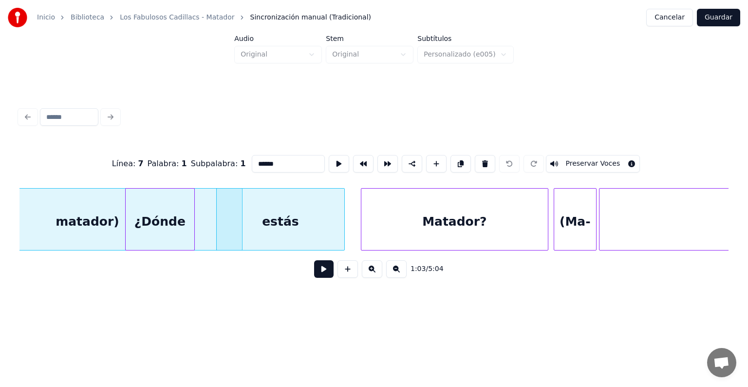
type input "*****"
click at [571, 165] on button "Preservar Voces" at bounding box center [593, 164] width 95 height 18
click at [706, 17] on button "Guardar" at bounding box center [718, 18] width 43 height 18
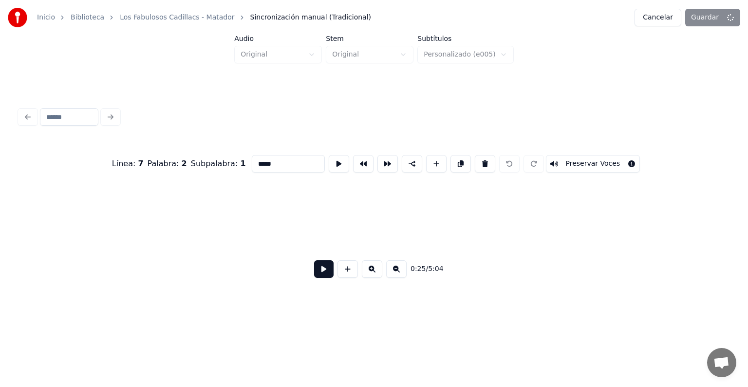
scroll to position [0, 6873]
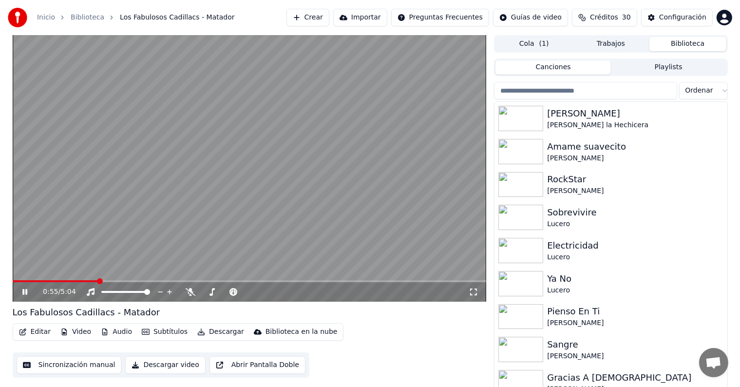
click at [98, 282] on span at bounding box center [100, 281] width 6 height 6
click at [132, 180] on video at bounding box center [250, 168] width 474 height 266
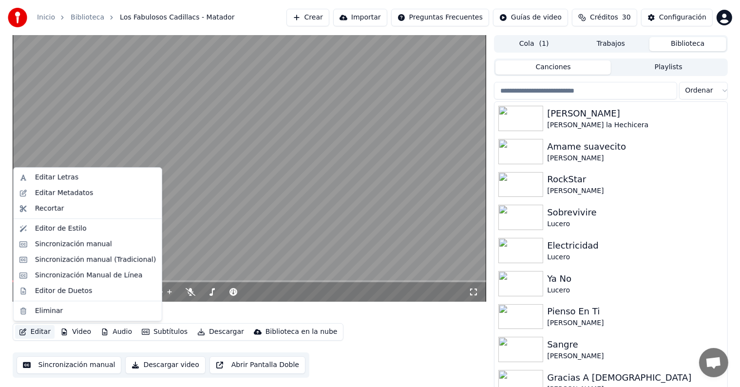
click at [36, 332] on button "Editar" at bounding box center [34, 332] width 39 height 14
click at [89, 262] on div "Sincronización manual (Tradicional)" at bounding box center [95, 260] width 121 height 10
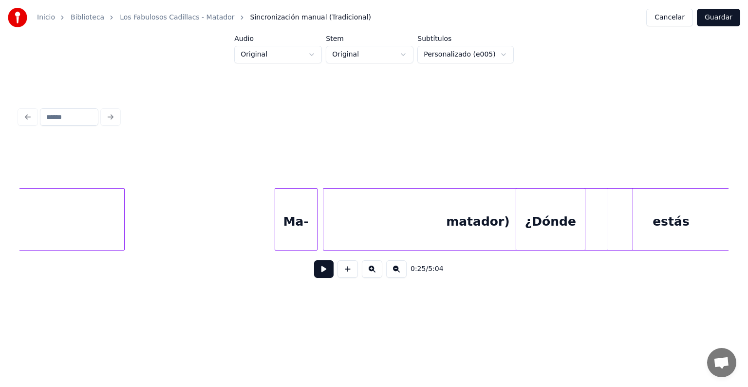
scroll to position [0, 16374]
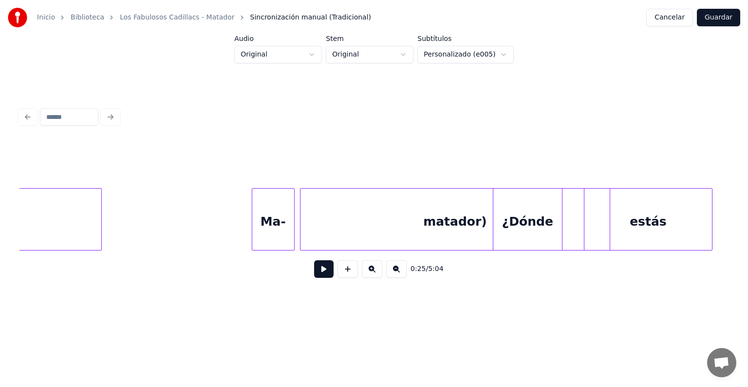
click at [340, 224] on div "matador)" at bounding box center [455, 222] width 309 height 66
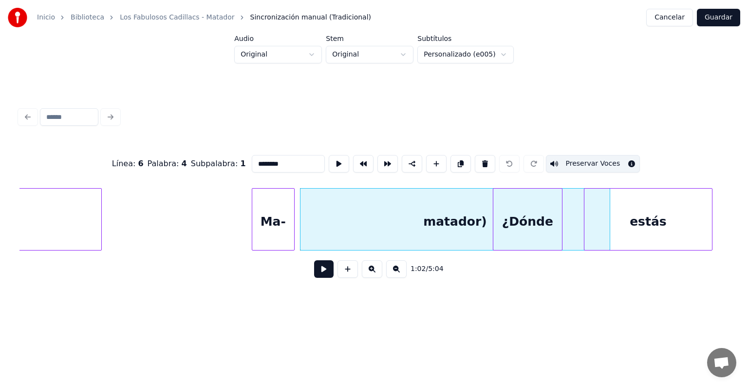
click at [518, 216] on div "¿Dónde" at bounding box center [527, 222] width 69 height 66
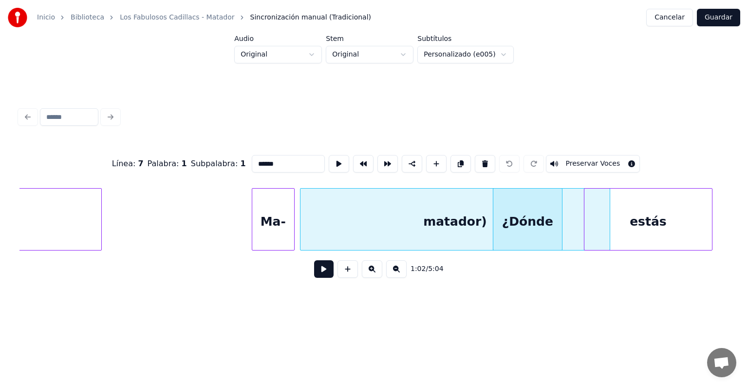
click at [635, 213] on div "estás" at bounding box center [649, 222] width 128 height 66
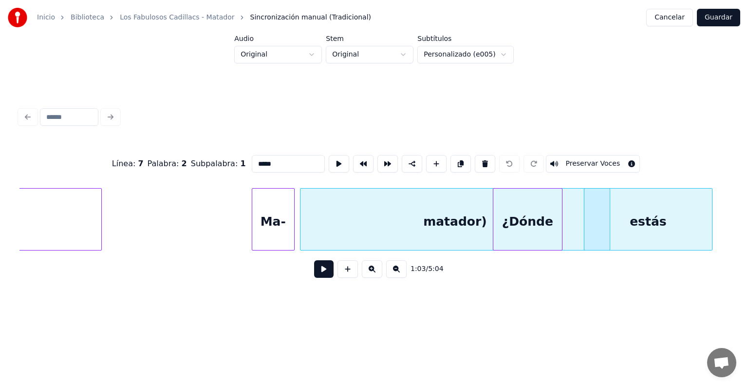
click at [574, 161] on button "Preservar Voces" at bounding box center [593, 164] width 95 height 18
click at [661, 210] on div "estás" at bounding box center [649, 222] width 128 height 66
click at [602, 164] on button "Preservar Voces" at bounding box center [593, 164] width 95 height 18
click at [690, 156] on div "Línea : 7 Palabra : 2 Subpalabra : 1 ***** Preservar Voces" at bounding box center [373, 163] width 709 height 49
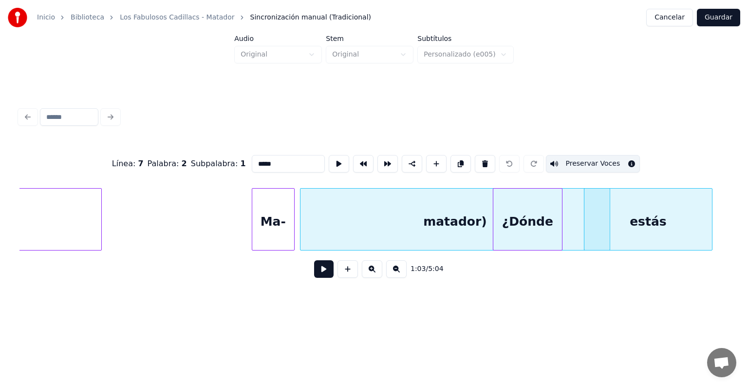
click at [655, 205] on div "estás" at bounding box center [649, 222] width 128 height 66
click at [604, 160] on button "Preservar Voces" at bounding box center [593, 164] width 95 height 18
click at [547, 220] on div "¿Dónde" at bounding box center [527, 222] width 69 height 66
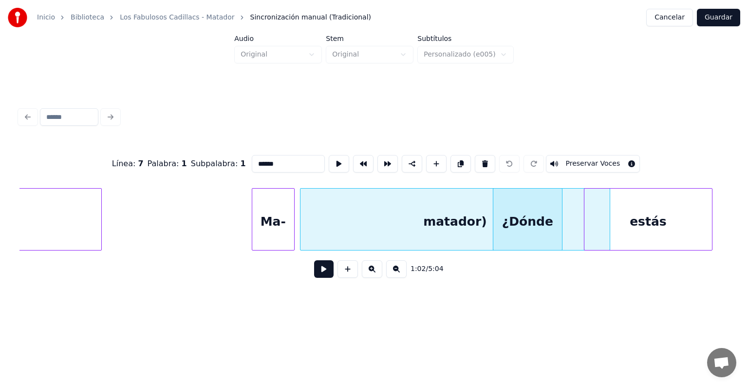
click at [547, 220] on div "¿Dónde" at bounding box center [527, 222] width 69 height 66
click at [602, 161] on button "Preservar Voces" at bounding box center [593, 164] width 95 height 18
click at [644, 224] on div "estás" at bounding box center [649, 222] width 128 height 66
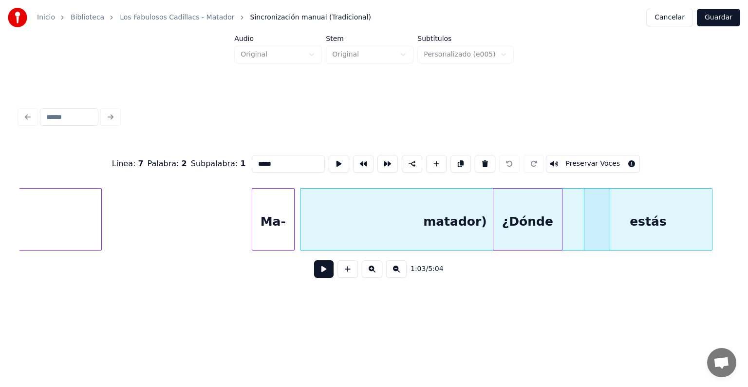
click at [530, 222] on div "¿Dónde" at bounding box center [527, 222] width 69 height 66
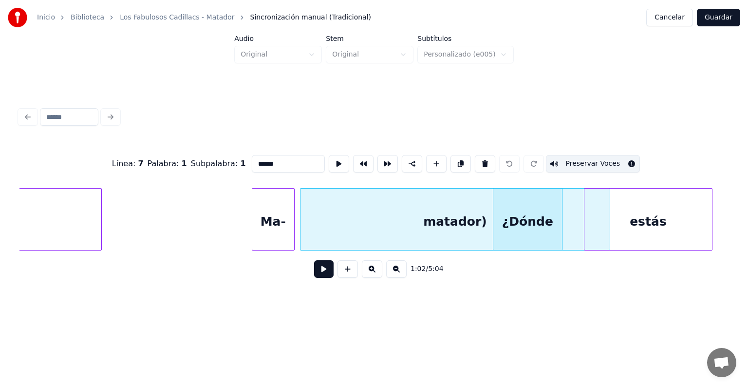
click at [603, 163] on button "Preservar Voces" at bounding box center [593, 164] width 95 height 18
click at [438, 216] on div "matador)" at bounding box center [455, 222] width 309 height 66
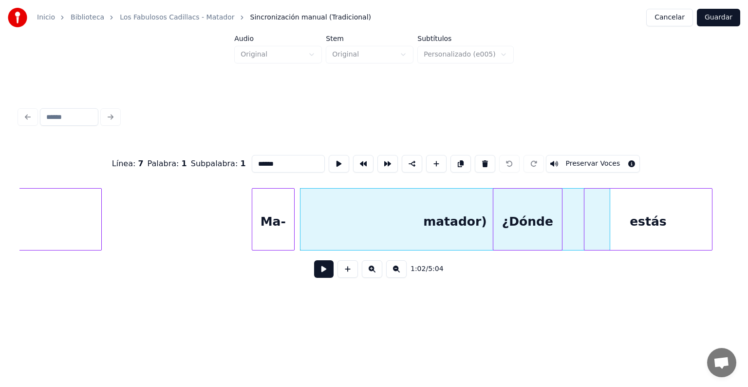
type input "********"
click at [715, 15] on button "Guardar" at bounding box center [718, 18] width 43 height 18
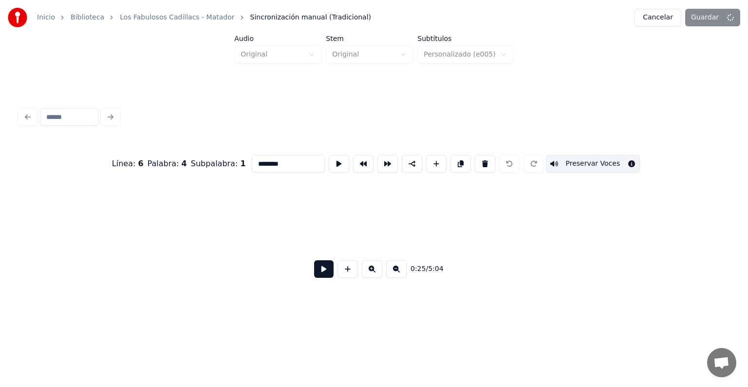
scroll to position [0, 6873]
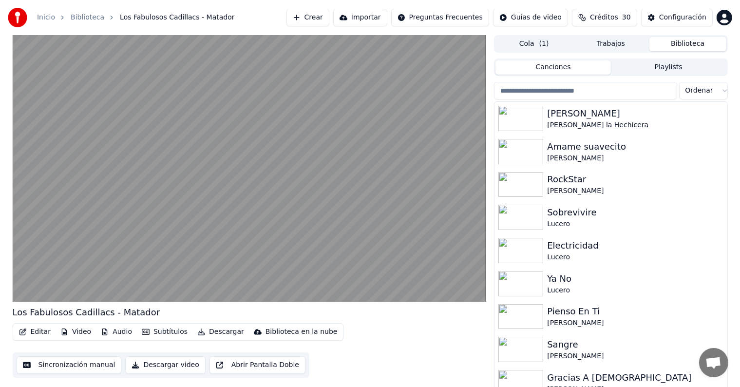
click at [64, 251] on video at bounding box center [250, 168] width 474 height 266
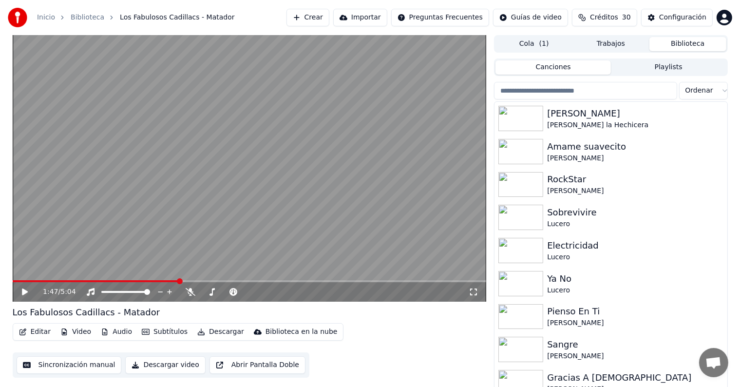
click at [20, 293] on icon at bounding box center [31, 292] width 23 height 8
click at [112, 281] on span at bounding box center [103, 281] width 181 height 2
click at [97, 280] on span at bounding box center [56, 281] width 86 height 2
click at [15, 291] on div "1:41 / 5:04" at bounding box center [250, 291] width 474 height 19
click at [19, 293] on div "1:41 / 5:04" at bounding box center [250, 292] width 466 height 10
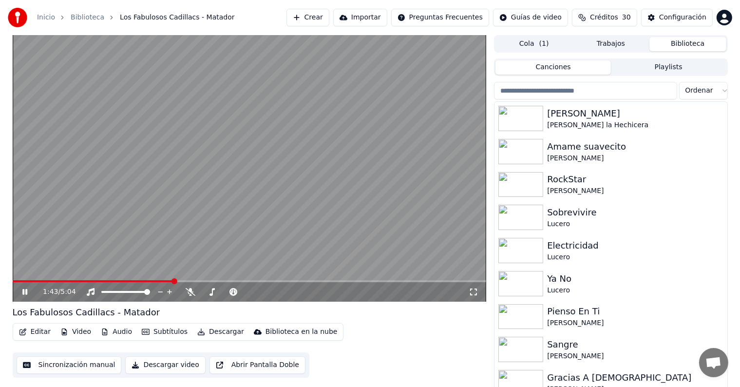
click at [23, 292] on icon at bounding box center [24, 292] width 5 height 6
click at [170, 279] on video at bounding box center [250, 168] width 474 height 266
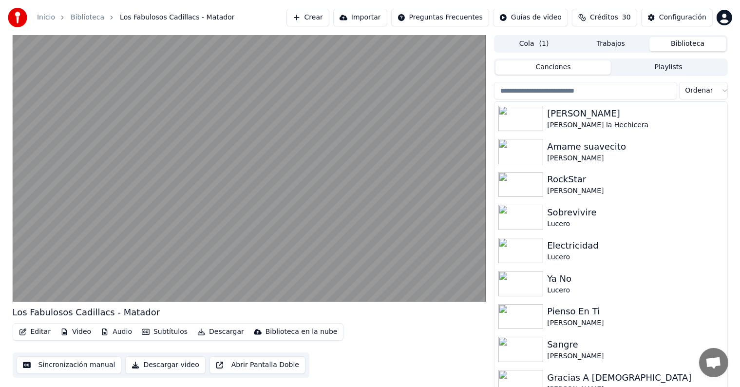
click at [38, 246] on video at bounding box center [250, 168] width 474 height 266
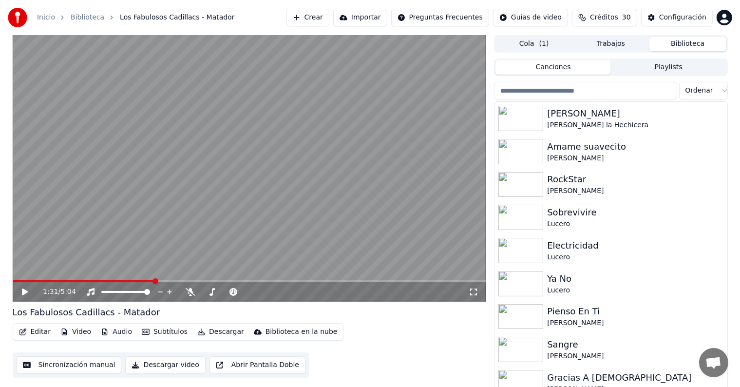
click at [22, 296] on icon at bounding box center [31, 292] width 23 height 8
click at [19, 294] on div "1:31 / 5:04" at bounding box center [250, 292] width 466 height 10
click at [22, 295] on icon at bounding box center [31, 292] width 23 height 8
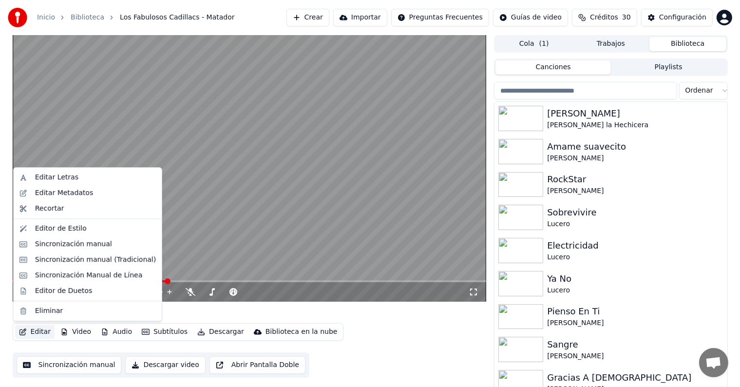
click at [32, 330] on button "Editar" at bounding box center [34, 332] width 39 height 14
click at [42, 260] on div "Sincronización manual (Tradicional)" at bounding box center [95, 260] width 121 height 10
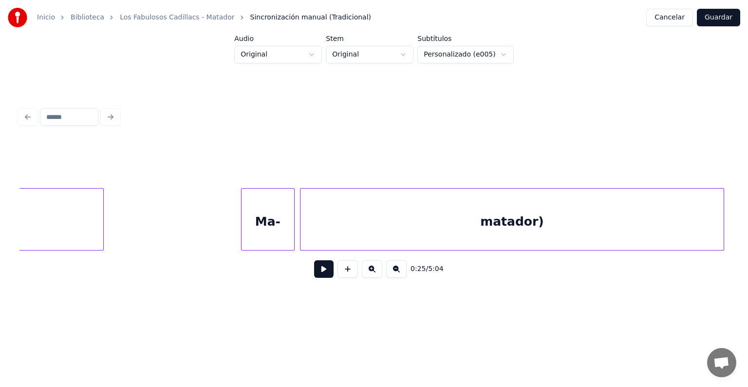
scroll to position [0, 17777]
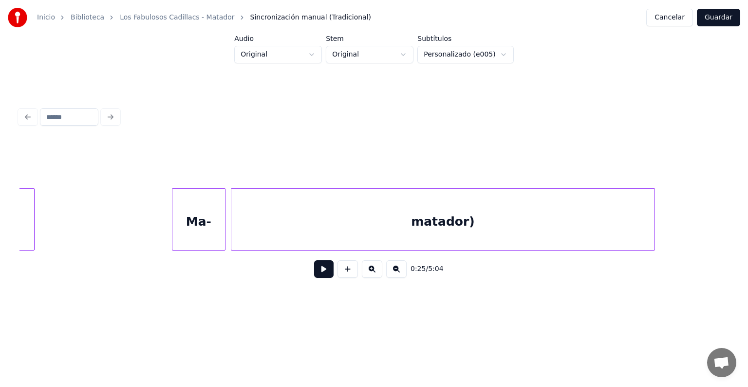
click at [193, 227] on div "Ma-" at bounding box center [198, 222] width 53 height 66
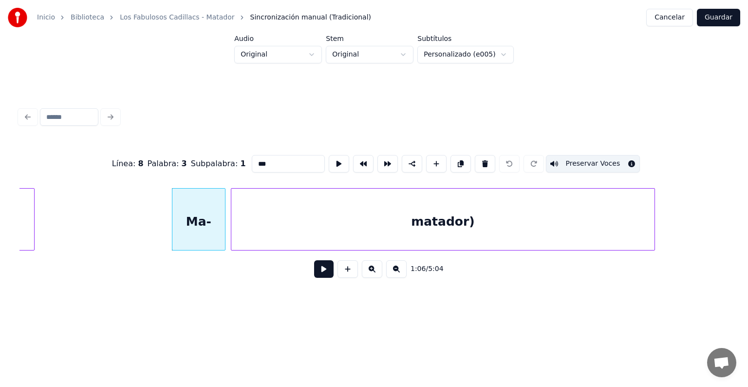
click at [320, 271] on button at bounding box center [323, 269] width 19 height 18
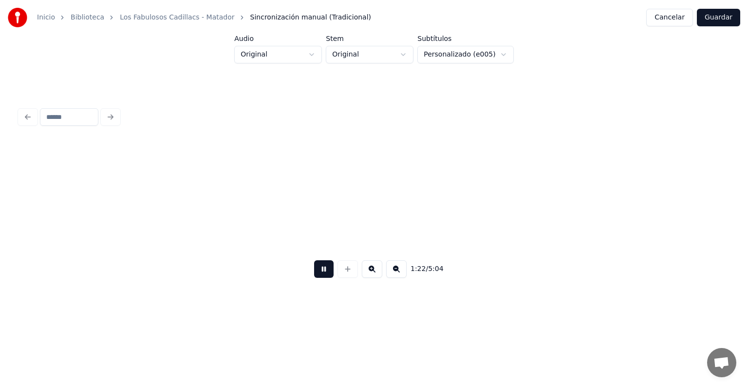
scroll to position [0, 22047]
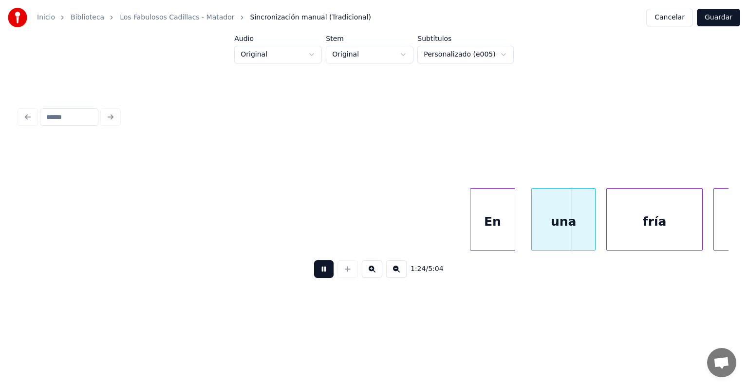
click at [533, 217] on div "una" at bounding box center [563, 222] width 63 height 66
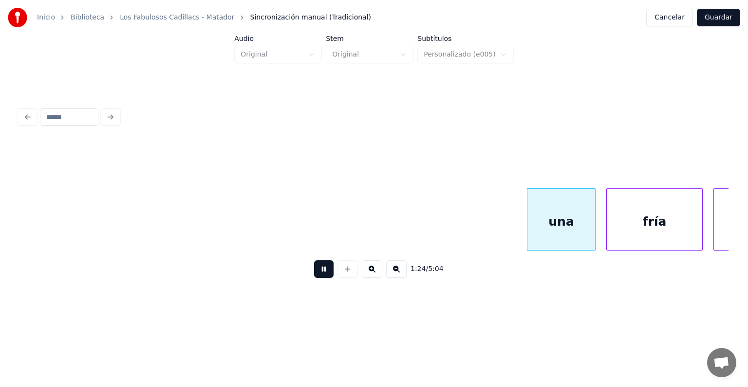
scroll to position [0, 22555]
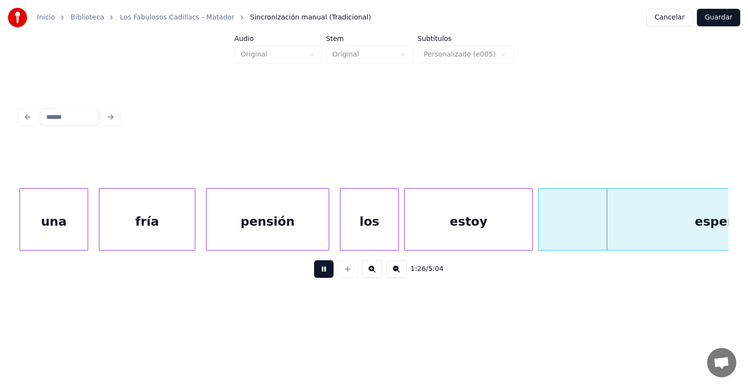
click at [100, 227] on div "fría" at bounding box center [146, 222] width 95 height 66
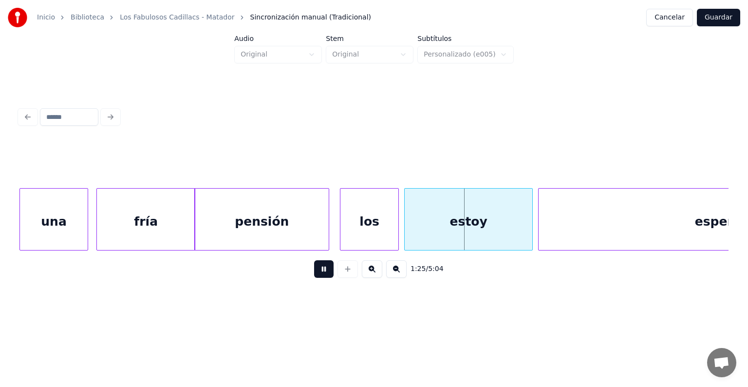
click at [341, 218] on div "los" at bounding box center [369, 222] width 58 height 66
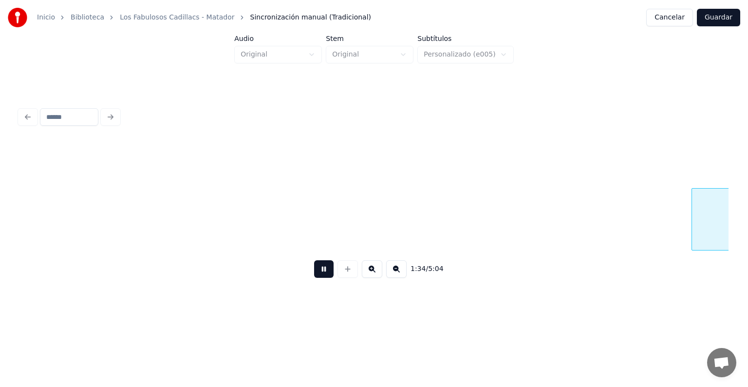
scroll to position [0, 25400]
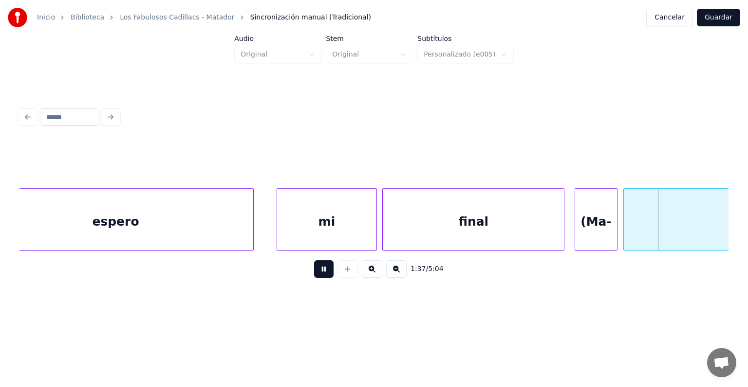
click at [585, 207] on div "(Ma-" at bounding box center [596, 222] width 42 height 66
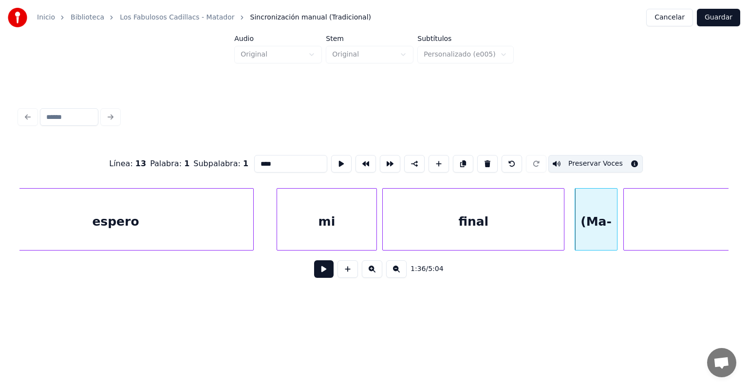
type input "********"
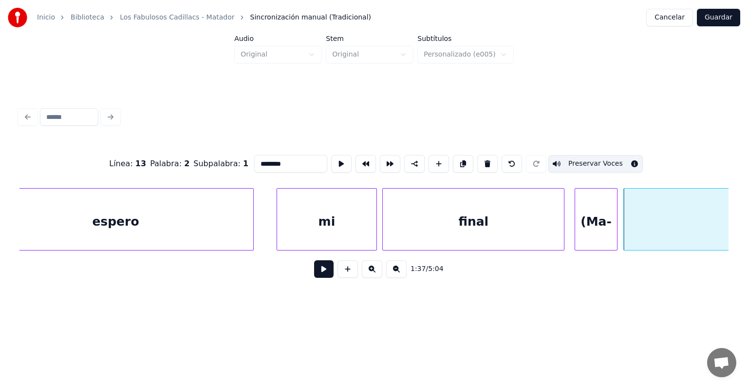
click at [320, 278] on button at bounding box center [323, 269] width 19 height 18
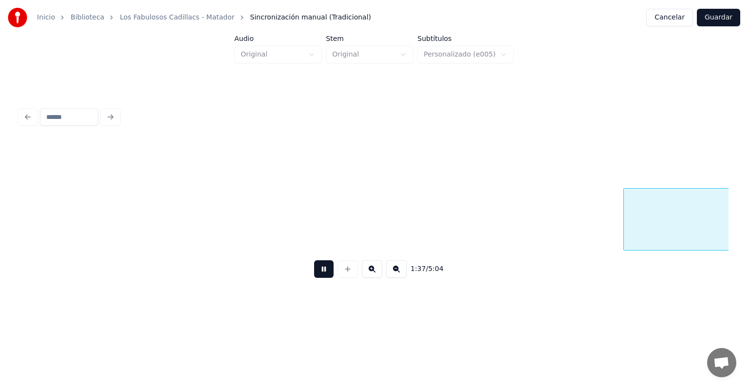
scroll to position [0, 26110]
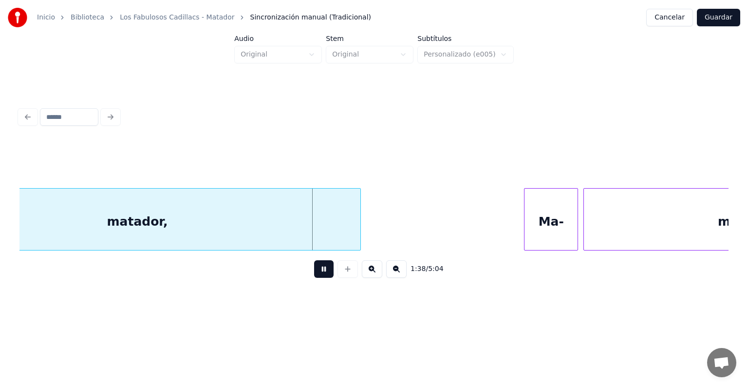
click at [557, 217] on div "Ma-" at bounding box center [551, 222] width 53 height 66
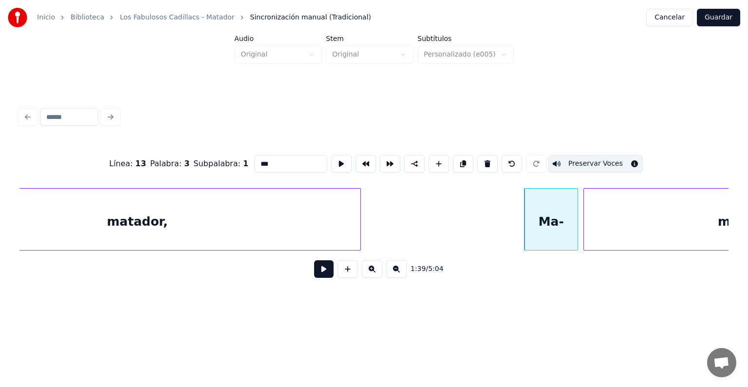
click at [582, 159] on button "Preservar Voces" at bounding box center [595, 164] width 95 height 18
click at [580, 159] on button "Preservar Voces" at bounding box center [595, 164] width 95 height 18
click at [300, 208] on div "matador," at bounding box center [137, 222] width 446 height 66
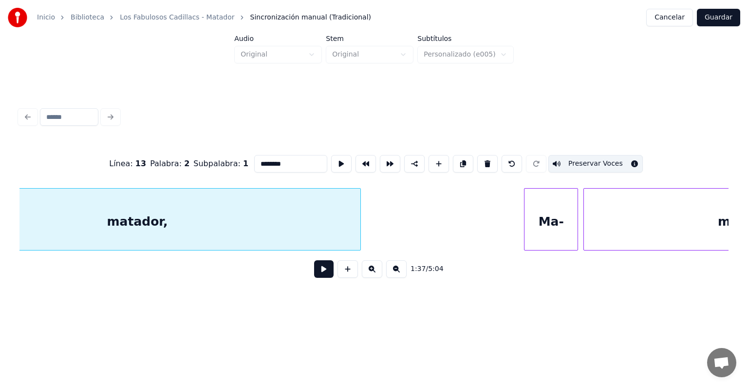
scroll to position [0, 26004]
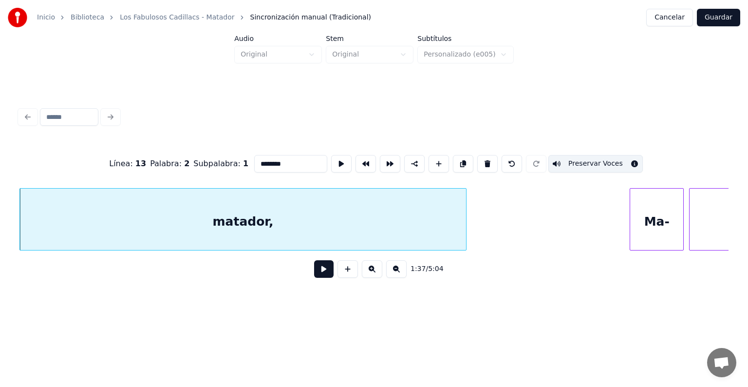
click at [647, 221] on div "Ma-" at bounding box center [656, 222] width 53 height 66
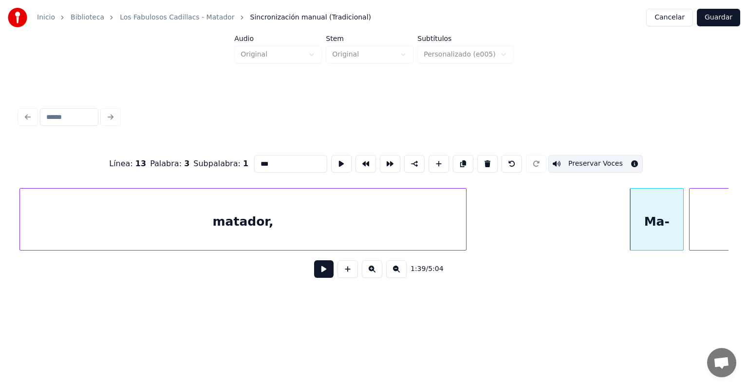
type input "********"
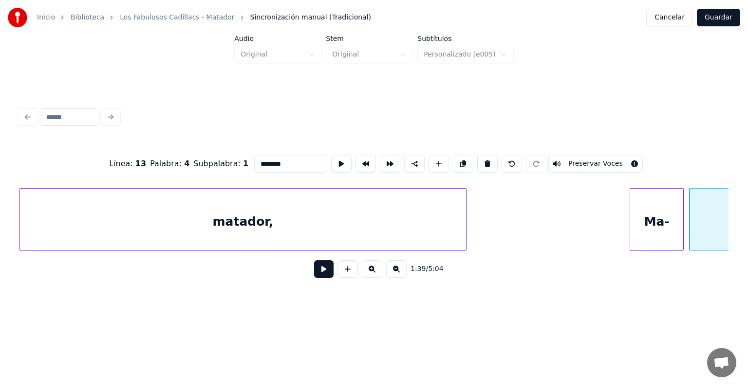
click at [581, 159] on button "Preservar Voces" at bounding box center [595, 164] width 95 height 18
click at [314, 274] on button at bounding box center [323, 269] width 19 height 18
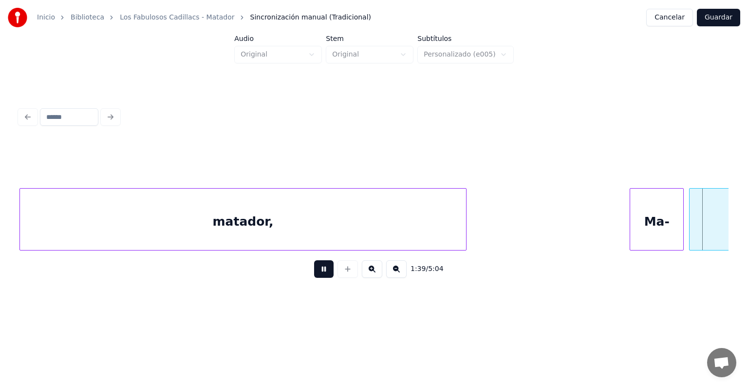
scroll to position [0, 26715]
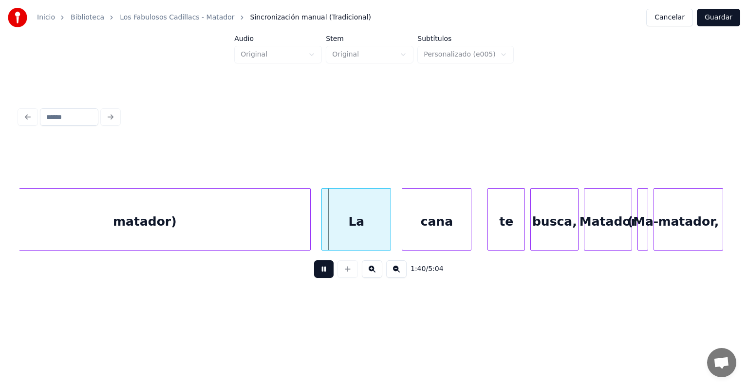
click at [310, 235] on div "matador)" at bounding box center [144, 222] width 331 height 66
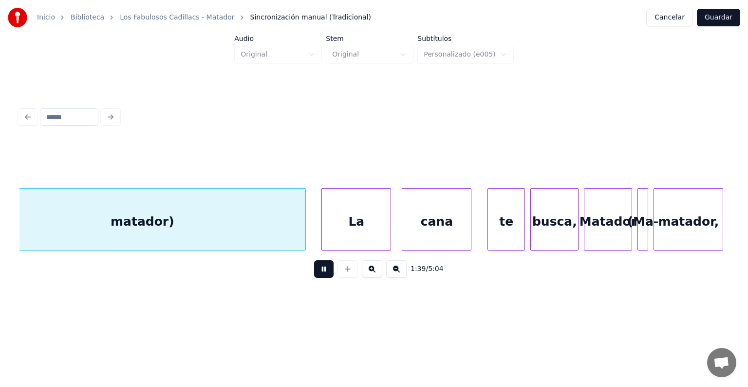
scroll to position [0, 26674]
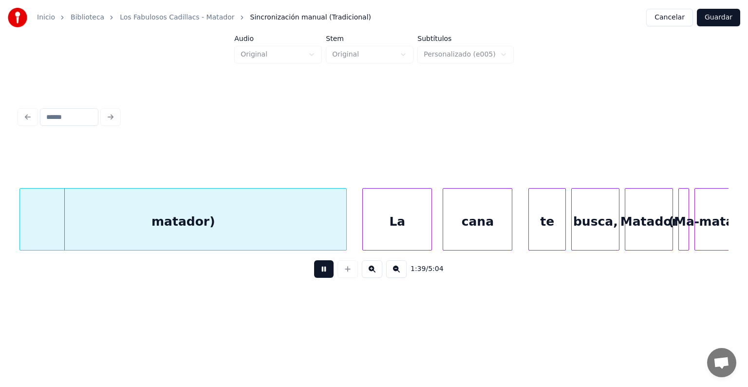
click at [322, 235] on div "matador)" at bounding box center [183, 222] width 326 height 66
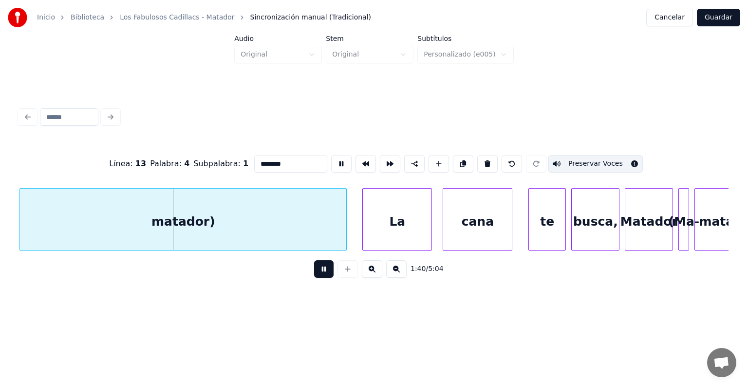
click at [346, 236] on div at bounding box center [344, 219] width 3 height 61
click at [321, 274] on button at bounding box center [323, 269] width 19 height 18
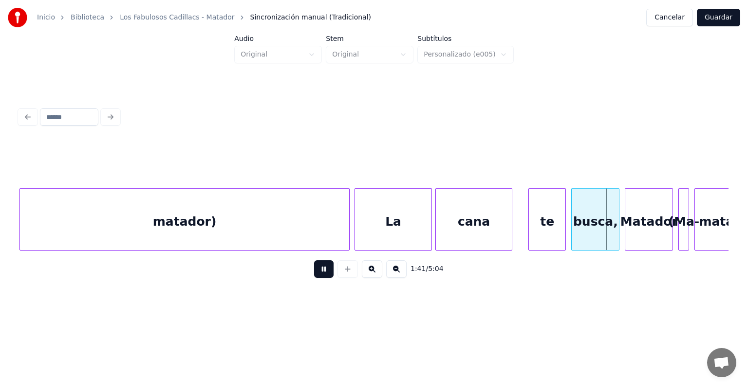
click at [315, 277] on button at bounding box center [323, 269] width 19 height 18
click at [377, 270] on button at bounding box center [372, 269] width 20 height 18
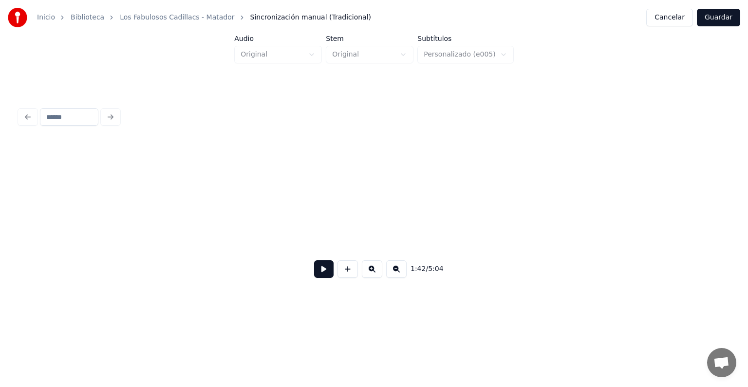
scroll to position [0, 29159]
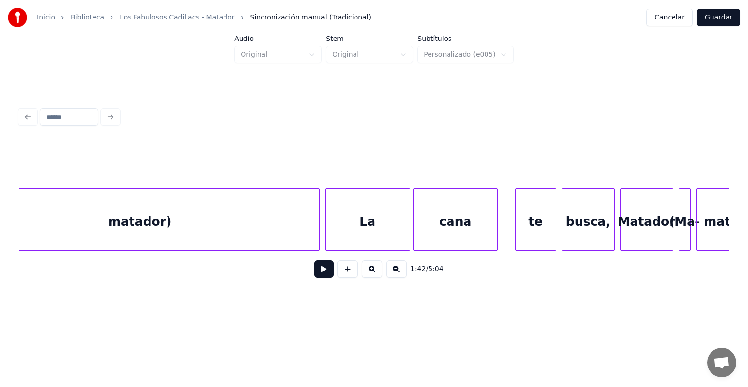
click at [366, 223] on div "La" at bounding box center [368, 222] width 84 height 66
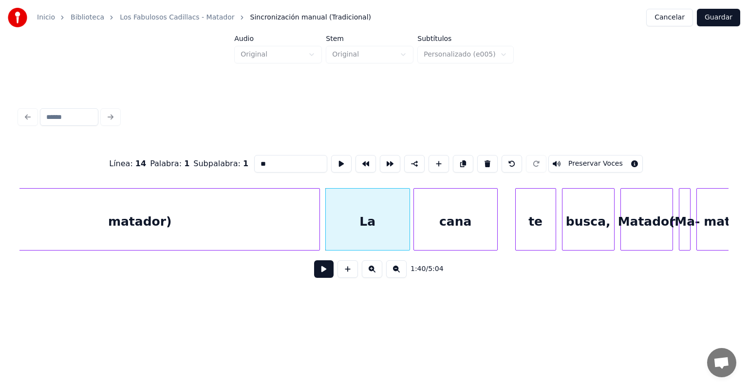
click at [314, 277] on button at bounding box center [323, 269] width 19 height 18
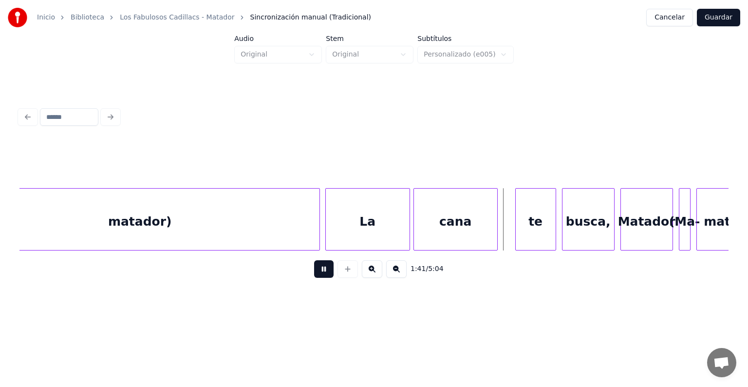
click at [314, 277] on button at bounding box center [323, 269] width 19 height 18
click at [633, 232] on div "(Ma-" at bounding box center [633, 222] width 11 height 66
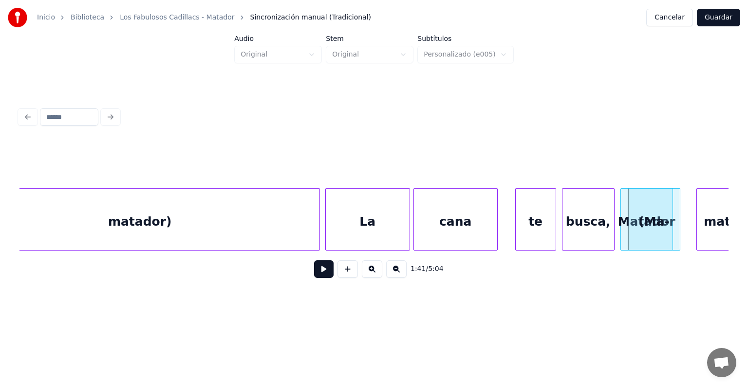
click at [680, 229] on div at bounding box center [678, 219] width 3 height 61
click at [677, 226] on div at bounding box center [678, 219] width 3 height 61
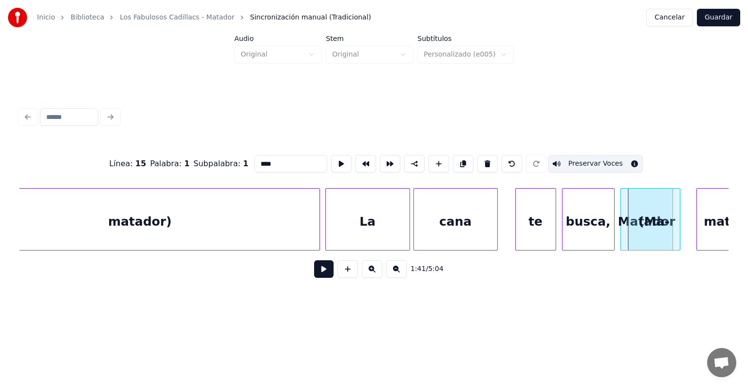
click at [319, 272] on button at bounding box center [323, 269] width 19 height 18
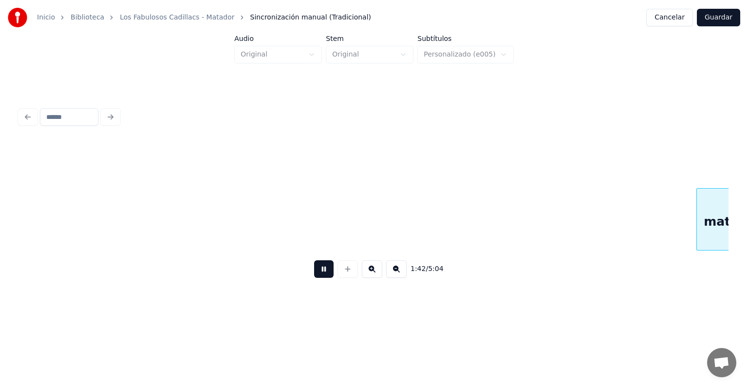
click at [319, 272] on button at bounding box center [323, 269] width 19 height 18
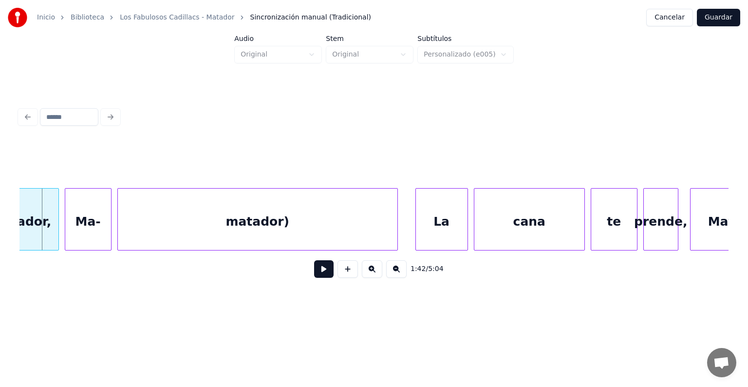
scroll to position [0, 29647]
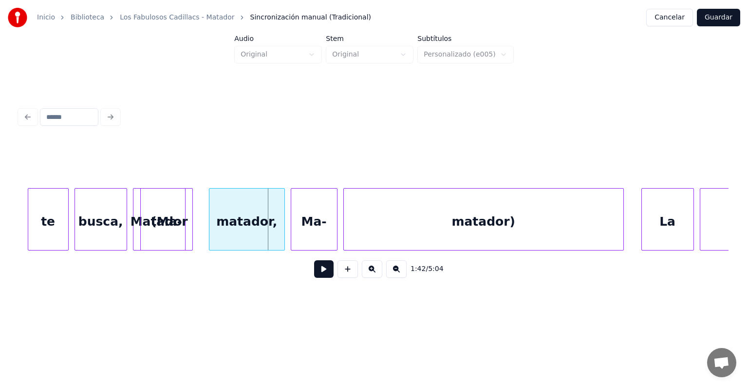
click at [186, 220] on div "(Ma-" at bounding box center [167, 222] width 52 height 66
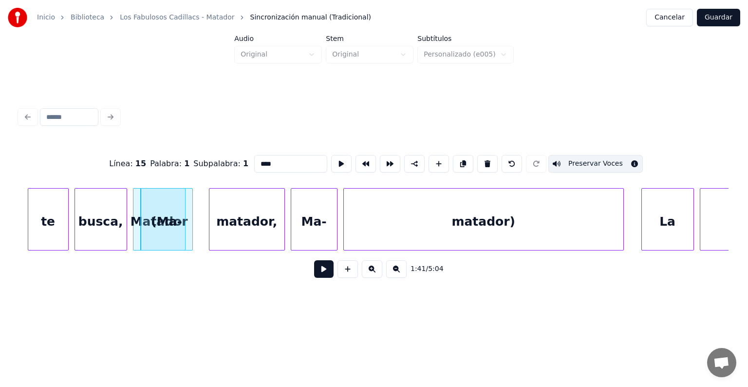
click at [314, 276] on button at bounding box center [323, 269] width 19 height 18
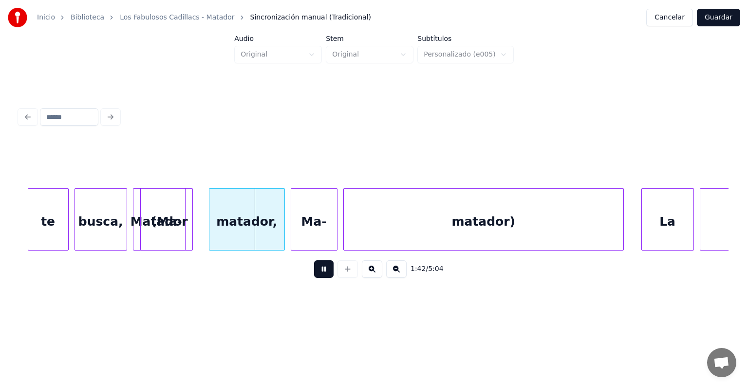
click at [314, 276] on button at bounding box center [323, 269] width 19 height 18
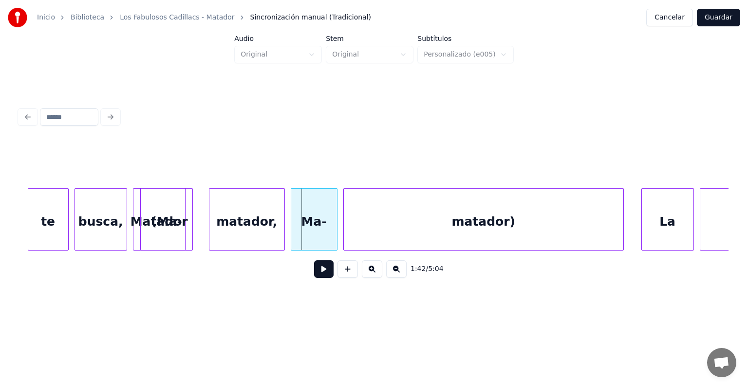
click at [241, 228] on div "matador," at bounding box center [246, 222] width 75 height 66
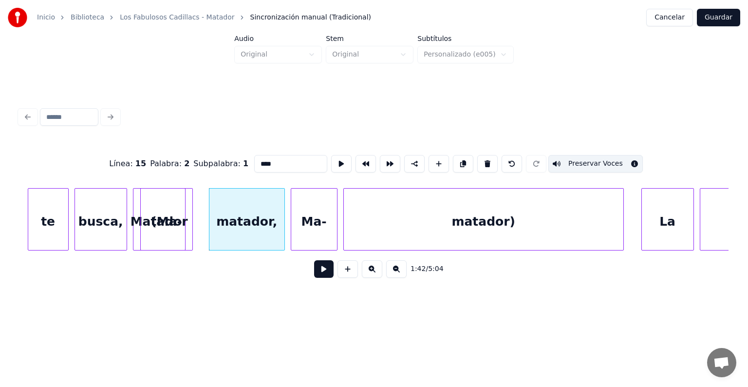
type input "********"
click at [314, 273] on button at bounding box center [323, 269] width 19 height 18
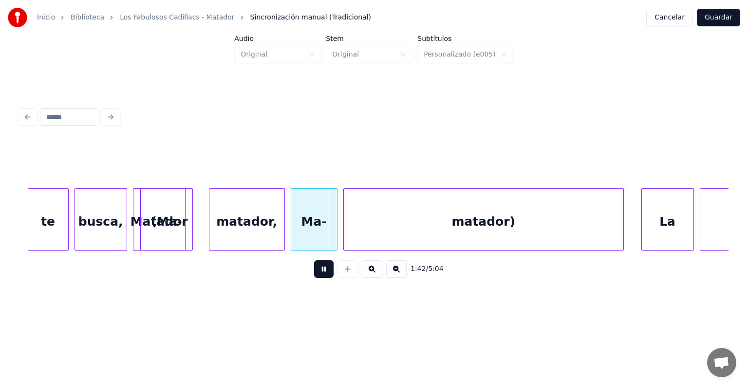
click at [314, 273] on button at bounding box center [323, 269] width 19 height 18
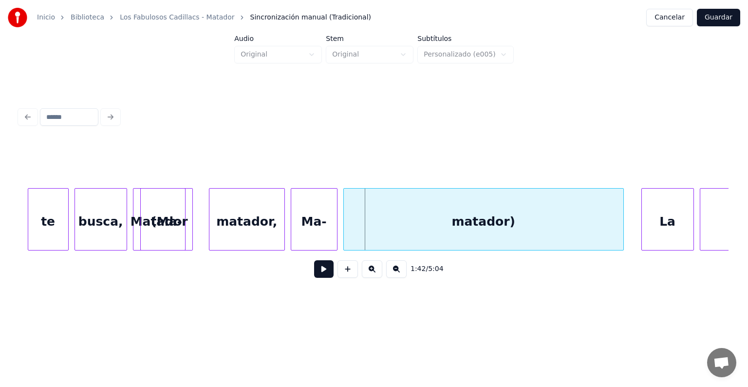
click at [313, 228] on div "Ma-" at bounding box center [314, 222] width 46 height 66
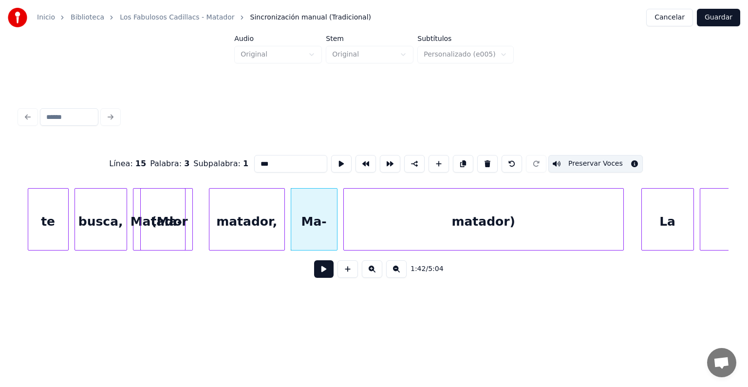
click at [267, 235] on div "matador," at bounding box center [246, 222] width 75 height 66
type input "********"
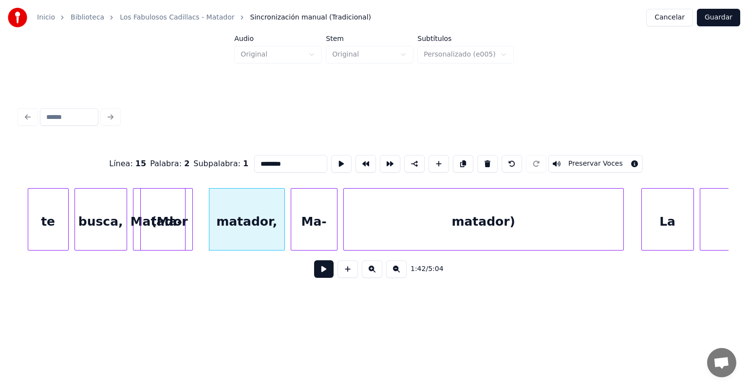
click at [316, 273] on button at bounding box center [323, 269] width 19 height 18
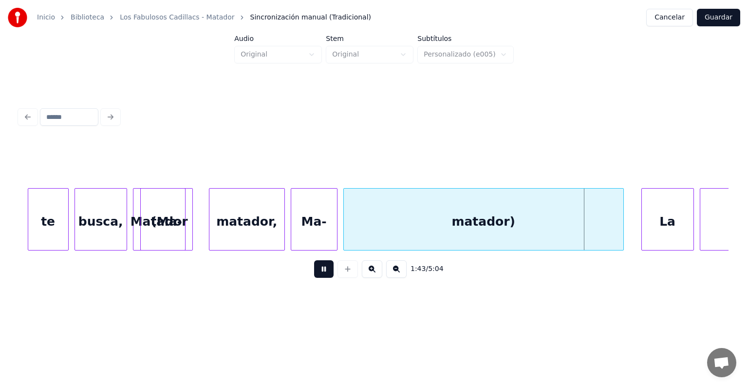
click at [316, 273] on button at bounding box center [323, 269] width 19 height 18
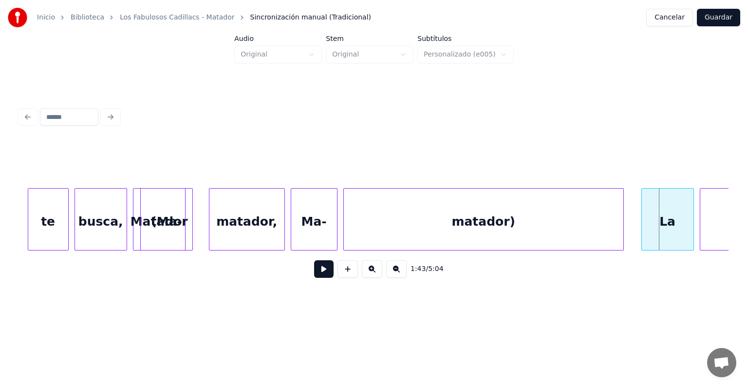
click at [316, 273] on button at bounding box center [323, 269] width 19 height 18
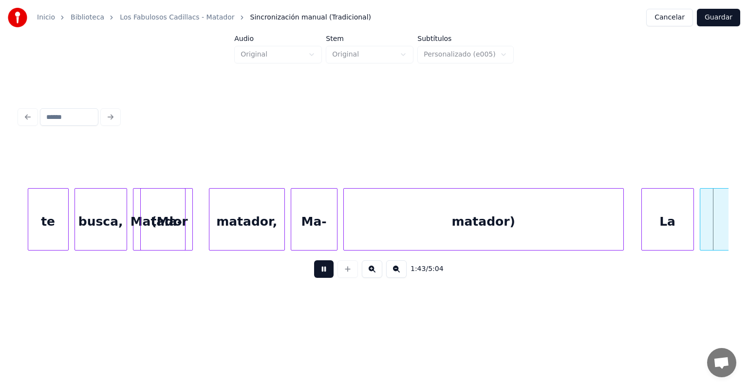
scroll to position [0, 30359]
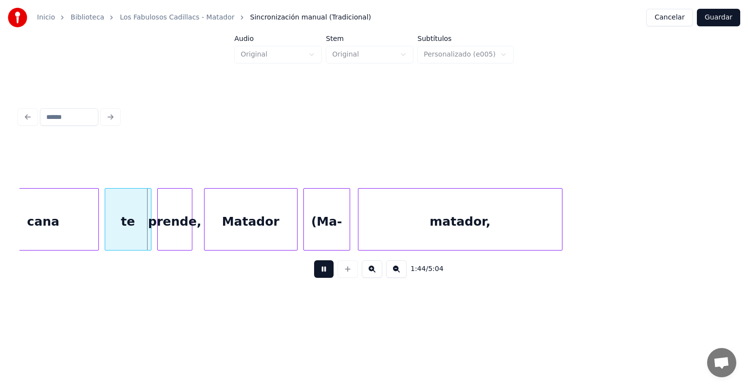
click at [316, 273] on button at bounding box center [323, 269] width 19 height 18
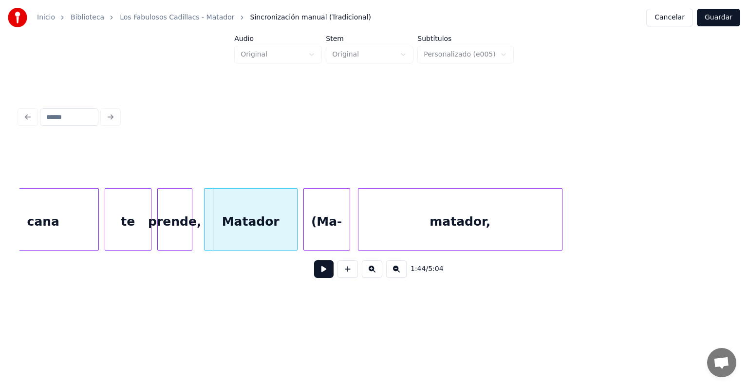
click at [265, 218] on div "Matador" at bounding box center [251, 222] width 93 height 66
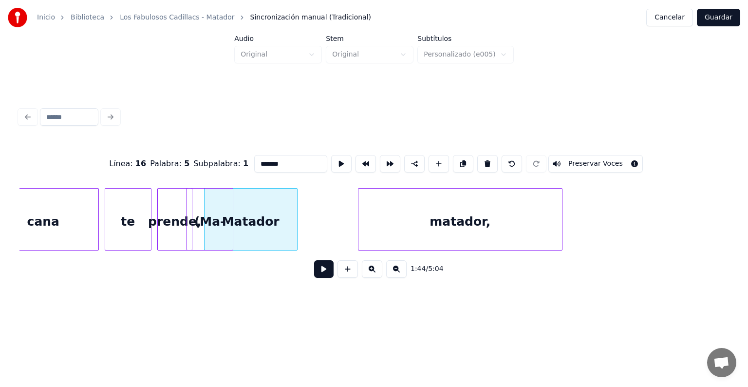
click at [203, 234] on div "(Ma-" at bounding box center [210, 222] width 46 height 66
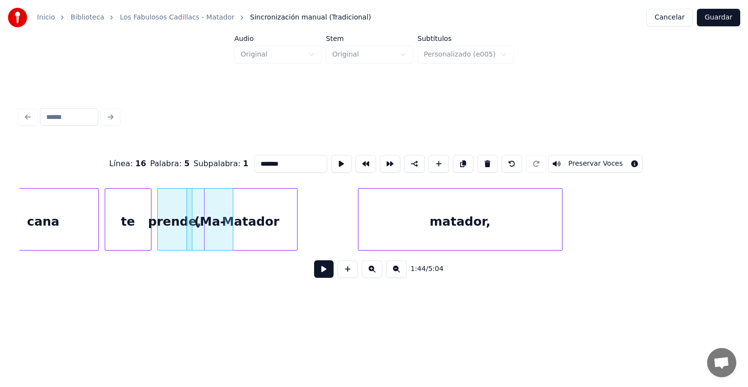
click at [314, 277] on button at bounding box center [323, 269] width 19 height 18
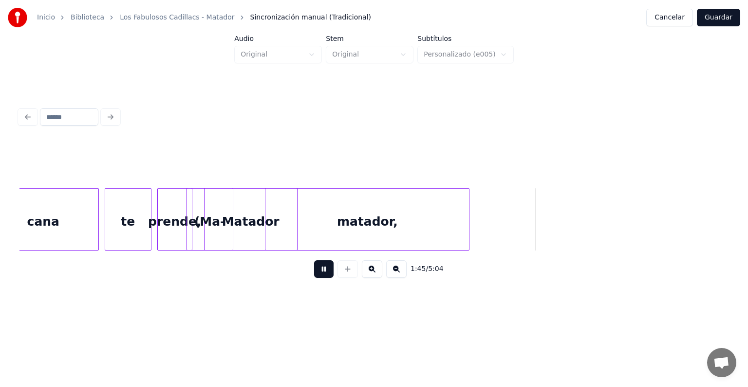
click at [293, 239] on div "matador," at bounding box center [367, 222] width 204 height 66
click at [278, 230] on div "matador," at bounding box center [336, 222] width 204 height 66
click at [322, 222] on div "matador," at bounding box center [324, 222] width 204 height 66
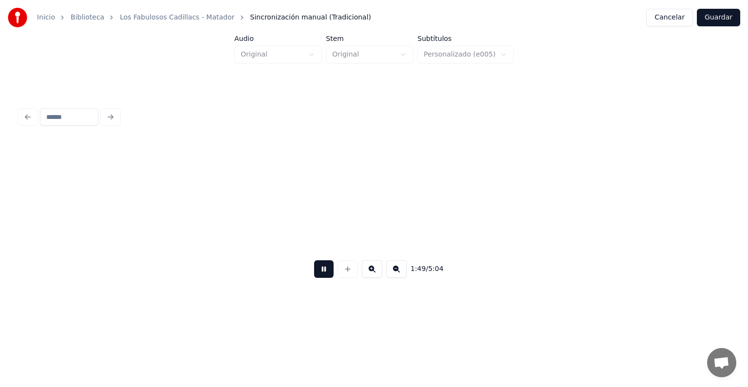
scroll to position [0, 31973]
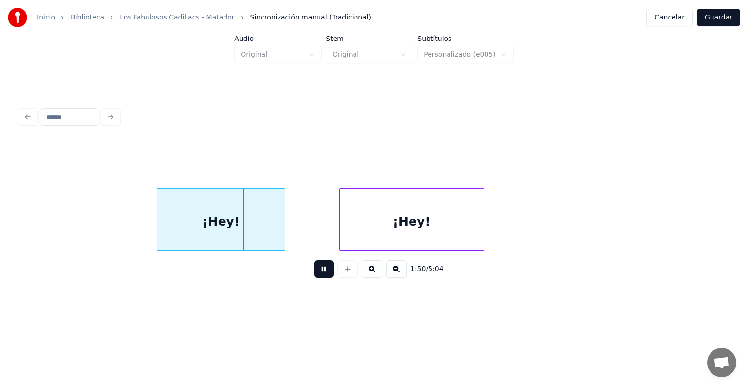
click at [465, 225] on div "¡Hey!" at bounding box center [412, 222] width 144 height 66
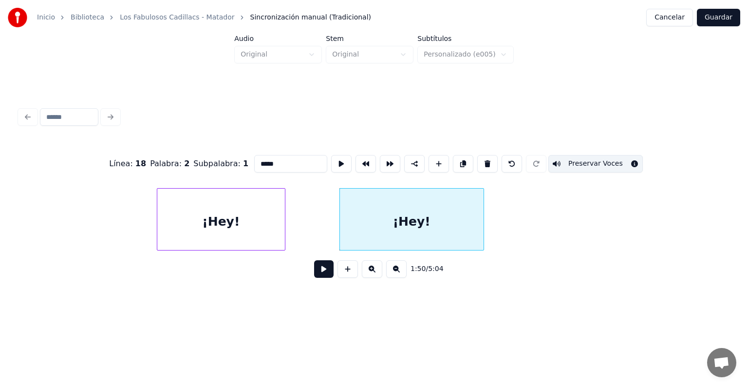
click at [225, 203] on div "¡Hey!" at bounding box center [221, 222] width 128 height 66
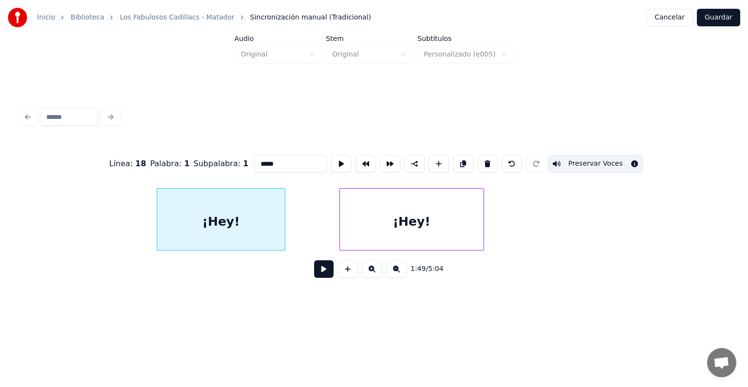
click at [402, 211] on div "¡Hey!" at bounding box center [412, 222] width 144 height 66
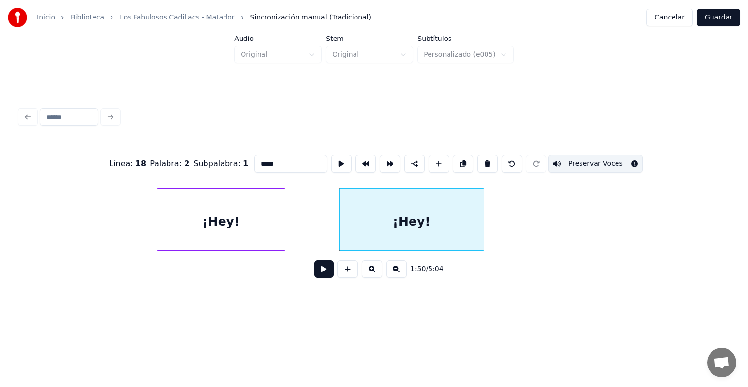
click at [577, 158] on button "Preservar Voces" at bounding box center [595, 164] width 95 height 18
click at [249, 242] on div "¡Hey!" at bounding box center [221, 222] width 128 height 66
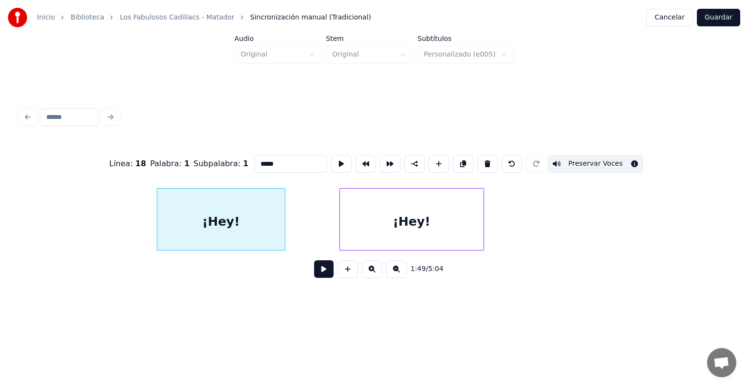
click at [600, 163] on button "Preservar Voces" at bounding box center [595, 164] width 95 height 18
click at [363, 213] on div "¡Hey!" at bounding box center [412, 222] width 144 height 66
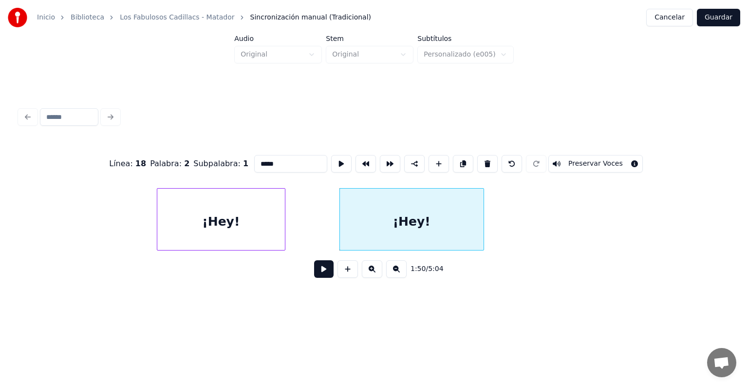
click at [578, 156] on button "Preservar Voces" at bounding box center [595, 164] width 95 height 18
click at [233, 214] on div "¡Hey!" at bounding box center [221, 222] width 128 height 66
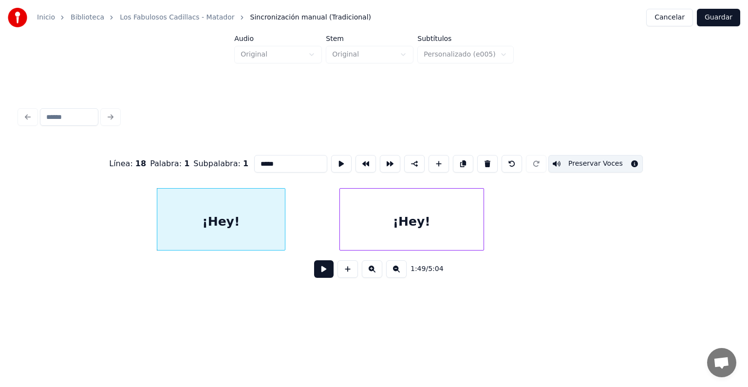
click at [382, 220] on div "¡Hey!" at bounding box center [412, 222] width 144 height 66
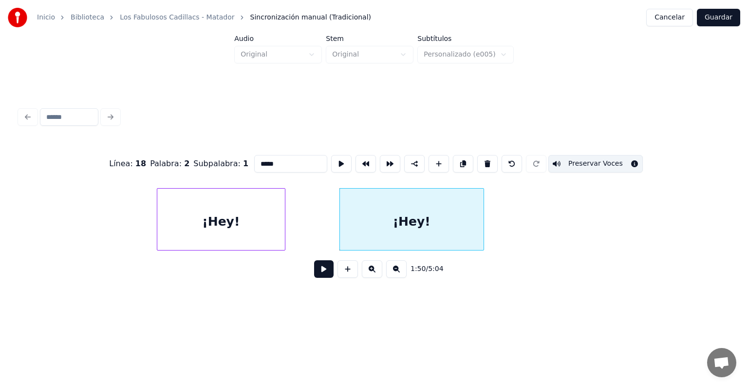
click at [323, 273] on button at bounding box center [323, 269] width 19 height 18
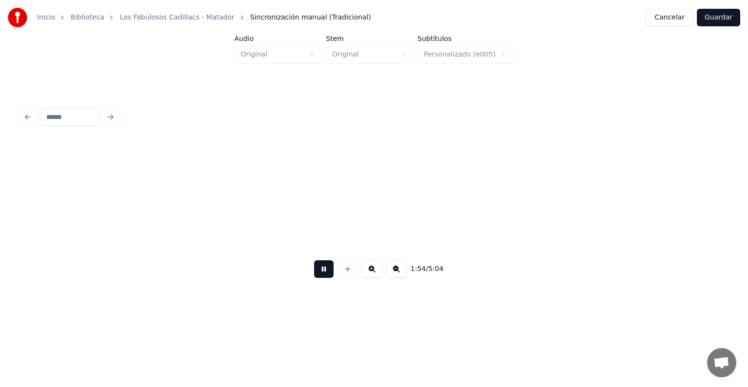
scroll to position [0, 33395]
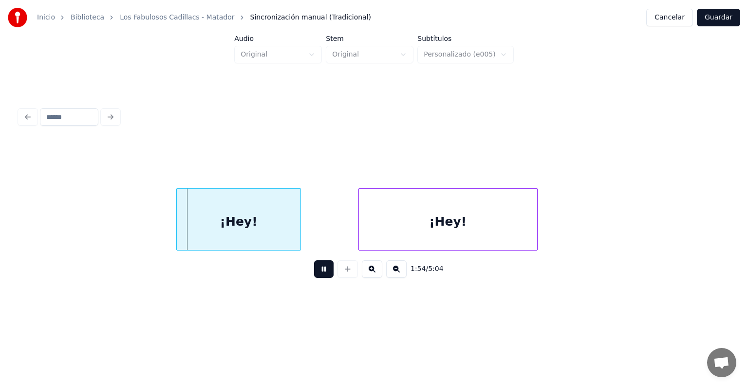
click at [253, 218] on div "¡Hey!" at bounding box center [239, 222] width 124 height 66
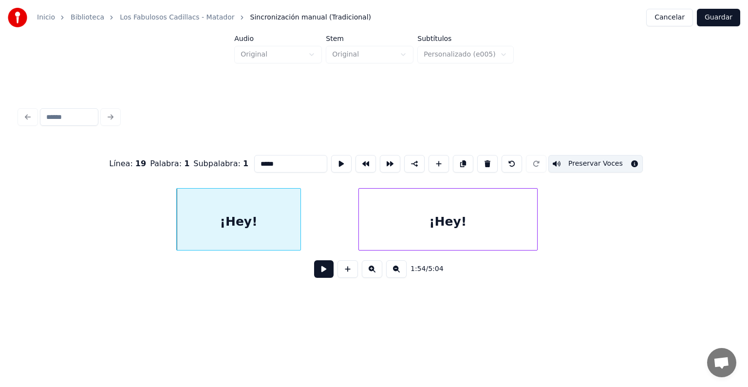
click at [421, 219] on div "¡Hey!" at bounding box center [448, 222] width 178 height 66
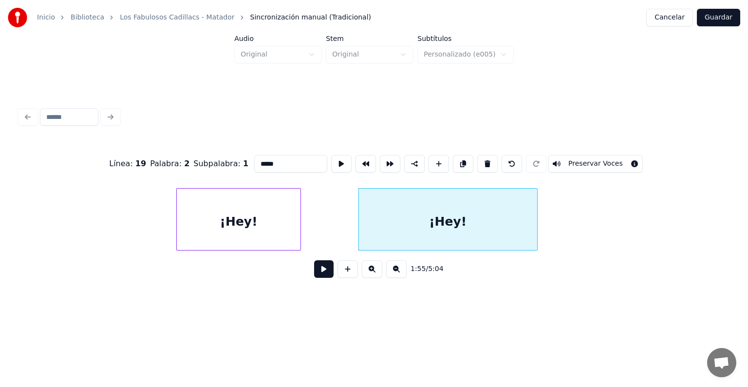
click at [570, 157] on button "Preservar Voces" at bounding box center [595, 164] width 95 height 18
click at [319, 265] on button at bounding box center [323, 269] width 19 height 18
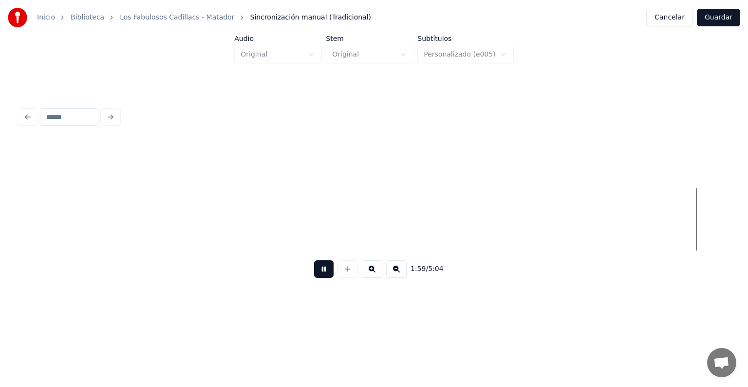
scroll to position [0, 34818]
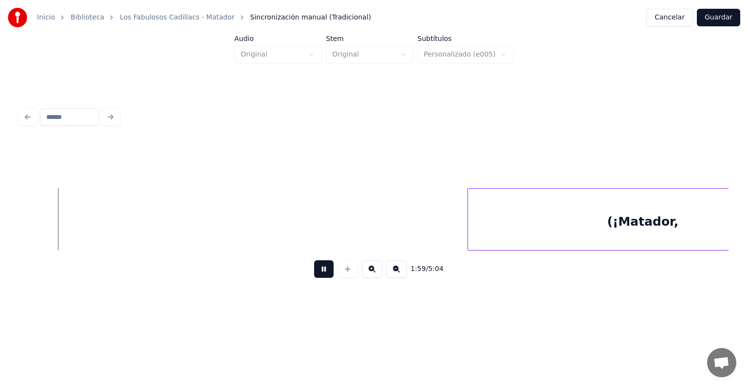
click at [713, 20] on button "Guardar" at bounding box center [718, 18] width 43 height 18
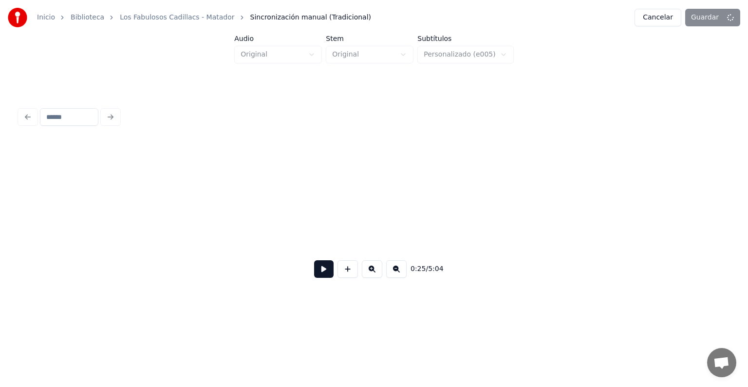
scroll to position [0, 7498]
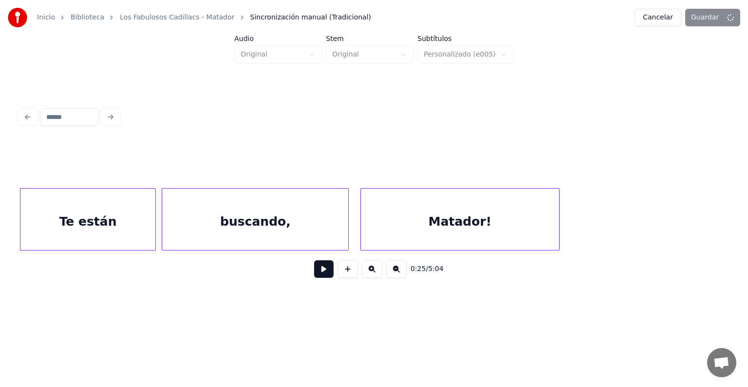
click at [220, 287] on div "0:25 / 5:04" at bounding box center [373, 268] width 709 height 37
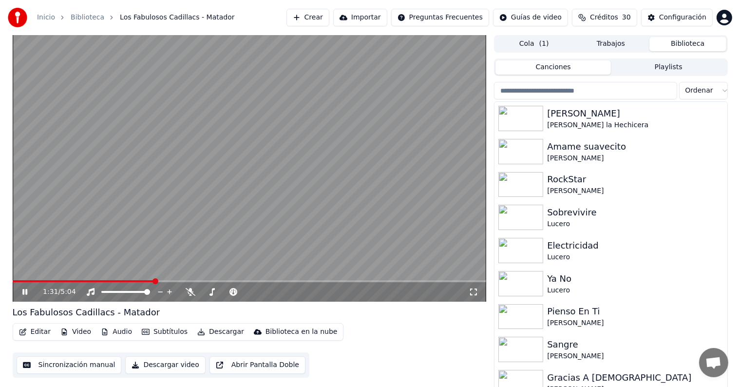
click at [155, 284] on span at bounding box center [155, 281] width 6 height 6
click at [168, 282] on span at bounding box center [250, 281] width 474 height 2
click at [247, 282] on span at bounding box center [130, 281] width 235 height 2
click at [272, 153] on video at bounding box center [250, 168] width 474 height 266
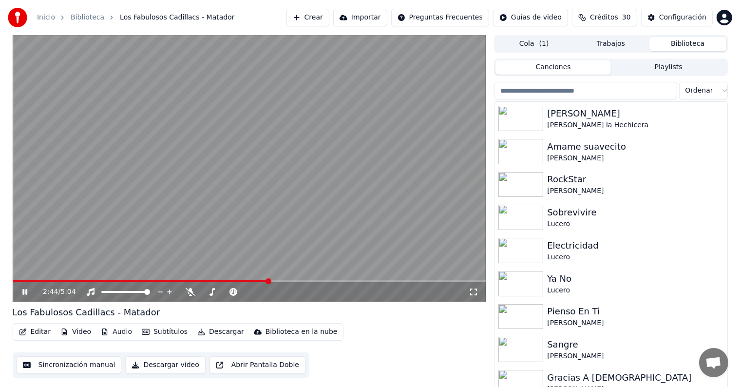
click at [272, 153] on video at bounding box center [250, 168] width 474 height 266
click at [27, 292] on icon at bounding box center [25, 291] width 6 height 7
click at [27, 292] on icon at bounding box center [24, 292] width 5 height 6
click at [40, 330] on button "Editar" at bounding box center [34, 332] width 39 height 14
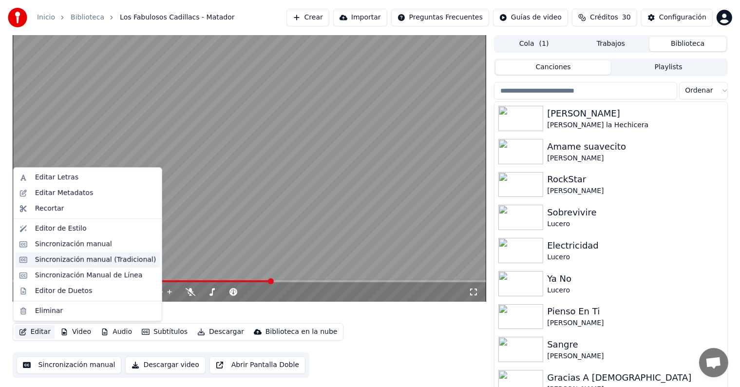
click at [81, 256] on div "Sincronización manual (Tradicional)" at bounding box center [95, 260] width 121 height 10
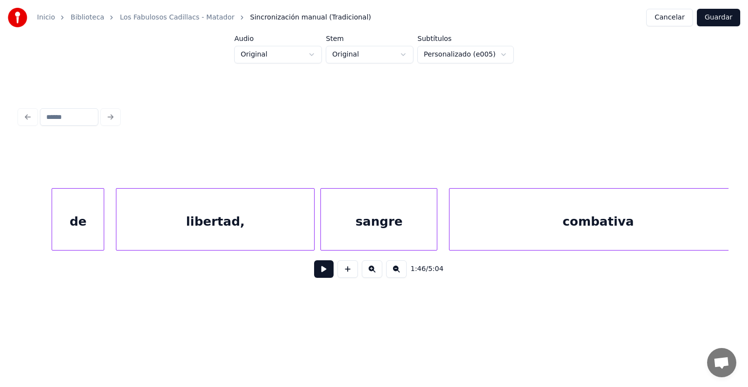
scroll to position [0, 41477]
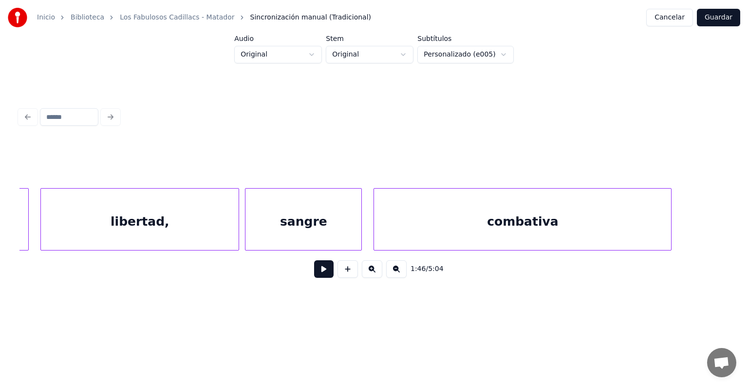
click at [394, 230] on div "combativa" at bounding box center [522, 222] width 297 height 66
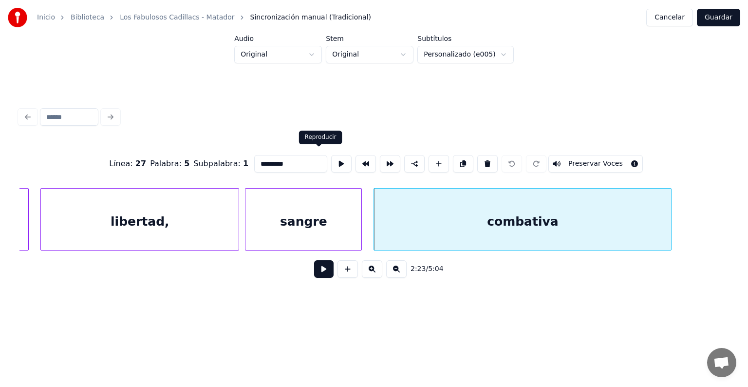
click at [321, 171] on div "Línea : 27 Palabra : 5 Subpalabra : 1 ********* Preservar Voces" at bounding box center [373, 163] width 709 height 49
click at [319, 277] on button at bounding box center [323, 269] width 19 height 18
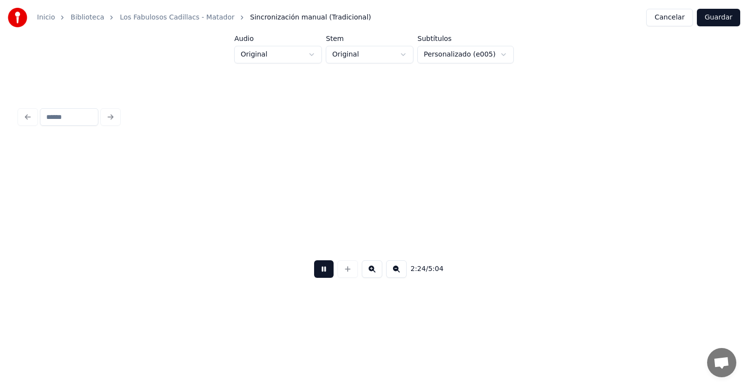
scroll to position [0, 42190]
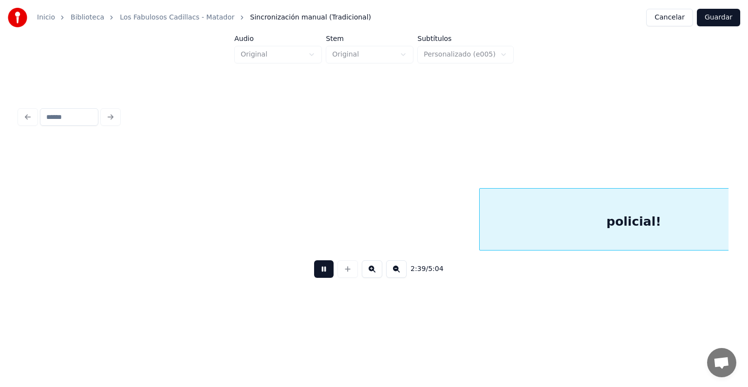
scroll to position [0, 46496]
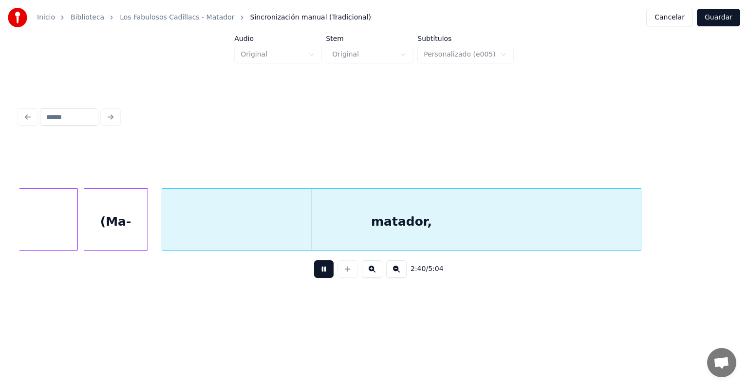
click at [115, 217] on div "(Ma-" at bounding box center [115, 222] width 63 height 66
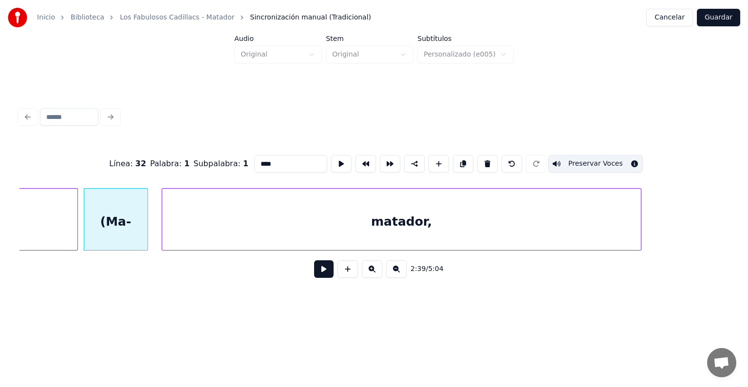
click at [244, 227] on div "matador," at bounding box center [401, 222] width 479 height 66
type input "********"
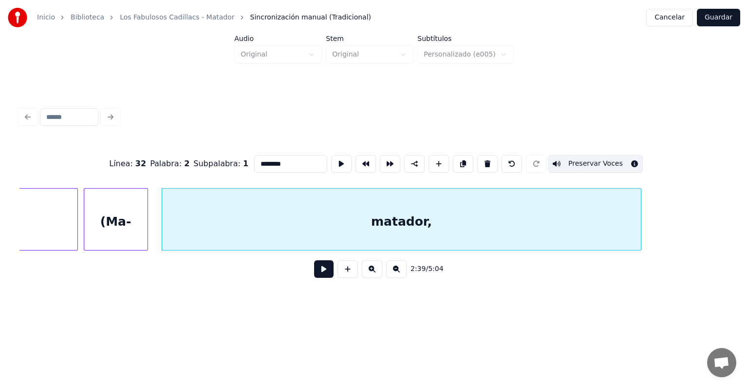
click at [317, 271] on button at bounding box center [323, 269] width 19 height 18
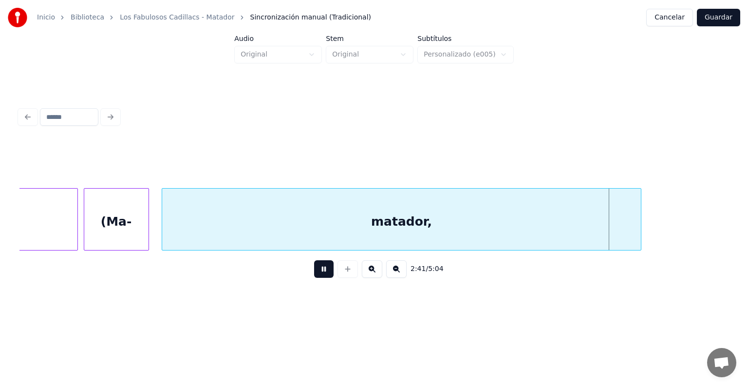
click at [146, 227] on div "(Ma-" at bounding box center [116, 222] width 64 height 66
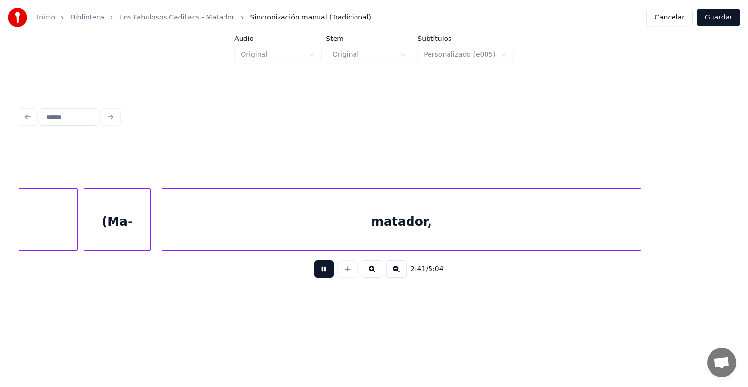
scroll to position [0, 47209]
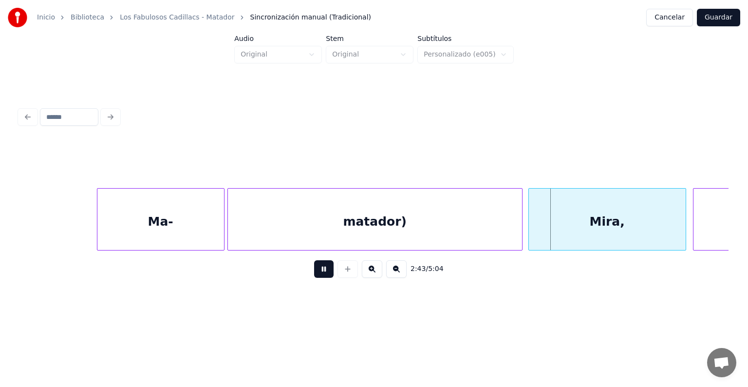
click at [623, 225] on div "Mira," at bounding box center [607, 222] width 157 height 66
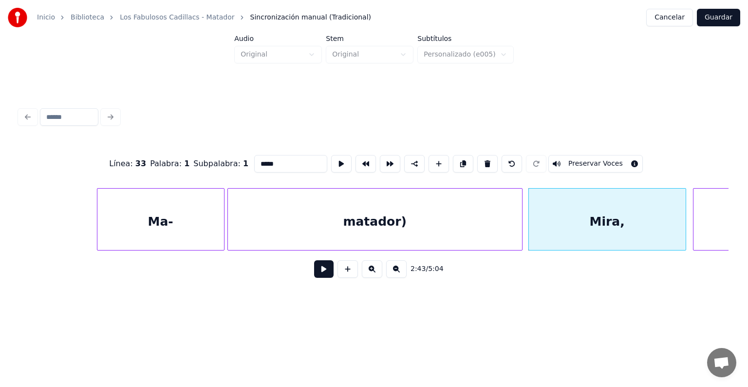
click at [317, 273] on button at bounding box center [323, 269] width 19 height 18
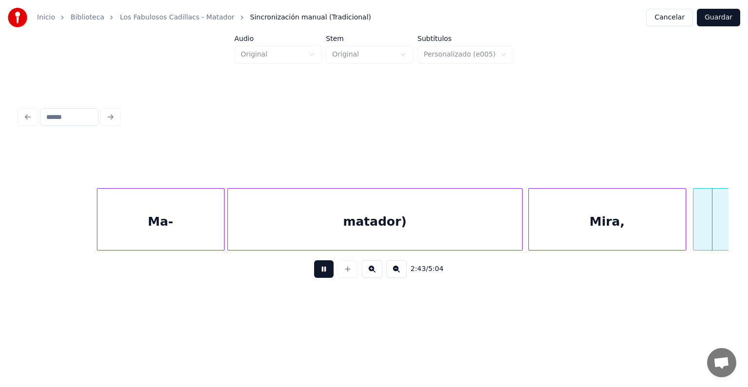
click at [314, 277] on button at bounding box center [323, 269] width 19 height 18
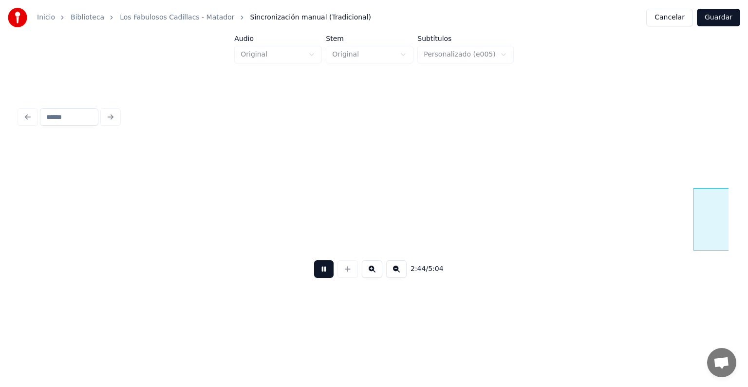
scroll to position [0, 47919]
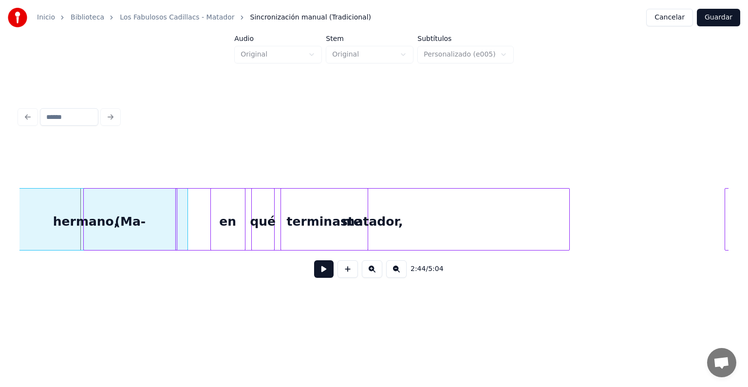
click at [319, 276] on button at bounding box center [323, 269] width 19 height 18
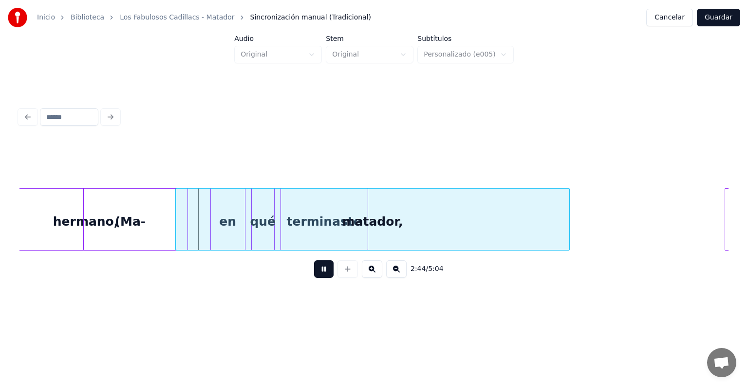
click at [317, 278] on button at bounding box center [323, 269] width 19 height 18
click at [321, 278] on button at bounding box center [323, 269] width 19 height 18
click at [322, 278] on button at bounding box center [323, 269] width 19 height 18
click at [324, 278] on button at bounding box center [323, 269] width 19 height 18
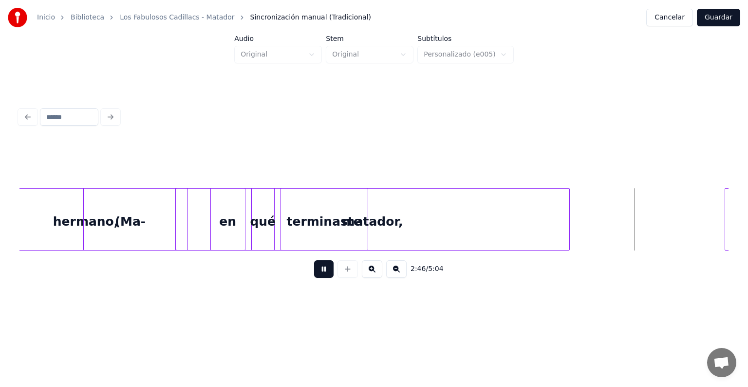
click at [336, 278] on div at bounding box center [348, 269] width 24 height 18
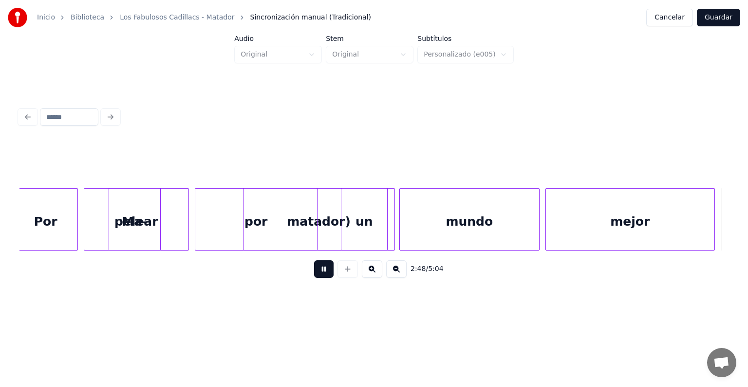
scroll to position [0, 49341]
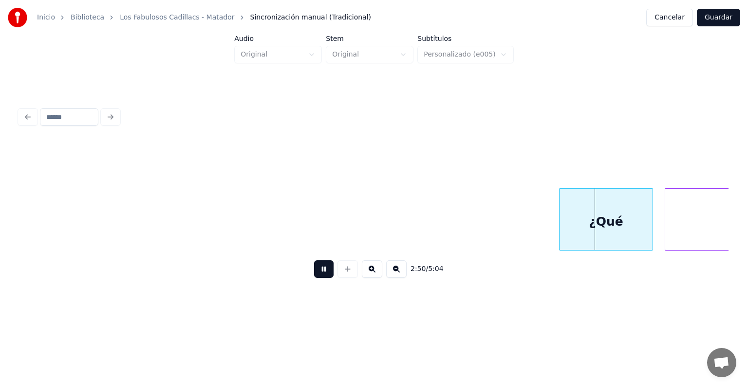
click at [314, 273] on button at bounding box center [323, 269] width 19 height 18
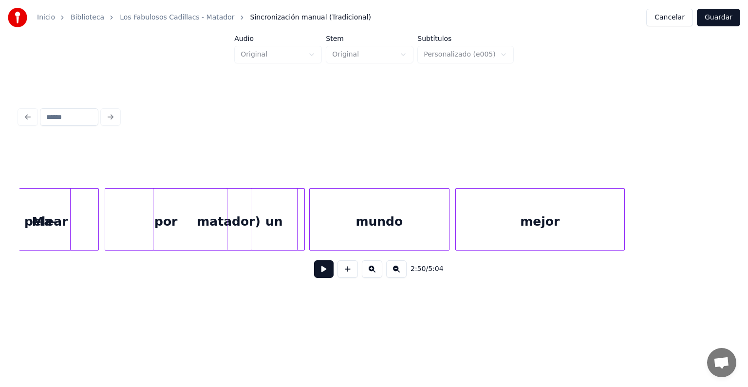
click at [173, 230] on div "por" at bounding box center [166, 222] width 122 height 66
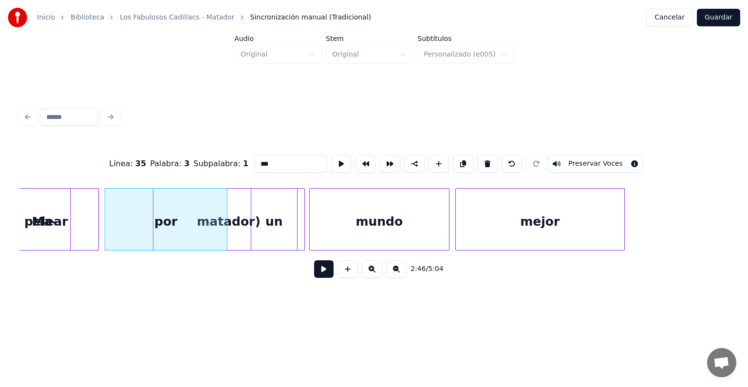
click at [95, 223] on div "pelear" at bounding box center [46, 222] width 104 height 66
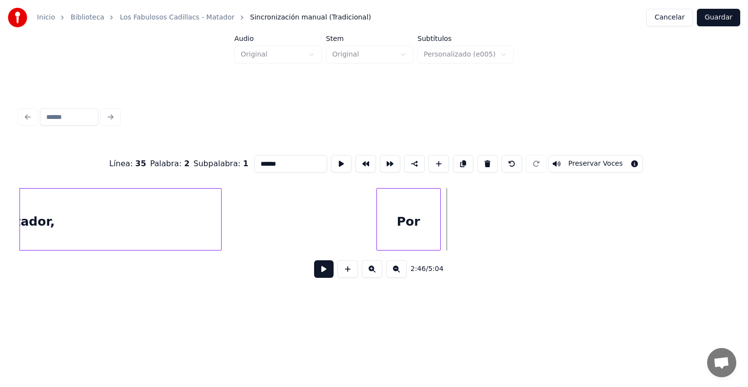
scroll to position [0, 47966]
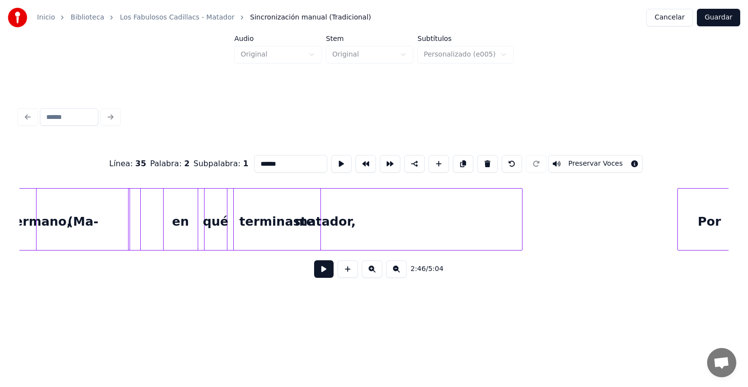
click at [350, 223] on div "matador," at bounding box center [325, 222] width 393 height 66
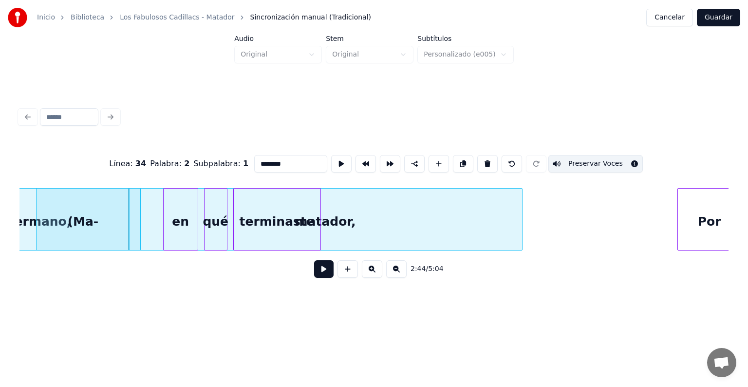
click at [293, 222] on div "terminaste" at bounding box center [277, 222] width 87 height 66
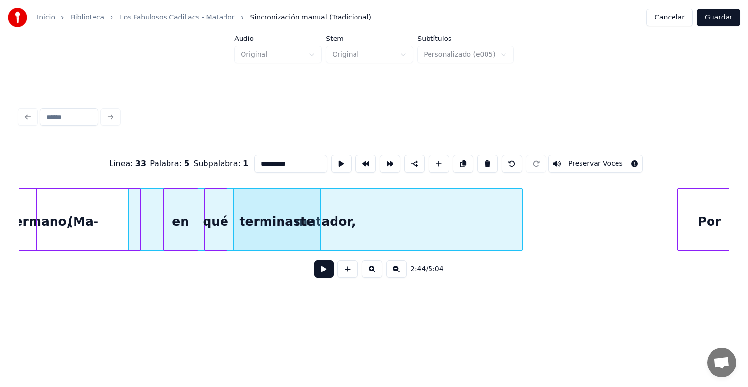
click at [586, 164] on button "Preservar Voces" at bounding box center [595, 164] width 95 height 18
click at [499, 203] on div "matador," at bounding box center [325, 222] width 393 height 66
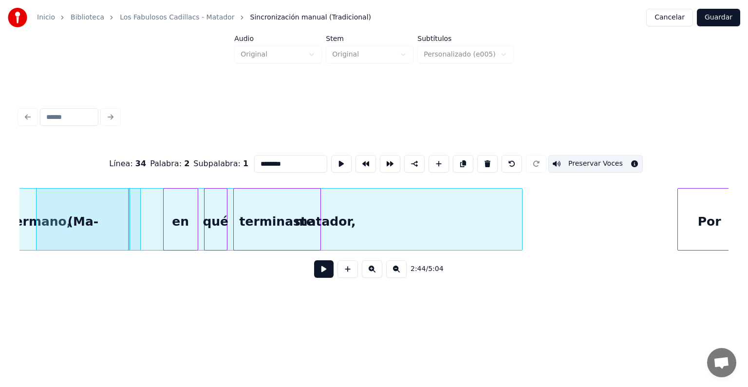
click at [280, 222] on div "terminaste" at bounding box center [277, 222] width 87 height 66
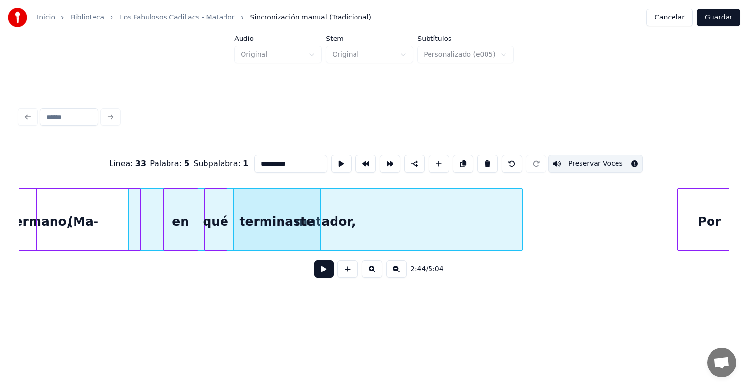
click at [575, 160] on button "Preservar Voces" at bounding box center [595, 164] width 95 height 18
click at [134, 238] on div "hermano," at bounding box center [39, 222] width 204 height 66
type input "********"
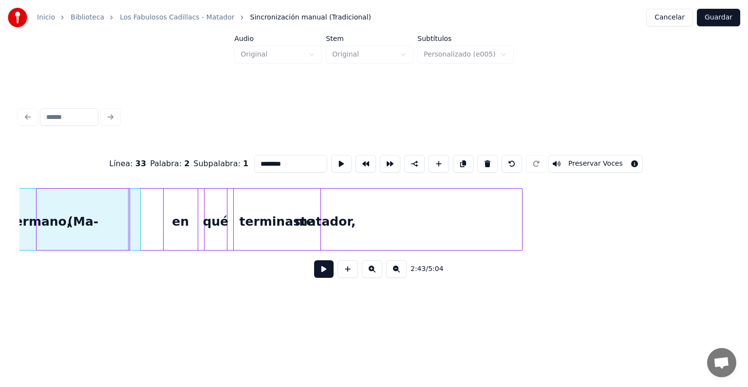
scroll to position [0, 47883]
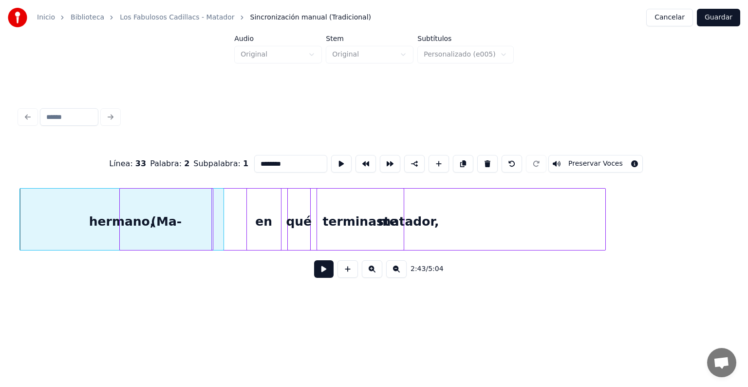
click at [95, 227] on div "hermano," at bounding box center [122, 222] width 204 height 66
click at [331, 163] on button at bounding box center [341, 164] width 20 height 18
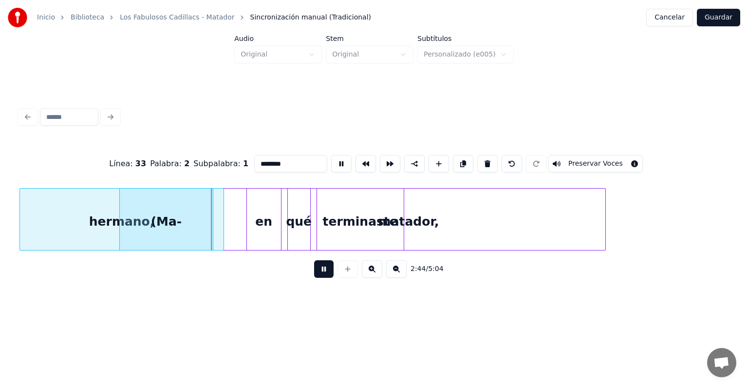
click at [331, 163] on button at bounding box center [341, 164] width 20 height 18
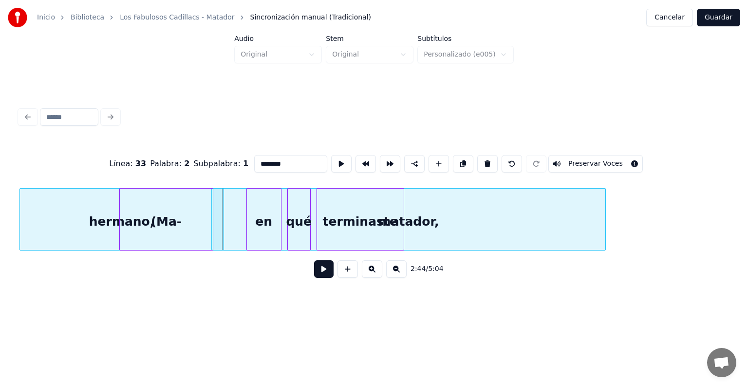
click at [317, 275] on button at bounding box center [323, 269] width 19 height 18
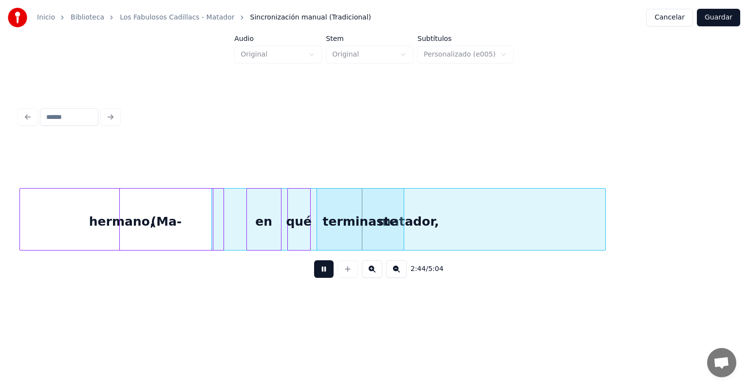
click at [317, 275] on button at bounding box center [323, 269] width 19 height 18
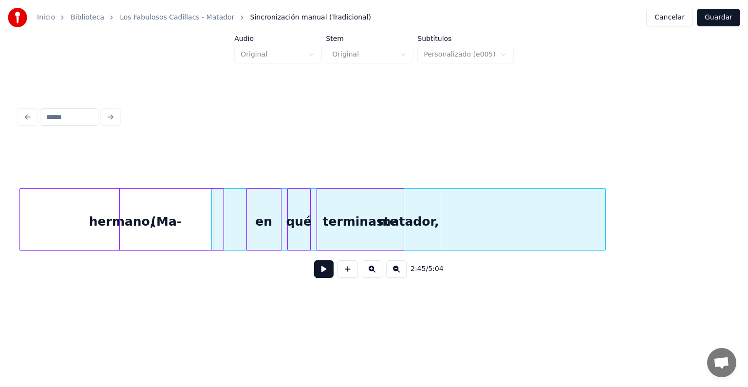
click at [378, 217] on div "terminaste" at bounding box center [360, 222] width 87 height 66
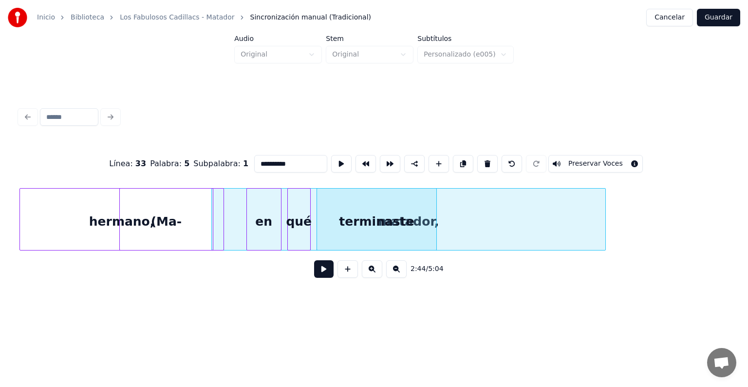
click at [435, 216] on div at bounding box center [435, 219] width 3 height 61
click at [478, 220] on div "matador," at bounding box center [408, 222] width 393 height 66
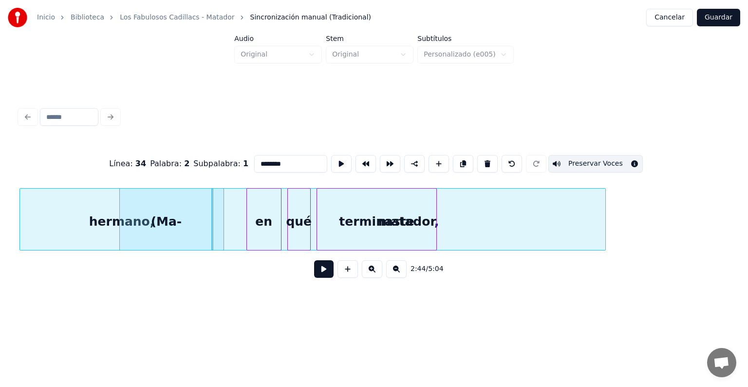
click at [580, 166] on button "Preservar Voces" at bounding box center [595, 164] width 95 height 18
click at [549, 214] on div "matador," at bounding box center [408, 222] width 393 height 66
click at [591, 159] on button "Preservar Voces" at bounding box center [595, 164] width 95 height 18
click at [163, 215] on div "(Ma-" at bounding box center [166, 222] width 93 height 66
type input "****"
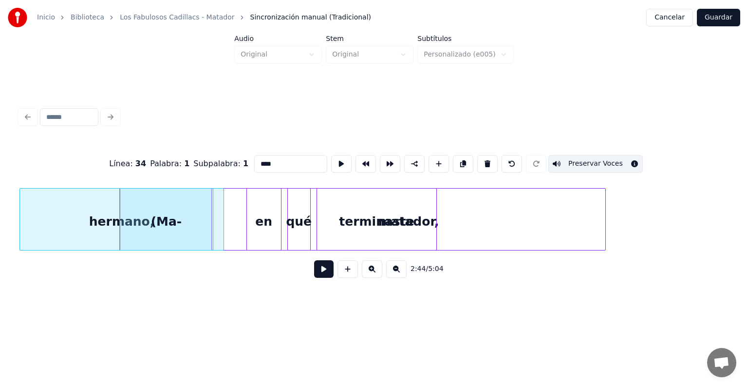
click at [314, 270] on button at bounding box center [323, 269] width 19 height 18
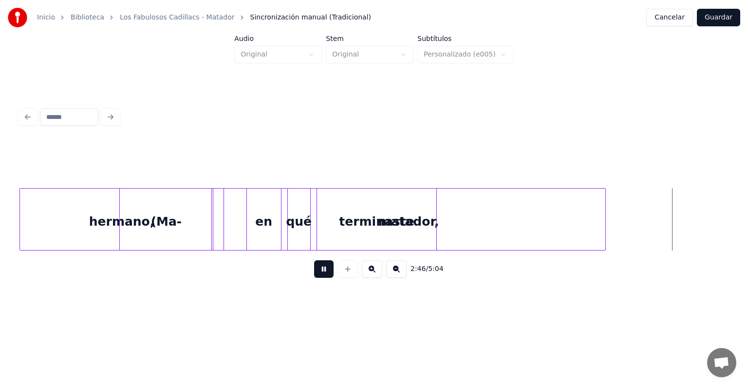
click at [314, 270] on button at bounding box center [323, 269] width 19 height 18
click at [342, 208] on div "terminaste" at bounding box center [377, 222] width 120 height 66
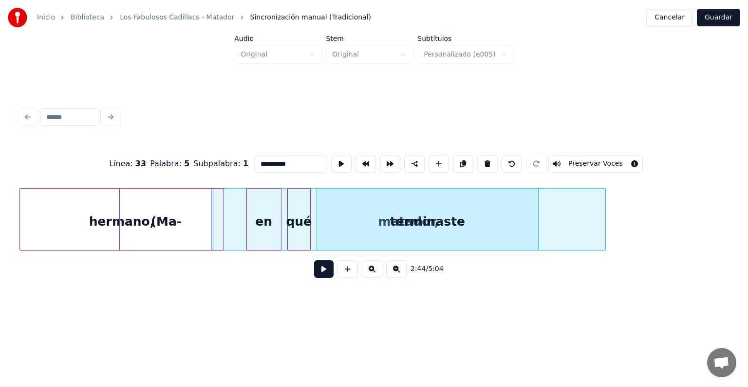
click at [536, 228] on div at bounding box center [536, 219] width 3 height 61
click at [589, 223] on div "matador," at bounding box center [408, 222] width 393 height 66
type input "********"
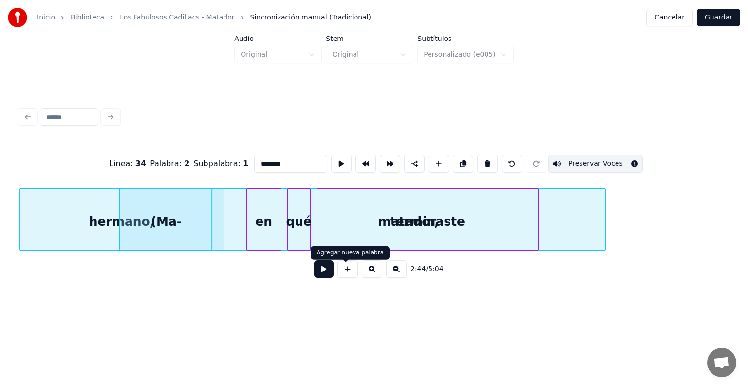
click at [321, 270] on button at bounding box center [323, 269] width 19 height 18
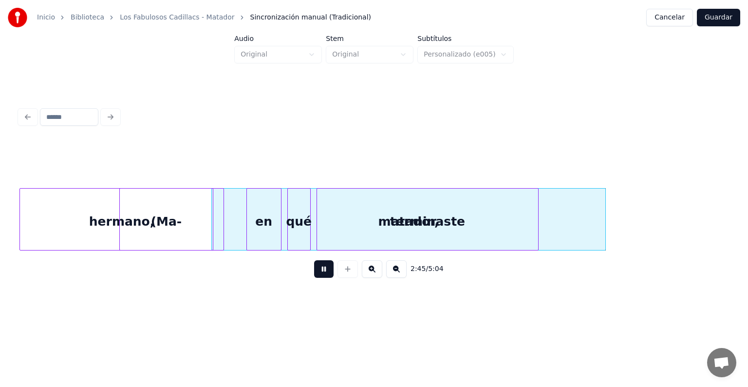
click at [321, 270] on button at bounding box center [323, 269] width 19 height 18
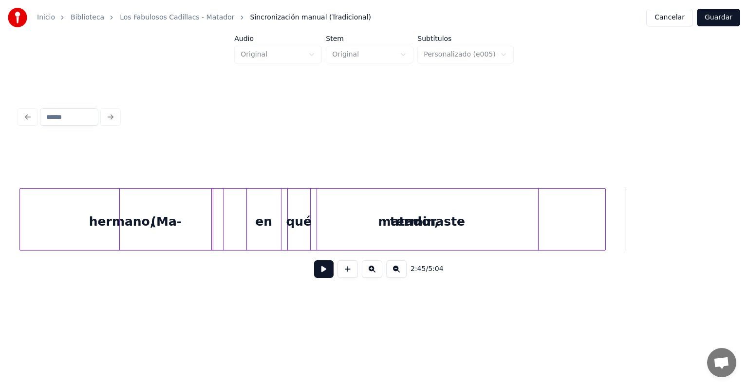
click at [415, 209] on div "terminaste" at bounding box center [428, 222] width 222 height 66
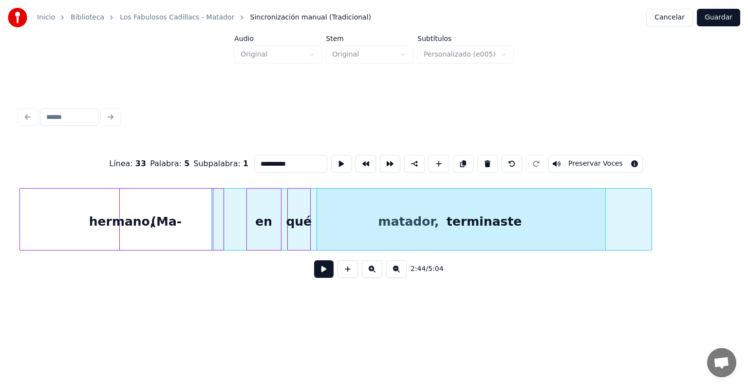
click at [650, 217] on div at bounding box center [650, 219] width 3 height 61
click at [578, 210] on div "terminaste" at bounding box center [484, 222] width 335 height 66
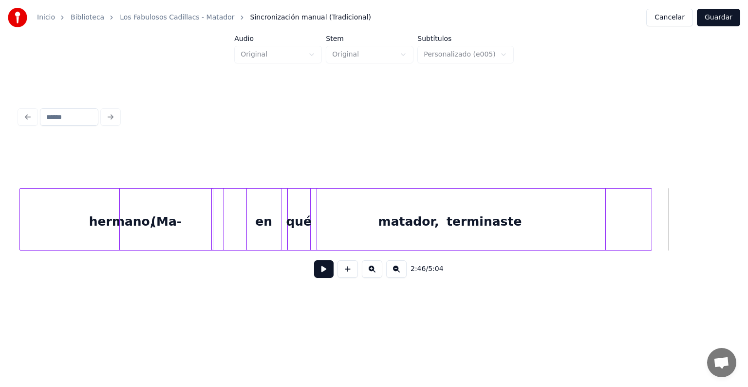
click at [575, 212] on div "terminaste" at bounding box center [484, 222] width 335 height 66
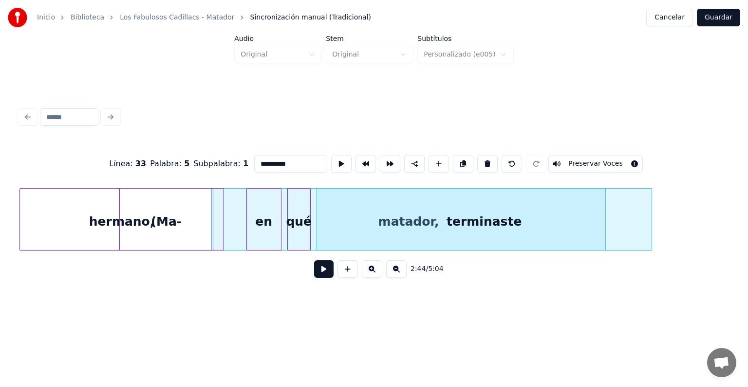
click at [516, 212] on div "terminaste" at bounding box center [484, 222] width 335 height 66
click at [455, 217] on div "terminaste" at bounding box center [484, 222] width 335 height 66
click at [314, 220] on div "matador," at bounding box center [408, 222] width 393 height 66
type input "********"
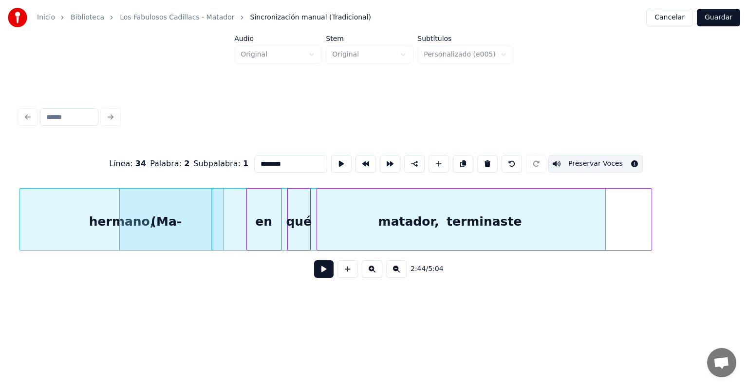
drag, startPoint x: 567, startPoint y: 166, endPoint x: 639, endPoint y: 203, distance: 81.3
click at [639, 203] on div "Línea : 34 Palabra : 2 Subpalabra : 1 ******** Preservar Voces 2:44 / 5:04" at bounding box center [373, 213] width 709 height 148
click at [323, 271] on button at bounding box center [323, 269] width 19 height 18
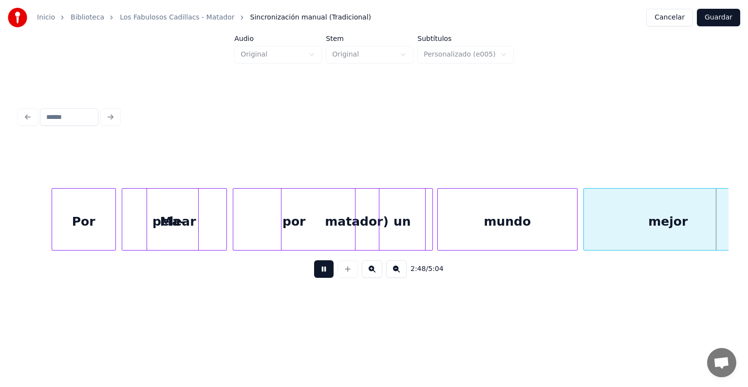
scroll to position [0, 49304]
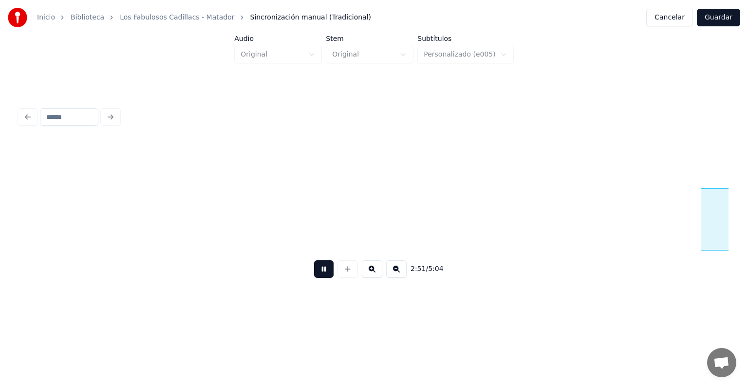
click at [712, 22] on button "Guardar" at bounding box center [718, 18] width 43 height 18
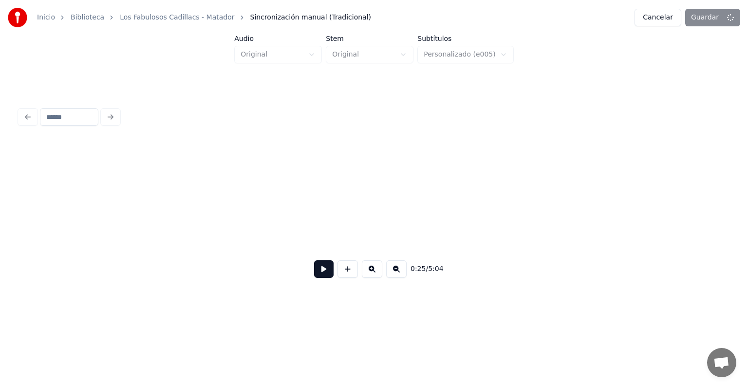
scroll to position [0, 7498]
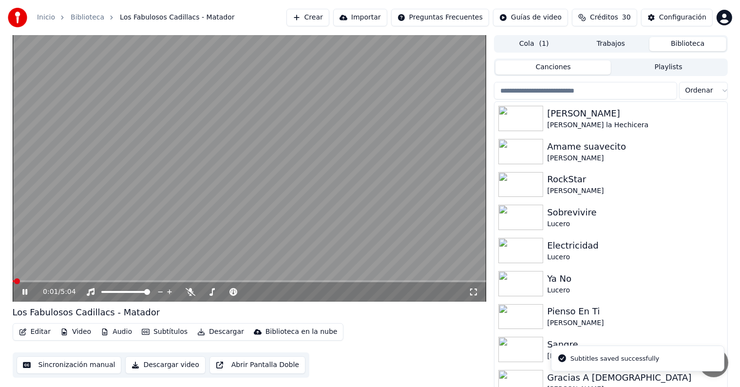
click at [348, 281] on span at bounding box center [250, 281] width 474 height 2
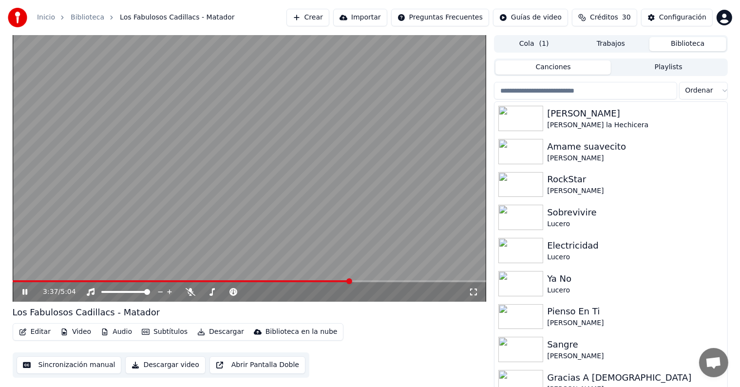
click at [284, 280] on video at bounding box center [250, 168] width 474 height 266
click at [279, 280] on span at bounding box center [182, 281] width 339 height 2
click at [298, 208] on video at bounding box center [250, 168] width 474 height 266
click at [192, 294] on icon at bounding box center [191, 292] width 10 height 8
click at [191, 289] on icon at bounding box center [190, 292] width 5 height 8
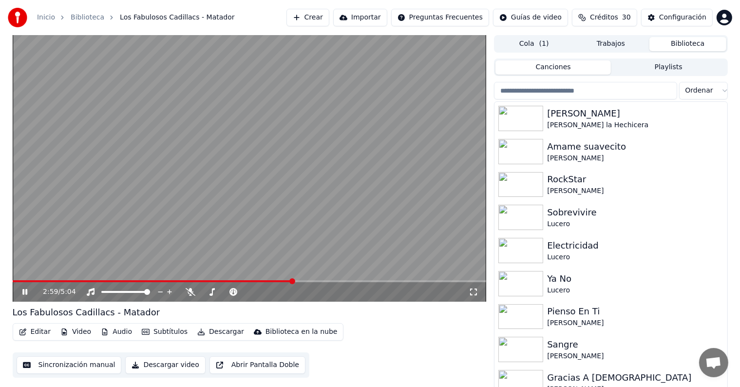
click at [215, 281] on span at bounding box center [153, 281] width 280 height 2
click at [33, 332] on button "Editar" at bounding box center [34, 332] width 39 height 14
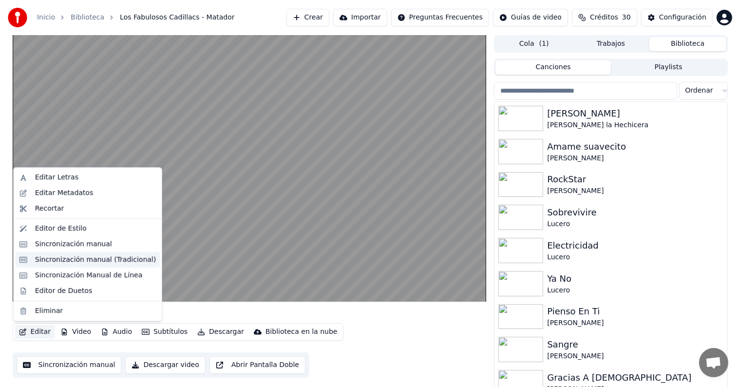
click at [49, 258] on div "Sincronización manual (Tradicional)" at bounding box center [95, 260] width 121 height 10
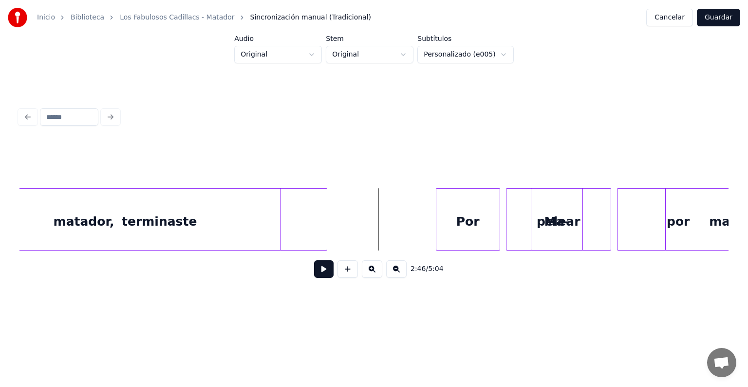
scroll to position [0, 48358]
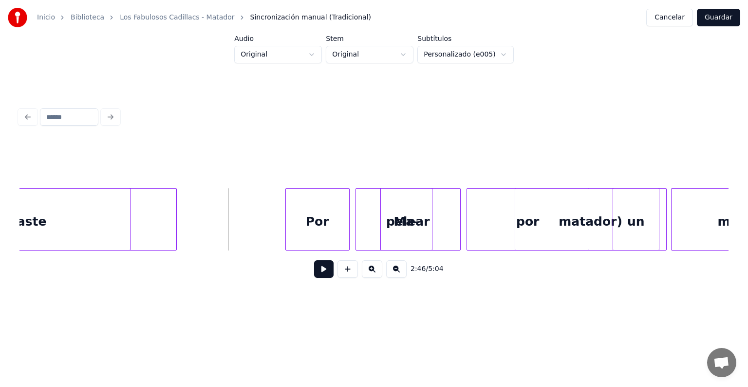
click at [406, 228] on div "Ma-" at bounding box center [406, 222] width 51 height 66
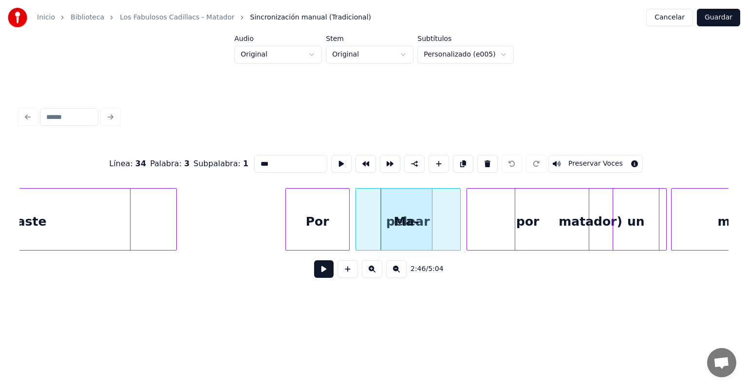
click at [575, 161] on button "Preservar Voces" at bounding box center [595, 164] width 95 height 18
click at [599, 219] on div "matador)" at bounding box center [590, 222] width 151 height 66
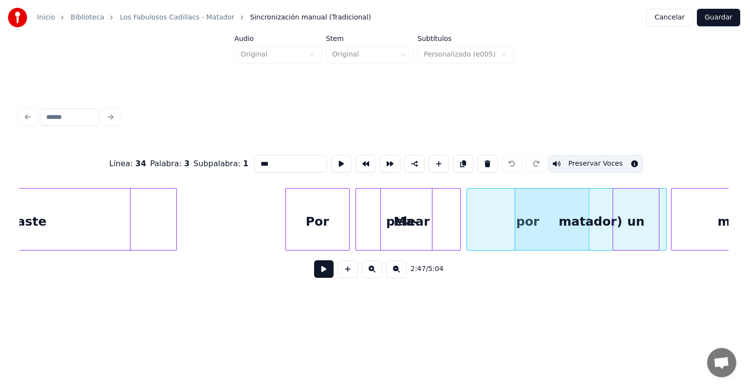
type input "********"
click at [608, 165] on button "Preservar Voces" at bounding box center [595, 164] width 95 height 18
click at [707, 21] on button "Guardar" at bounding box center [718, 18] width 43 height 18
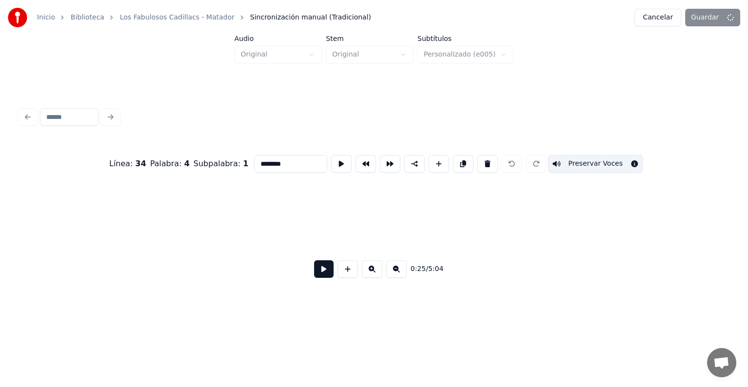
scroll to position [0, 7498]
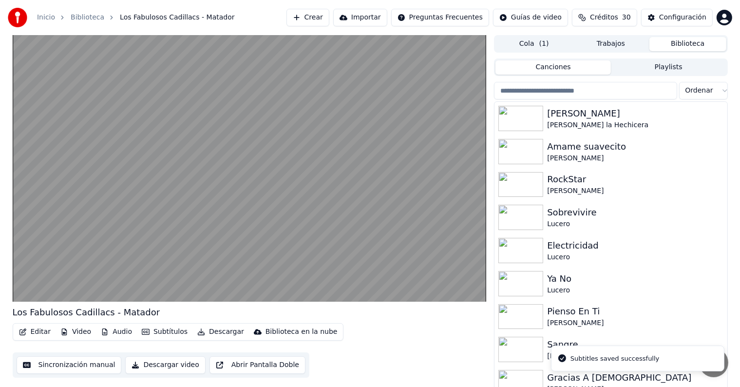
click at [49, 247] on video at bounding box center [250, 168] width 474 height 266
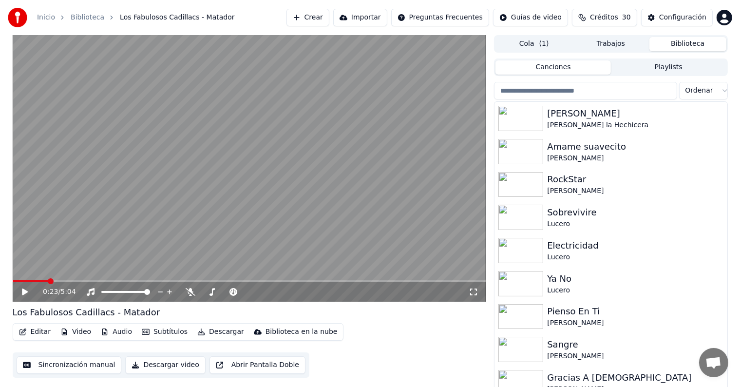
click at [64, 285] on div "0:23 / 5:04" at bounding box center [250, 291] width 474 height 19
click at [19, 293] on div "2:44 / 5:04" at bounding box center [250, 292] width 466 height 10
click at [20, 291] on icon at bounding box center [31, 292] width 23 height 8
click at [19, 290] on div "3:17 / 5:04" at bounding box center [250, 292] width 466 height 10
click at [22, 289] on icon at bounding box center [31, 292] width 23 height 8
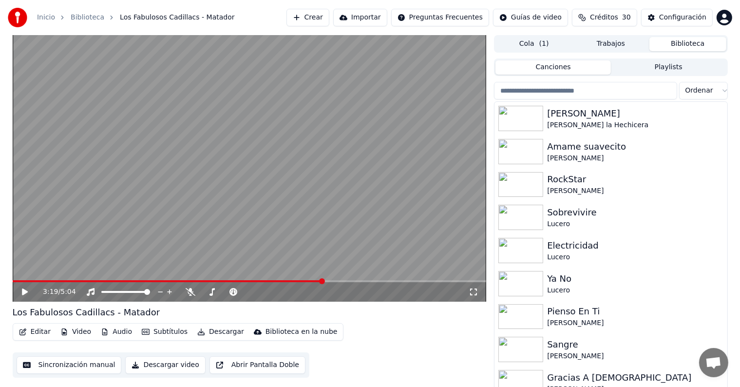
click at [35, 331] on button "Editar" at bounding box center [34, 332] width 39 height 14
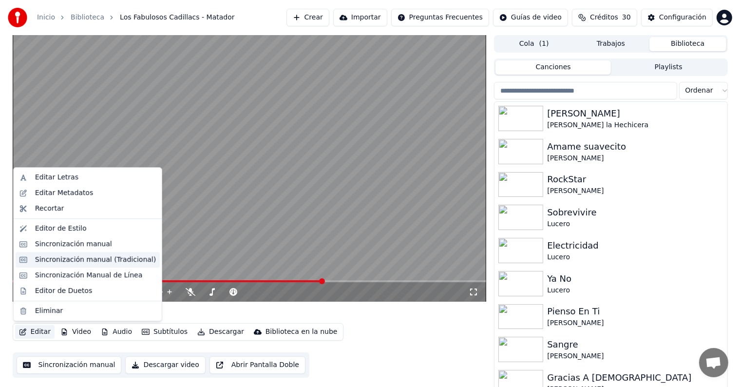
click at [43, 262] on div "Sincronización manual (Tradicional)" at bounding box center [95, 260] width 121 height 10
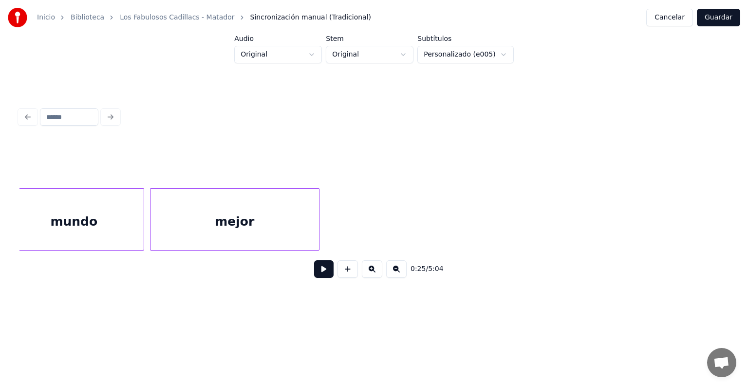
scroll to position [0, 49050]
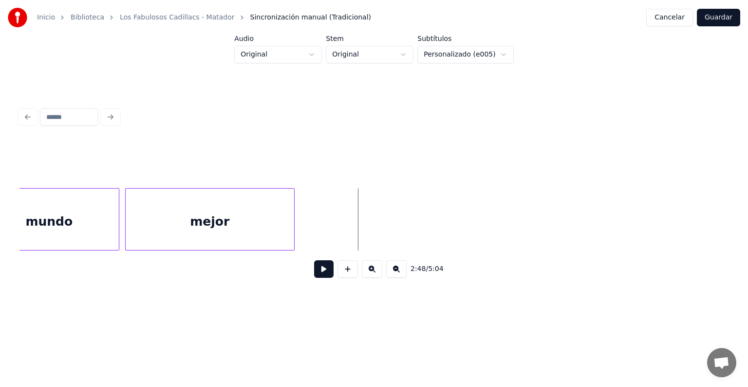
click at [314, 273] on button at bounding box center [323, 269] width 19 height 18
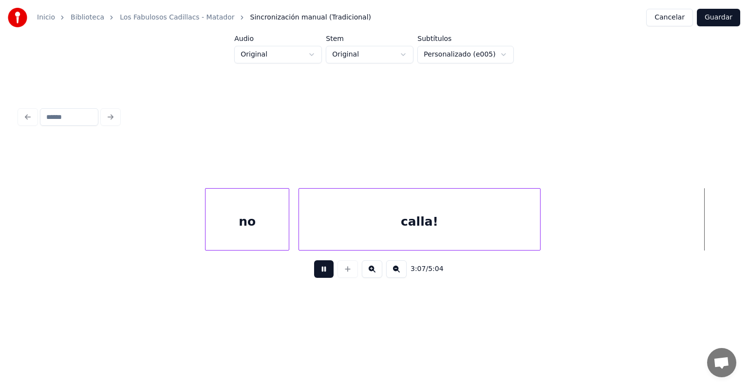
scroll to position [0, 54740]
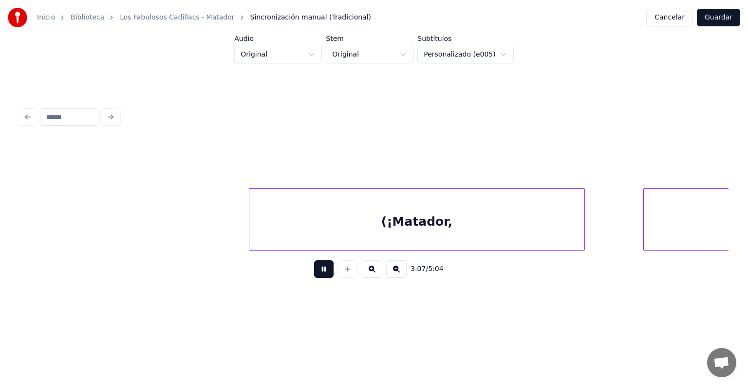
click at [314, 275] on button at bounding box center [323, 269] width 19 height 18
click at [302, 229] on div "(¡Matador," at bounding box center [416, 222] width 335 height 66
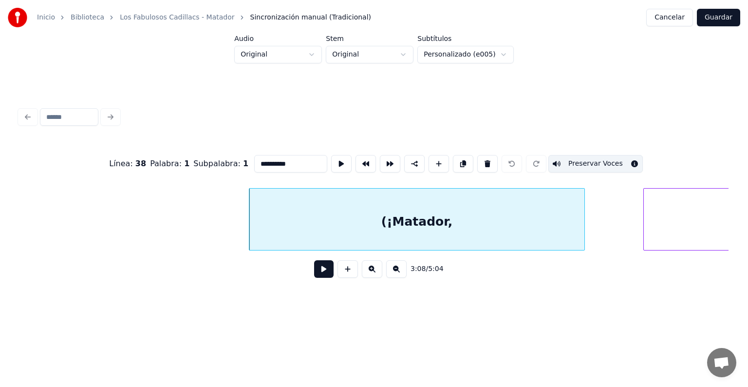
click at [314, 278] on button at bounding box center [323, 269] width 19 height 18
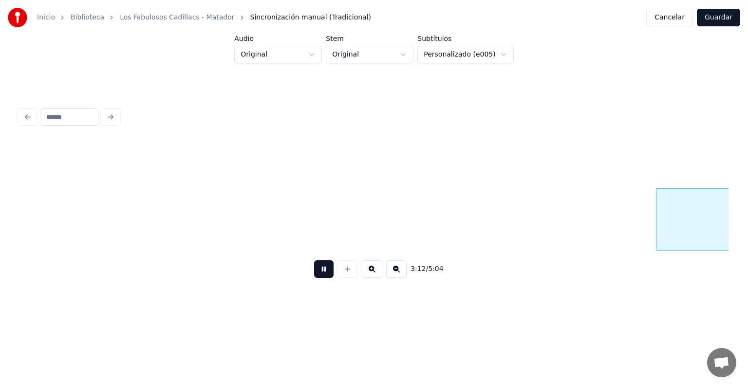
scroll to position [0, 56162]
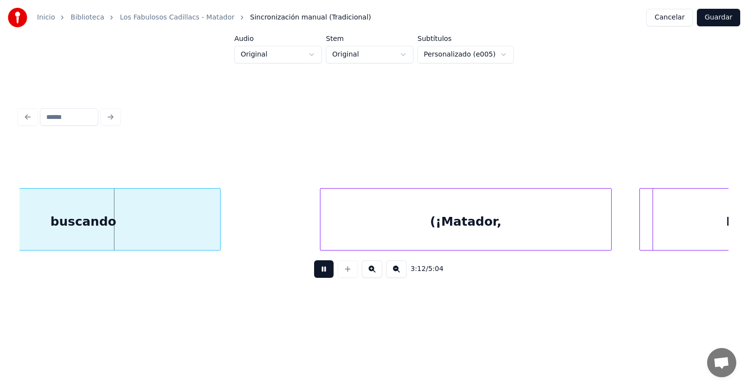
click at [315, 276] on button at bounding box center [323, 269] width 19 height 18
click at [329, 234] on div "(¡Matador," at bounding box center [466, 222] width 290 height 66
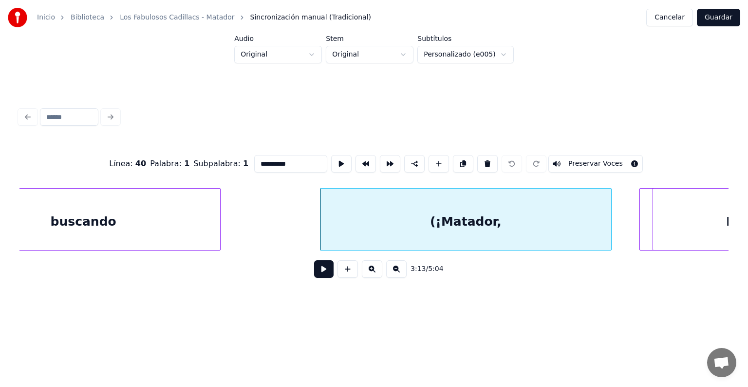
click at [564, 162] on button "Preservar Voces" at bounding box center [595, 164] width 95 height 18
click at [314, 273] on button at bounding box center [323, 269] width 19 height 18
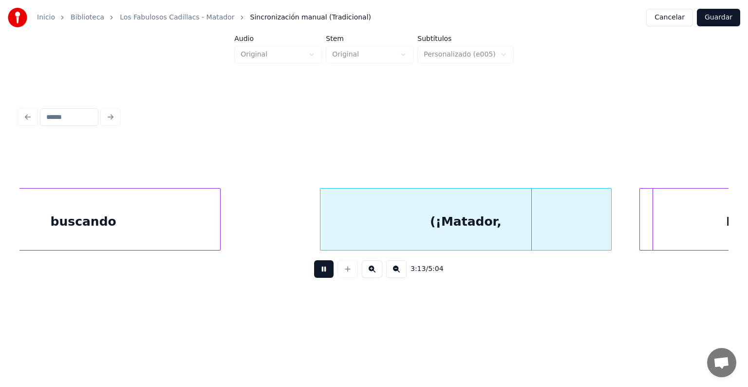
click at [314, 278] on button at bounding box center [323, 269] width 19 height 18
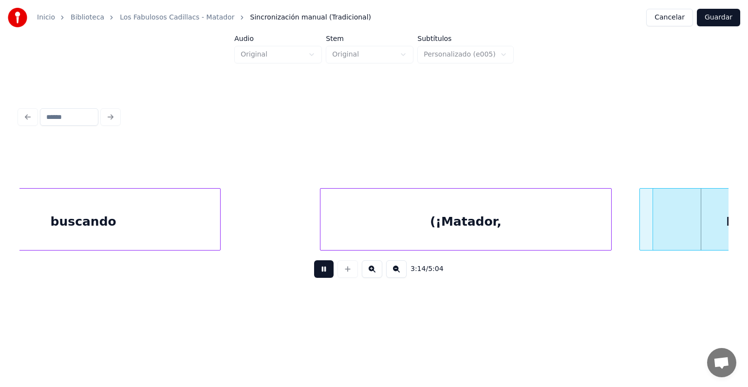
click at [306, 280] on div "3:14 / 5:04" at bounding box center [374, 268] width 694 height 21
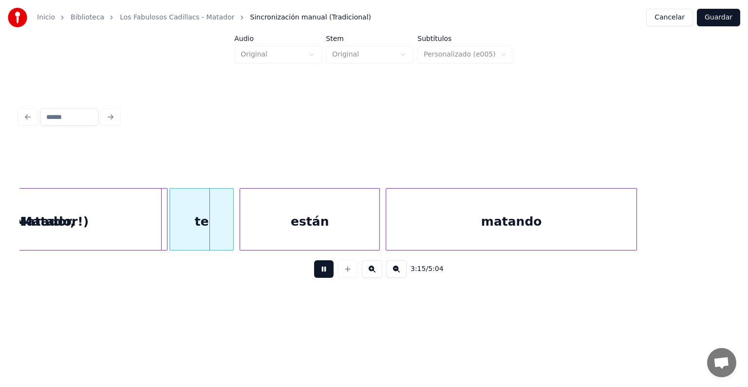
click at [314, 274] on button at bounding box center [323, 269] width 19 height 18
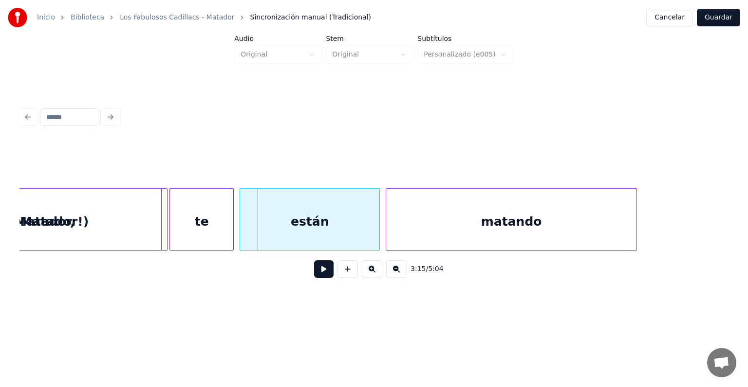
click at [163, 237] on div "Matador!)" at bounding box center [55, 222] width 226 height 66
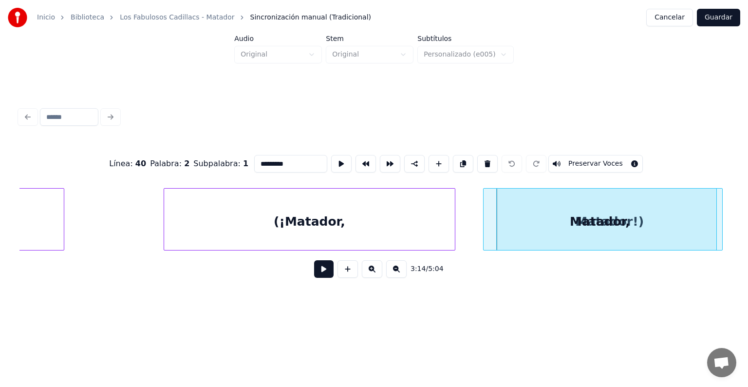
scroll to position [0, 56268]
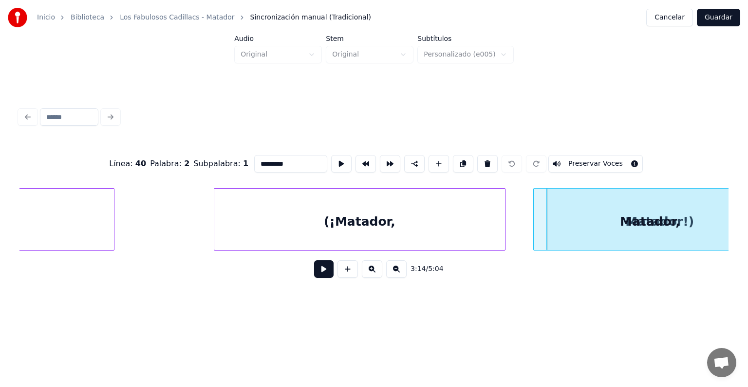
click at [450, 245] on div "(¡Matador," at bounding box center [359, 222] width 290 height 66
type input "**********"
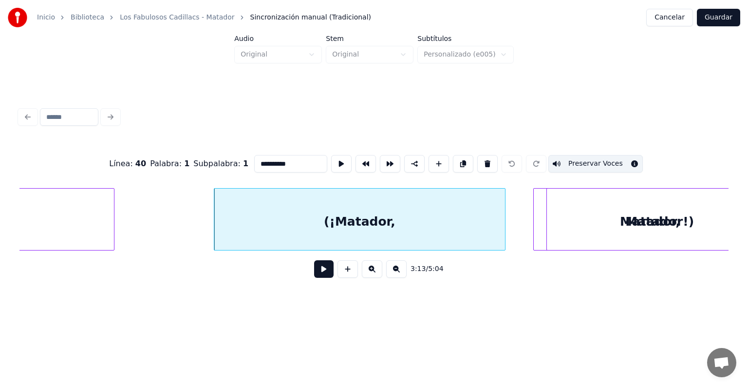
click at [321, 277] on button at bounding box center [323, 269] width 19 height 18
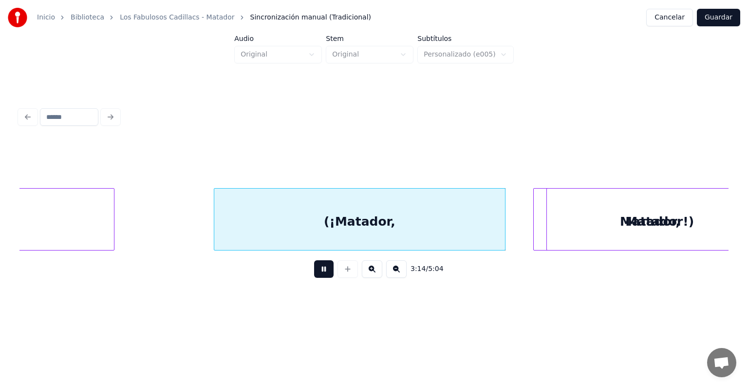
click at [321, 277] on button at bounding box center [323, 269] width 19 height 18
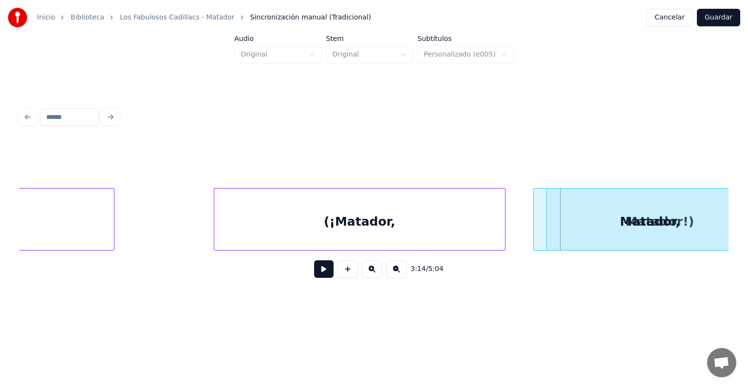
click at [321, 277] on button at bounding box center [323, 269] width 19 height 18
click at [324, 276] on button at bounding box center [323, 269] width 19 height 18
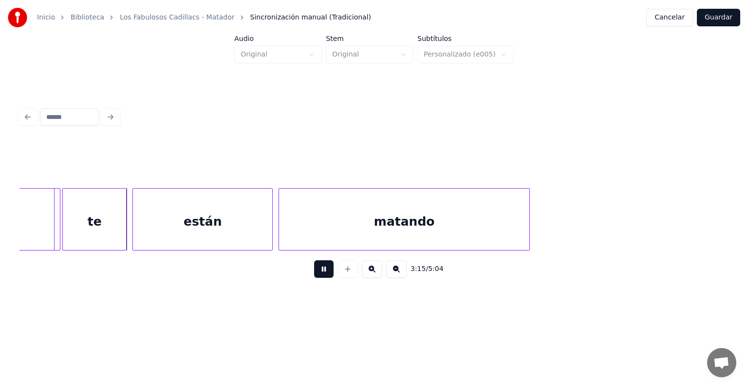
click at [324, 276] on button at bounding box center [323, 269] width 19 height 18
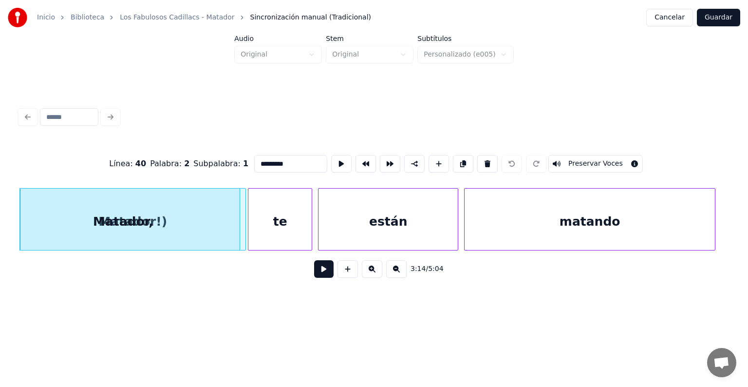
click at [596, 164] on button "Preservar Voces" at bounding box center [595, 164] width 95 height 18
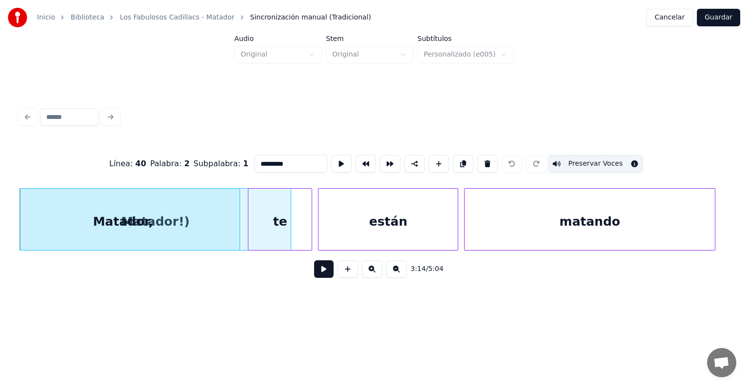
click at [290, 224] on div at bounding box center [289, 219] width 3 height 61
click at [319, 275] on button at bounding box center [323, 269] width 19 height 18
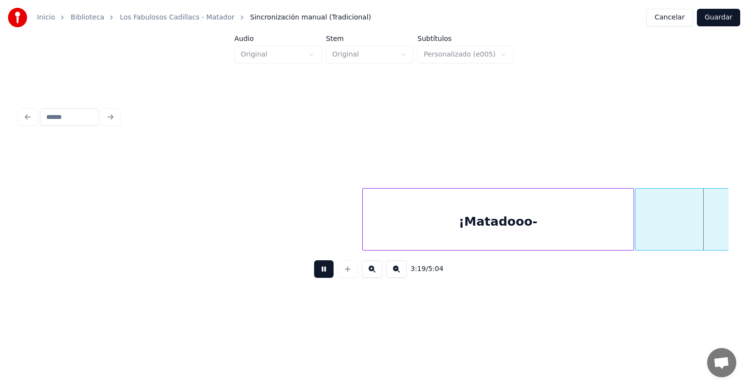
scroll to position [0, 58219]
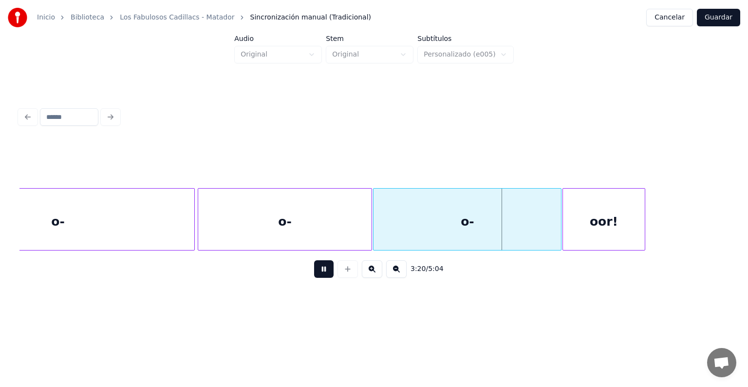
click at [107, 221] on div "o-" at bounding box center [58, 222] width 273 height 66
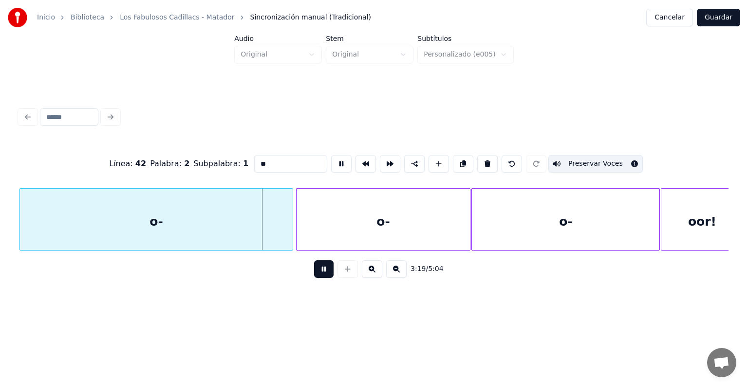
click at [581, 159] on button "Preservar Voces" at bounding box center [595, 164] width 95 height 18
click at [393, 219] on div "o-" at bounding box center [383, 222] width 173 height 66
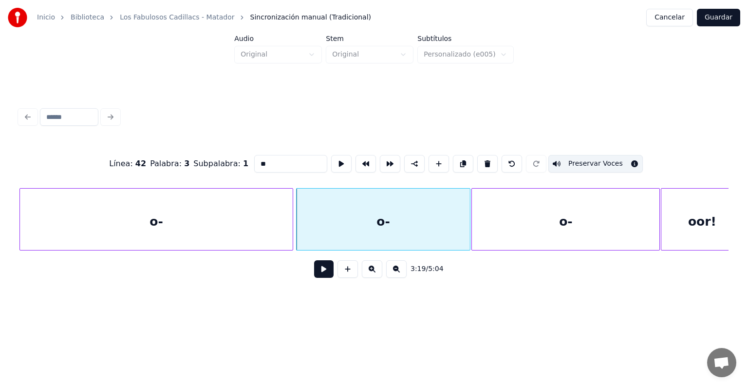
click at [579, 158] on button "Preservar Voces" at bounding box center [595, 164] width 95 height 18
click at [526, 223] on div "o-" at bounding box center [566, 222] width 188 height 66
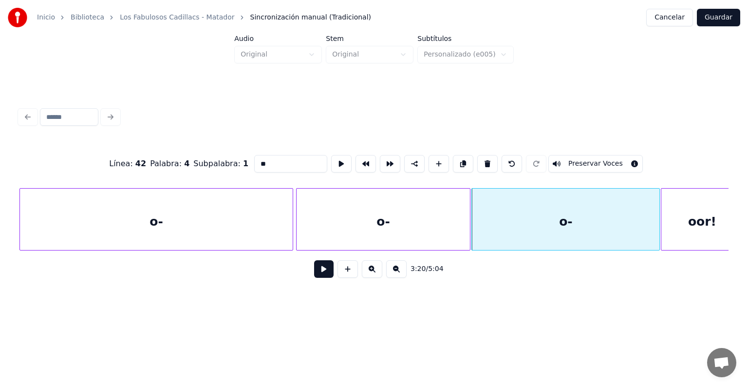
click at [581, 159] on button "Preservar Voces" at bounding box center [595, 164] width 95 height 18
click at [680, 216] on div "oor!" at bounding box center [703, 222] width 82 height 66
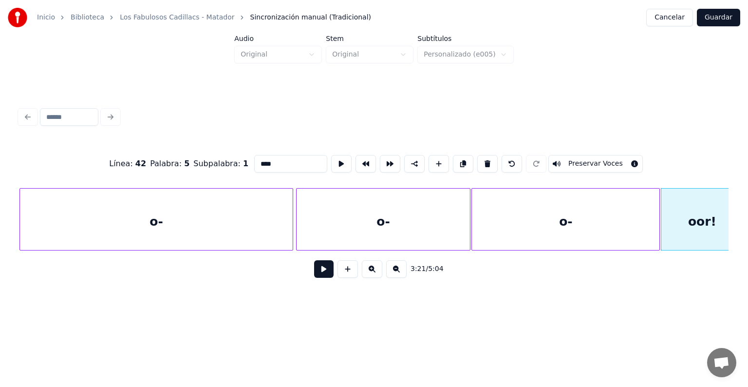
click at [153, 227] on div "o-" at bounding box center [156, 222] width 273 height 66
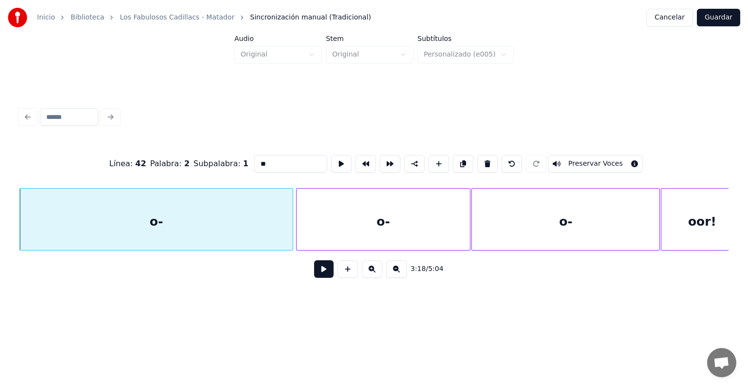
click at [365, 227] on div "o-" at bounding box center [383, 222] width 173 height 66
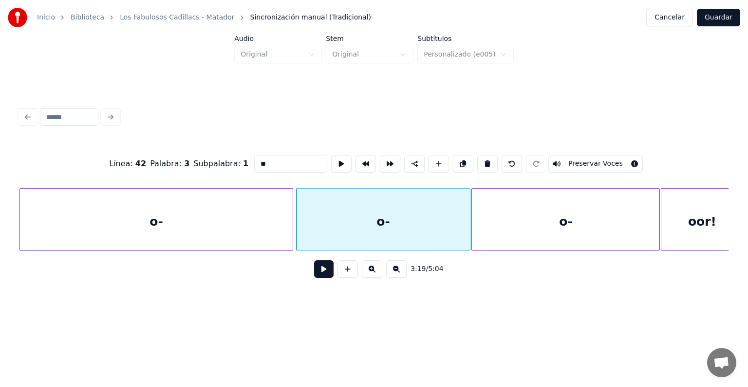
click at [521, 218] on div "o-" at bounding box center [566, 222] width 188 height 66
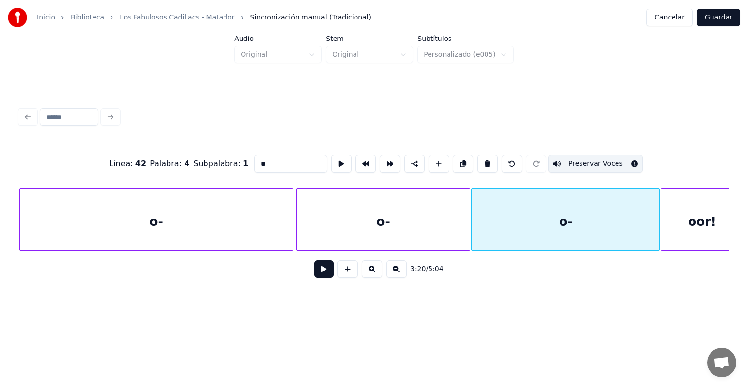
click at [593, 155] on button "Preservar Voces" at bounding box center [595, 164] width 95 height 18
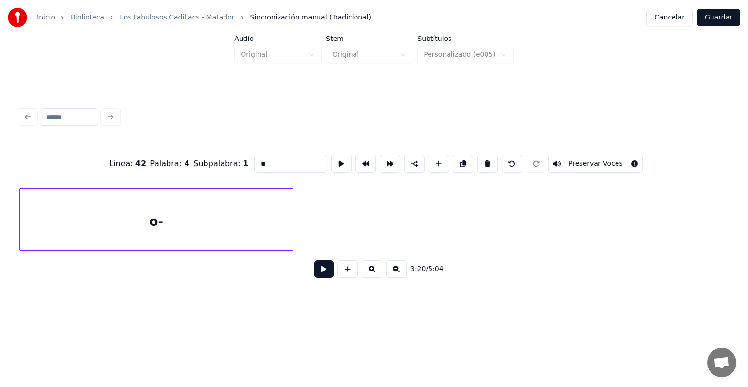
scroll to position [0, 57500]
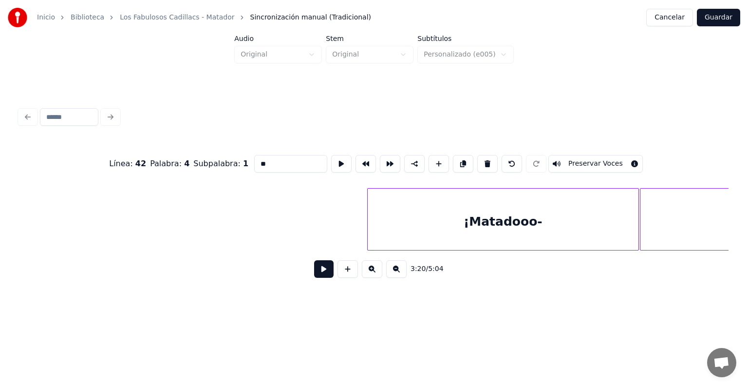
click at [382, 234] on div "¡Matadooo-" at bounding box center [503, 222] width 270 height 66
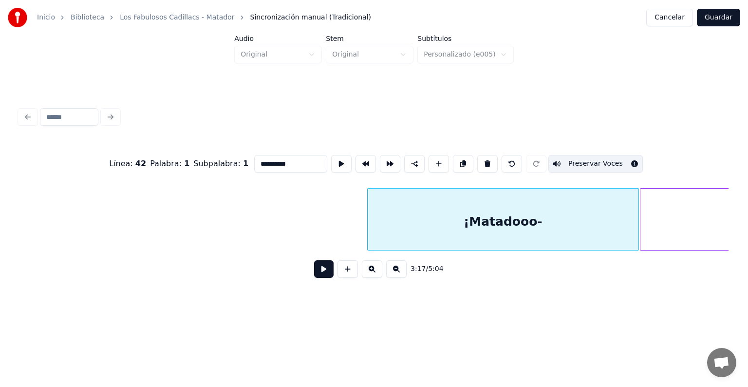
click at [578, 161] on button "Preservar Voces" at bounding box center [595, 164] width 95 height 18
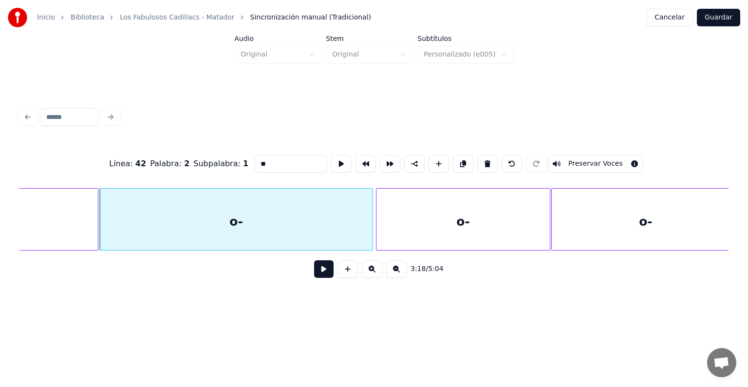
scroll to position [0, 58042]
click at [571, 221] on div "o-" at bounding box center [645, 222] width 188 height 66
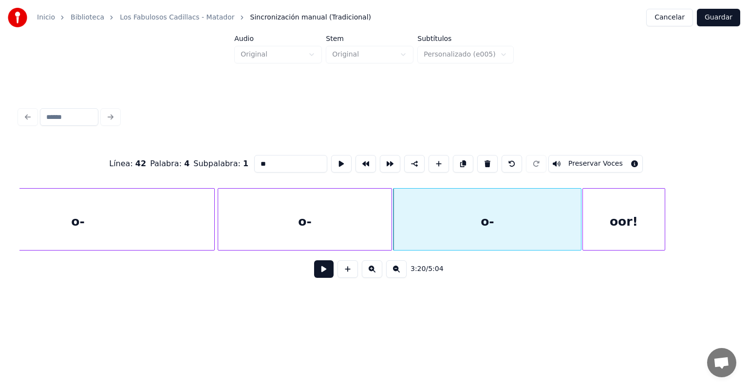
scroll to position [0, 58207]
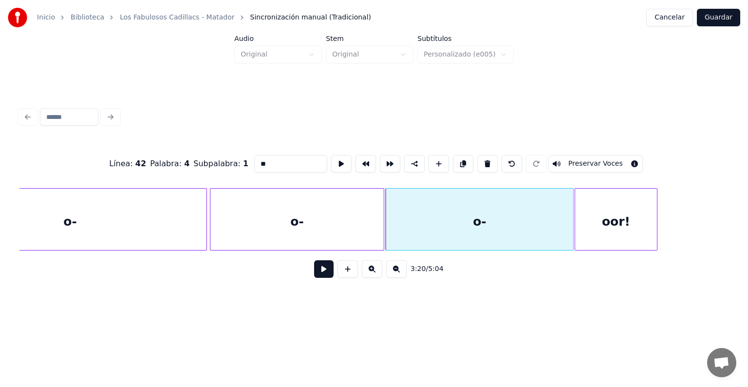
click at [597, 218] on div "oor!" at bounding box center [616, 222] width 82 height 66
type input "****"
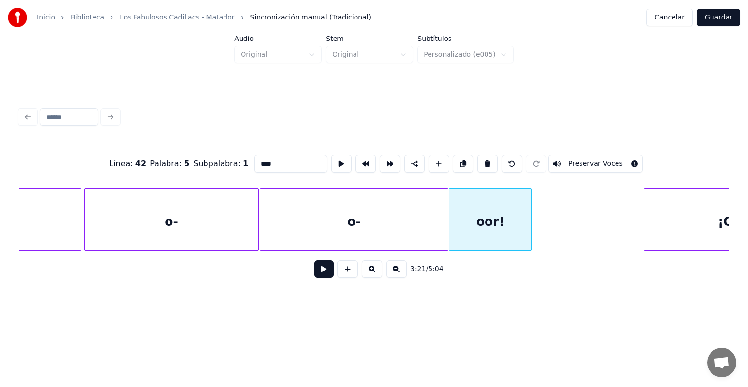
scroll to position [0, 58333]
click at [324, 270] on button at bounding box center [323, 269] width 19 height 18
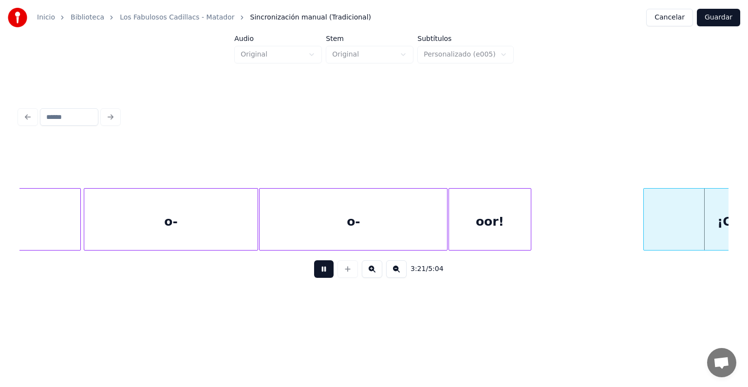
scroll to position [0, 59043]
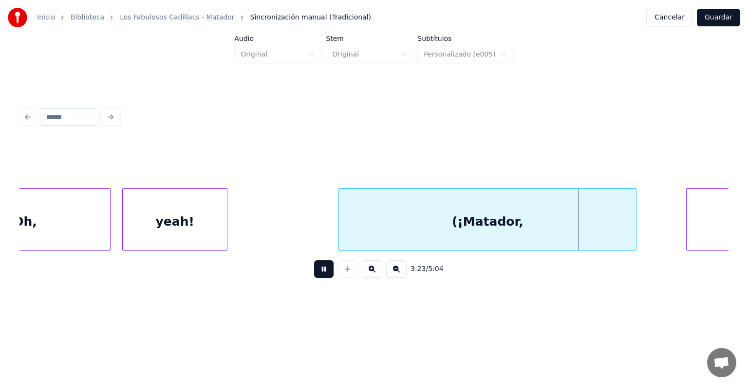
click at [381, 210] on div "(¡Matador," at bounding box center [487, 222] width 297 height 66
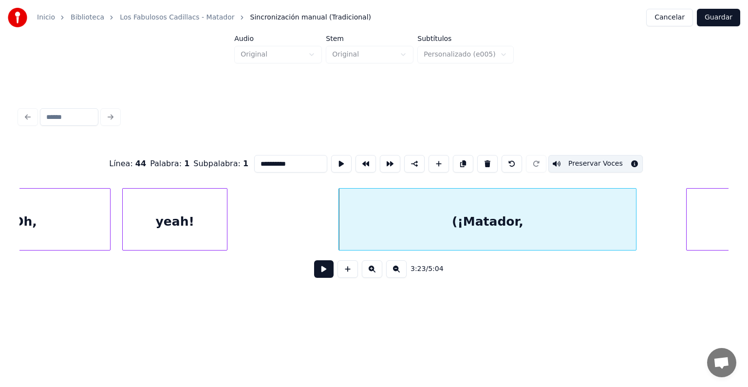
type input "*********"
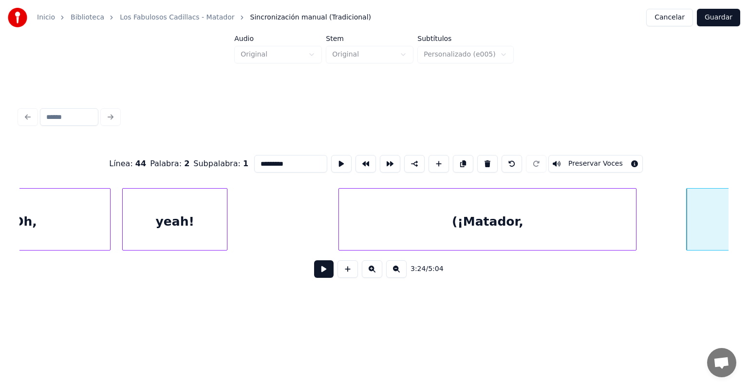
click at [320, 272] on button at bounding box center [323, 269] width 19 height 18
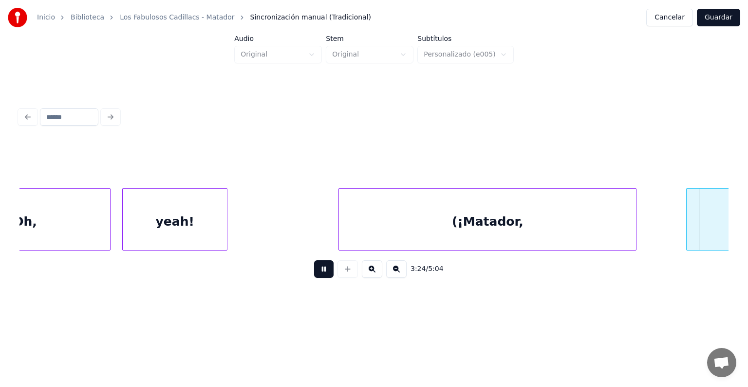
scroll to position [0, 59753]
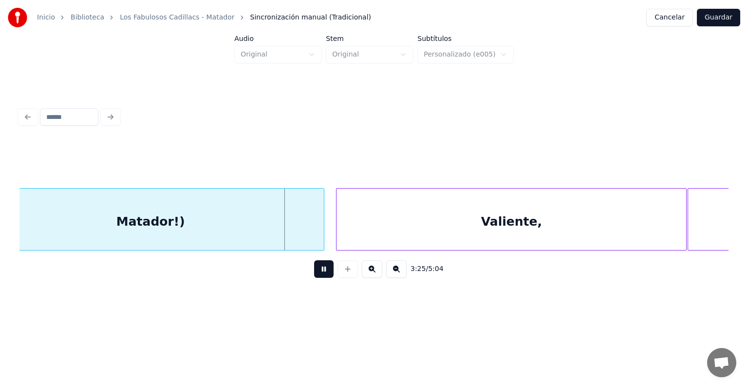
click at [353, 225] on div "Valiente," at bounding box center [512, 222] width 350 height 66
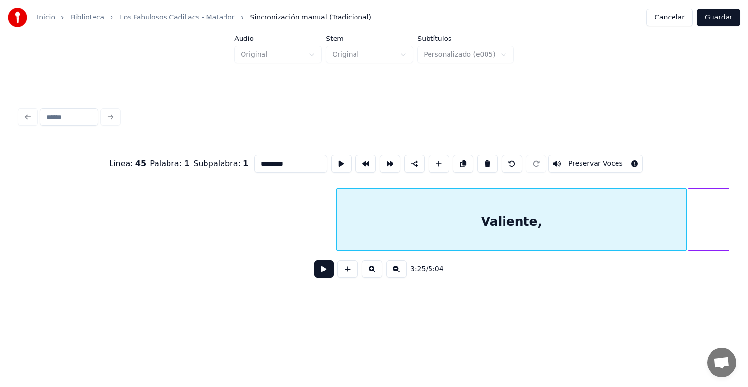
scroll to position [0, 60373]
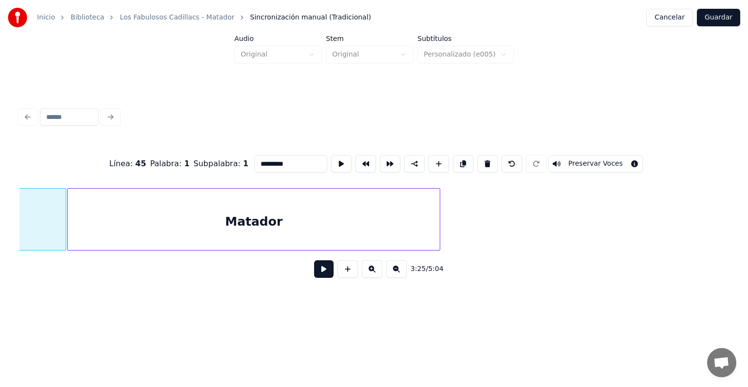
click at [286, 219] on div "Matador" at bounding box center [254, 222] width 372 height 66
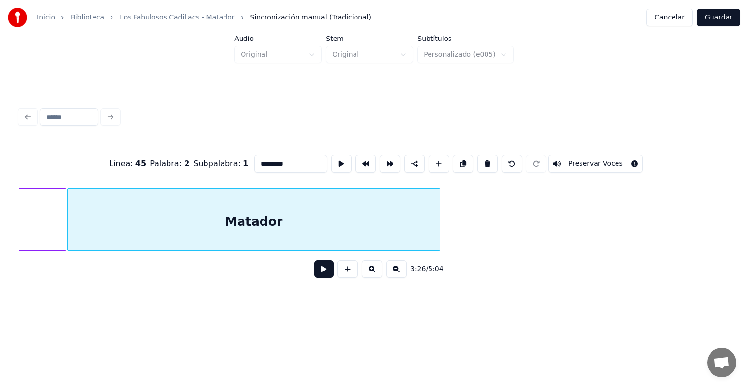
type input "*******"
click at [314, 278] on button at bounding box center [323, 269] width 19 height 18
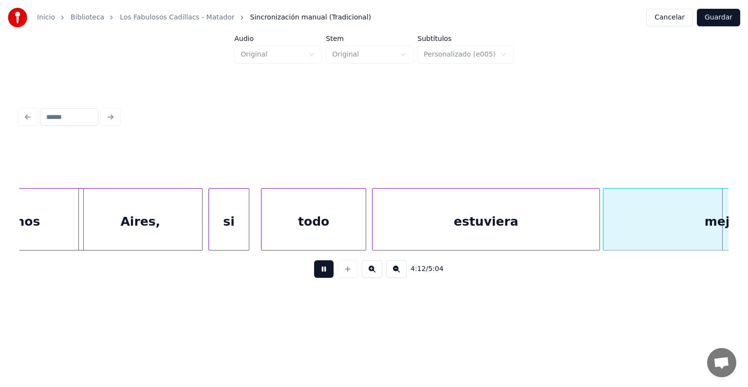
scroll to position [0, 73884]
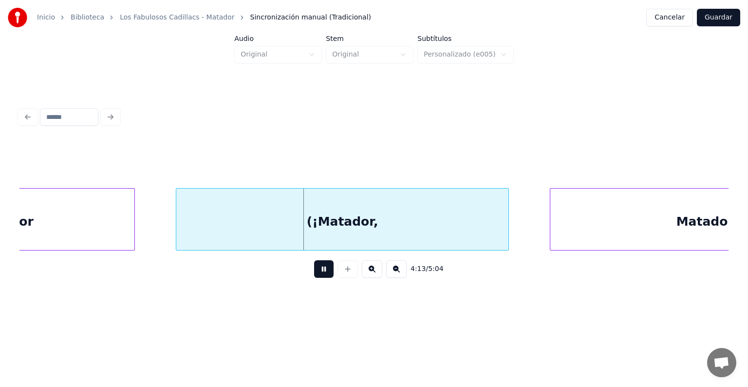
click at [302, 225] on div "(¡Matador," at bounding box center [342, 222] width 332 height 66
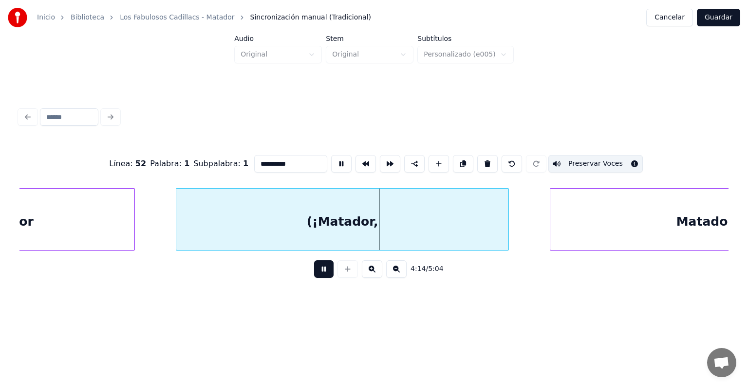
click at [570, 217] on div "Matador!)" at bounding box center [710, 222] width 321 height 66
type input "*********"
click at [316, 272] on button at bounding box center [323, 269] width 19 height 18
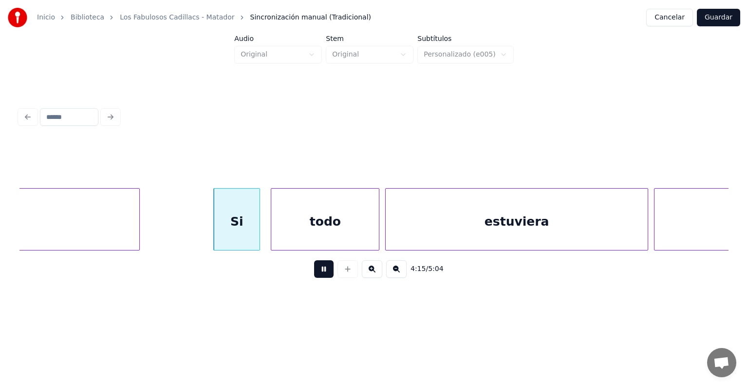
scroll to position [0, 74617]
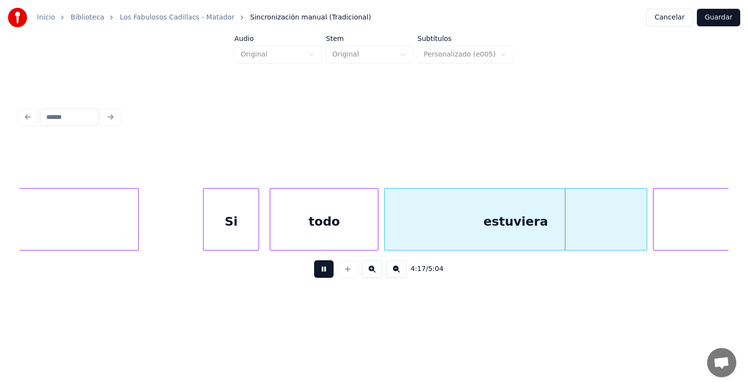
click at [205, 228] on div at bounding box center [205, 219] width 3 height 61
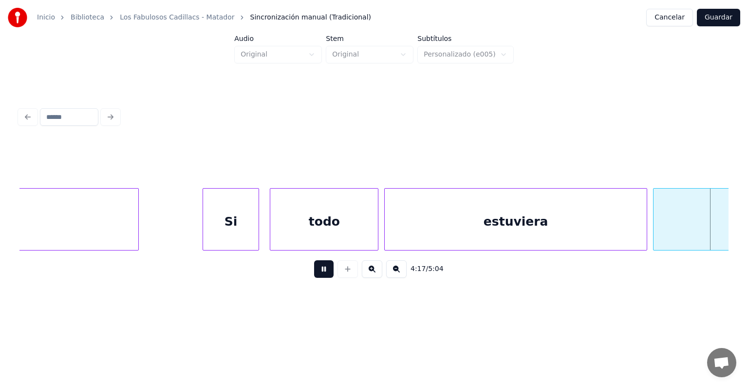
scroll to position [0, 75332]
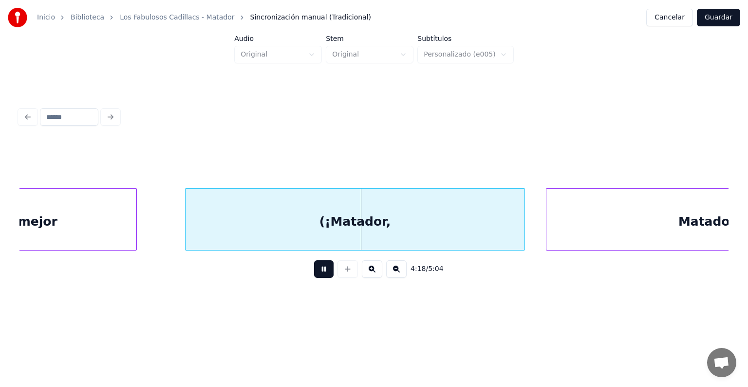
click at [186, 230] on div at bounding box center [187, 219] width 3 height 61
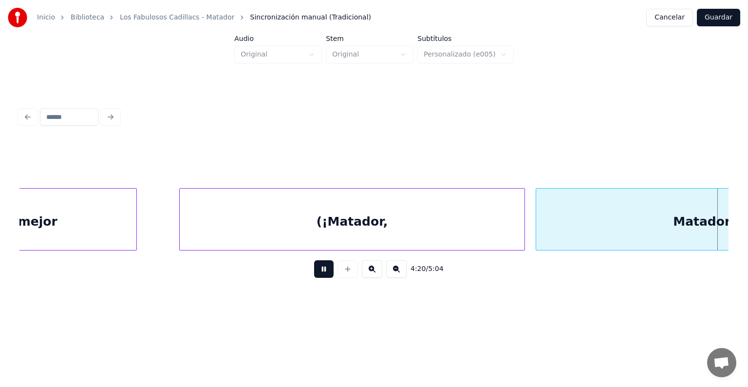
scroll to position [0, 76041]
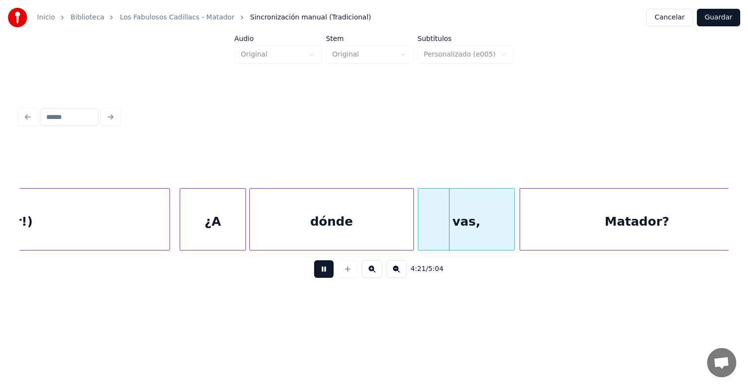
click at [255, 230] on div "dónde" at bounding box center [331, 222] width 163 height 66
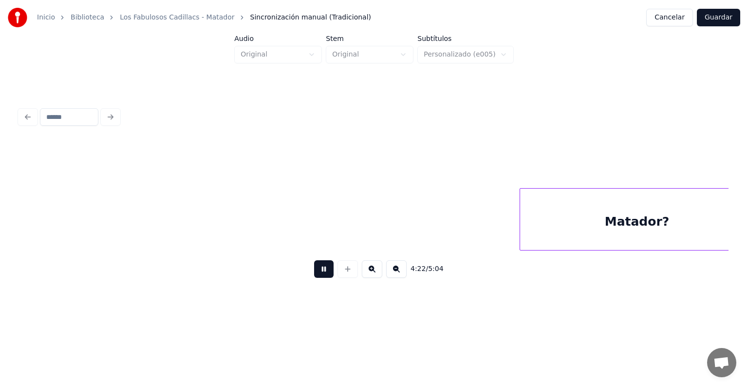
scroll to position [0, 76756]
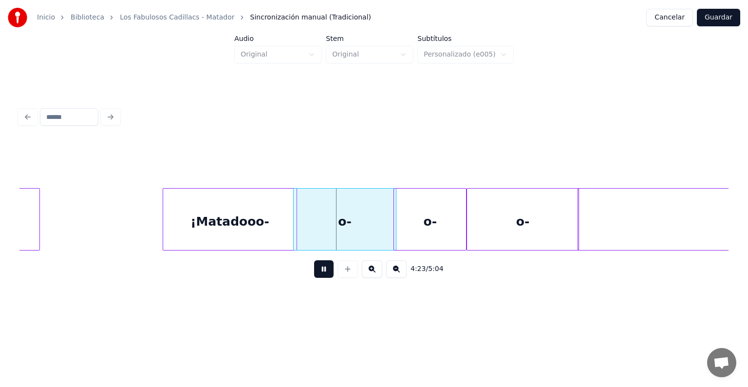
click at [248, 224] on div "¡Matadooo-" at bounding box center [230, 222] width 134 height 66
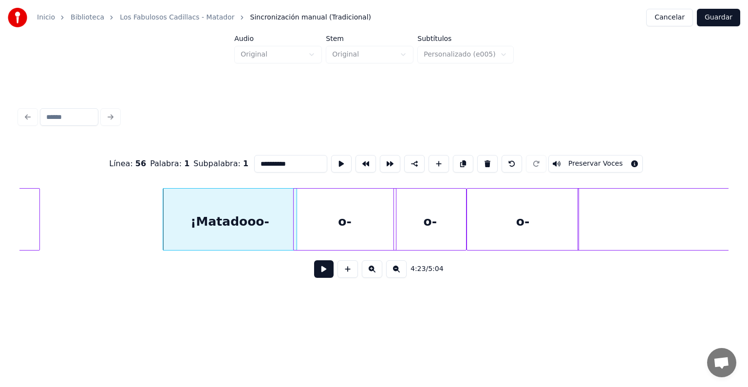
click at [338, 228] on div "o-" at bounding box center [345, 222] width 102 height 66
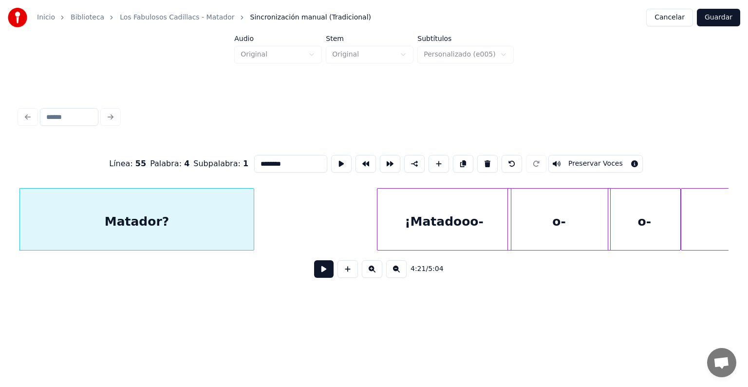
click at [396, 220] on div "¡Matadooo-" at bounding box center [445, 222] width 134 height 66
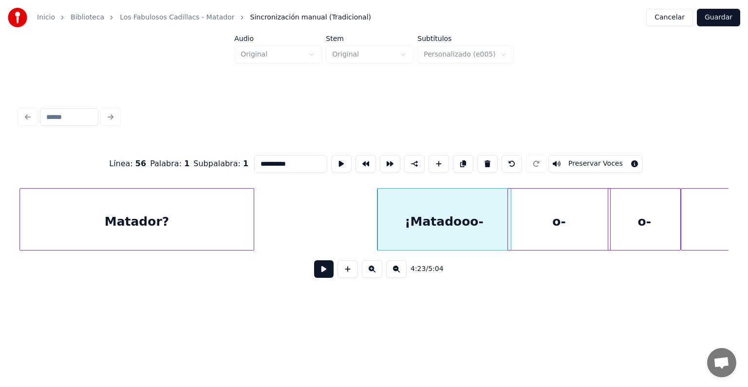
click at [532, 213] on div "o-" at bounding box center [559, 222] width 102 height 66
type input "**"
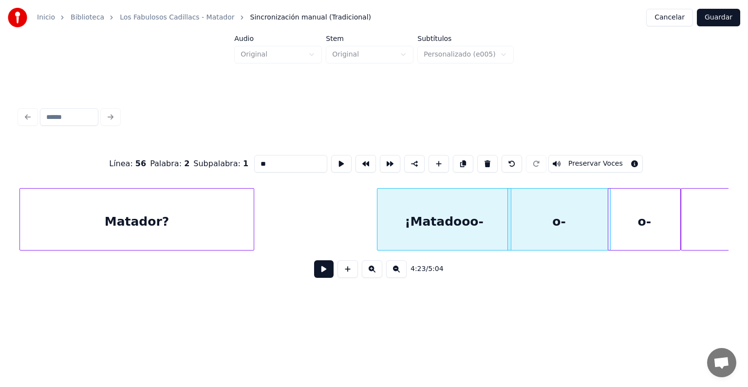
click at [322, 274] on button at bounding box center [323, 269] width 19 height 18
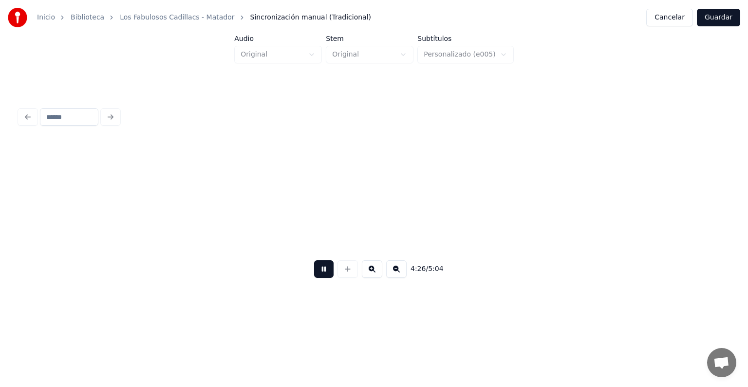
scroll to position [0, 77965]
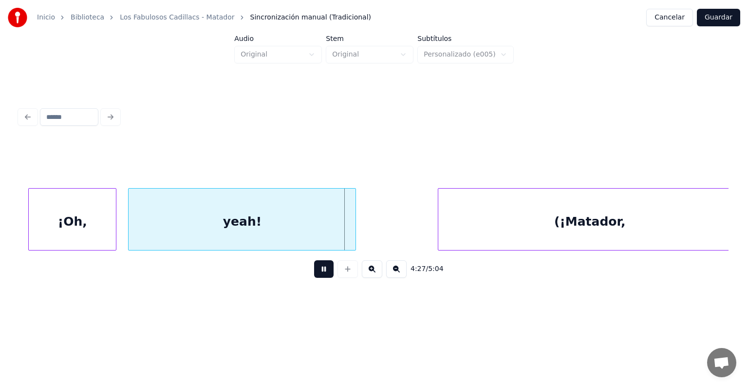
click at [451, 237] on div "(¡Matador," at bounding box center [589, 222] width 303 height 66
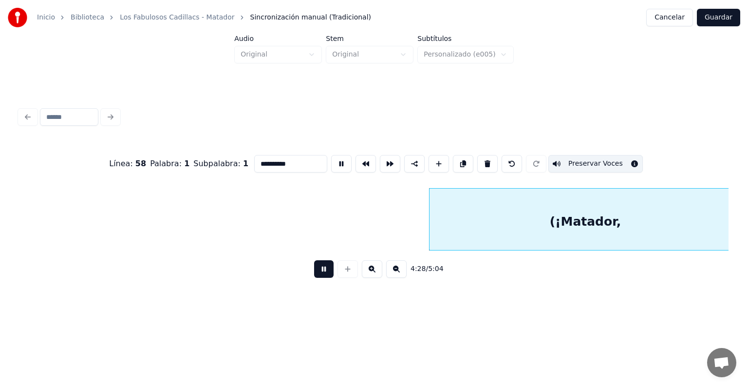
scroll to position [0, 78375]
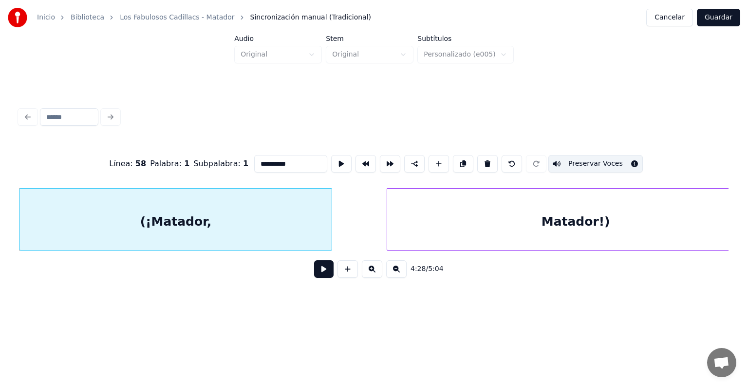
click at [427, 226] on div "Matador!)" at bounding box center [576, 222] width 378 height 66
type input "*********"
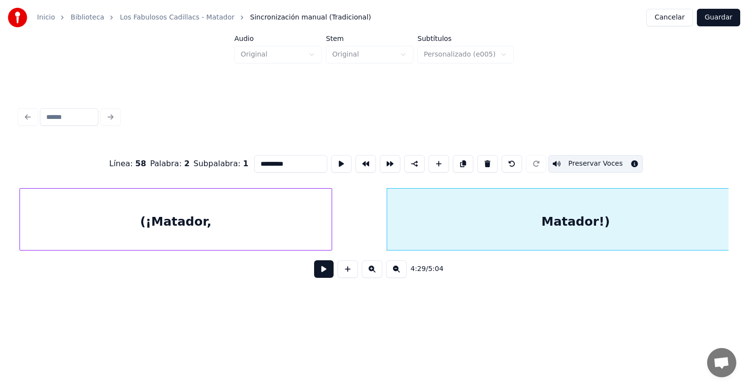
click at [316, 278] on button at bounding box center [323, 269] width 19 height 18
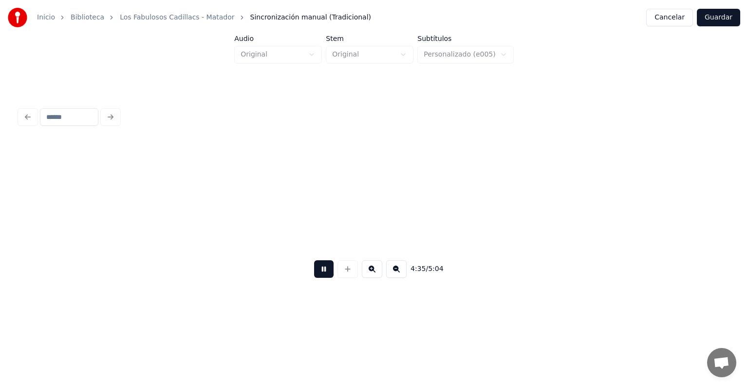
scroll to position [0, 80509]
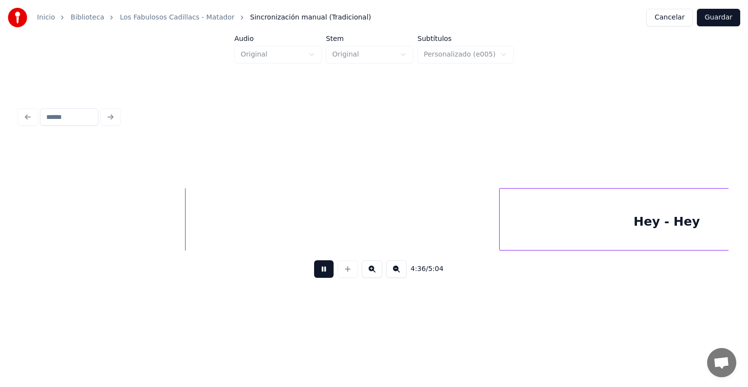
click at [586, 227] on div "Hey - Hey" at bounding box center [667, 222] width 334 height 66
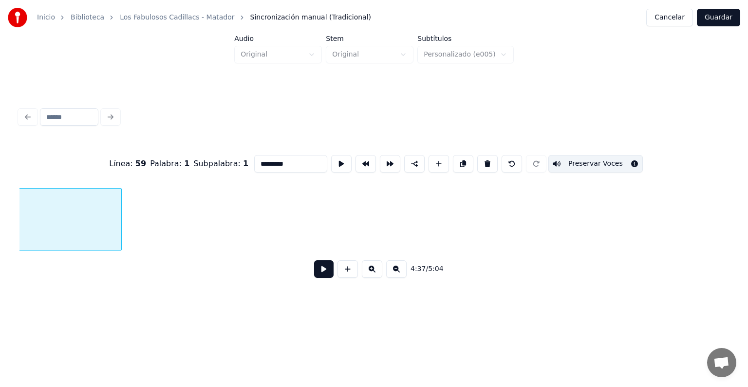
scroll to position [0, 80989]
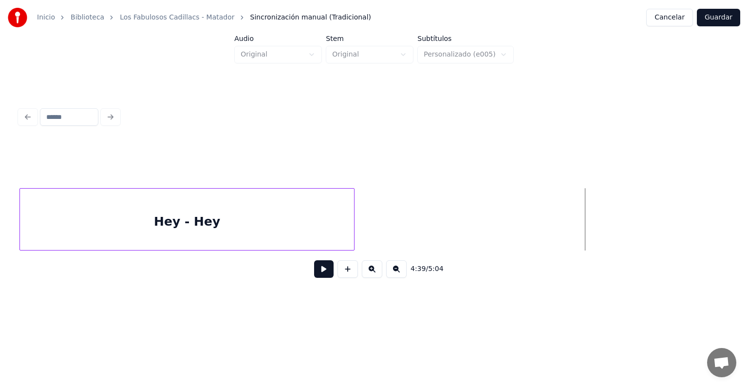
click at [318, 277] on button at bounding box center [323, 269] width 19 height 18
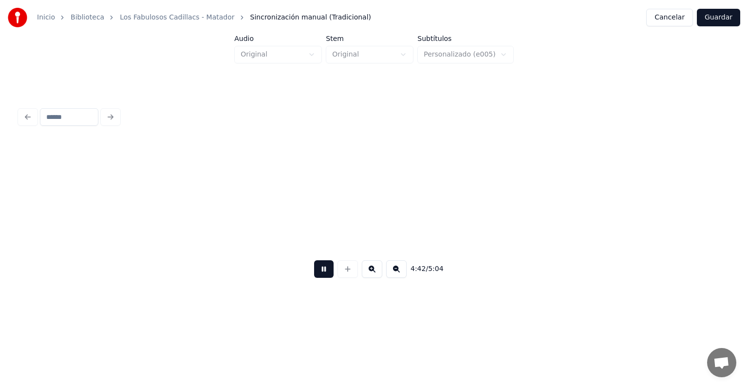
scroll to position [0, 82412]
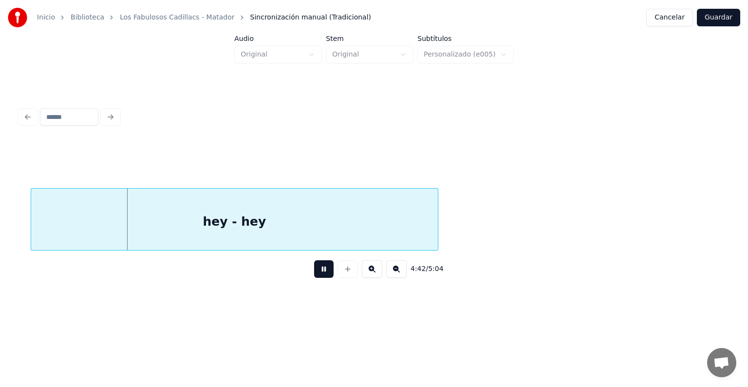
click at [281, 223] on div "hey - hey" at bounding box center [234, 222] width 407 height 66
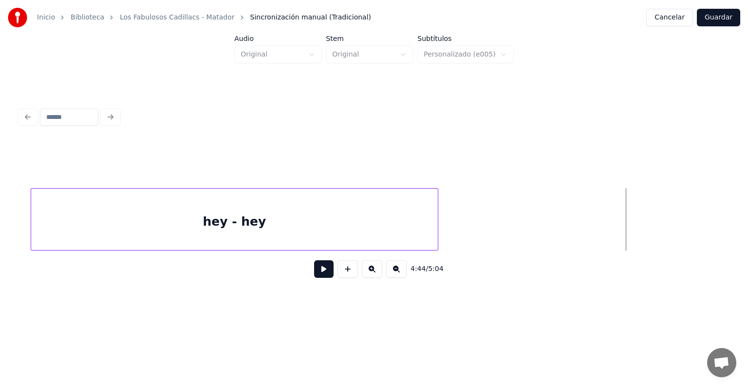
click at [318, 274] on button at bounding box center [323, 269] width 19 height 18
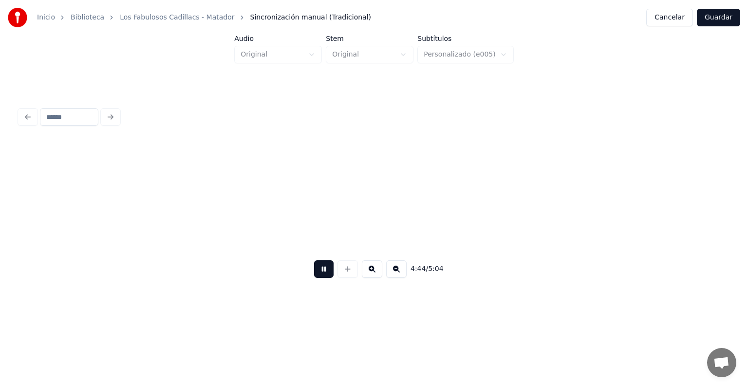
scroll to position [0, 83125]
click at [716, 14] on button "Guardar" at bounding box center [718, 18] width 43 height 18
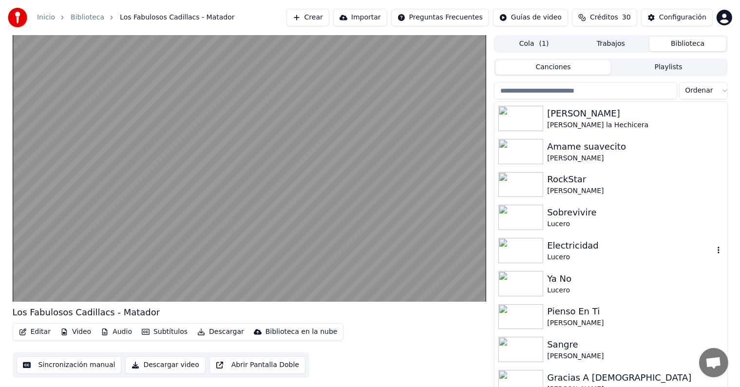
click at [255, 150] on video at bounding box center [250, 168] width 474 height 266
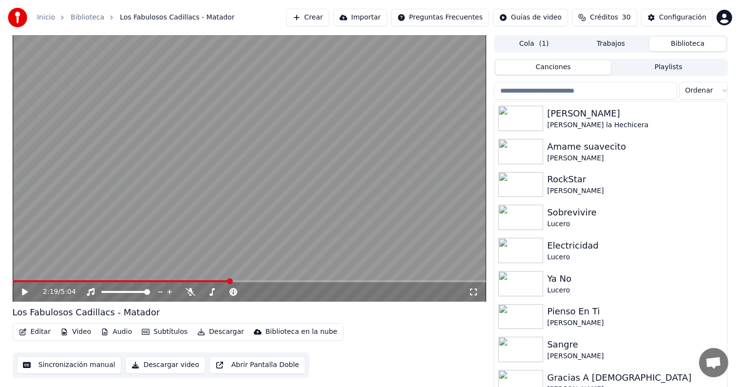
click at [26, 287] on div "2:19 / 5:04" at bounding box center [250, 292] width 466 height 10
click at [20, 291] on icon at bounding box center [31, 292] width 23 height 8
click at [19, 293] on div "2:47 / 5:04" at bounding box center [250, 292] width 466 height 10
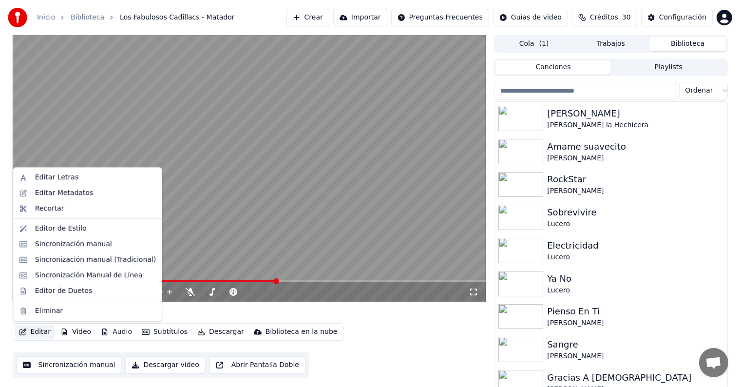
click at [32, 332] on button "Editar" at bounding box center [34, 332] width 39 height 14
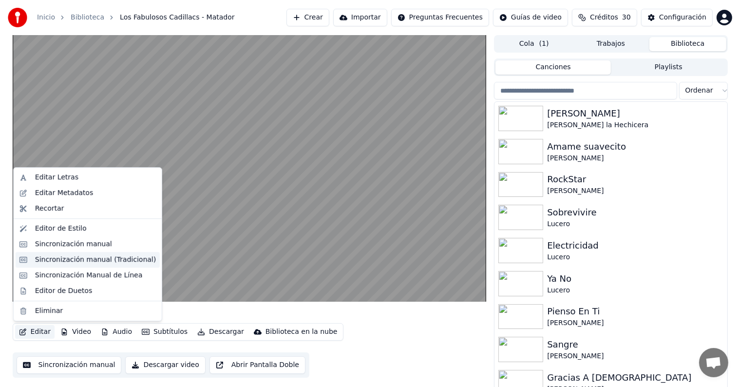
click at [50, 264] on div "Sincronización manual (Tradicional)" at bounding box center [95, 260] width 121 height 10
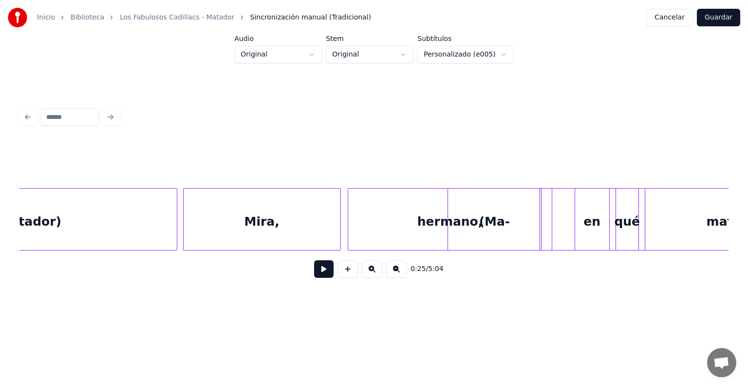
scroll to position [0, 47604]
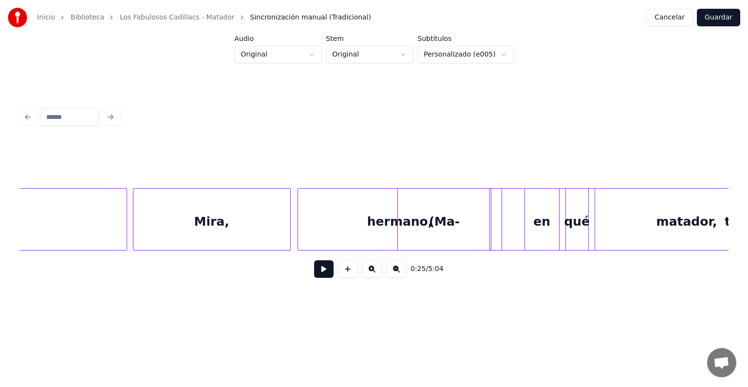
click at [421, 222] on div "(Ma-" at bounding box center [444, 222] width 93 height 66
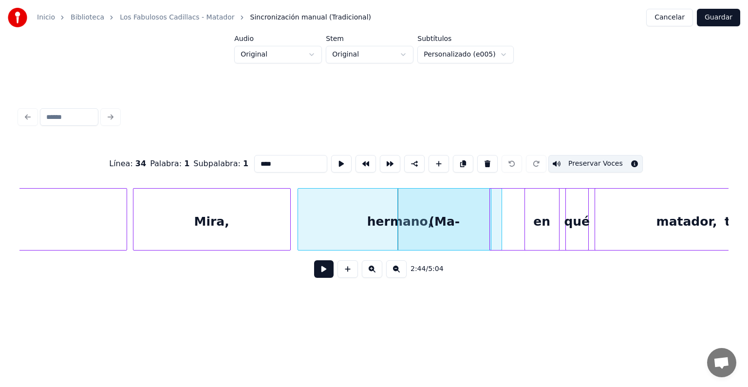
click at [365, 234] on div "hermano," at bounding box center [400, 222] width 204 height 66
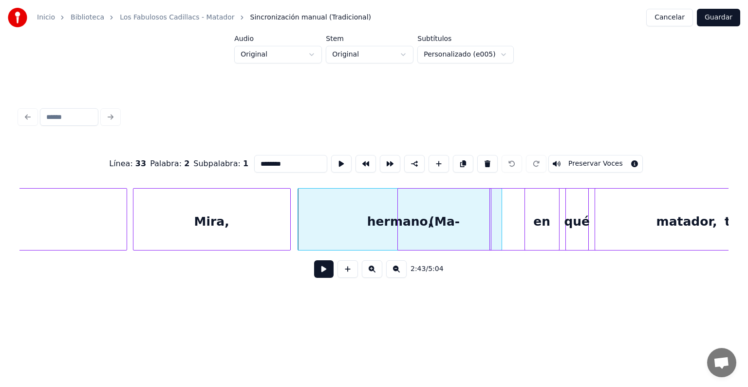
click at [584, 155] on button "Preservar Voces" at bounding box center [595, 164] width 95 height 18
click at [537, 218] on div "en" at bounding box center [542, 222] width 34 height 66
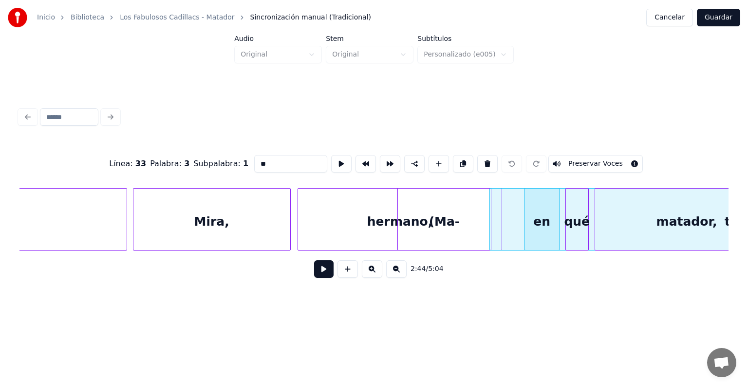
click at [576, 166] on button "Preservar Voces" at bounding box center [595, 164] width 95 height 18
click at [576, 227] on div "qué" at bounding box center [577, 222] width 22 height 66
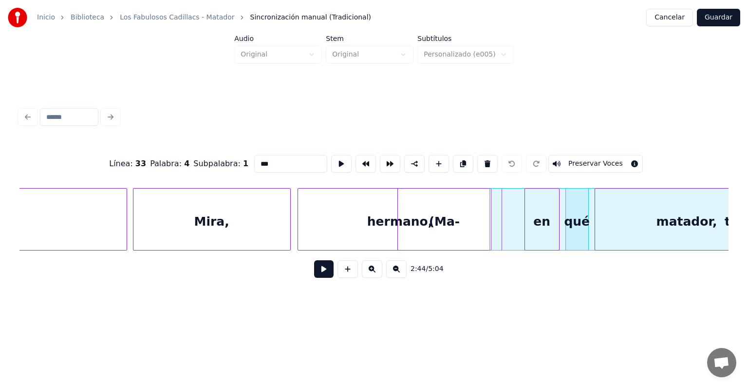
click at [587, 155] on button "Preservar Voces" at bounding box center [595, 164] width 95 height 18
click at [586, 157] on button "Preservar Voces" at bounding box center [595, 164] width 95 height 18
click at [579, 291] on div "Línea : 33 Palabra : 4 Subpalabra : 1 *** Preservar Voces 2:44 / 5:04" at bounding box center [374, 194] width 717 height 193
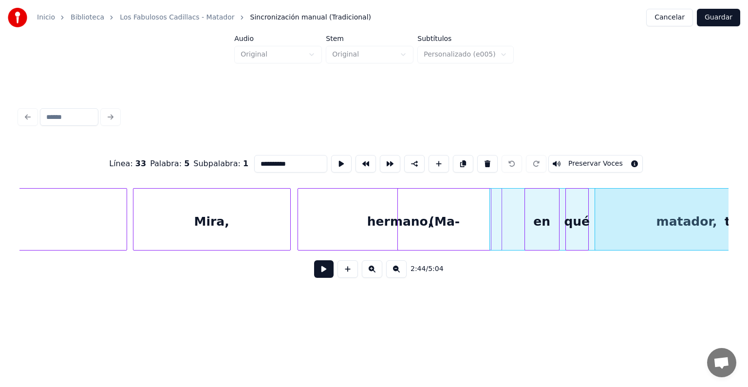
click at [604, 166] on button "Preservar Voces" at bounding box center [595, 164] width 95 height 18
click at [580, 222] on div "qué" at bounding box center [577, 222] width 22 height 66
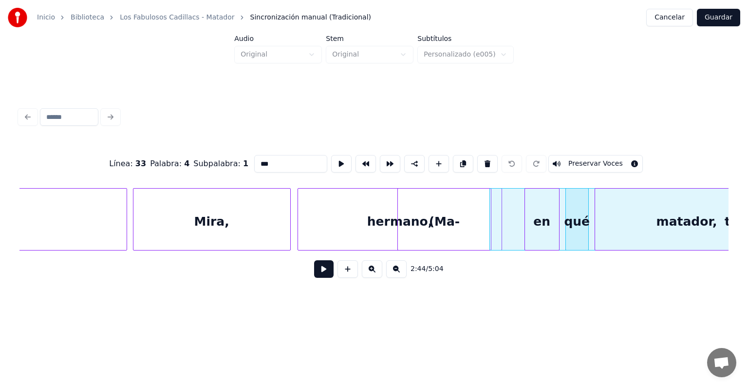
click at [548, 221] on div "en" at bounding box center [542, 222] width 34 height 66
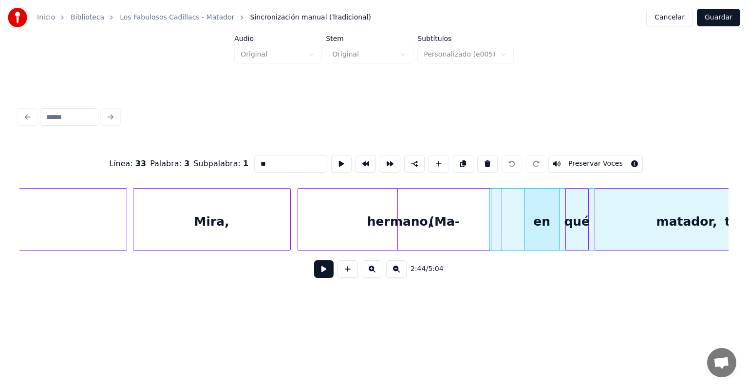
click at [366, 229] on div "hermano," at bounding box center [400, 222] width 204 height 66
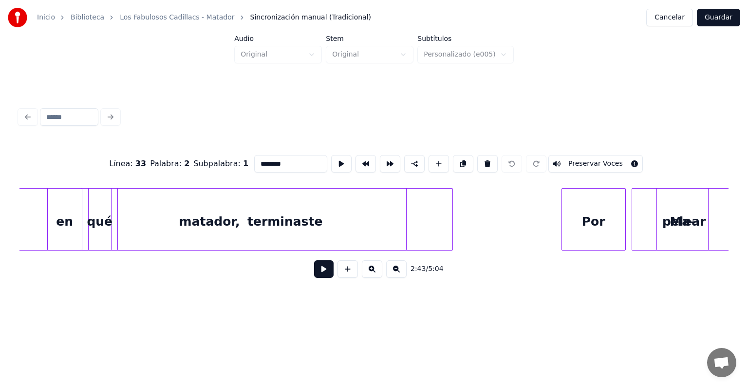
scroll to position [0, 48107]
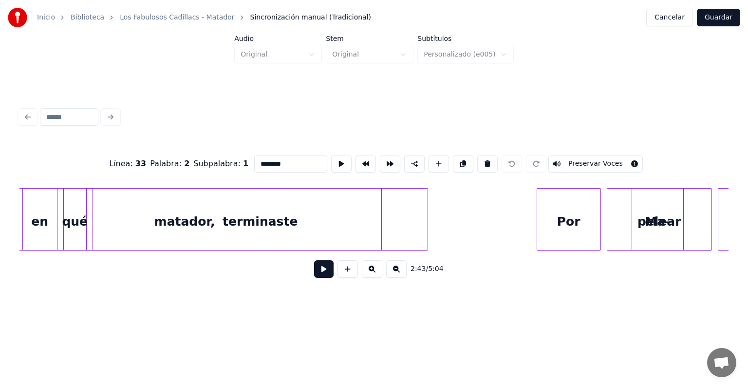
click at [538, 217] on div at bounding box center [538, 219] width 3 height 61
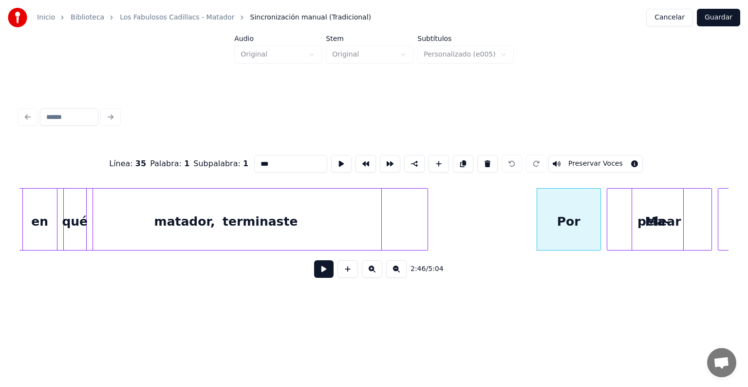
click at [620, 219] on div "pelear" at bounding box center [659, 222] width 104 height 66
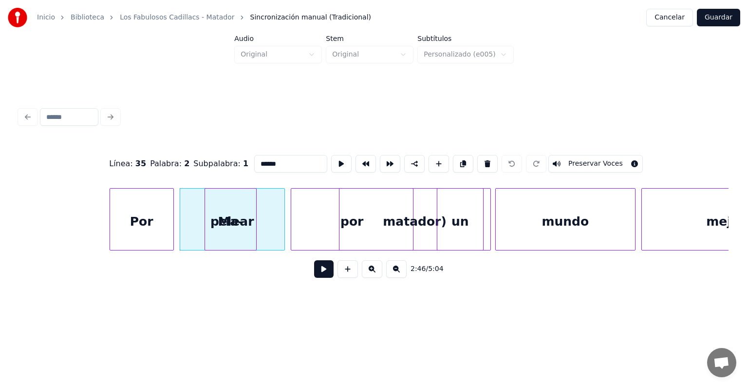
scroll to position [0, 48484]
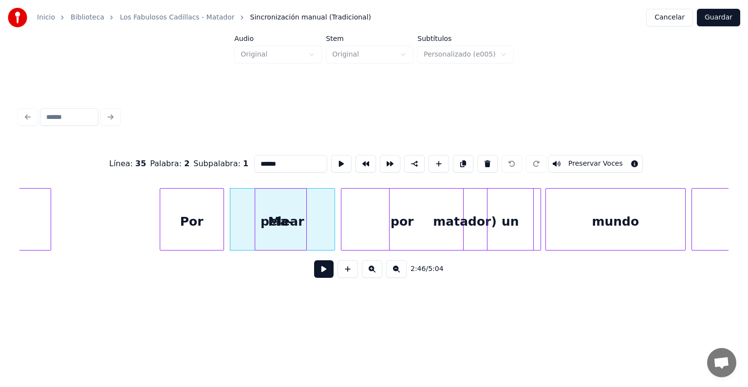
click at [368, 230] on div "por" at bounding box center [402, 222] width 122 height 66
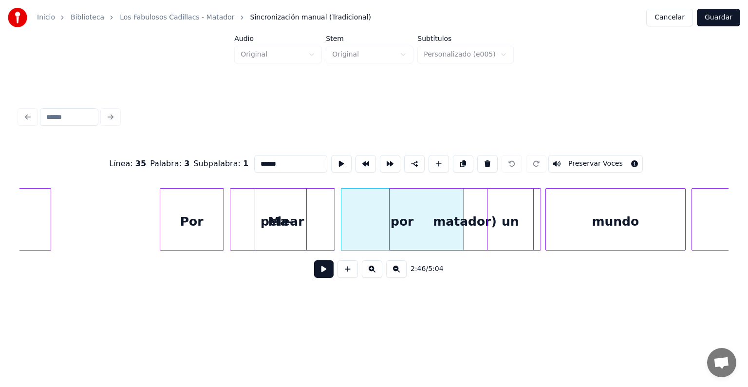
type input "***"
click at [716, 16] on button "Guardar" at bounding box center [718, 18] width 43 height 18
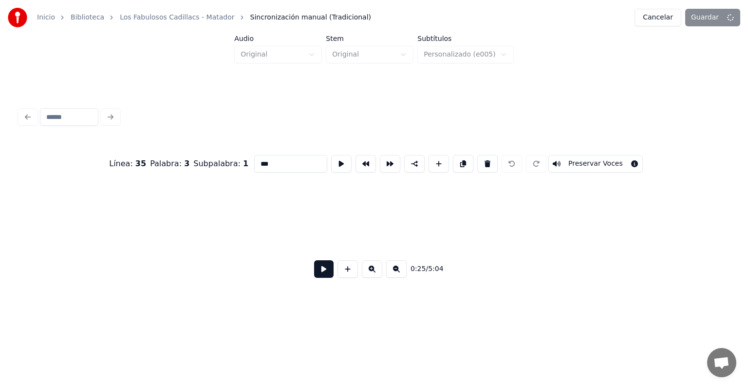
scroll to position [0, 7498]
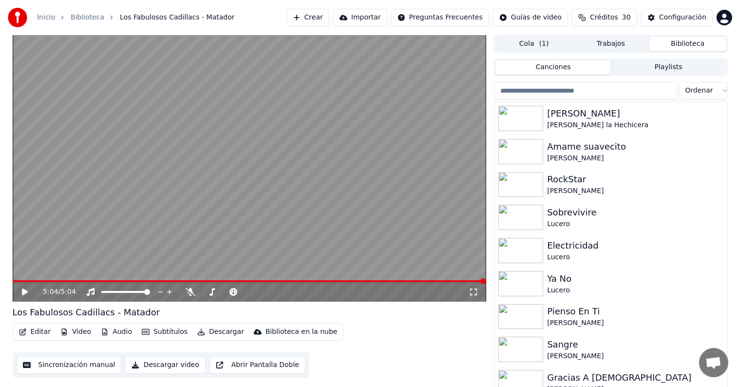
click at [344, 283] on div "5:04 / 5:04" at bounding box center [250, 291] width 474 height 19
click at [344, 281] on span at bounding box center [250, 281] width 474 height 2
click at [277, 178] on video at bounding box center [250, 168] width 474 height 266
click at [280, 281] on span at bounding box center [147, 281] width 268 height 2
click at [247, 282] on span at bounding box center [248, 281] width 6 height 6
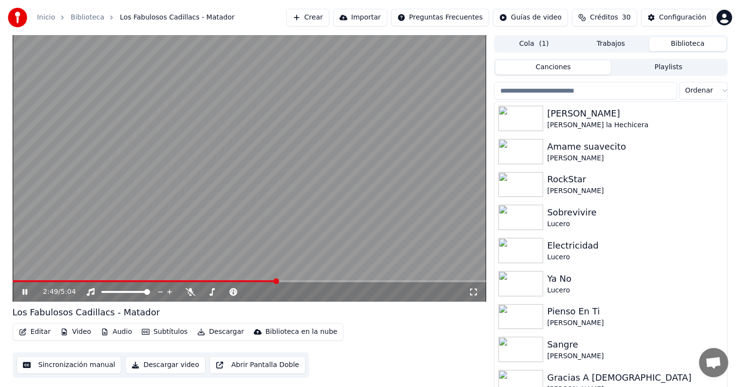
click at [21, 329] on icon "button" at bounding box center [22, 331] width 7 height 7
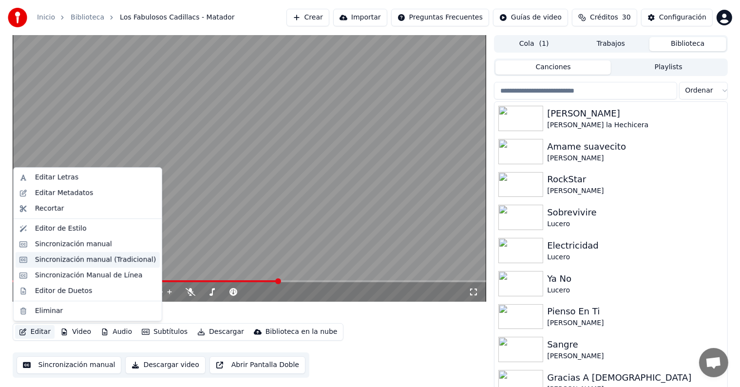
click at [54, 263] on div "Sincronización manual (Tradicional)" at bounding box center [95, 260] width 121 height 10
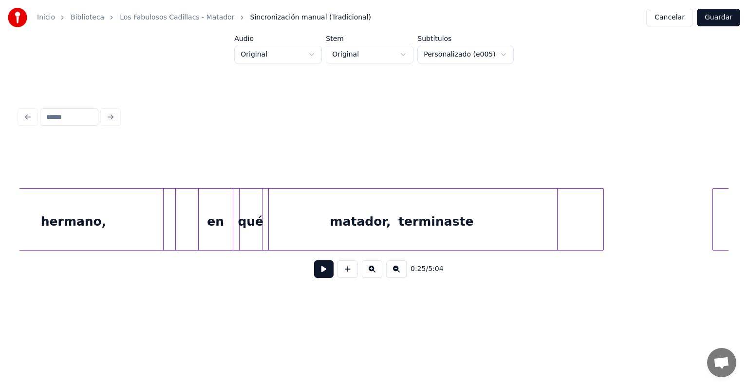
scroll to position [0, 48258]
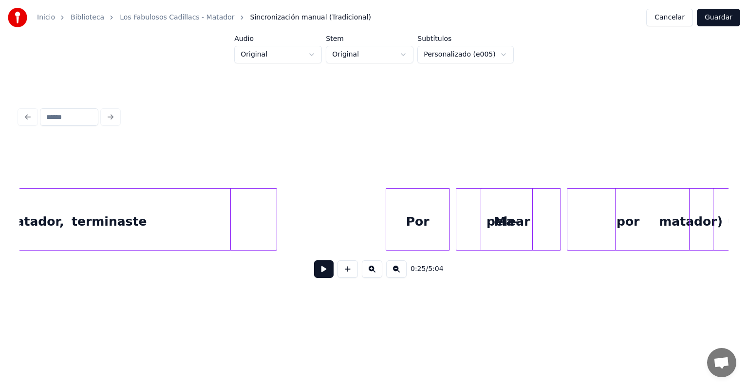
click at [411, 238] on div "Por" at bounding box center [417, 222] width 63 height 66
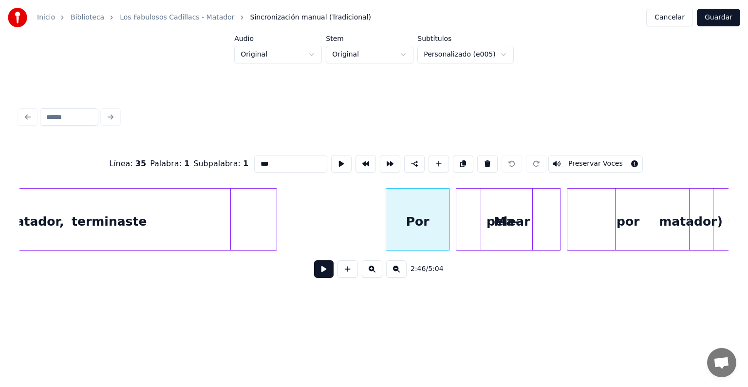
click at [466, 208] on div "pelear" at bounding box center [508, 222] width 104 height 66
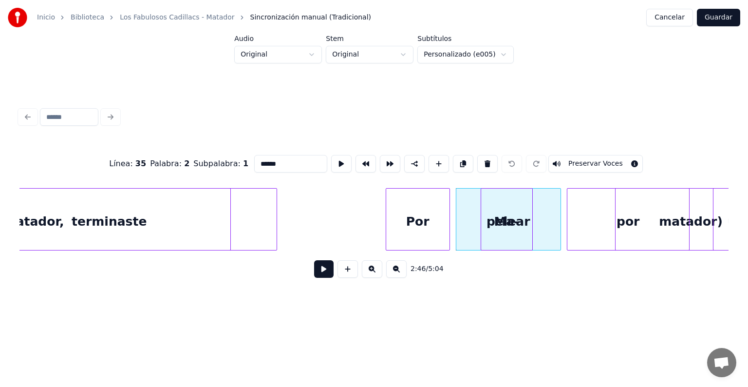
click at [578, 162] on button "Preservar Voces" at bounding box center [595, 164] width 95 height 18
click at [583, 156] on button "Preservar Voces" at bounding box center [595, 164] width 95 height 18
click at [517, 229] on div "Ma-" at bounding box center [506, 222] width 51 height 66
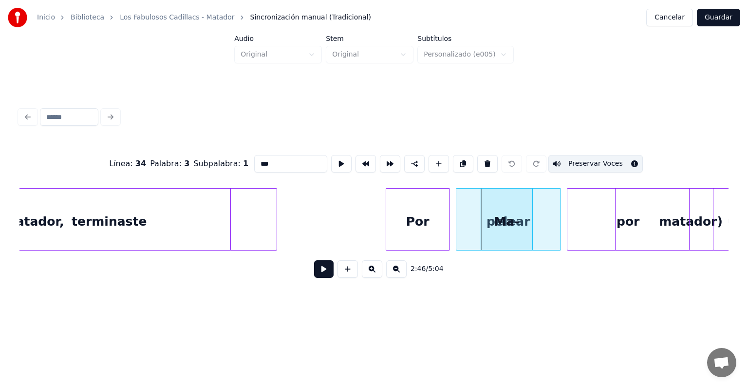
click at [583, 228] on div "por" at bounding box center [628, 222] width 122 height 66
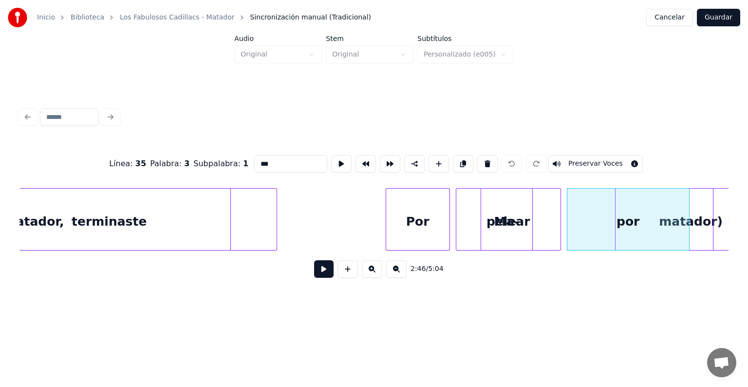
click at [586, 164] on button "Preservar Voces" at bounding box center [595, 164] width 95 height 18
click at [460, 204] on div "pelear" at bounding box center [508, 222] width 104 height 66
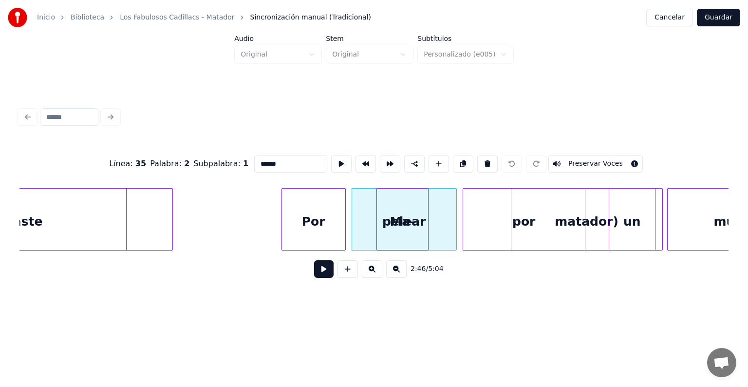
scroll to position [0, 48362]
click at [623, 222] on div "un" at bounding box center [632, 222] width 46 height 66
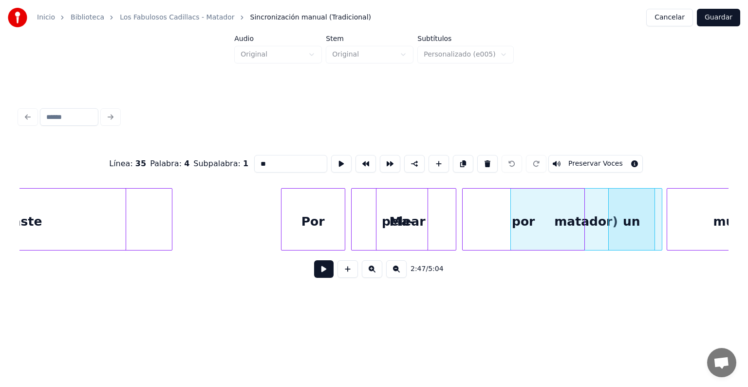
click at [611, 164] on button "Preservar Voces" at bounding box center [595, 164] width 95 height 18
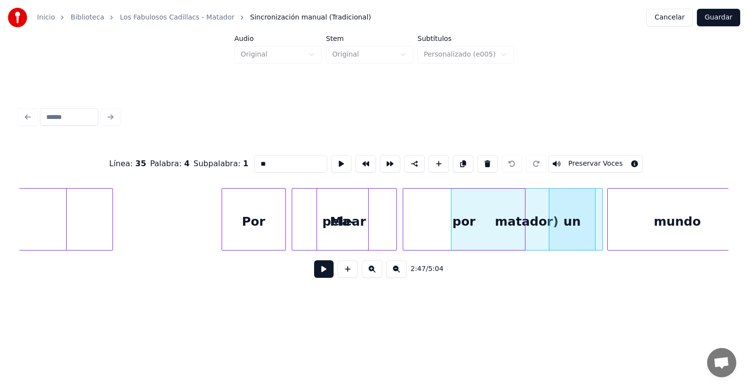
scroll to position [0, 48425]
click at [635, 225] on div "mundo" at bounding box center [674, 222] width 139 height 66
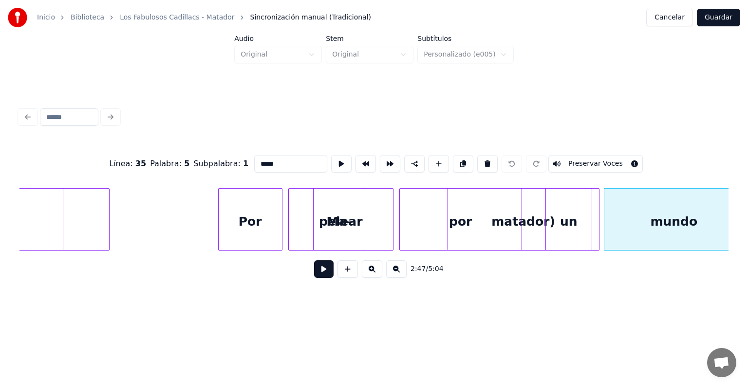
click at [594, 162] on button "Preservar Voces" at bounding box center [595, 164] width 95 height 18
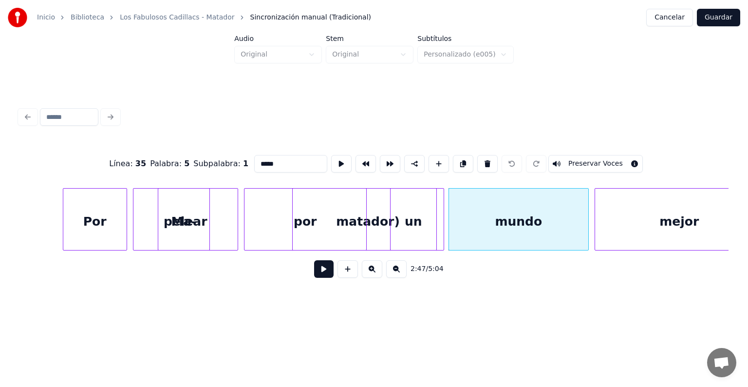
scroll to position [0, 48581]
click at [636, 228] on div "mejor" at bounding box center [679, 222] width 169 height 66
type input "*****"
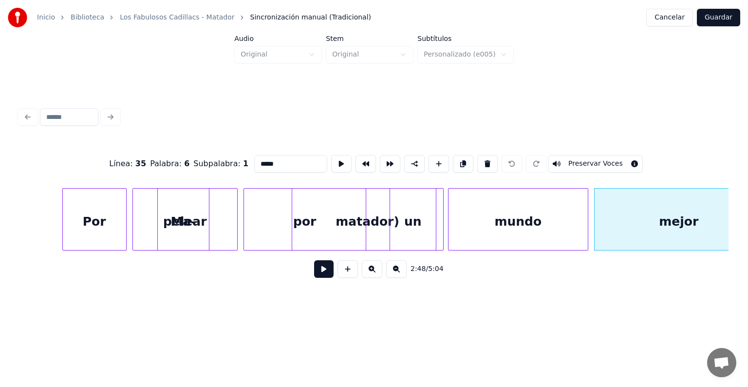
click at [593, 155] on button "Preservar Voces" at bounding box center [595, 164] width 95 height 18
click at [723, 19] on button "Guardar" at bounding box center [718, 18] width 43 height 18
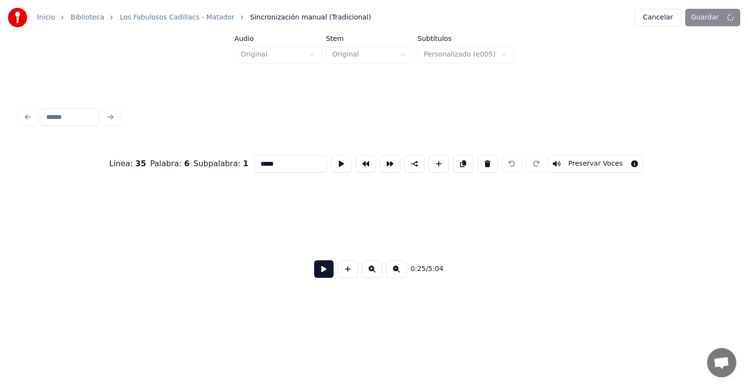
scroll to position [0, 7498]
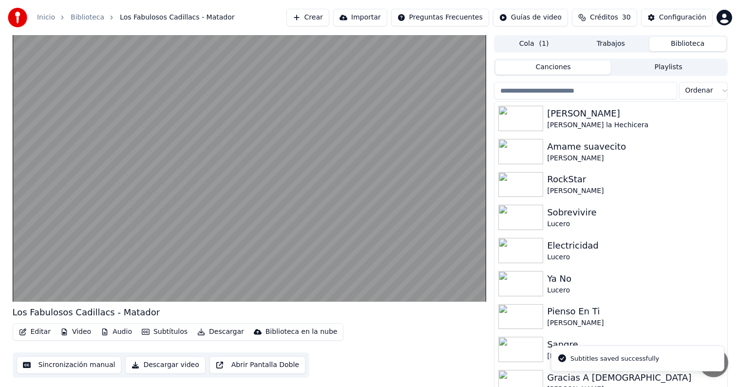
click at [69, 245] on video at bounding box center [250, 168] width 474 height 266
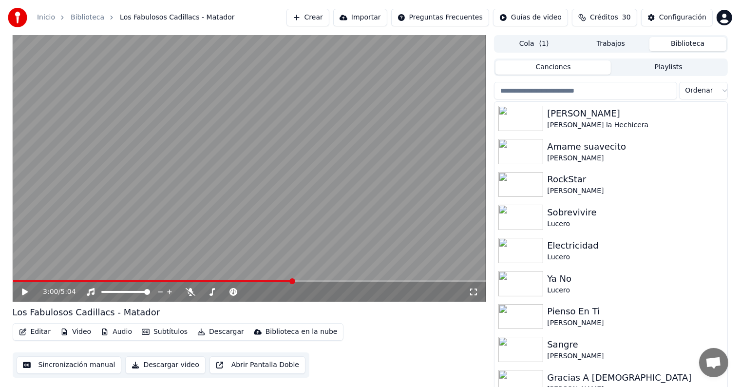
click at [21, 294] on icon at bounding box center [31, 292] width 23 height 8
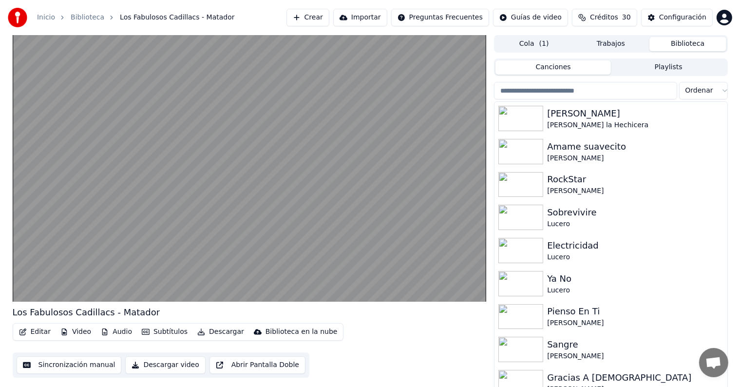
click at [164, 213] on video at bounding box center [250, 168] width 474 height 266
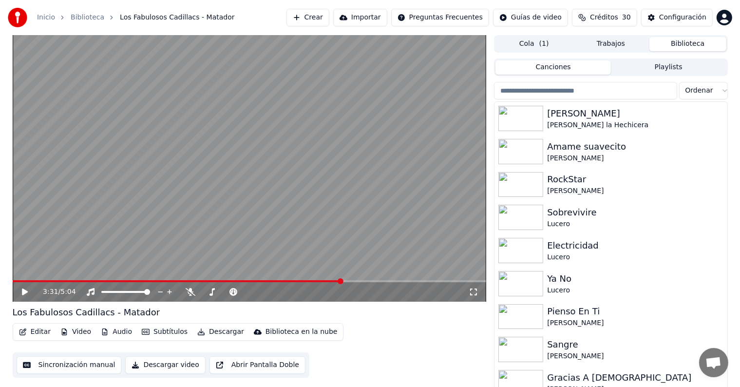
click at [31, 332] on button "Editar" at bounding box center [34, 332] width 39 height 14
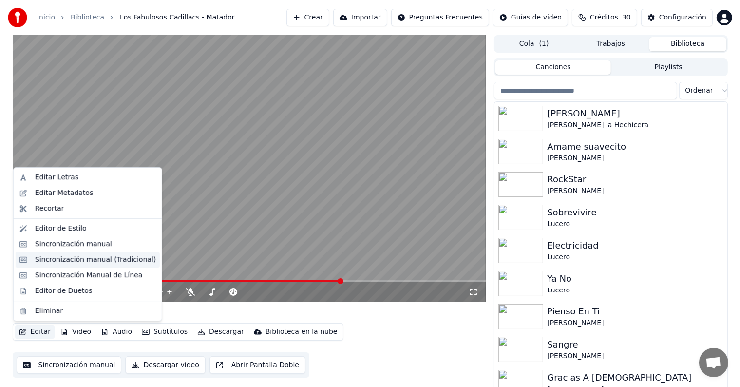
click at [41, 266] on div "Sincronización manual (Tradicional)" at bounding box center [88, 260] width 144 height 16
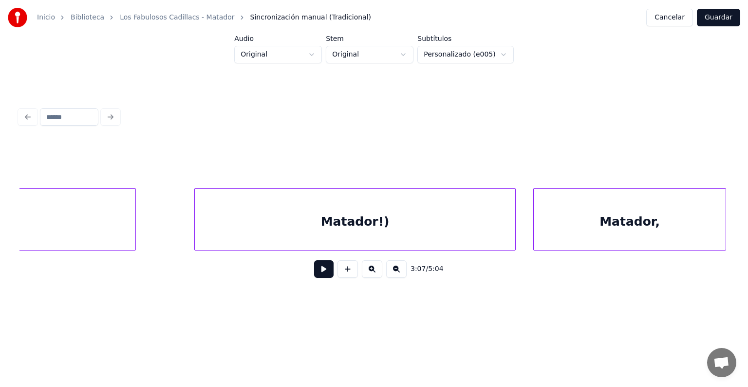
scroll to position [0, 55264]
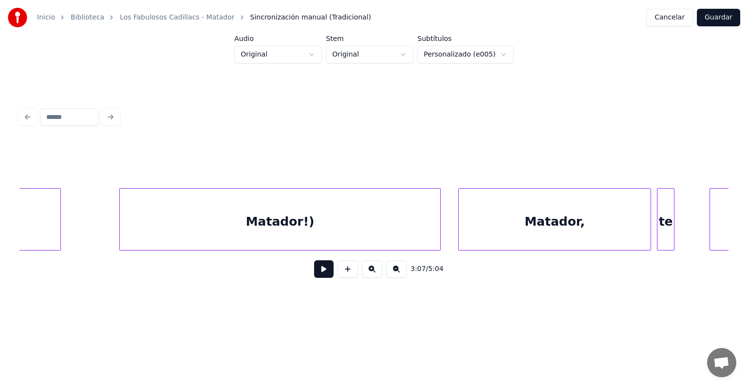
click at [474, 224] on div "Matador," at bounding box center [555, 222] width 192 height 66
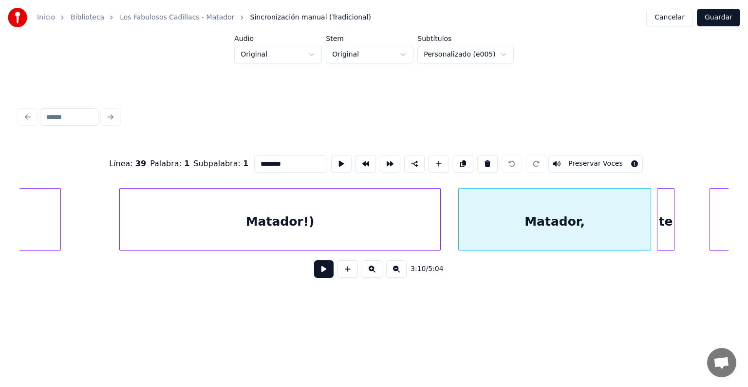
click at [316, 275] on button at bounding box center [323, 269] width 19 height 18
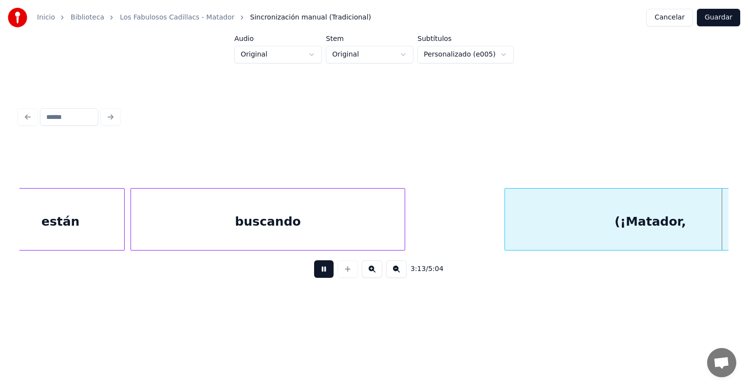
scroll to position [0, 56690]
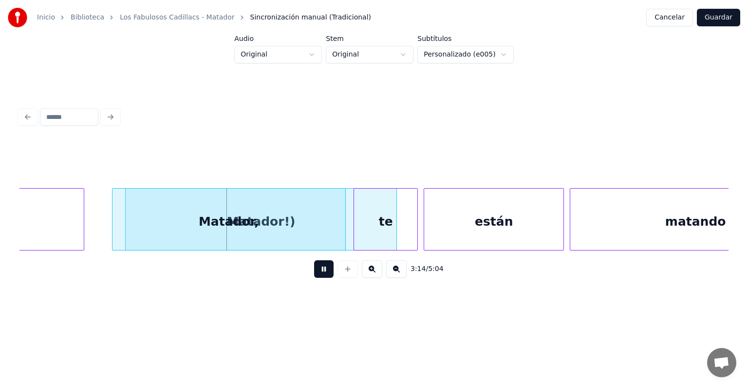
click at [205, 220] on div "Matador," at bounding box center [229, 222] width 233 height 66
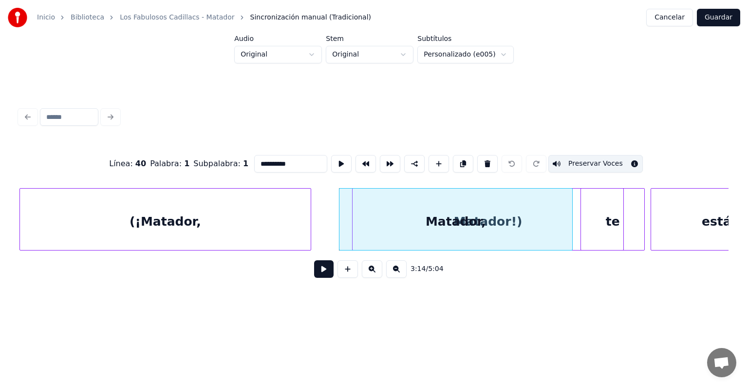
click at [341, 219] on div at bounding box center [341, 219] width 3 height 61
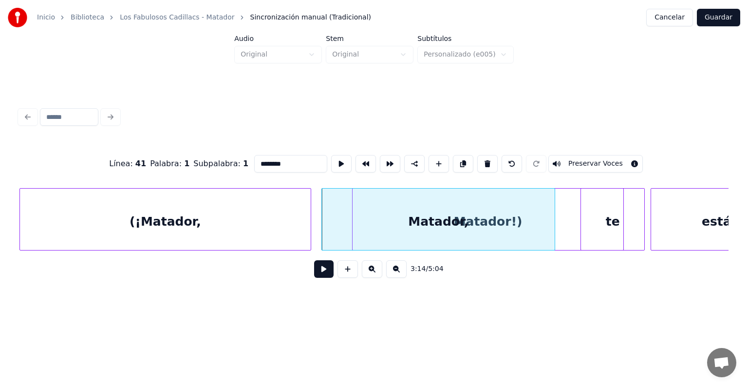
click at [562, 226] on div "Matador!)" at bounding box center [488, 222] width 271 height 66
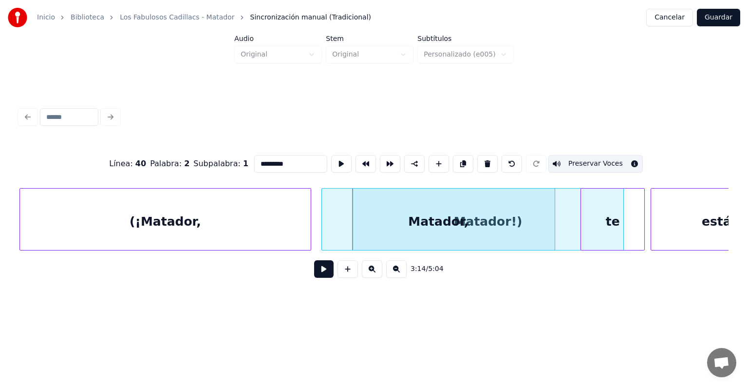
click at [332, 235] on div "Matador," at bounding box center [438, 222] width 233 height 66
type input "********"
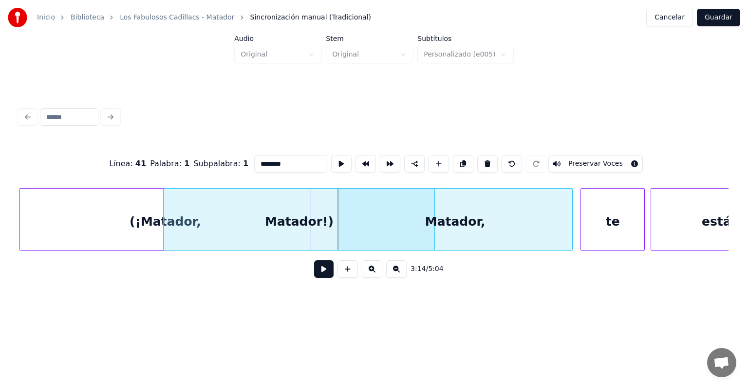
click at [322, 265] on button at bounding box center [323, 269] width 19 height 18
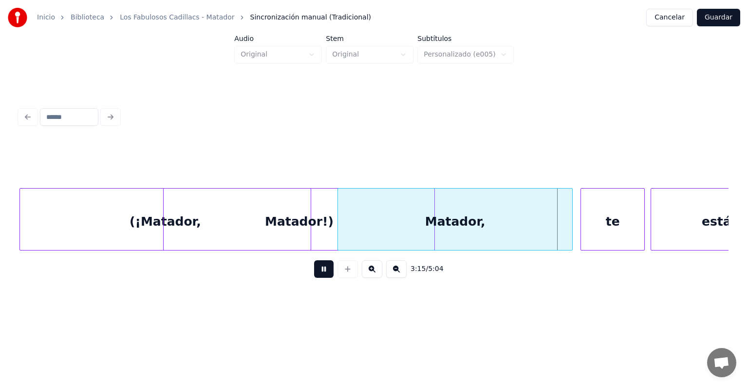
click at [318, 271] on button at bounding box center [323, 269] width 19 height 18
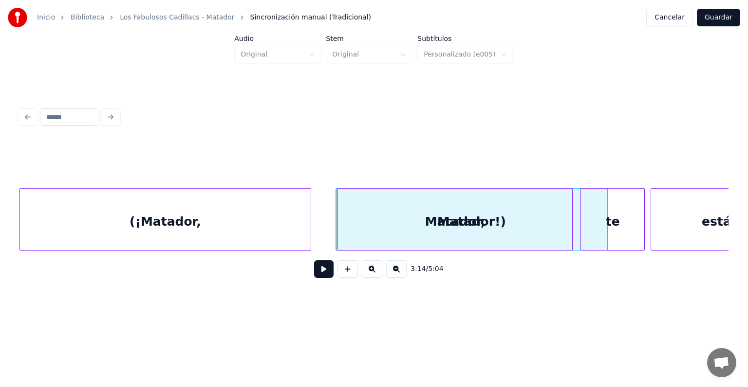
click at [574, 220] on div "Matador!)" at bounding box center [471, 222] width 271 height 66
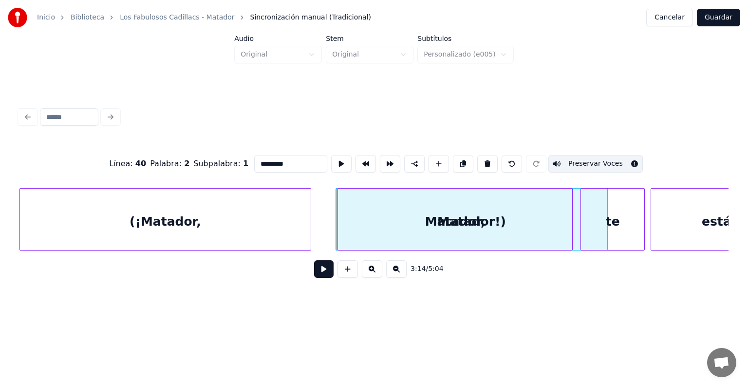
click at [569, 160] on button "Preservar Voces" at bounding box center [595, 164] width 95 height 18
click at [579, 159] on button "Preservar Voces" at bounding box center [595, 164] width 95 height 18
click at [316, 270] on button at bounding box center [323, 269] width 19 height 18
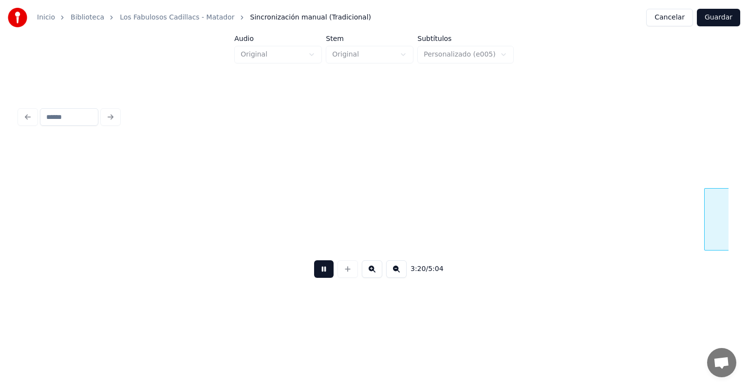
scroll to position [0, 58599]
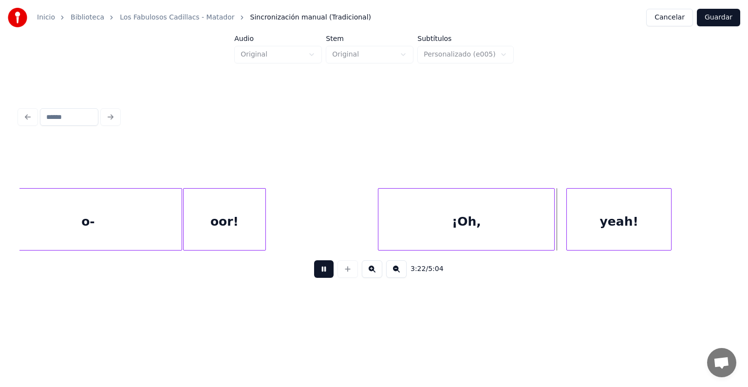
click at [404, 197] on div "¡Oh," at bounding box center [466, 222] width 176 height 66
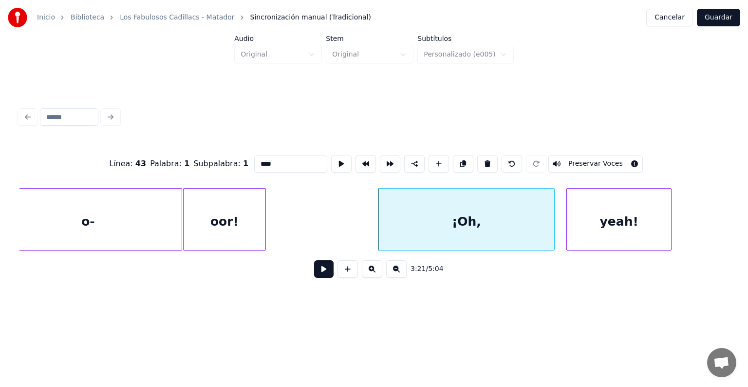
click at [316, 268] on button at bounding box center [323, 269] width 19 height 18
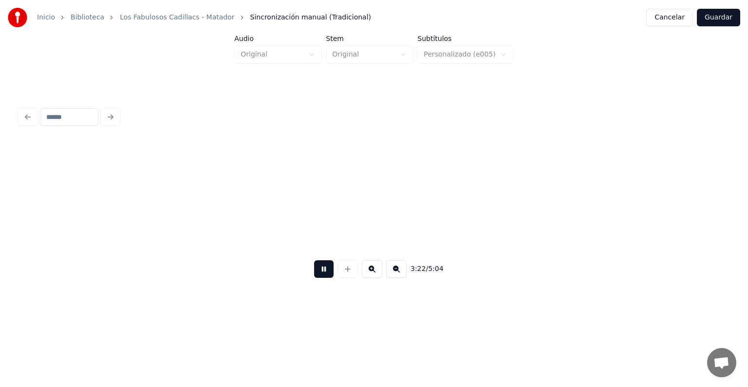
scroll to position [0, 59309]
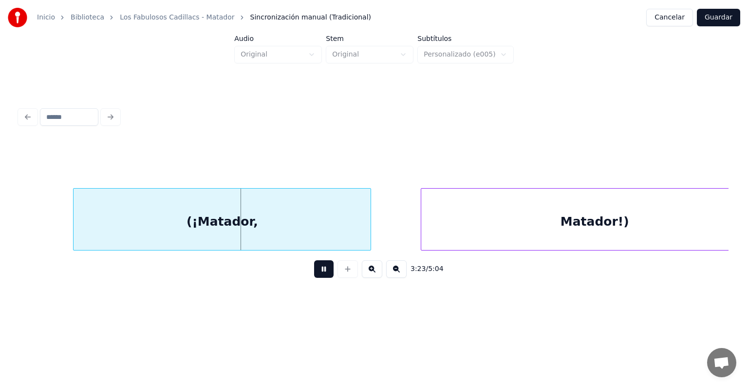
click at [217, 220] on div "(¡Matador," at bounding box center [222, 222] width 297 height 66
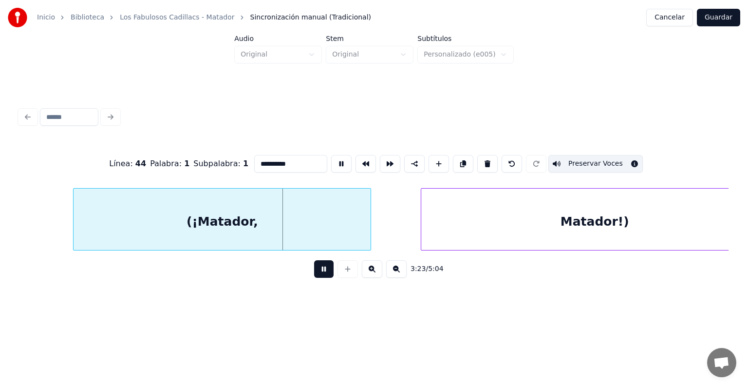
click at [447, 219] on div "Matador!)" at bounding box center [594, 222] width 347 height 66
type input "*********"
click at [715, 15] on button "Guardar" at bounding box center [718, 18] width 43 height 18
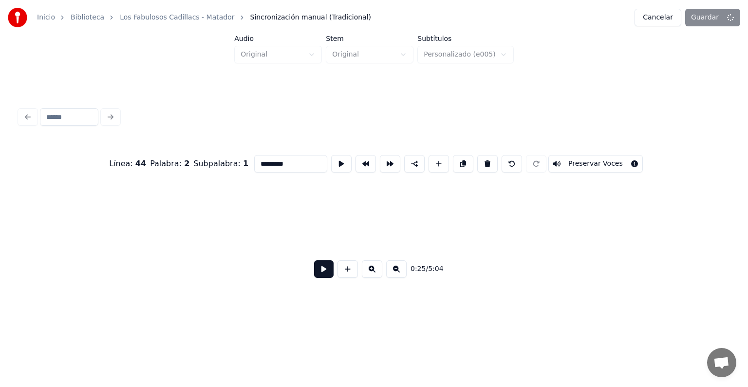
scroll to position [0, 7498]
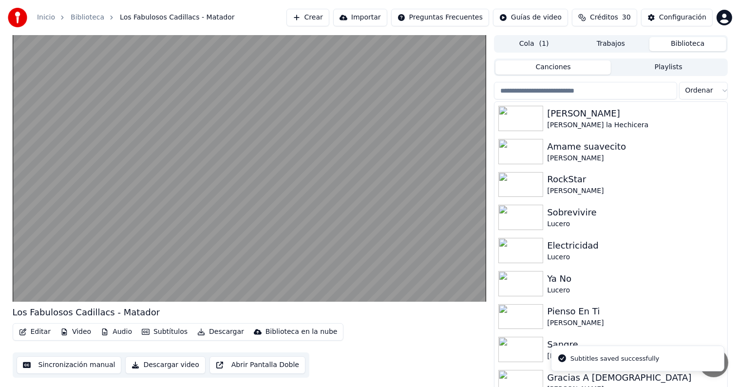
click at [33, 247] on video at bounding box center [250, 168] width 474 height 266
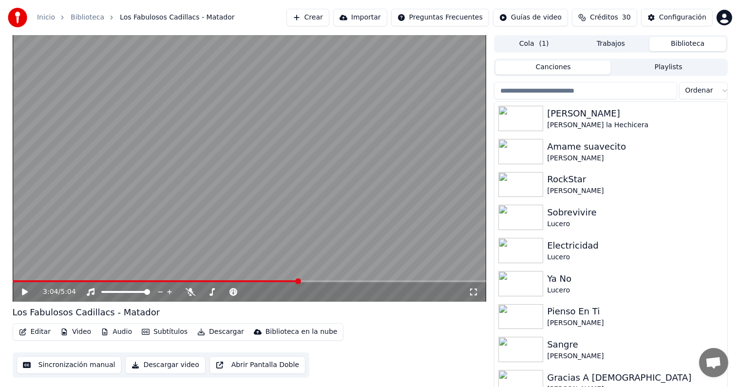
click at [20, 294] on icon at bounding box center [31, 292] width 23 height 8
click at [24, 291] on icon at bounding box center [31, 292] width 23 height 8
click at [36, 329] on button "Editar" at bounding box center [34, 332] width 39 height 14
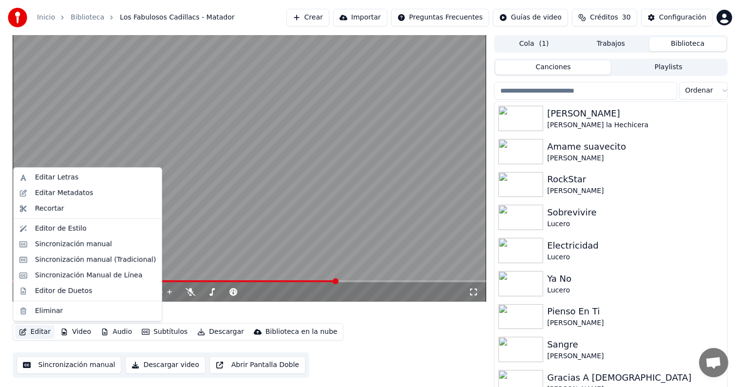
click at [184, 193] on video at bounding box center [250, 168] width 474 height 266
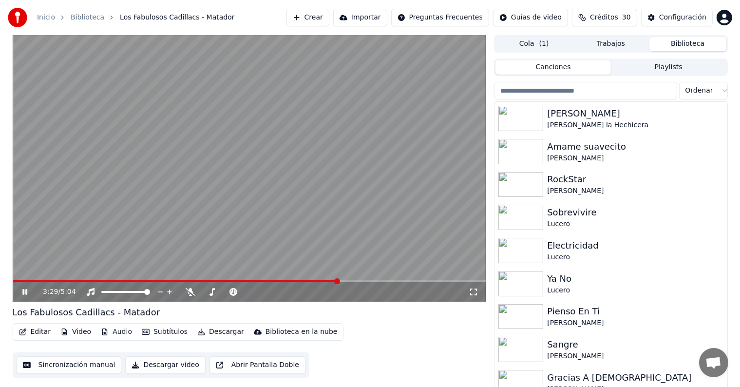
click at [15, 293] on div "3:29 / 5:04" at bounding box center [250, 291] width 474 height 19
click at [15, 287] on div "3:30 / 5:04" at bounding box center [250, 291] width 474 height 19
click at [27, 293] on icon at bounding box center [31, 292] width 23 height 8
click at [33, 328] on button "Editar" at bounding box center [34, 332] width 39 height 14
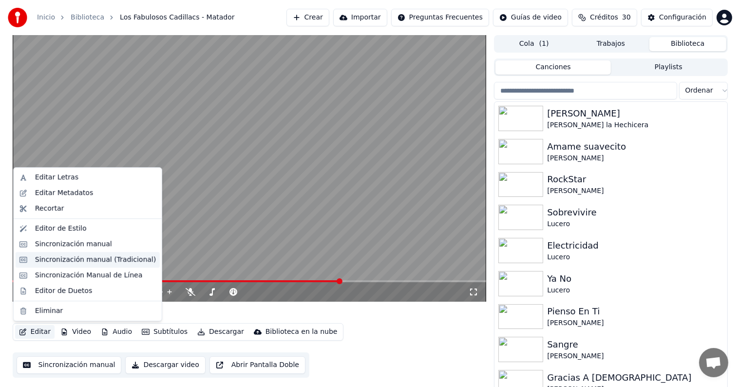
click at [47, 258] on div "Sincronización manual (Tradicional)" at bounding box center [95, 260] width 121 height 10
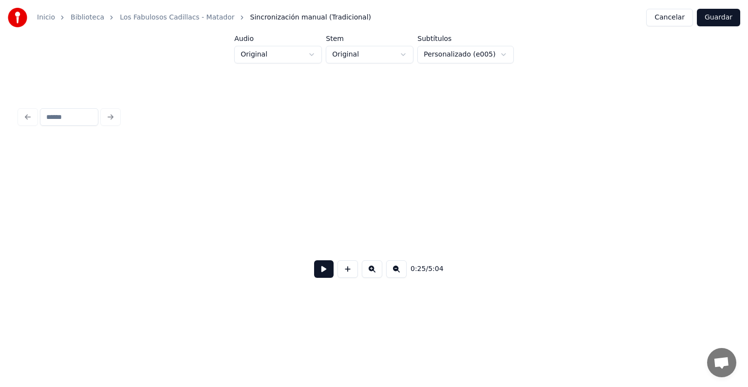
scroll to position [0, 7498]
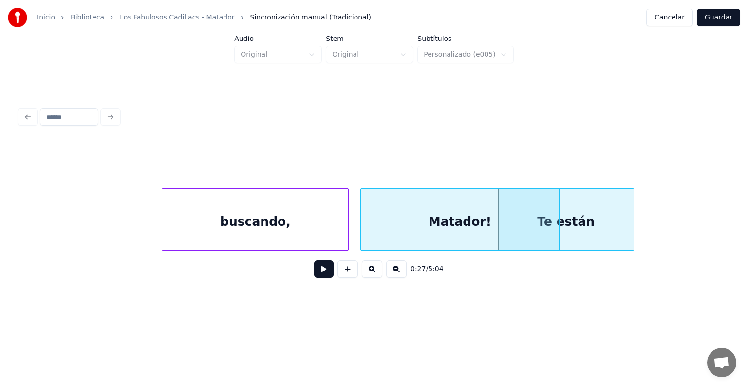
click at [331, 130] on div "0:27 / 5:04" at bounding box center [374, 194] width 717 height 193
click at [417, 139] on div at bounding box center [373, 163] width 709 height 49
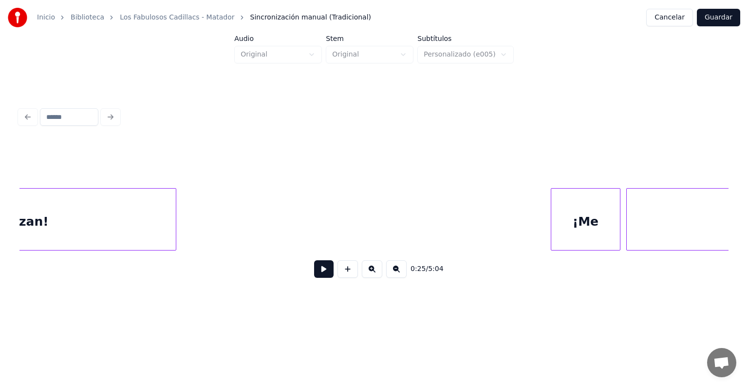
scroll to position [0, 51644]
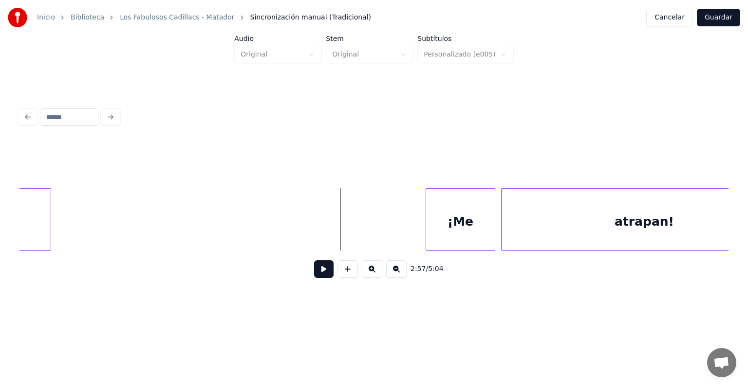
click at [433, 255] on div "2:57 / 5:04" at bounding box center [373, 268] width 709 height 37
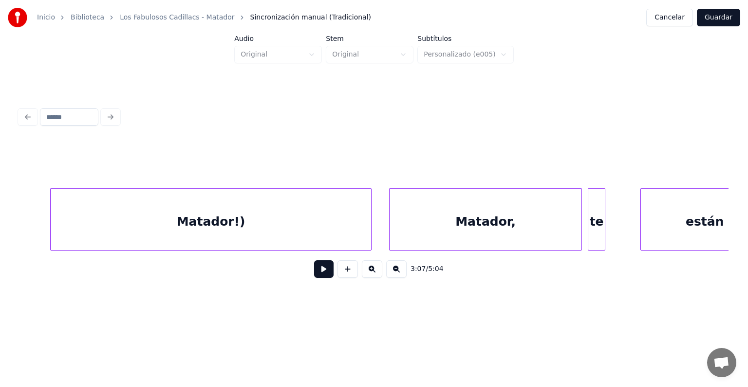
scroll to position [0, 55333]
click at [177, 213] on div "Matador!)" at bounding box center [211, 222] width 321 height 66
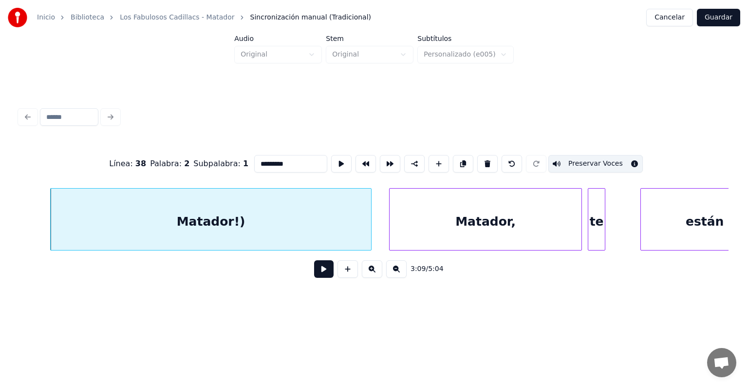
click at [318, 272] on button at bounding box center [323, 269] width 19 height 18
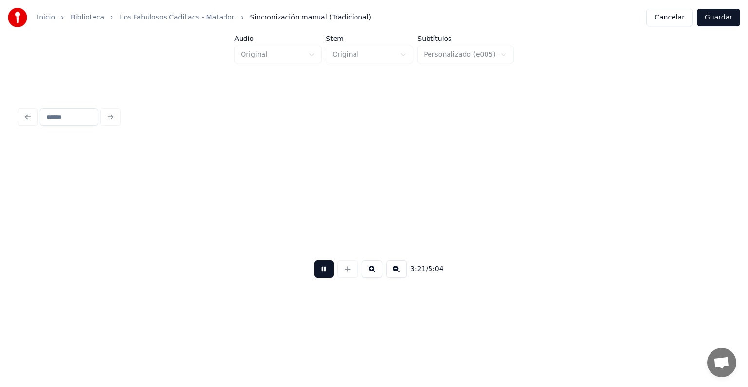
scroll to position [0, 58890]
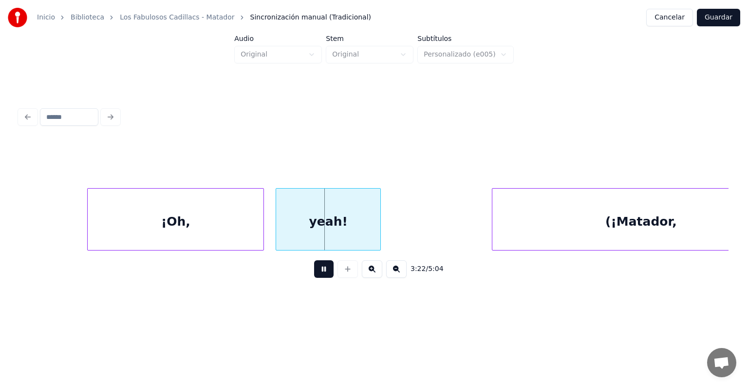
click at [511, 211] on div "(¡Matador," at bounding box center [640, 222] width 297 height 66
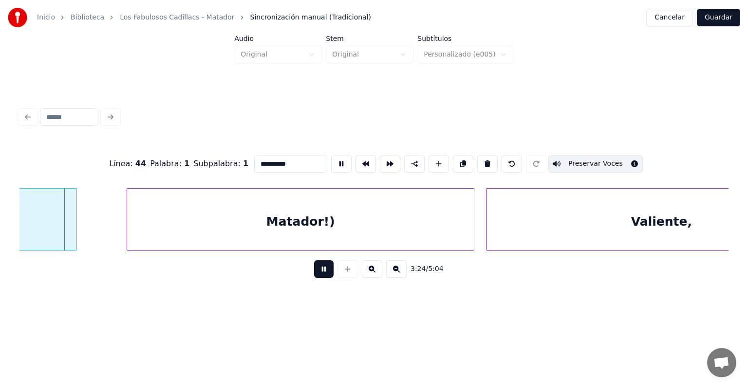
scroll to position [0, 59362]
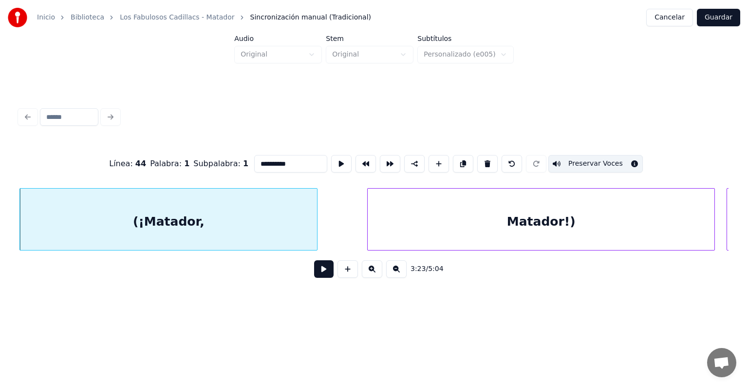
click at [416, 217] on div "Matador!)" at bounding box center [541, 222] width 347 height 66
type input "*********"
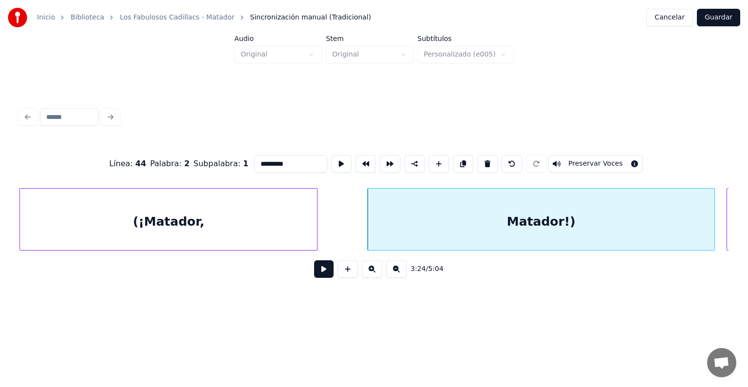
click at [581, 159] on button "Preservar Voces" at bounding box center [595, 164] width 95 height 18
click at [316, 271] on button at bounding box center [323, 269] width 19 height 18
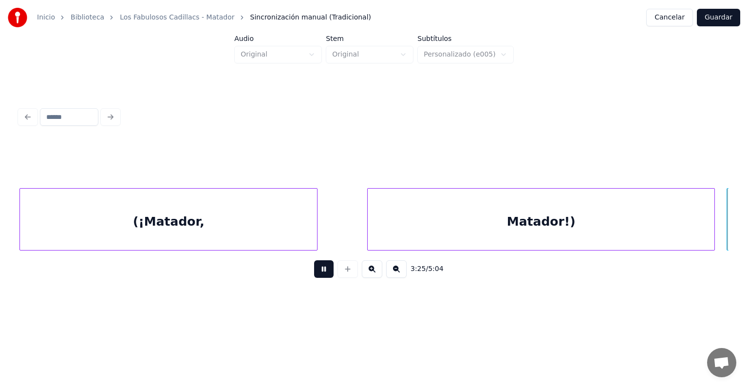
click at [718, 18] on button "Guardar" at bounding box center [718, 18] width 43 height 18
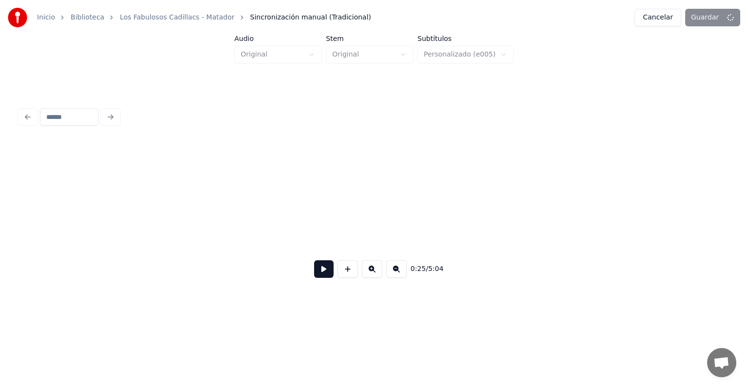
scroll to position [0, 7498]
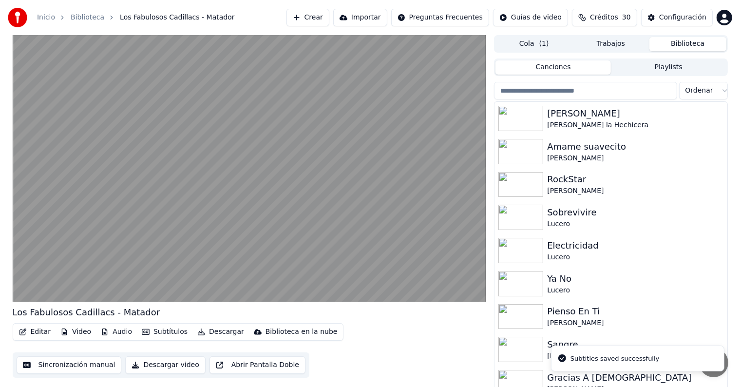
click at [40, 255] on video at bounding box center [250, 168] width 474 height 266
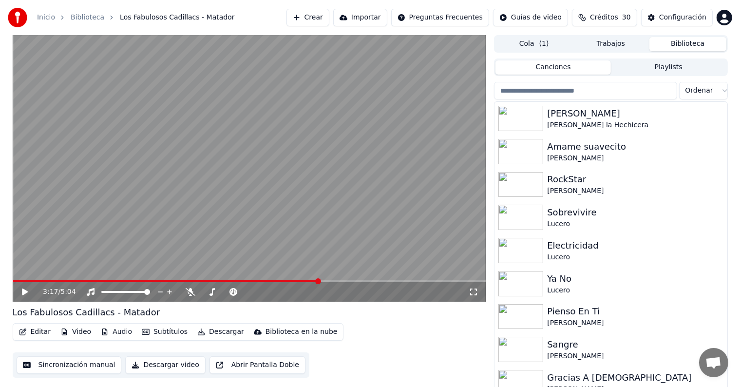
click at [17, 293] on div "3:17 / 5:04" at bounding box center [250, 292] width 466 height 10
click at [33, 285] on div "3:17 / 5:04" at bounding box center [250, 291] width 474 height 19
click at [27, 289] on icon at bounding box center [31, 292] width 23 height 8
click at [21, 293] on icon at bounding box center [31, 292] width 23 height 8
click at [25, 292] on icon at bounding box center [25, 291] width 6 height 7
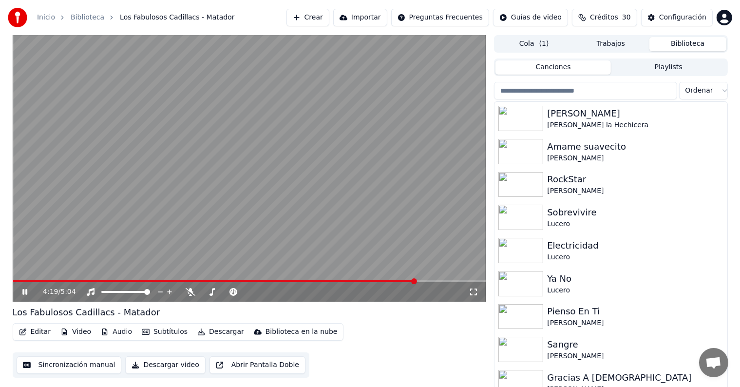
click at [19, 291] on div "4:19 / 5:04" at bounding box center [250, 292] width 466 height 10
click at [20, 292] on icon at bounding box center [31, 292] width 23 height 8
click at [33, 332] on button "Editar" at bounding box center [34, 332] width 39 height 14
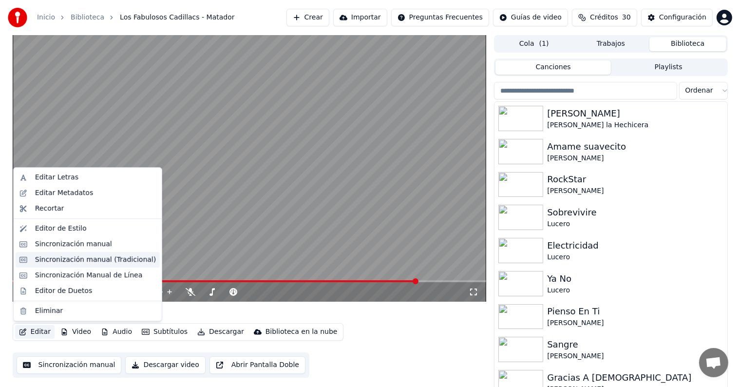
click at [33, 264] on div "Sincronización manual (Tradicional)" at bounding box center [88, 260] width 144 height 16
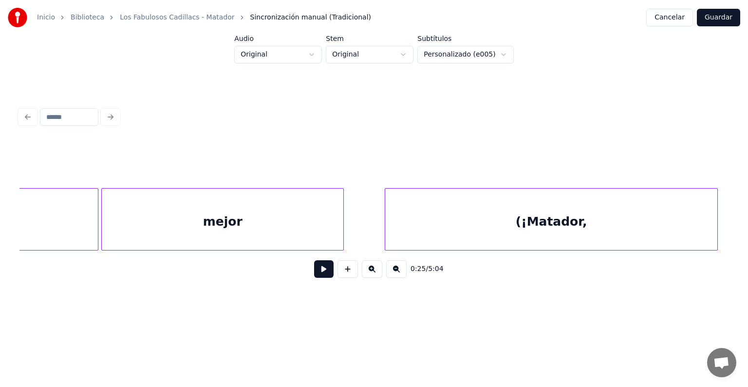
scroll to position [0, 73725]
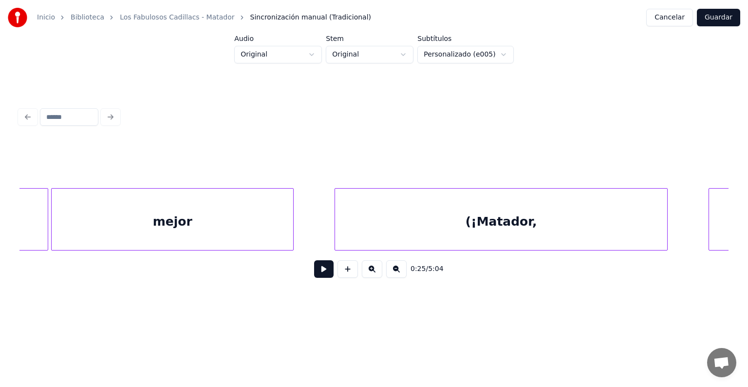
click at [496, 218] on div "(¡Matador," at bounding box center [501, 222] width 332 height 66
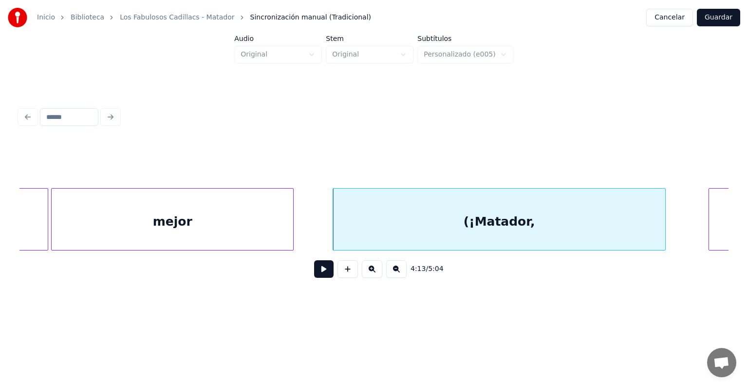
click at [236, 219] on div "mejor" at bounding box center [173, 222] width 242 height 66
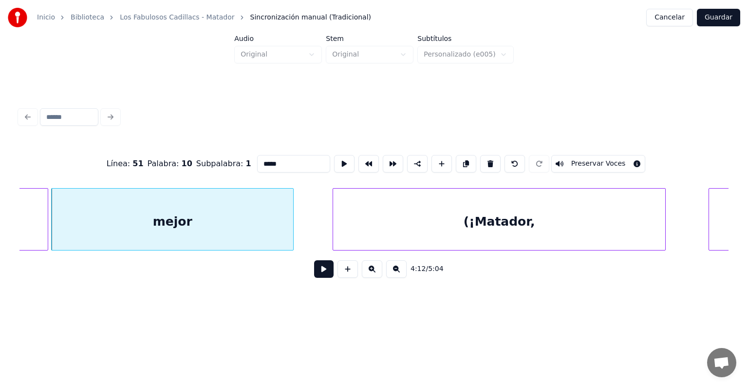
click at [382, 228] on div "(¡Matador," at bounding box center [499, 222] width 332 height 66
type input "**********"
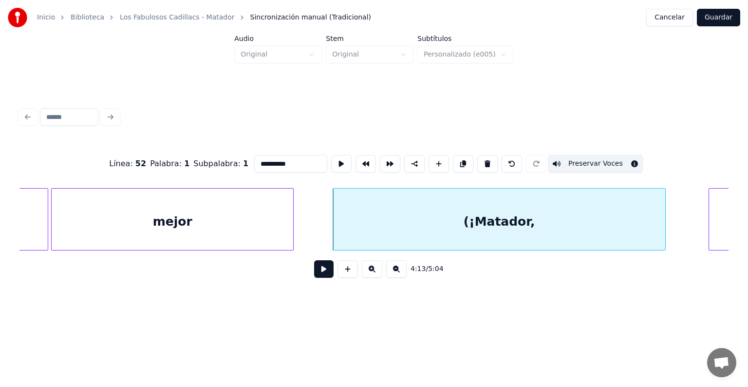
click at [314, 274] on button at bounding box center [323, 269] width 19 height 18
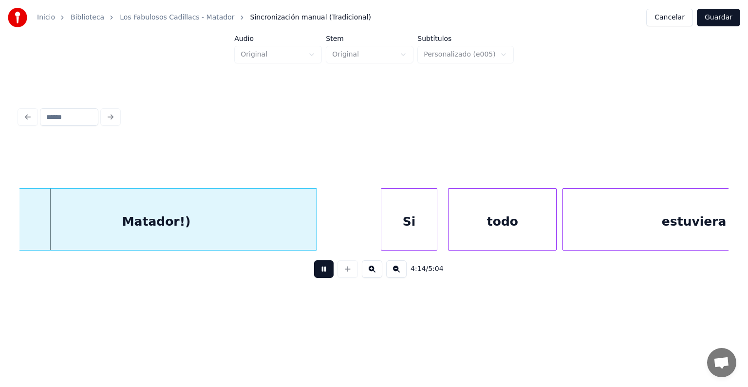
click at [314, 275] on button at bounding box center [323, 269] width 19 height 18
click at [184, 227] on div "Matador!)" at bounding box center [156, 222] width 321 height 66
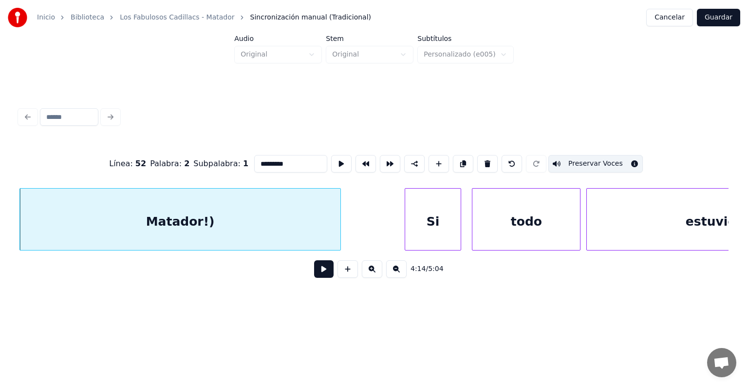
click at [569, 166] on button "Preservar Voces" at bounding box center [595, 164] width 95 height 18
click at [579, 159] on button "Preservar Voces" at bounding box center [595, 164] width 95 height 18
click at [581, 159] on button "Preservar Voces" at bounding box center [595, 164] width 95 height 18
click at [429, 227] on div "Si" at bounding box center [433, 222] width 56 height 66
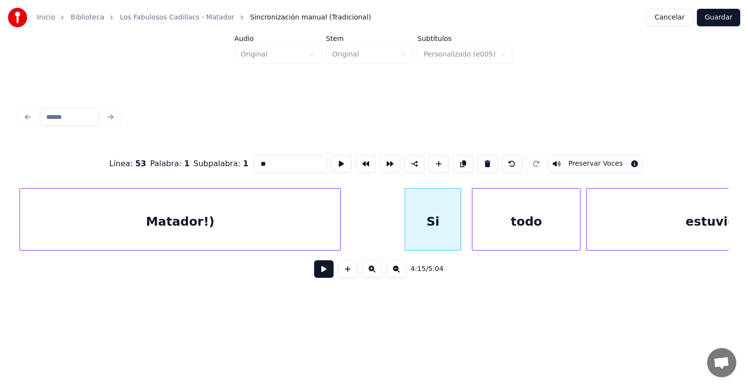
click at [290, 225] on div "Matador!)" at bounding box center [180, 222] width 321 height 66
type input "*********"
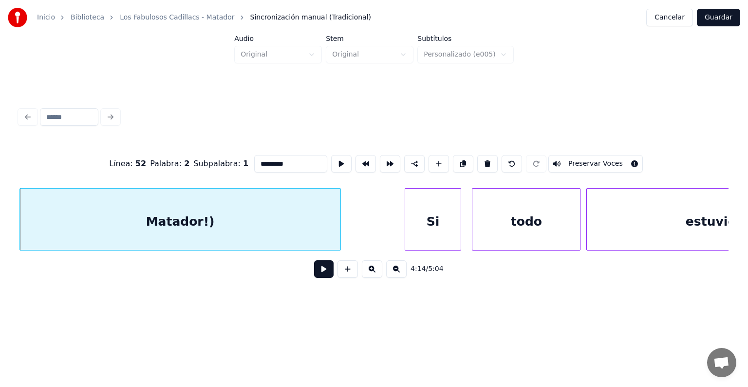
click at [568, 157] on button "Preservar Voces" at bounding box center [595, 164] width 95 height 18
click at [316, 275] on button at bounding box center [323, 269] width 19 height 18
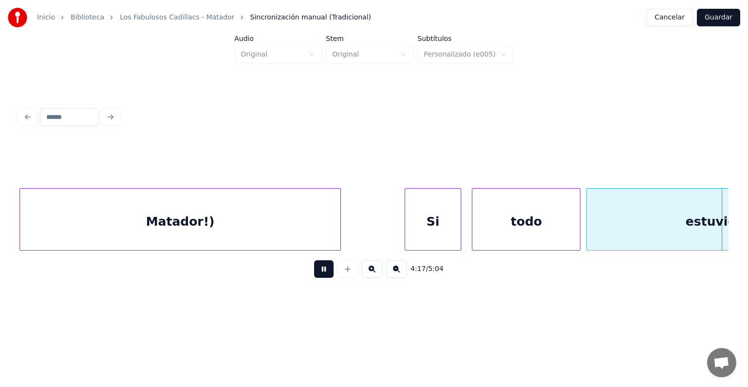
scroll to position [0, 75124]
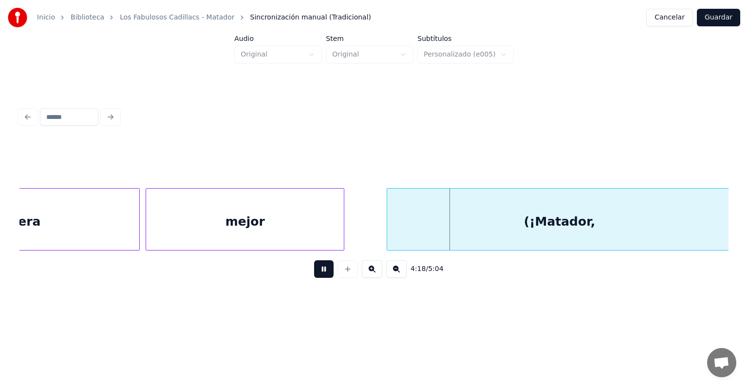
click at [420, 213] on div "(¡Matador," at bounding box center [559, 222] width 345 height 66
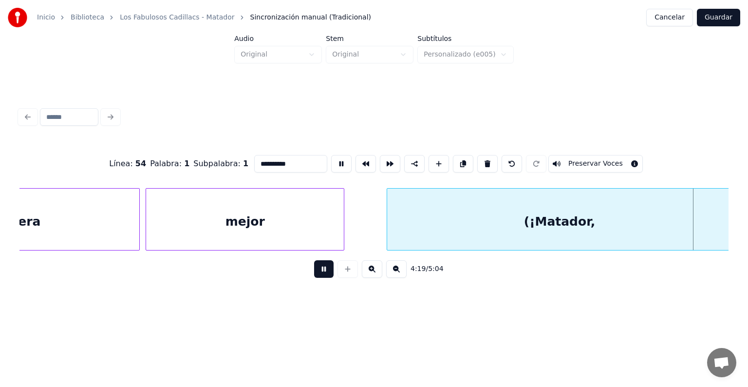
click at [582, 159] on button "Preservar Voces" at bounding box center [595, 164] width 95 height 18
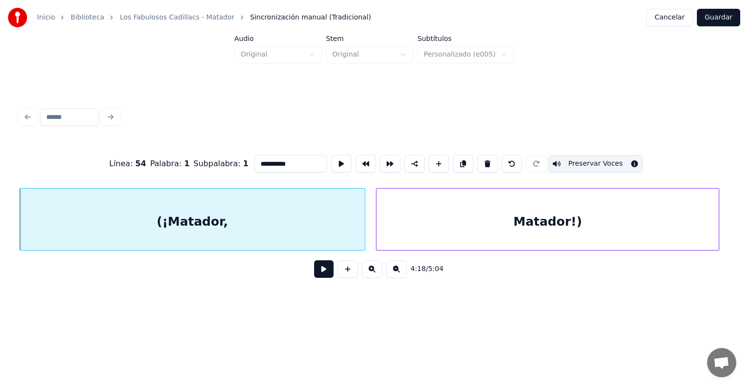
click at [317, 274] on button at bounding box center [323, 269] width 19 height 18
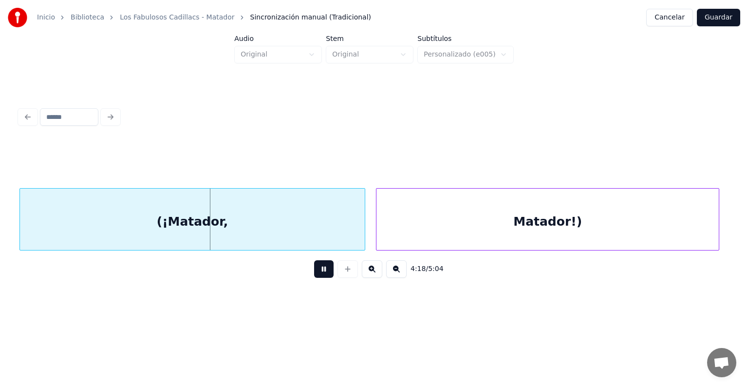
click at [423, 215] on div "Matador!)" at bounding box center [548, 222] width 342 height 66
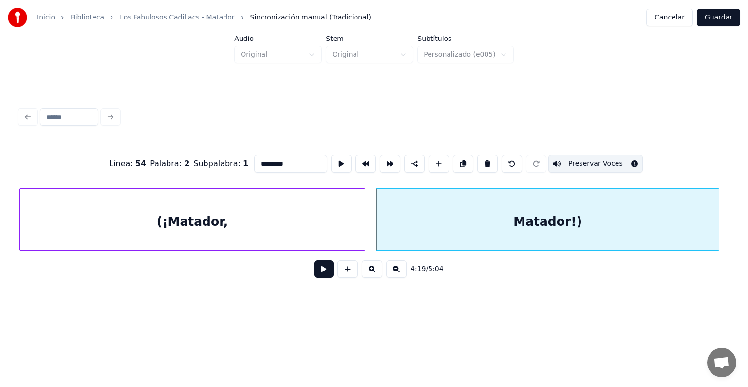
click at [317, 275] on button at bounding box center [323, 269] width 19 height 18
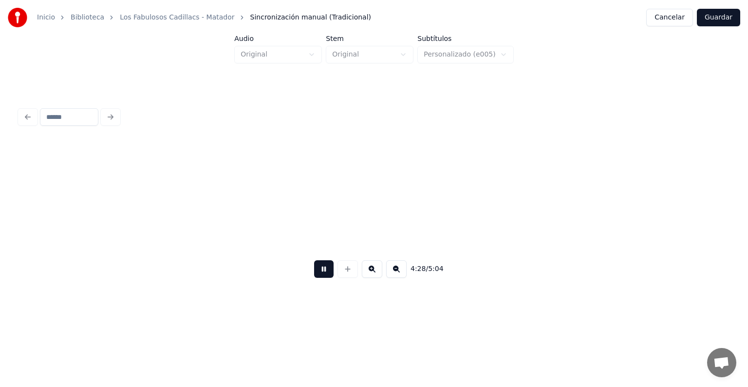
scroll to position [0, 78338]
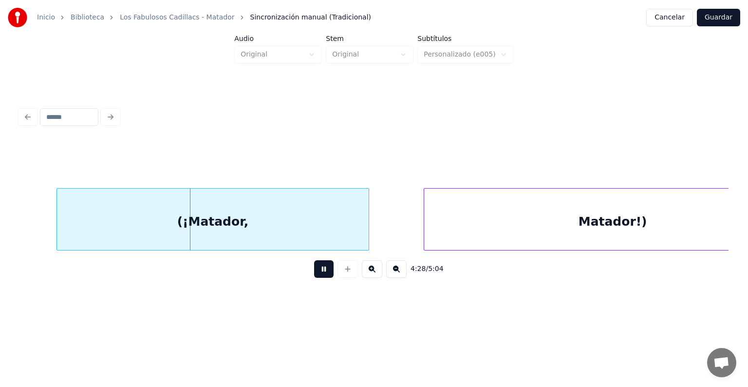
click at [258, 222] on div "(¡Matador," at bounding box center [213, 222] width 312 height 66
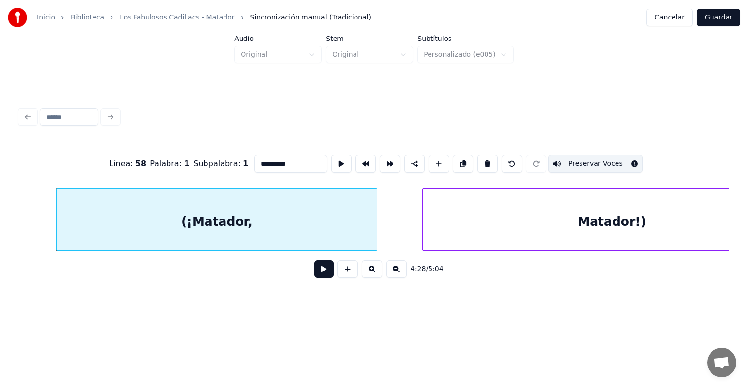
click at [425, 225] on div "Matador!)" at bounding box center [612, 222] width 378 height 66
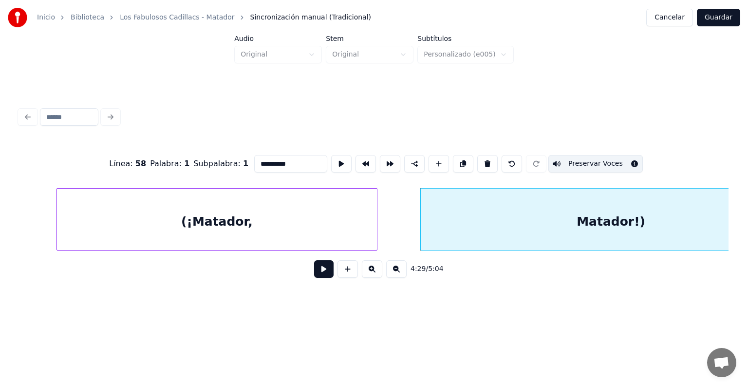
click at [446, 220] on div "Matador!)" at bounding box center [611, 222] width 381 height 66
type input "*********"
click at [318, 272] on button at bounding box center [323, 269] width 19 height 18
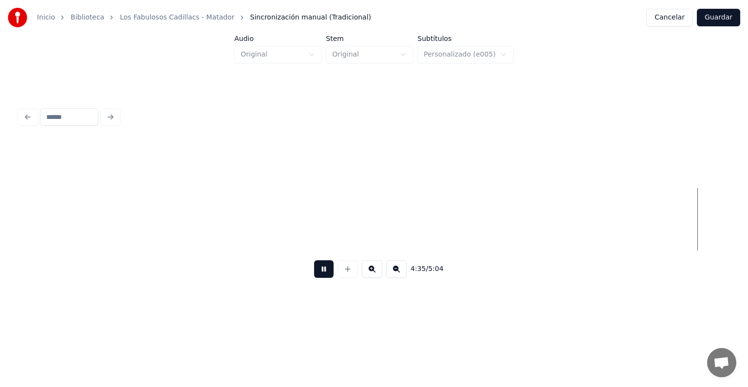
scroll to position [0, 80472]
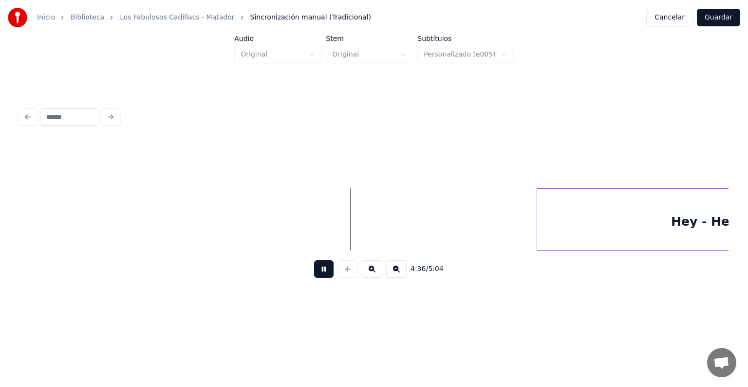
click at [564, 220] on div "Hey - Hey" at bounding box center [704, 222] width 334 height 66
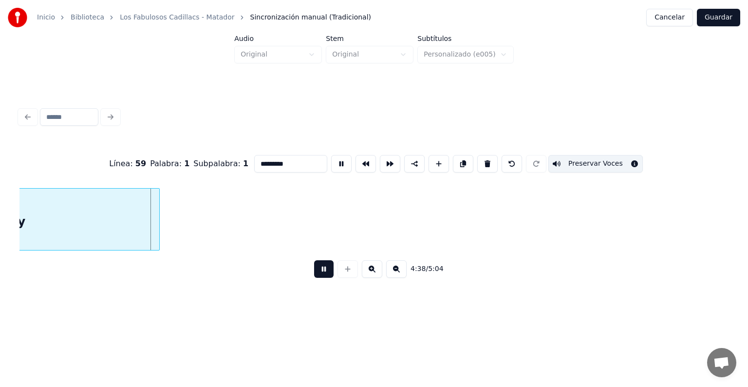
scroll to position [0, 80989]
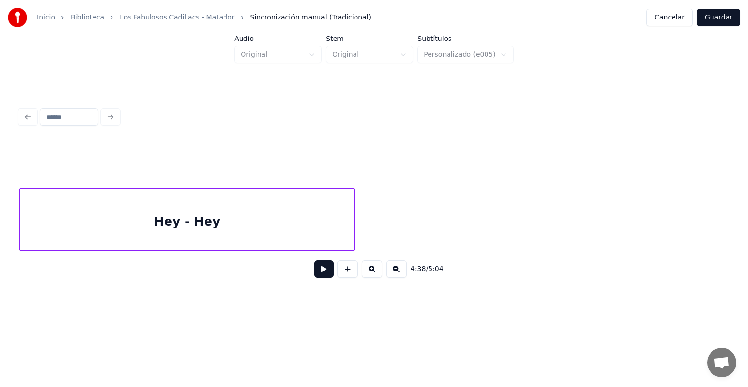
click at [314, 278] on button at bounding box center [323, 269] width 19 height 18
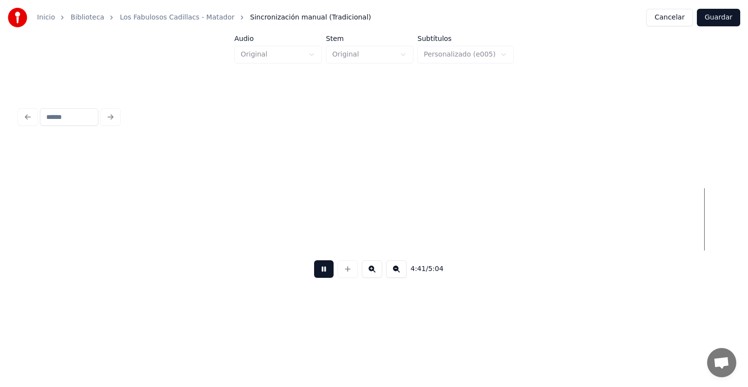
scroll to position [0, 82411]
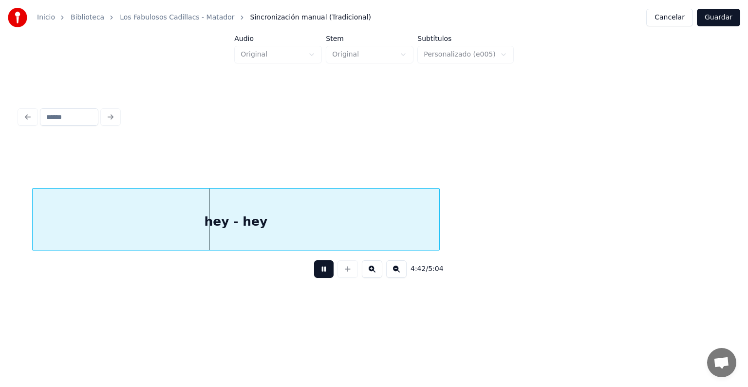
click at [299, 220] on div "hey - hey" at bounding box center [236, 222] width 407 height 66
click at [319, 276] on button at bounding box center [323, 269] width 19 height 18
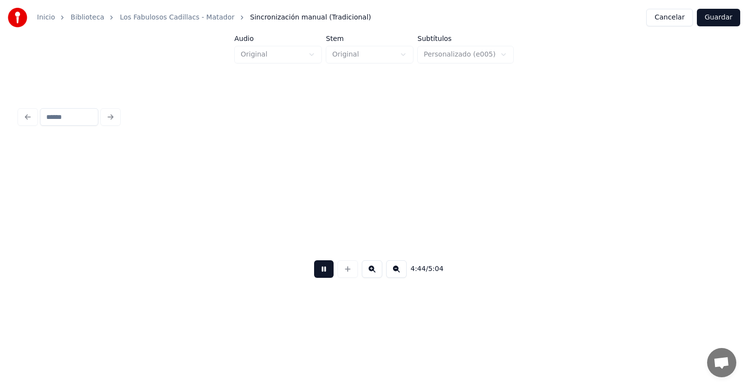
scroll to position [0, 83123]
click at [716, 21] on button "Guardar" at bounding box center [718, 18] width 43 height 18
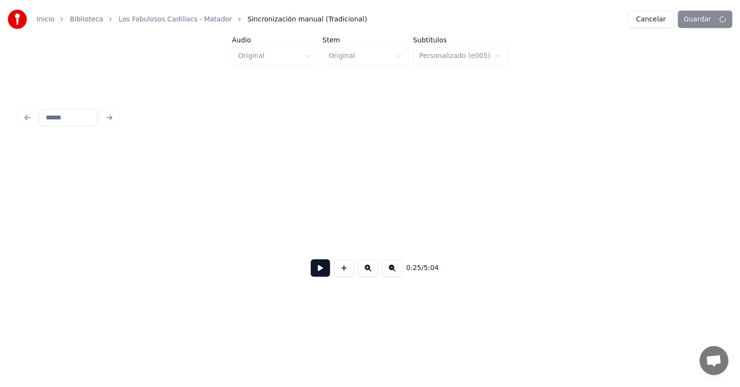
scroll to position [0, 7501]
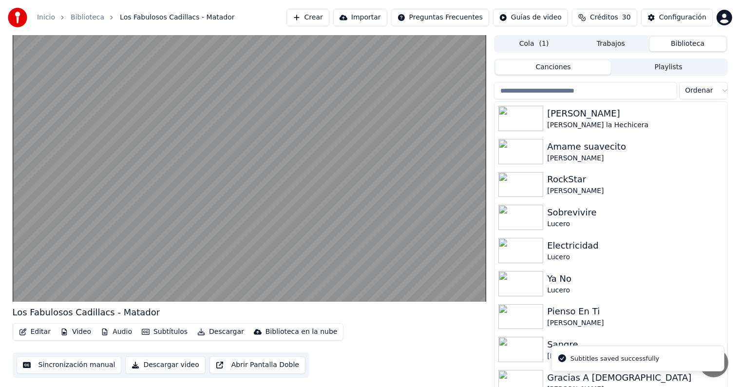
click at [42, 250] on video at bounding box center [250, 168] width 474 height 266
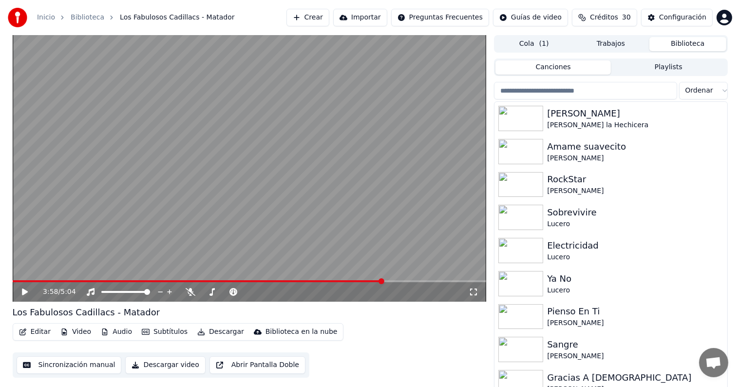
click at [23, 295] on icon at bounding box center [25, 291] width 6 height 7
click at [30, 294] on icon at bounding box center [31, 292] width 23 height 8
